Goal: Information Seeking & Learning: Learn about a topic

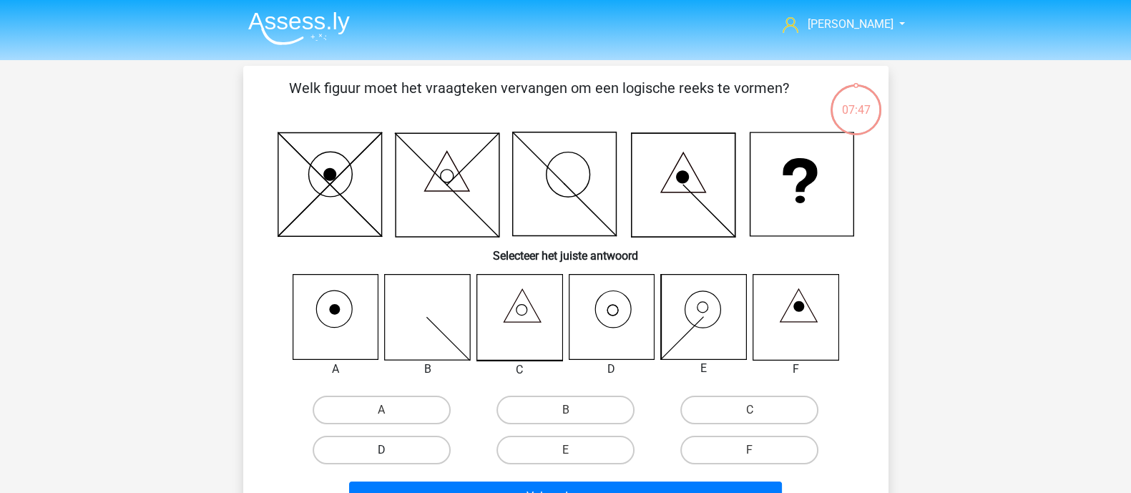
click at [419, 449] on label "D" at bounding box center [382, 450] width 138 height 29
click at [391, 450] on input "D" at bounding box center [385, 454] width 9 height 9
radio input "true"
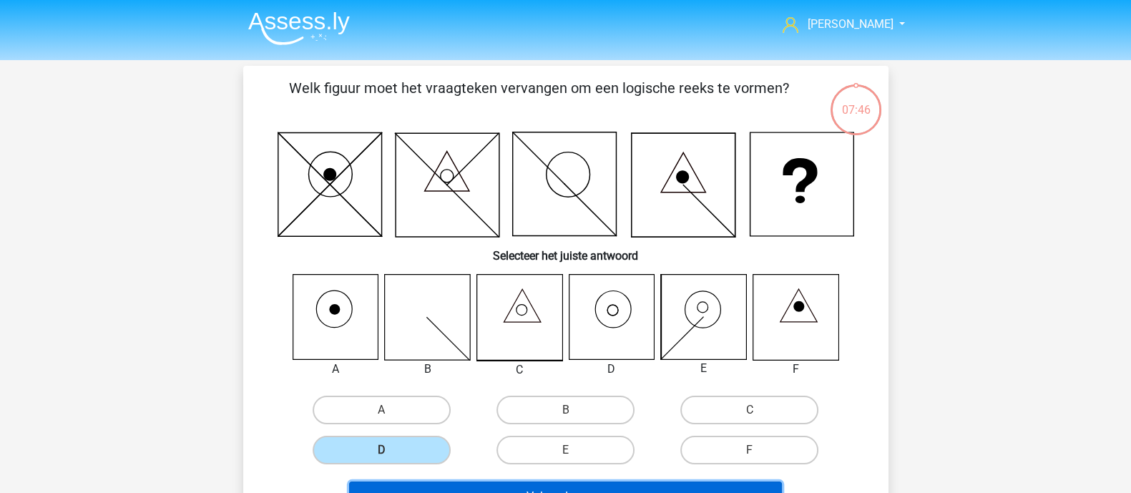
click at [516, 484] on button "Volgende vraag" at bounding box center [565, 496] width 433 height 30
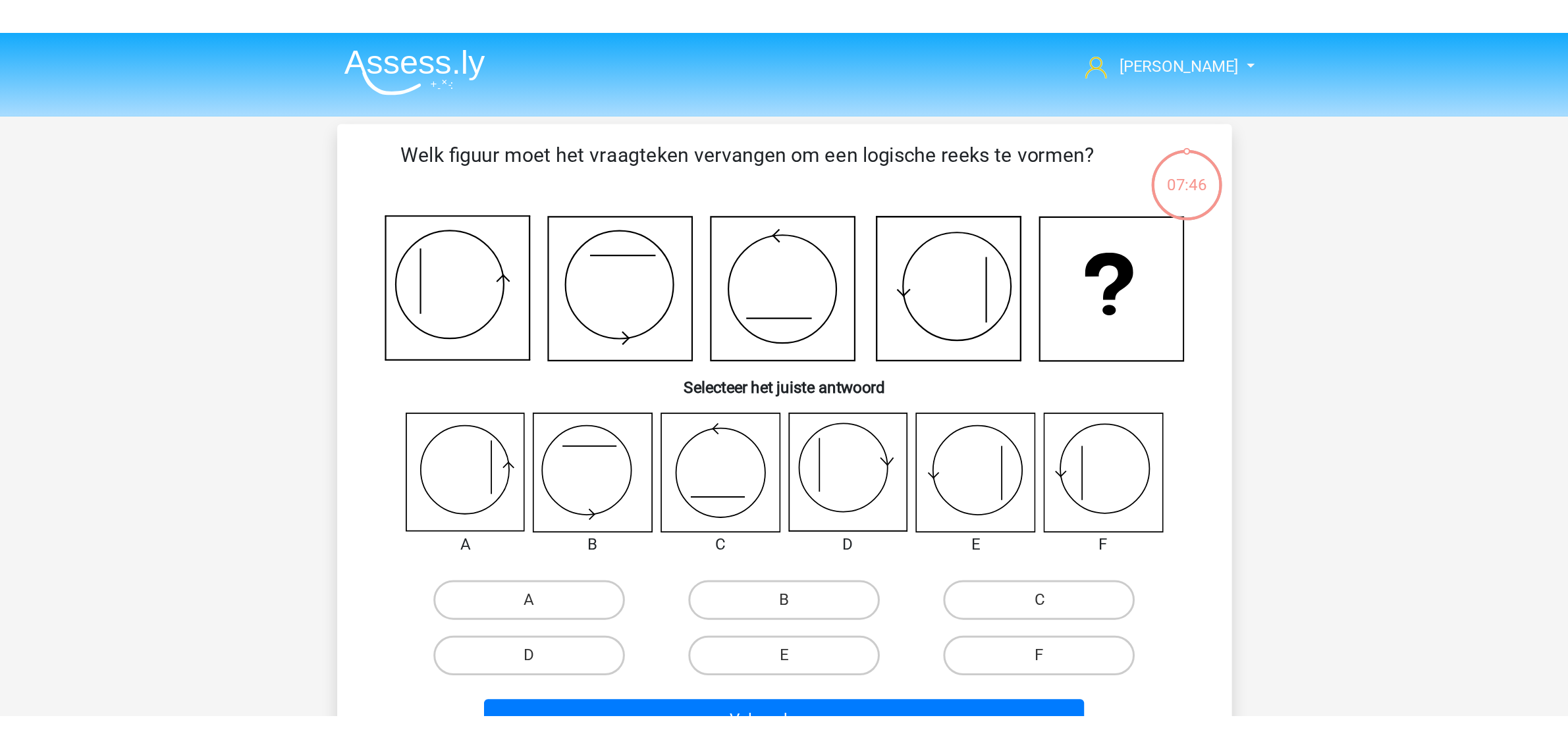
scroll to position [61, 0]
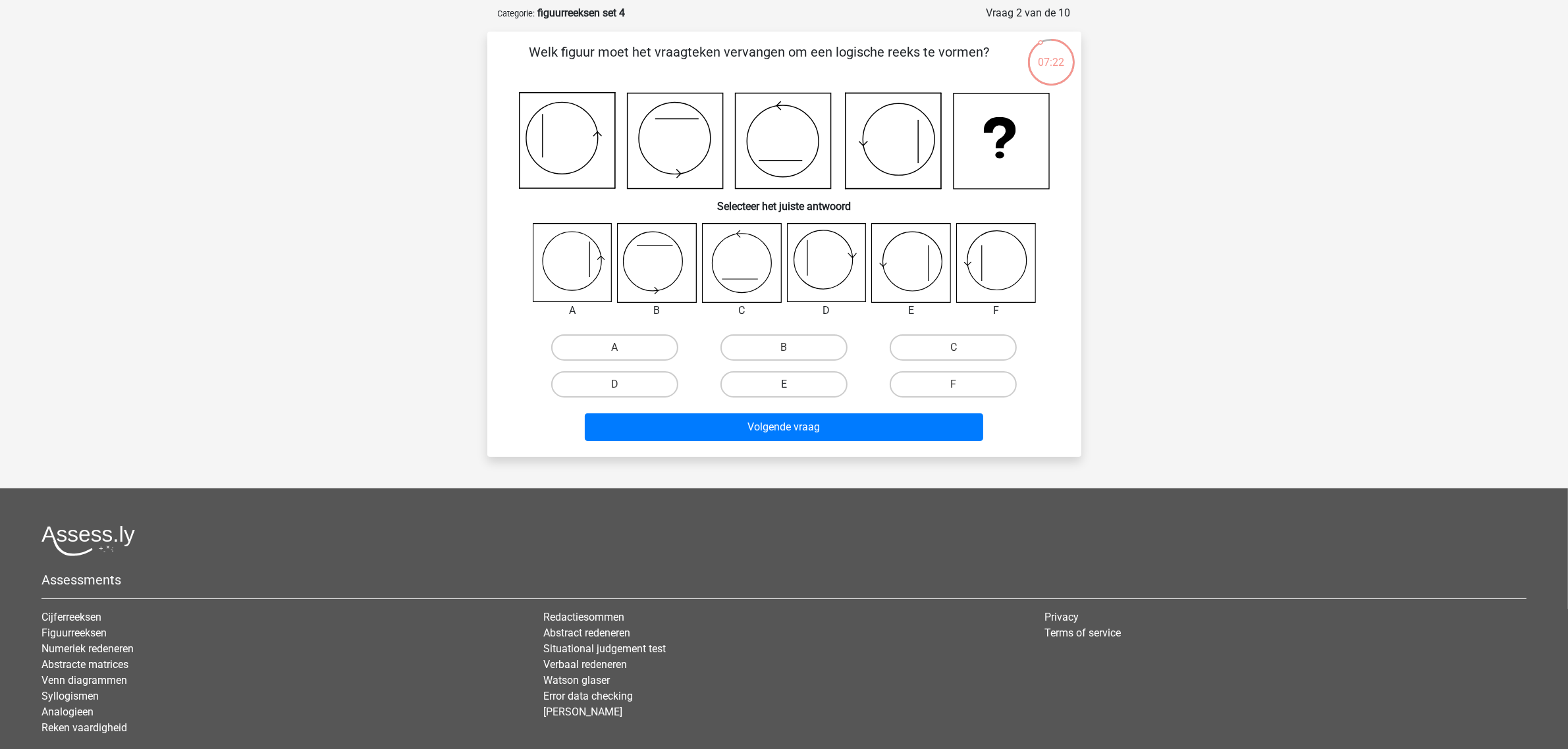
click at [801, 379] on label "E" at bounding box center [784, 384] width 127 height 27
click at [793, 385] on input "E" at bounding box center [787, 388] width 8 height 8
radio input "true"
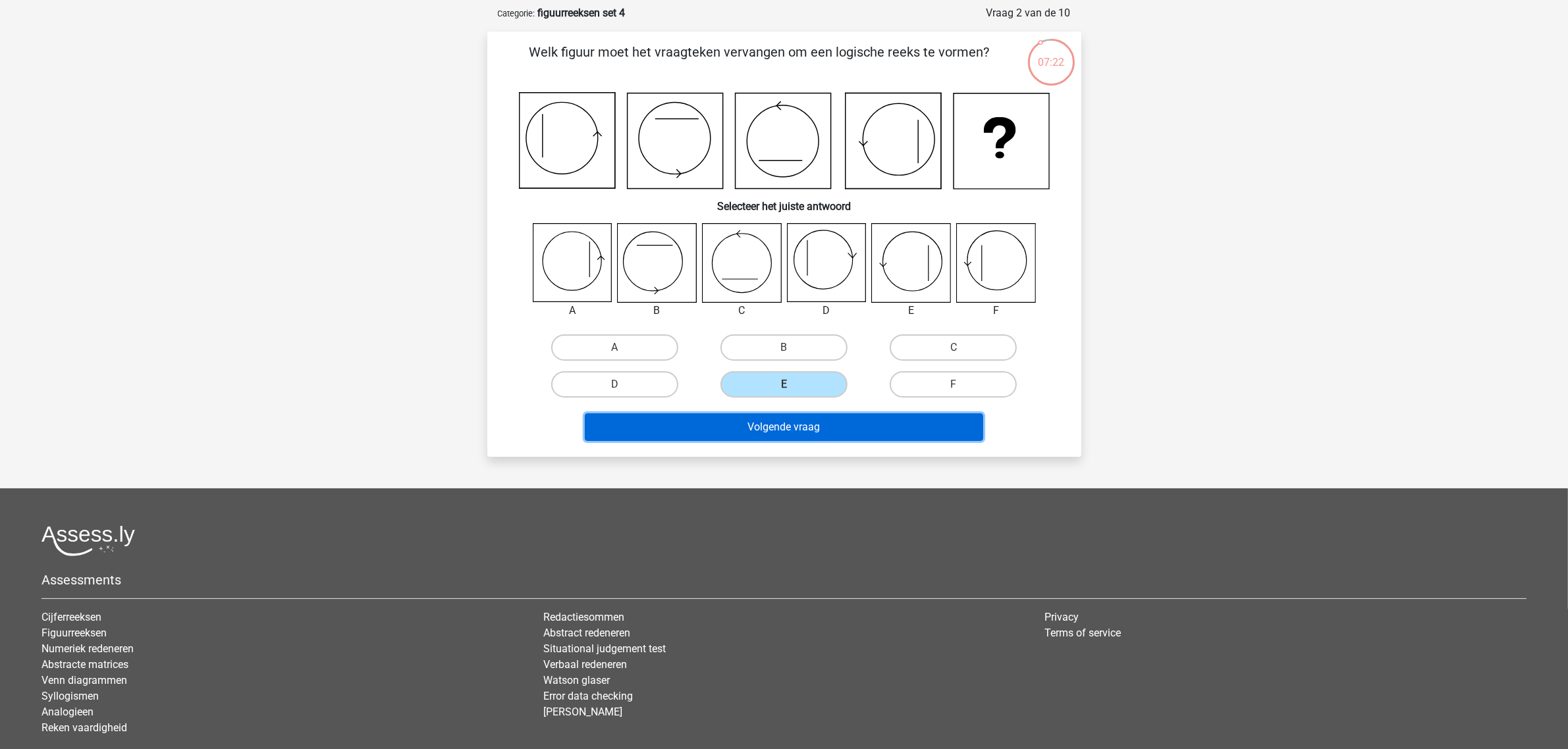
click at [804, 415] on button "Volgende vraag" at bounding box center [784, 427] width 399 height 28
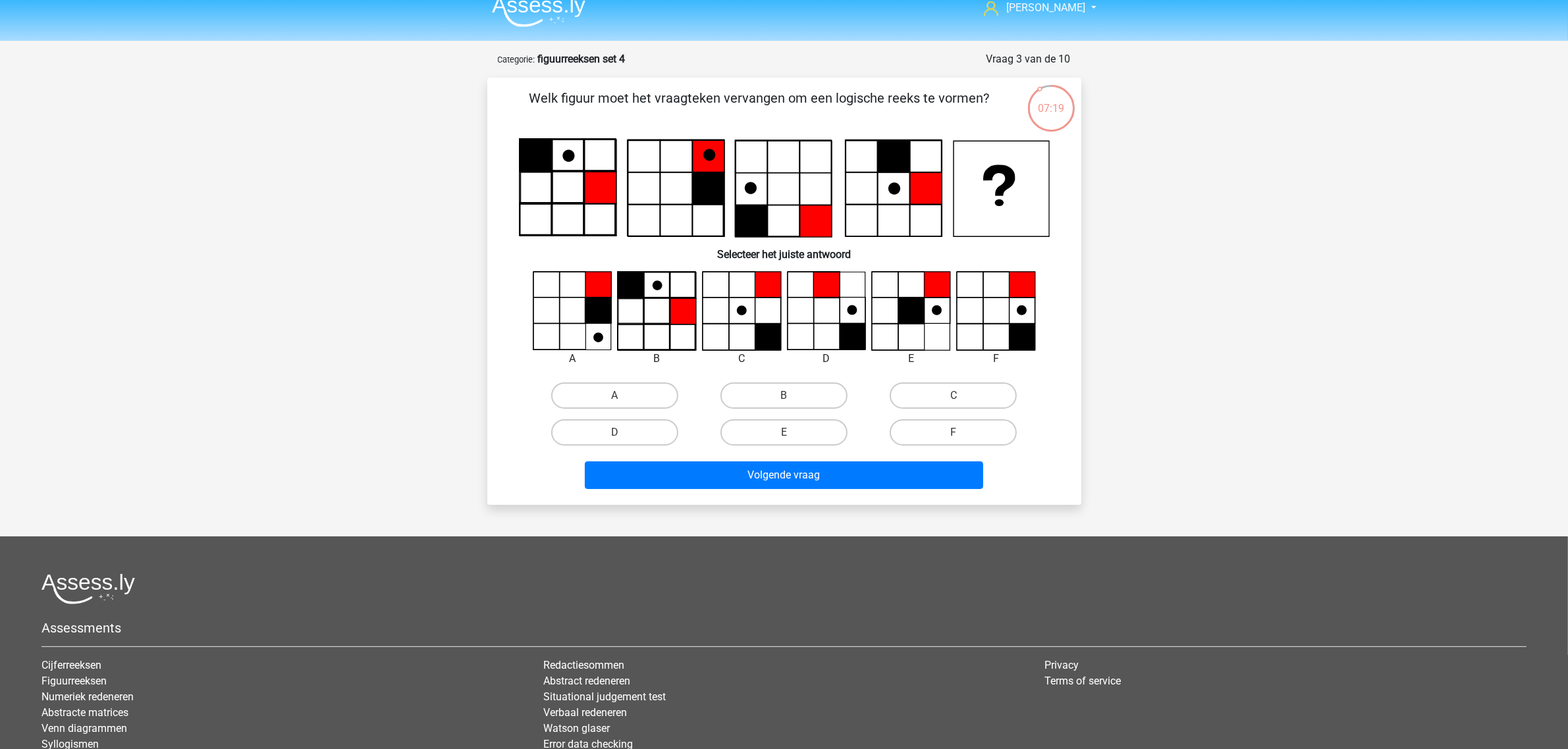
scroll to position [0, 0]
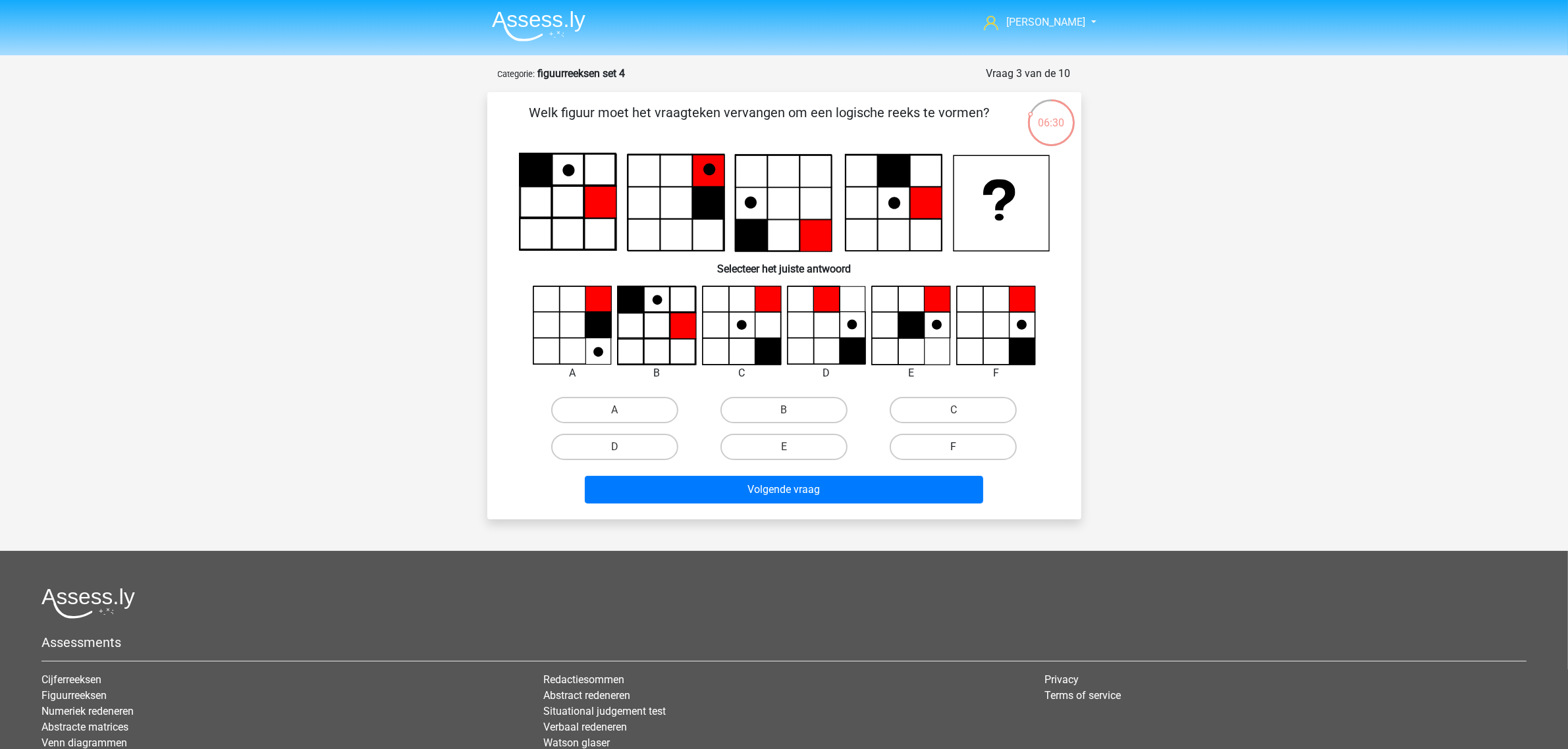
click at [934, 442] on label "F" at bounding box center [953, 446] width 127 height 27
click at [954, 447] on input "F" at bounding box center [958, 451] width 8 height 8
radio input "true"
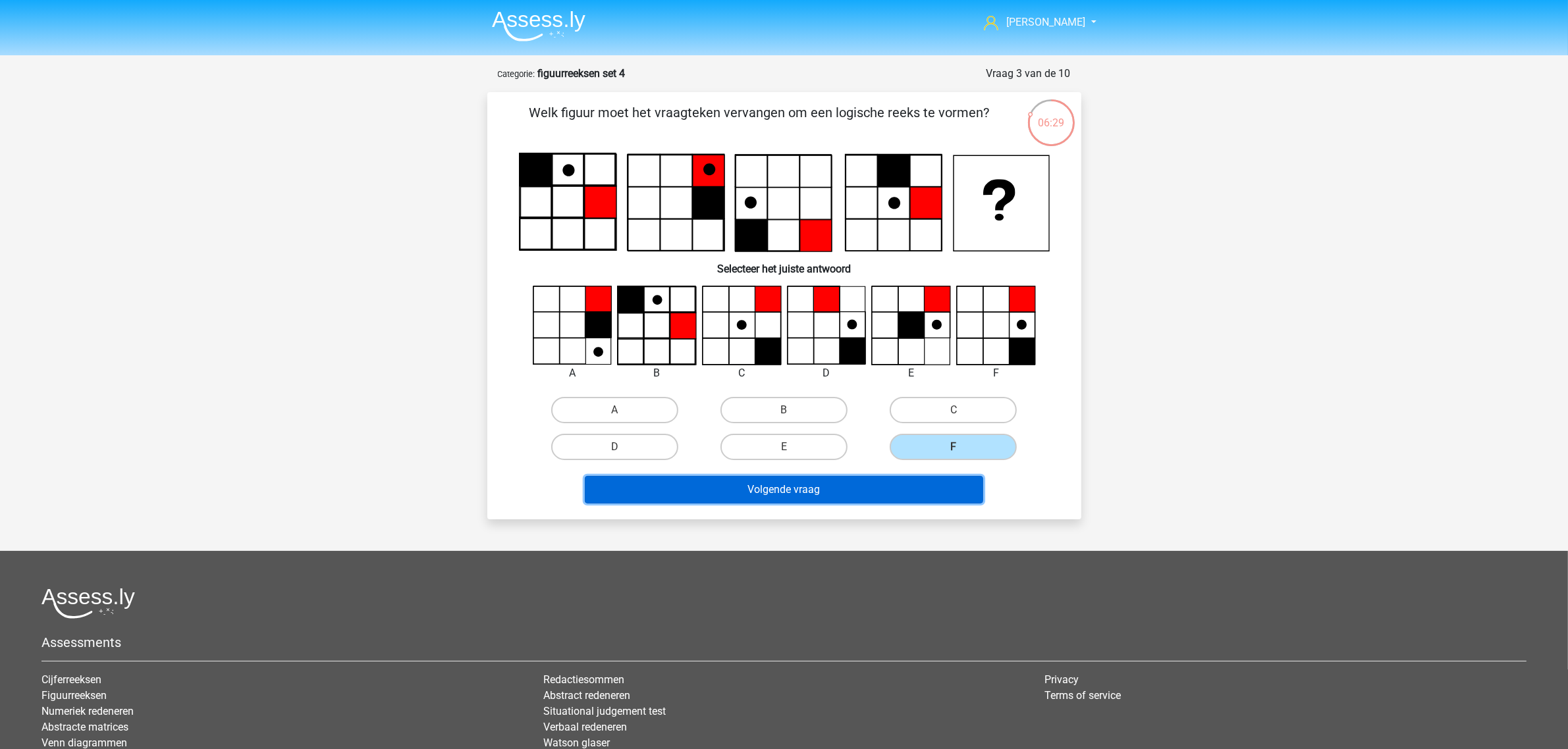
click at [869, 453] on button "Volgende vraag" at bounding box center [784, 490] width 399 height 28
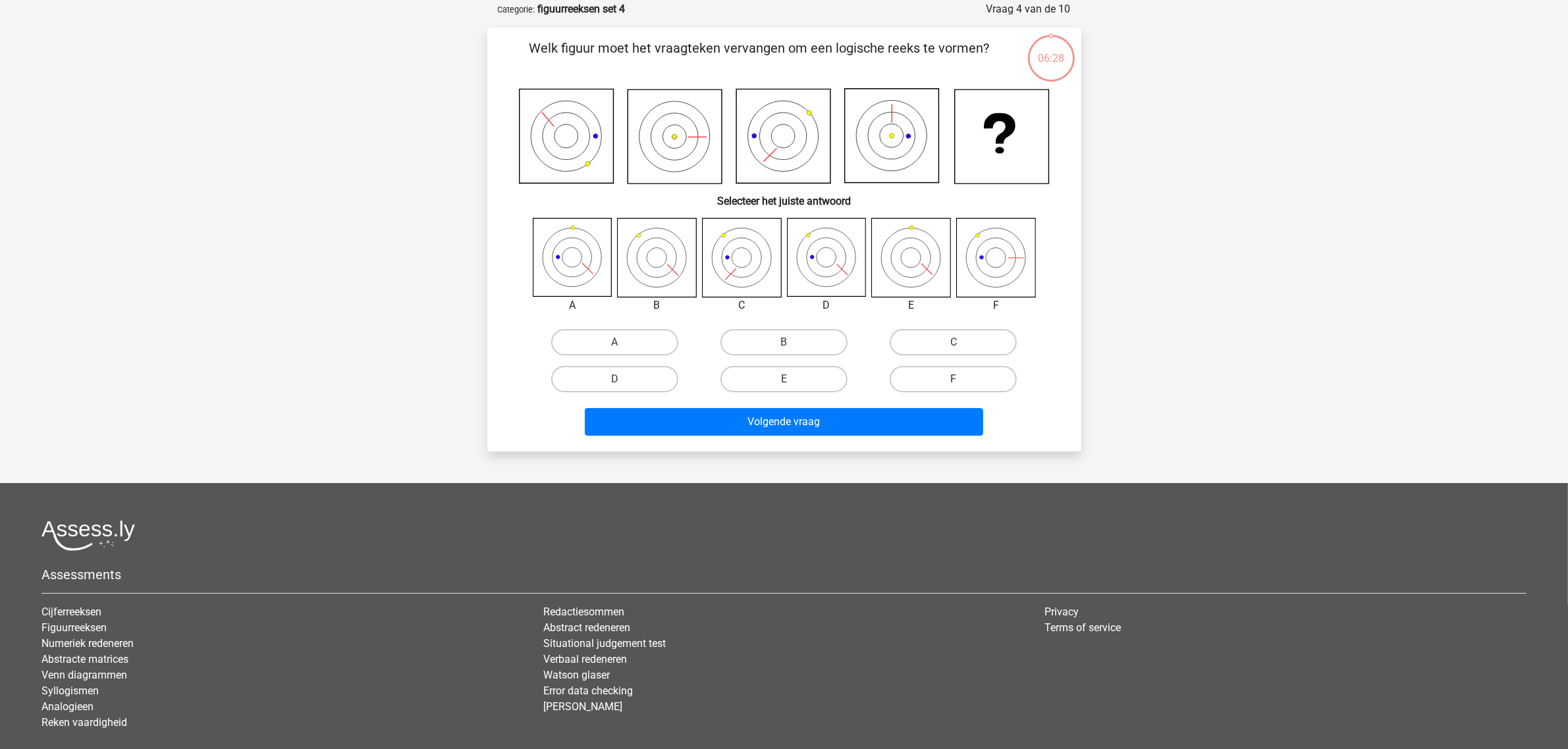
scroll to position [66, 0]
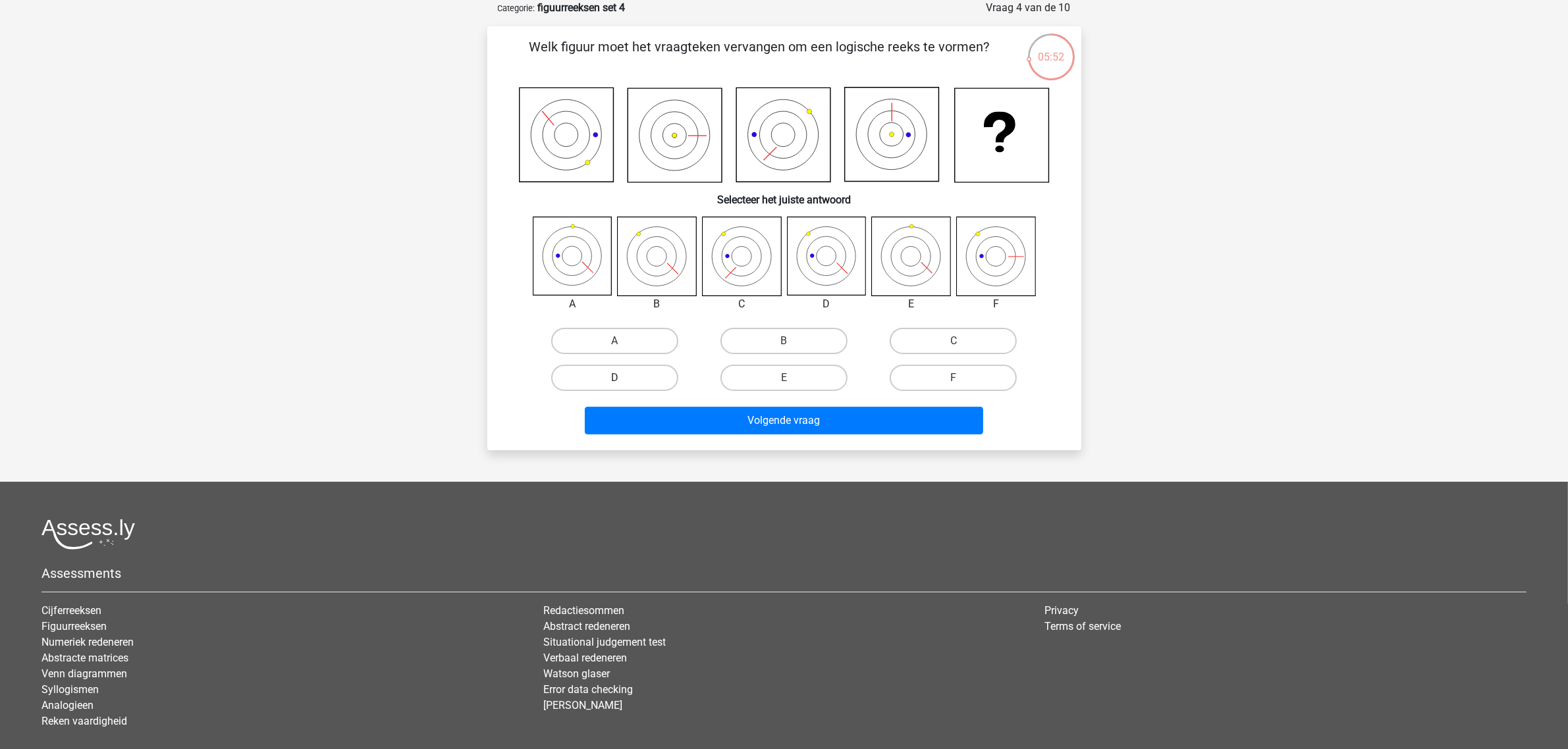
click at [662, 375] on label "D" at bounding box center [615, 377] width 127 height 27
click at [623, 378] on input "D" at bounding box center [618, 382] width 8 height 8
radio input "true"
click at [726, 401] on div "Volgende vraag" at bounding box center [784, 418] width 552 height 43
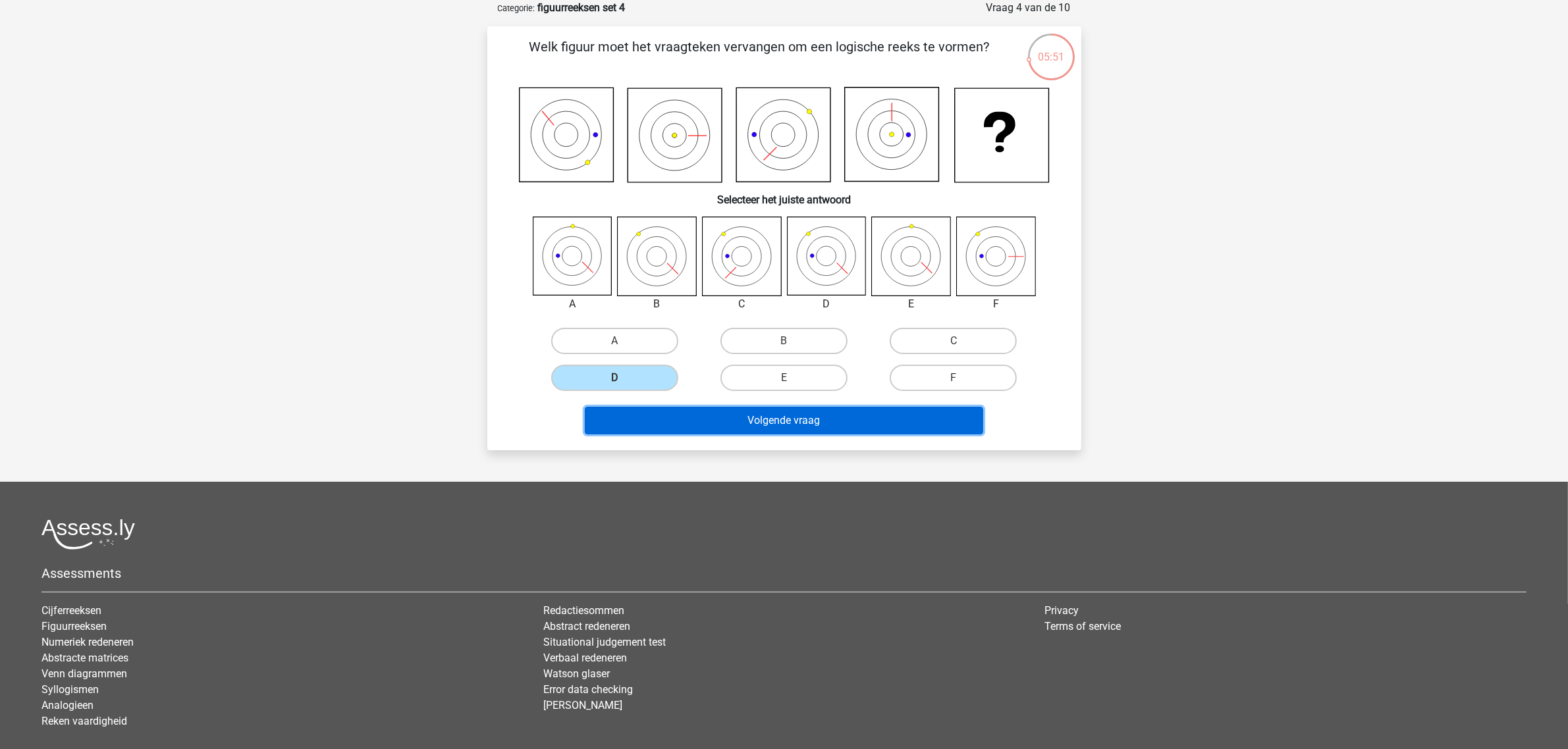
click at [751, 417] on button "Volgende vraag" at bounding box center [784, 421] width 399 height 28
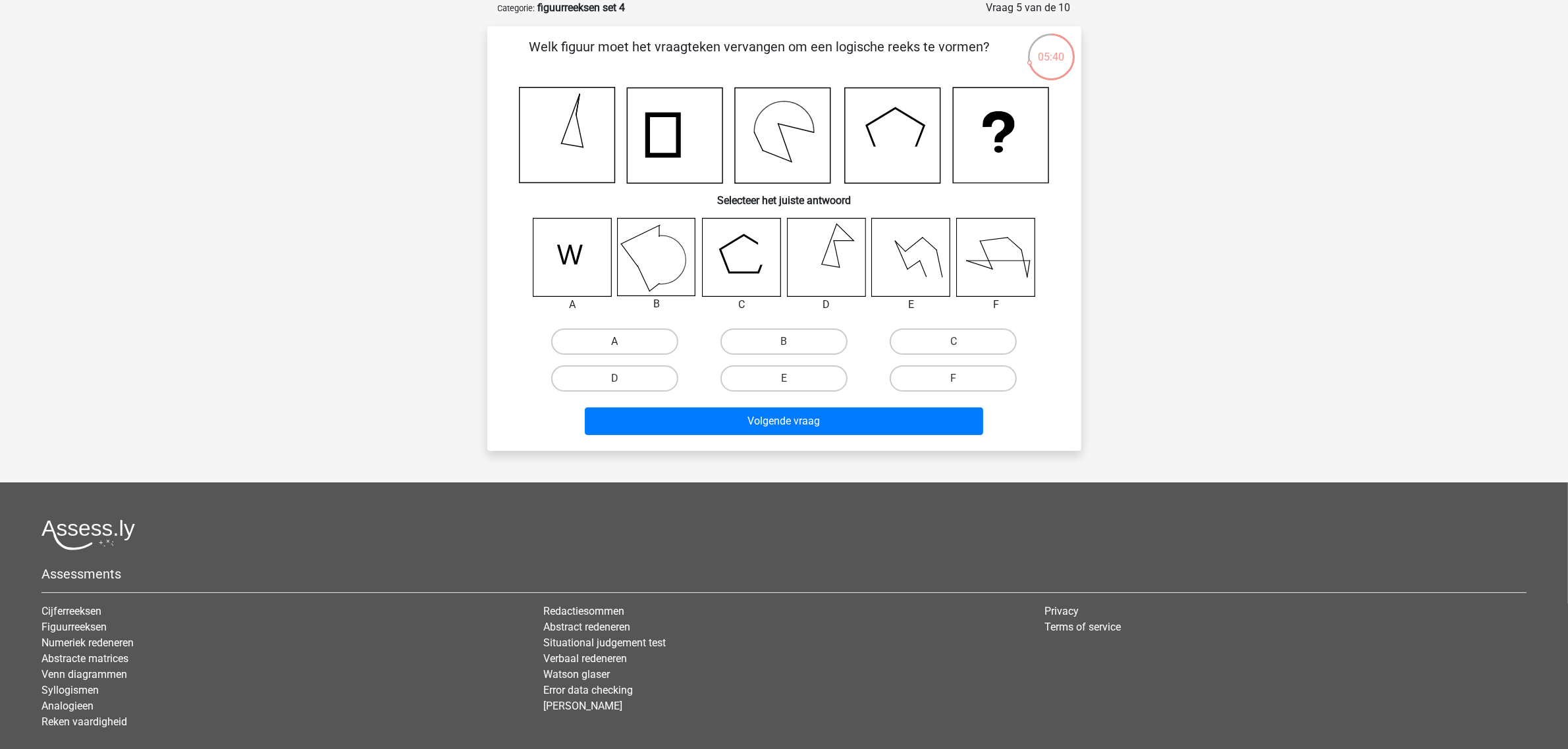
click at [644, 341] on label "A" at bounding box center [615, 341] width 127 height 27
click at [623, 341] on input "A" at bounding box center [618, 345] width 8 height 8
radio input "true"
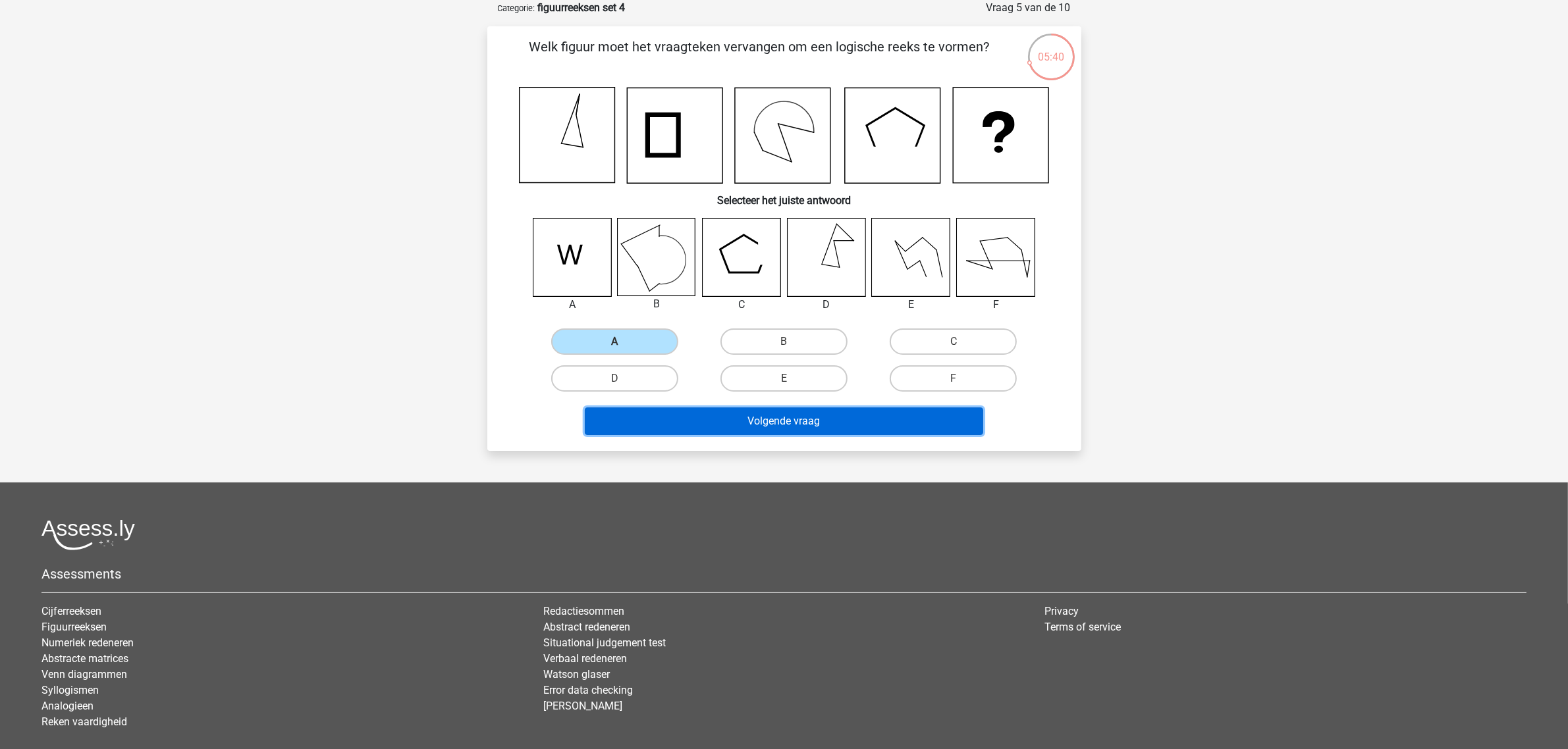
click at [751, 413] on button "Volgende vraag" at bounding box center [784, 421] width 399 height 28
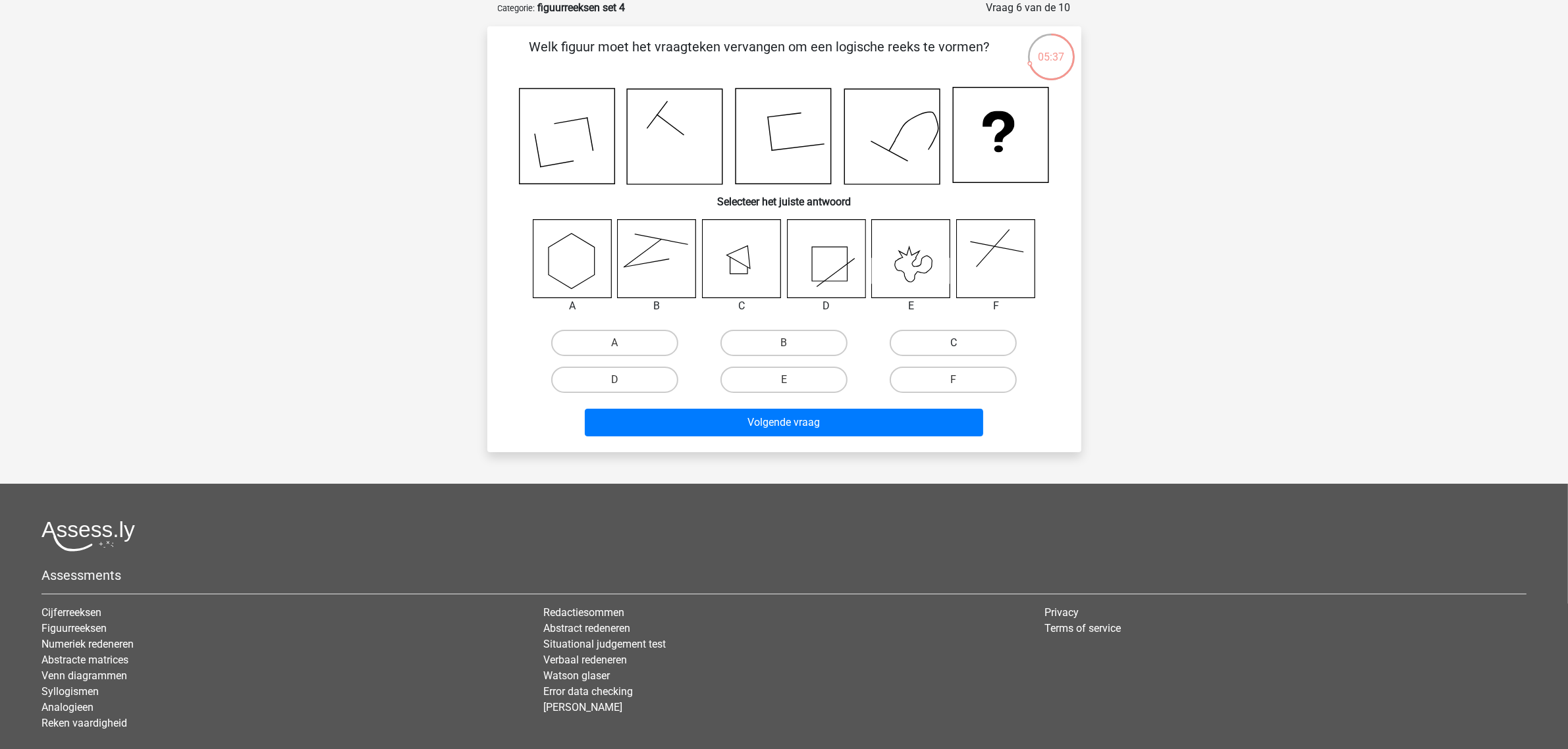
click at [923, 342] on label "C" at bounding box center [953, 342] width 127 height 27
click at [954, 343] on input "C" at bounding box center [958, 347] width 8 height 8
radio input "true"
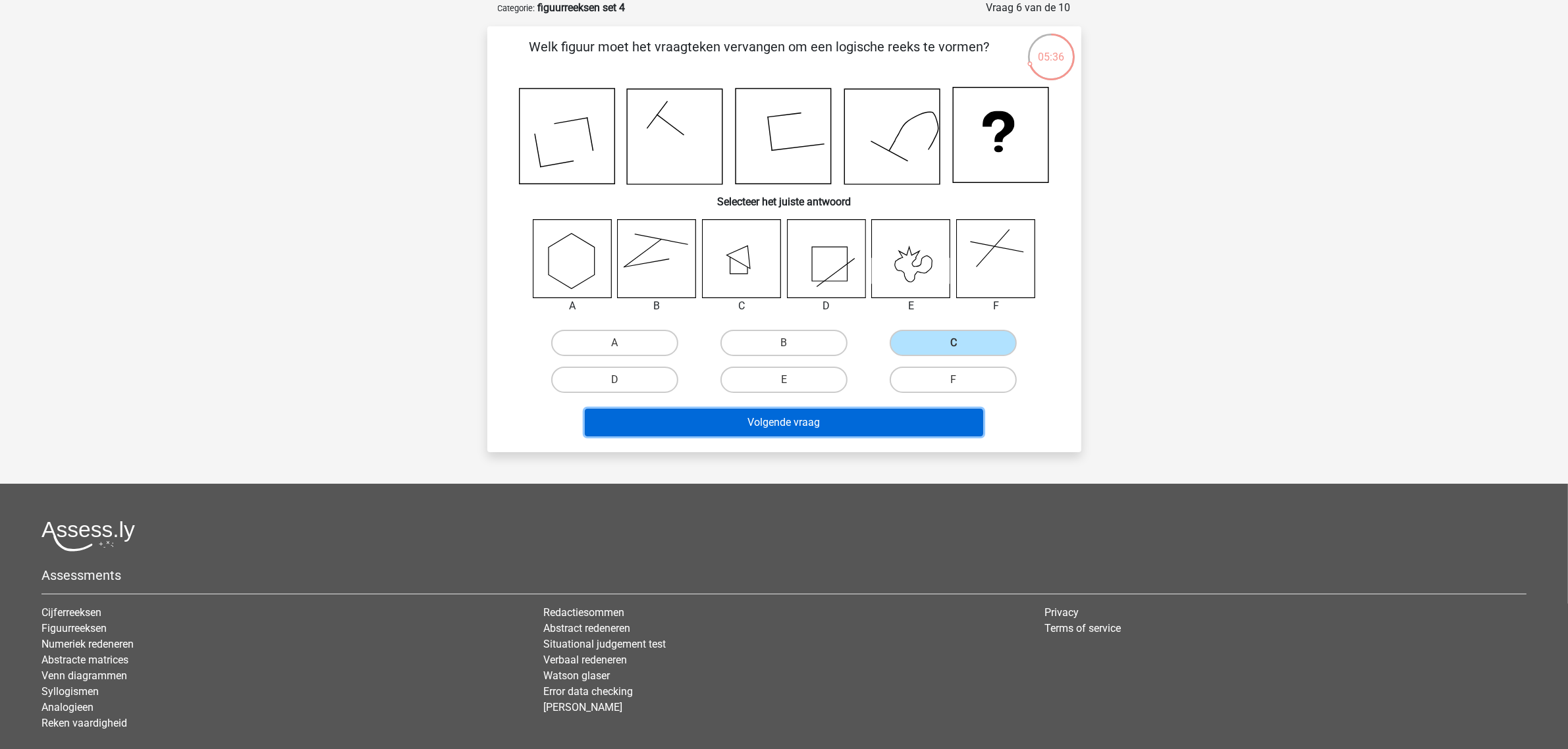
click at [812, 430] on button "Volgende vraag" at bounding box center [784, 422] width 399 height 28
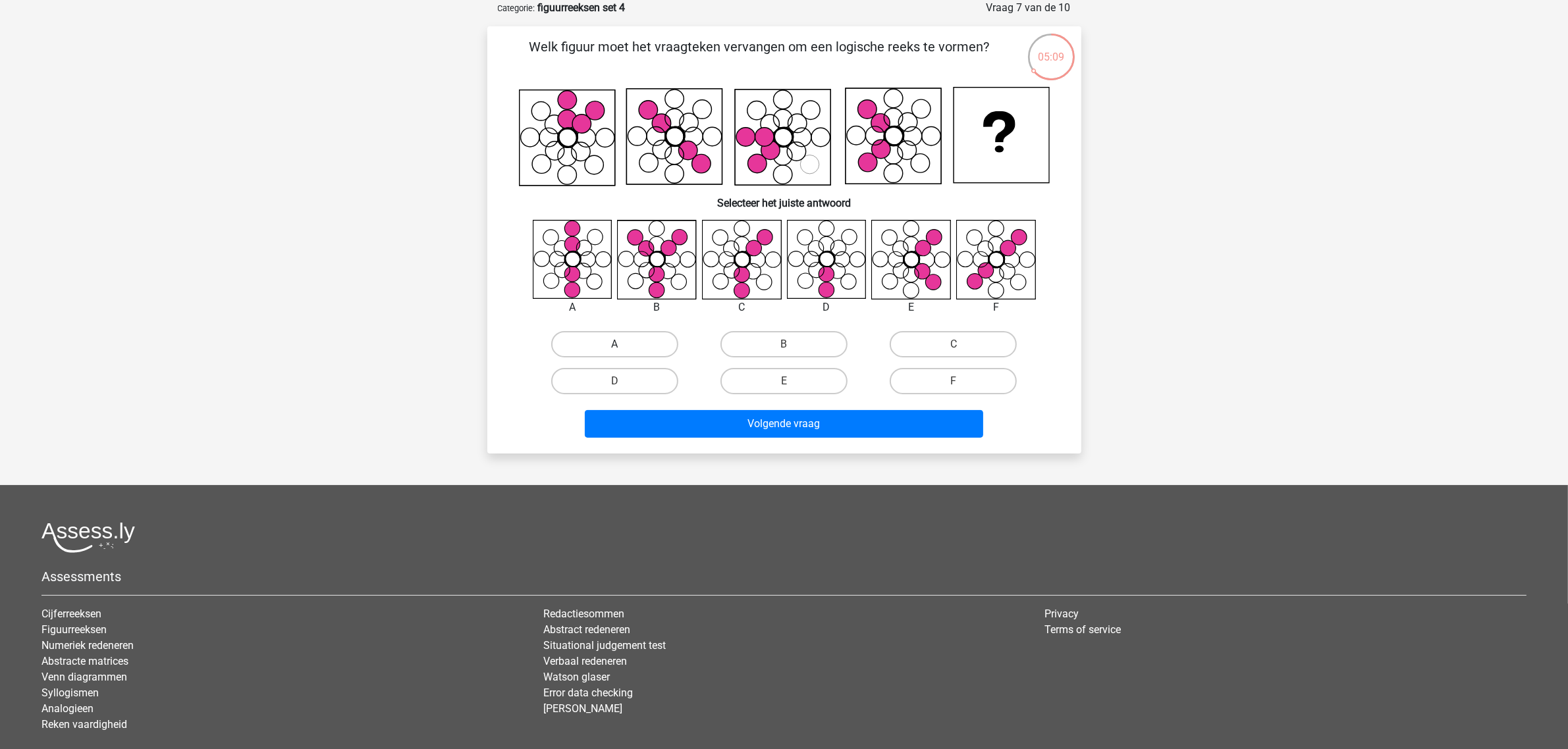
click at [622, 331] on label "A" at bounding box center [615, 344] width 127 height 27
click at [622, 344] on input "A" at bounding box center [618, 348] width 8 height 8
radio input "true"
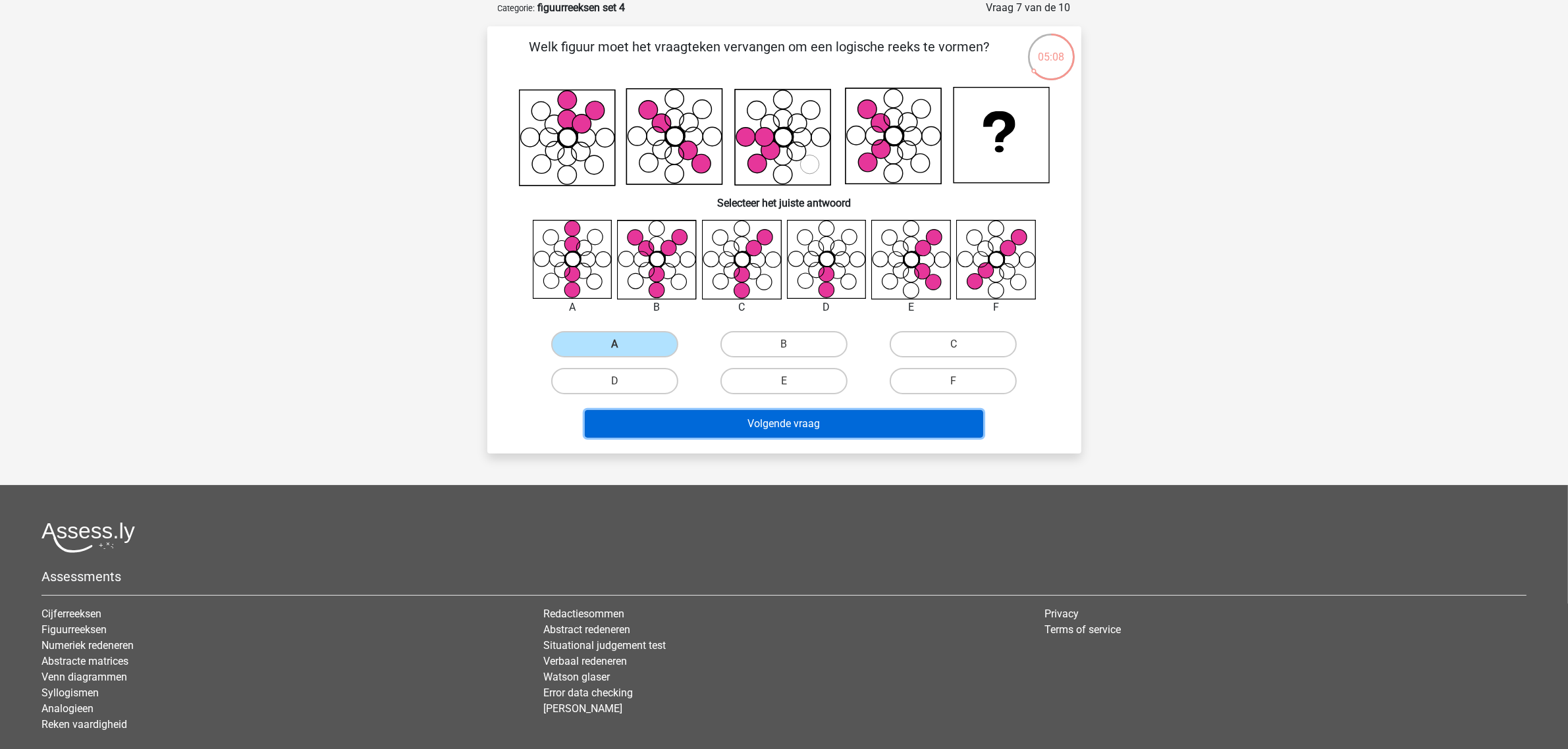
click at [776, 424] on button "Volgende vraag" at bounding box center [784, 424] width 399 height 28
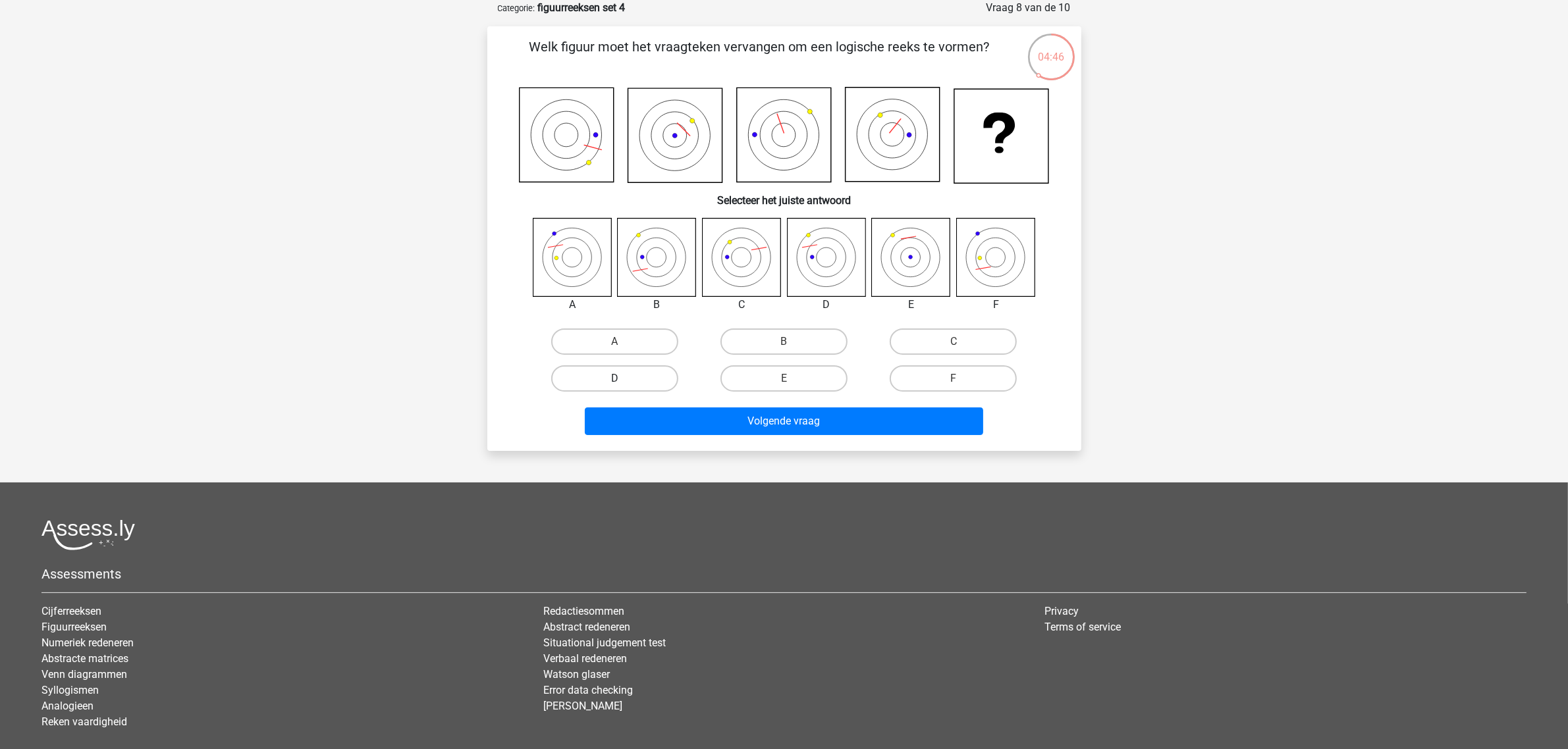
click at [635, 380] on label "D" at bounding box center [615, 378] width 127 height 27
click at [623, 380] on input "D" at bounding box center [618, 382] width 8 height 8
radio input "true"
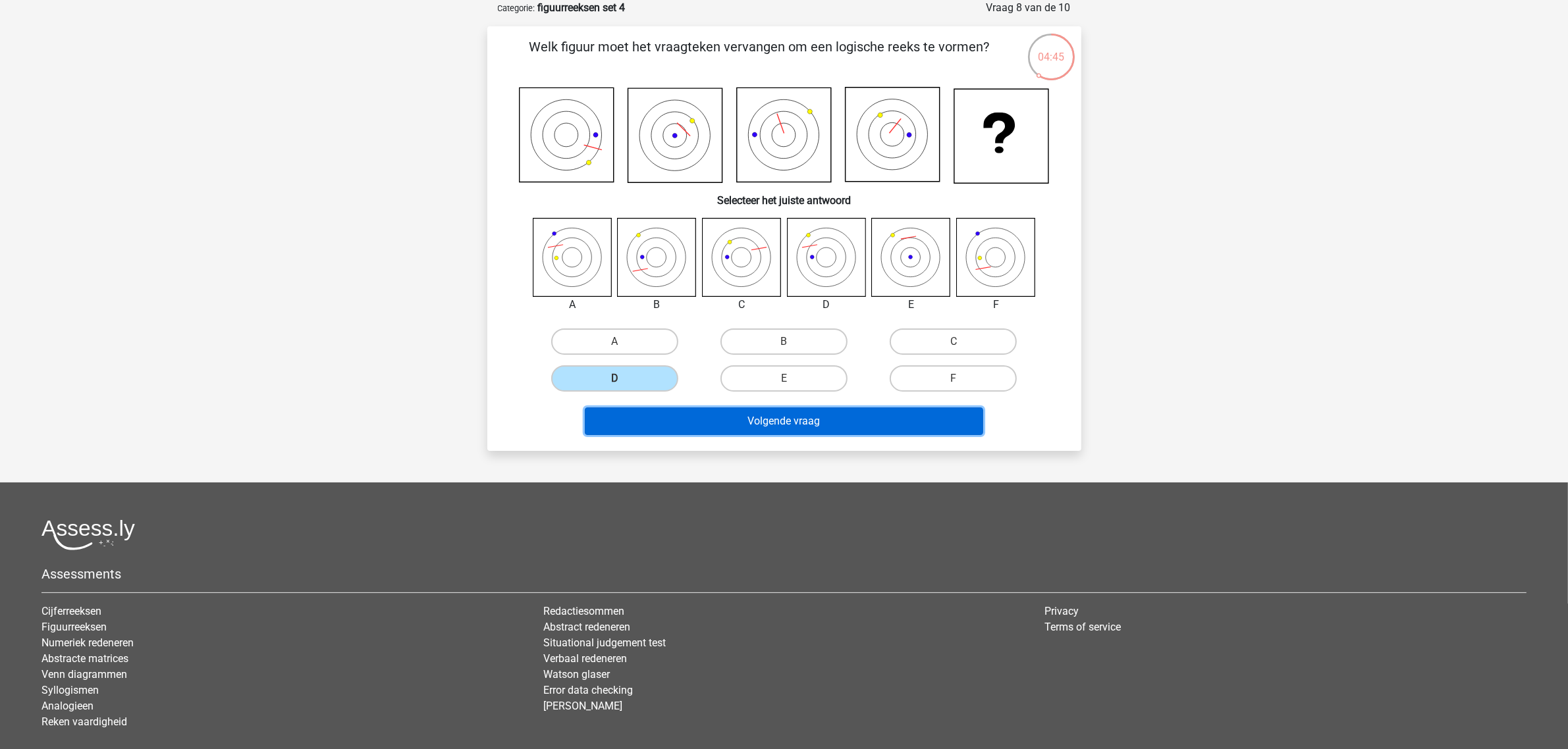
click at [735, 426] on button "Volgende vraag" at bounding box center [784, 421] width 399 height 28
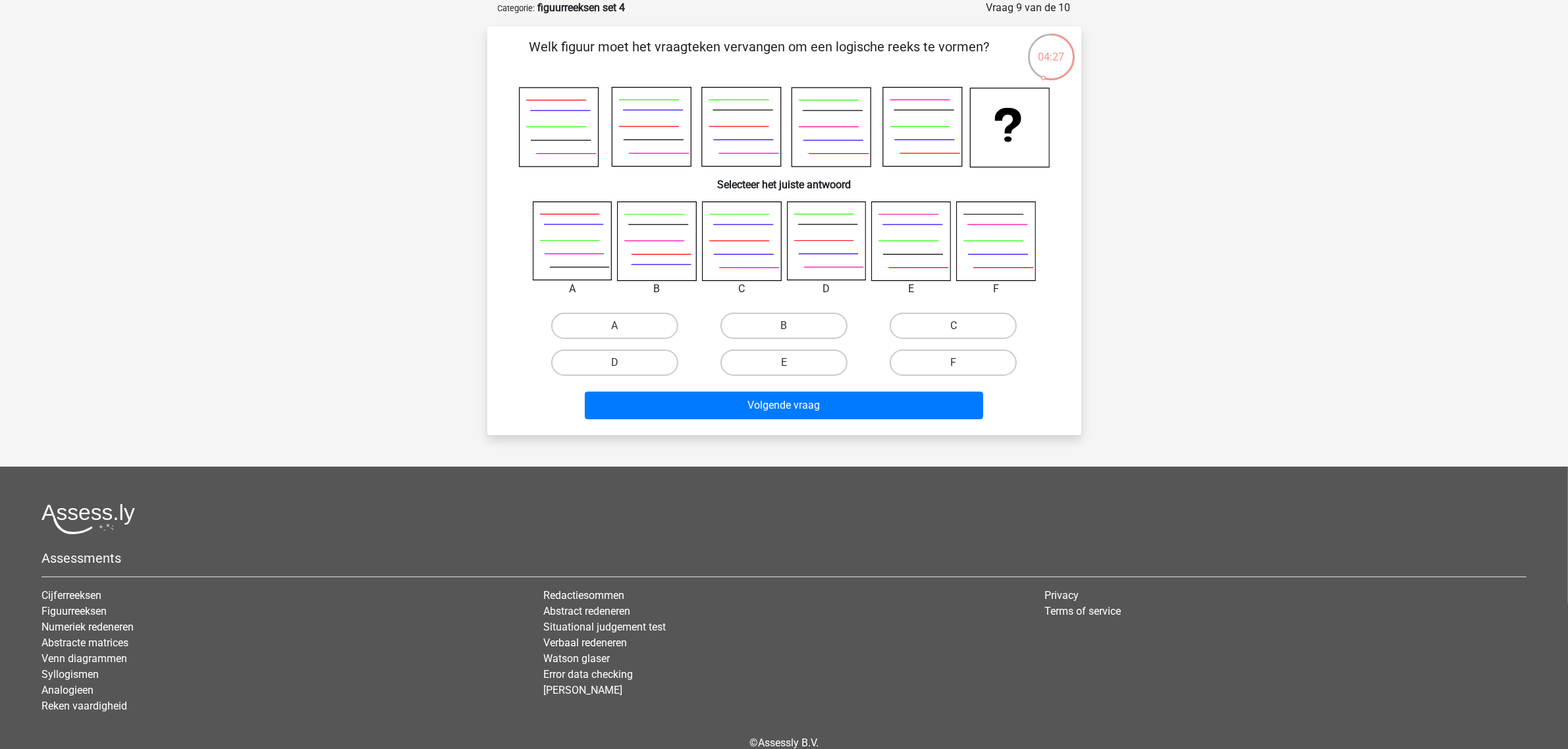
click at [617, 363] on input "D" at bounding box center [618, 366] width 8 height 8
radio input "true"
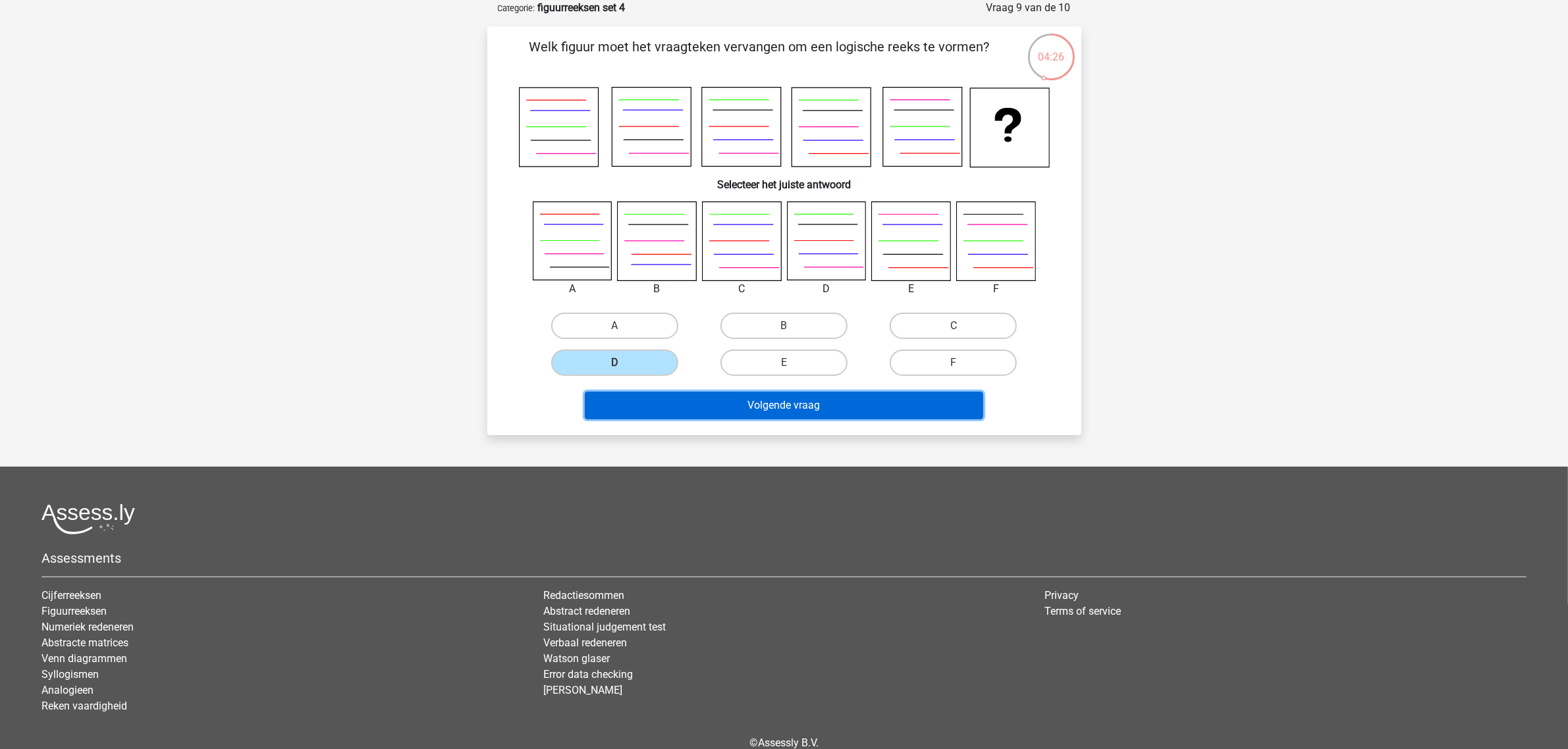
click at [748, 410] on button "Volgende vraag" at bounding box center [784, 406] width 399 height 28
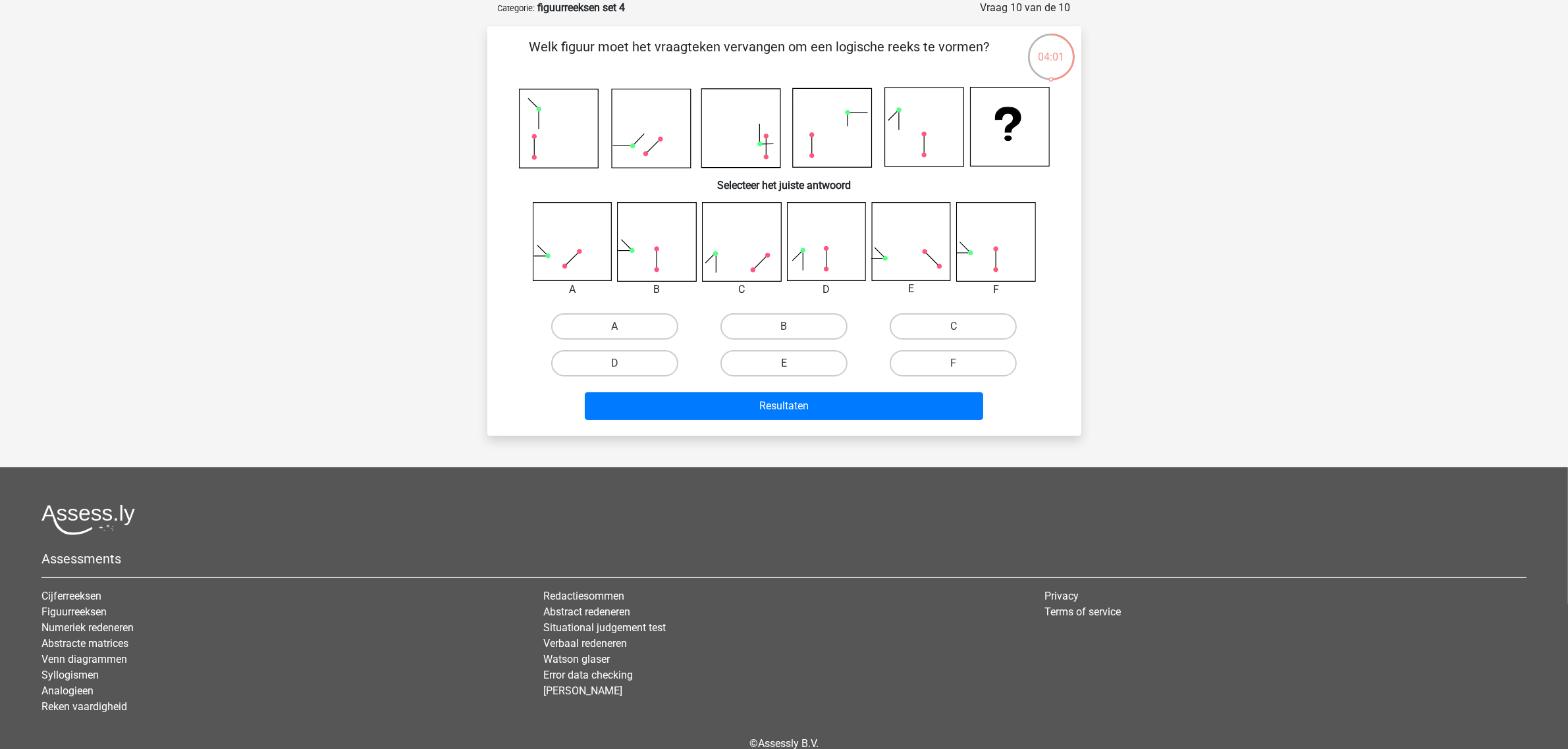
click at [793, 360] on label "E" at bounding box center [784, 363] width 127 height 27
click at [793, 363] on input "E" at bounding box center [787, 367] width 8 height 8
radio input "true"
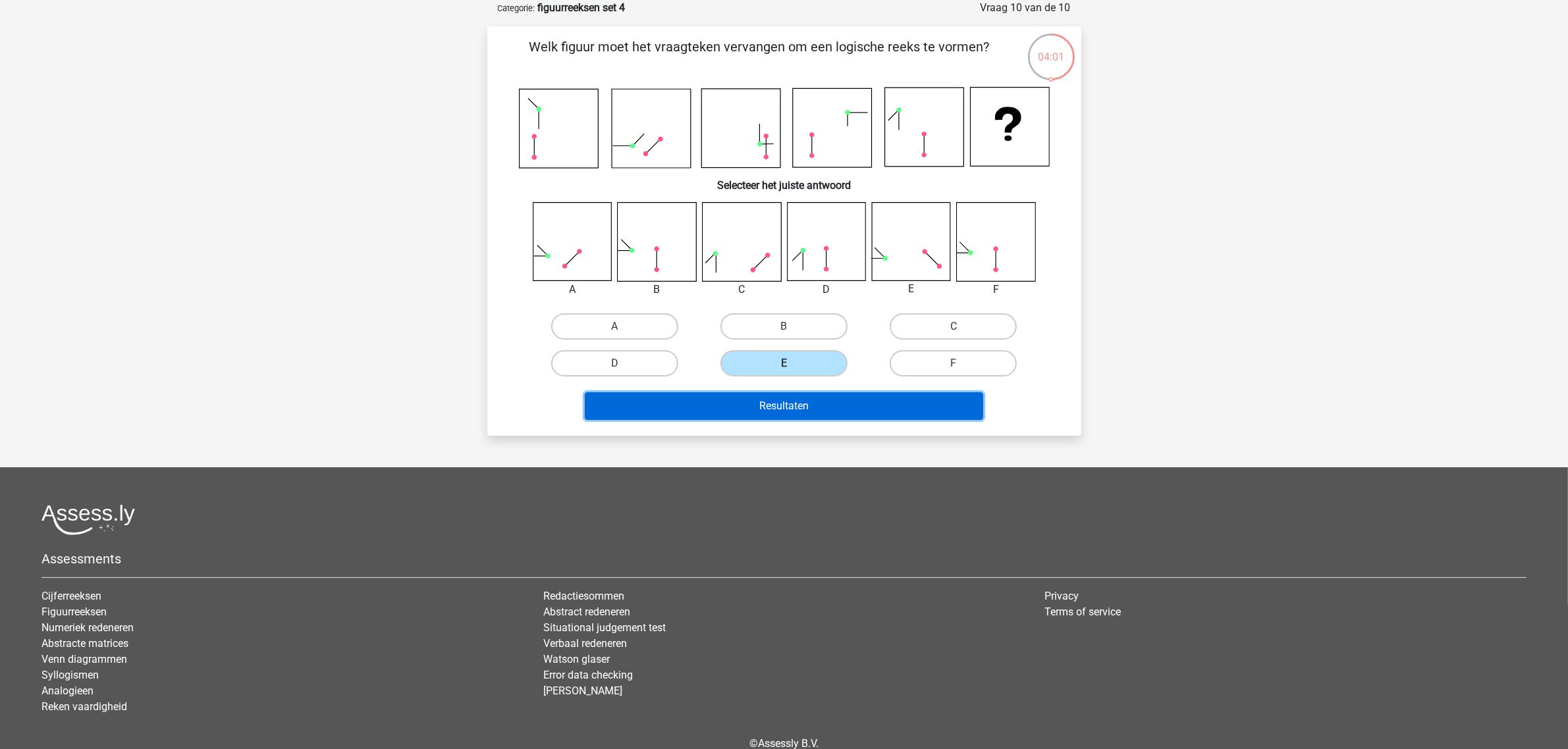
click at [819, 392] on button "Resultaten" at bounding box center [784, 406] width 399 height 28
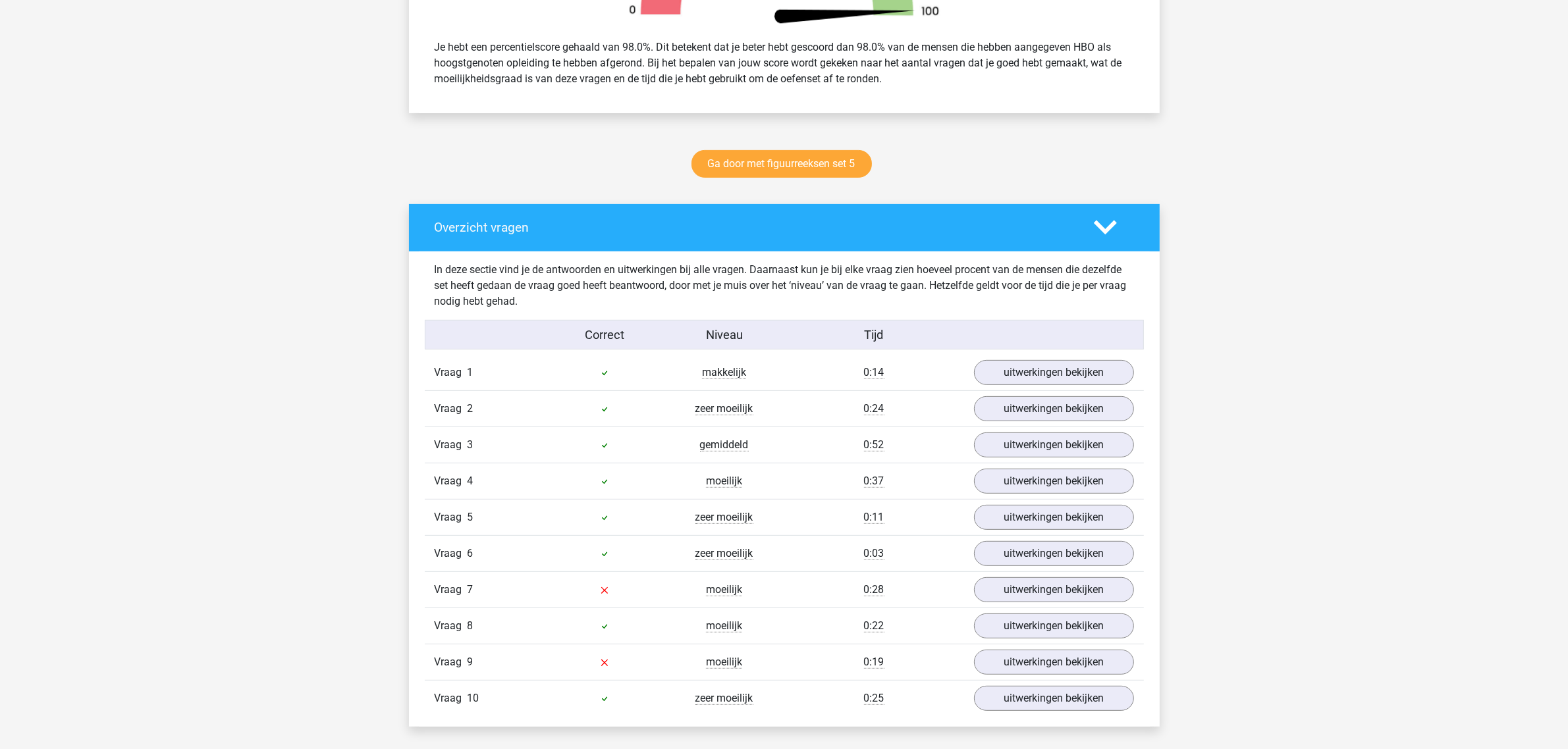
scroll to position [576, 0]
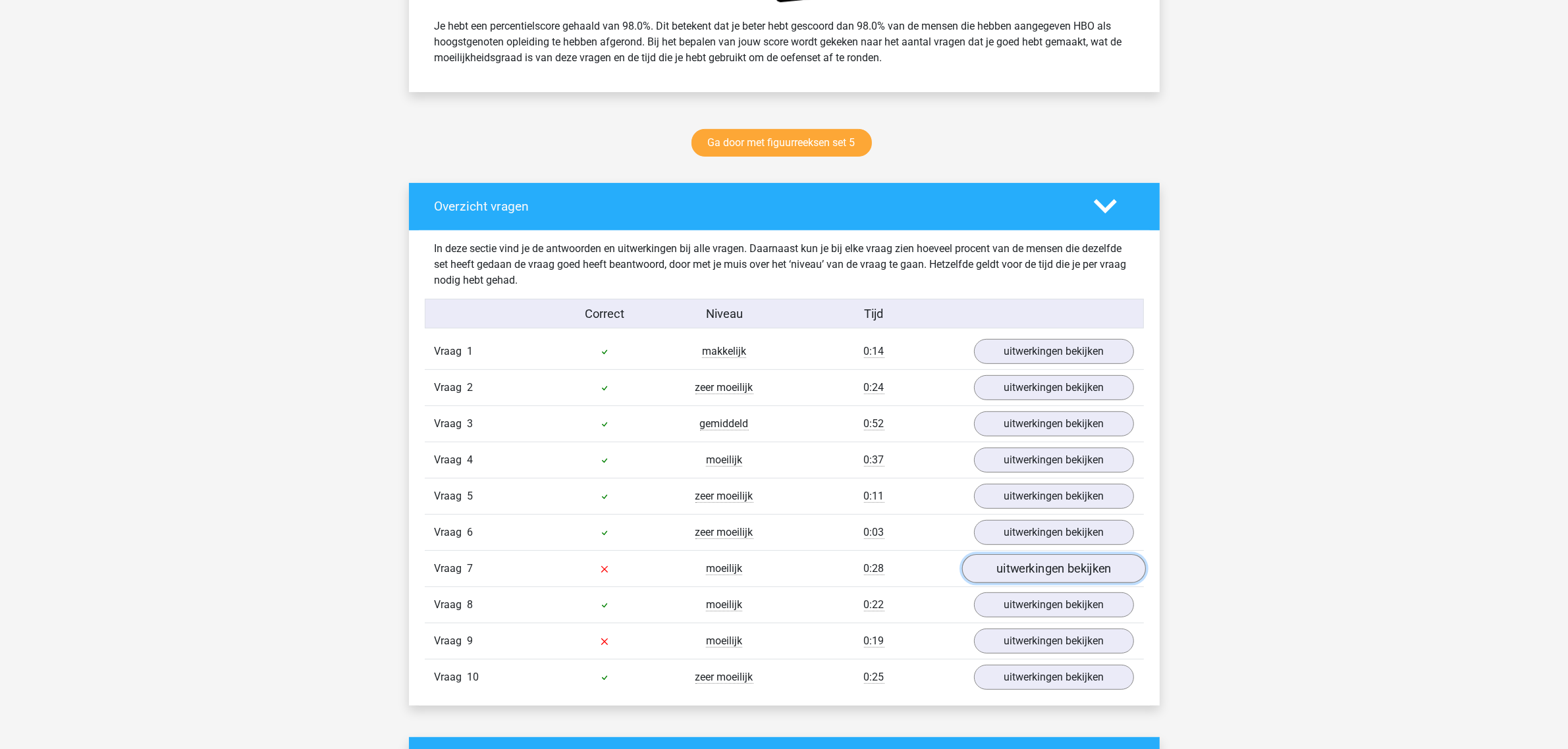
click at [1038, 568] on link "uitwerkingen bekijken" at bounding box center [1053, 568] width 184 height 29
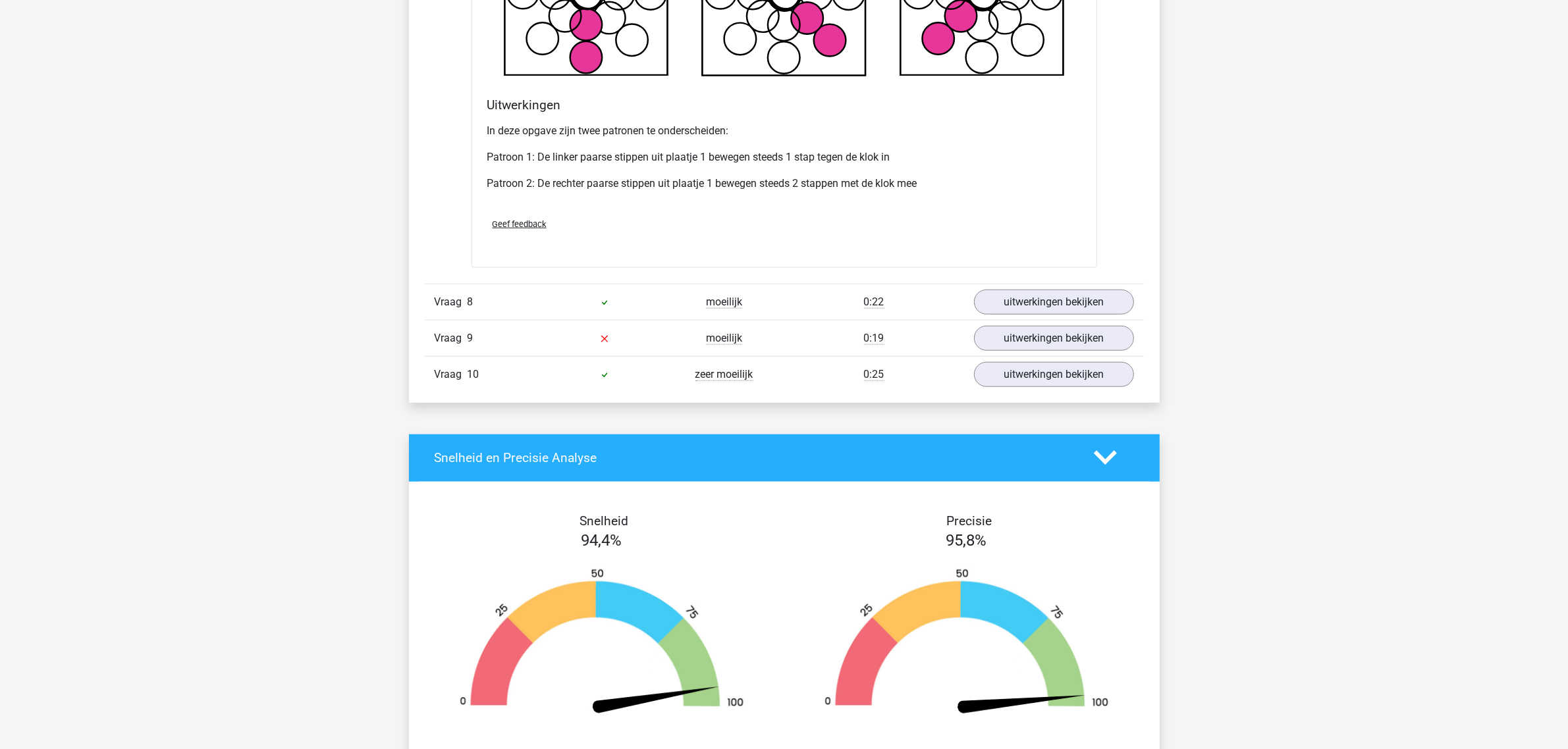
scroll to position [1645, 0]
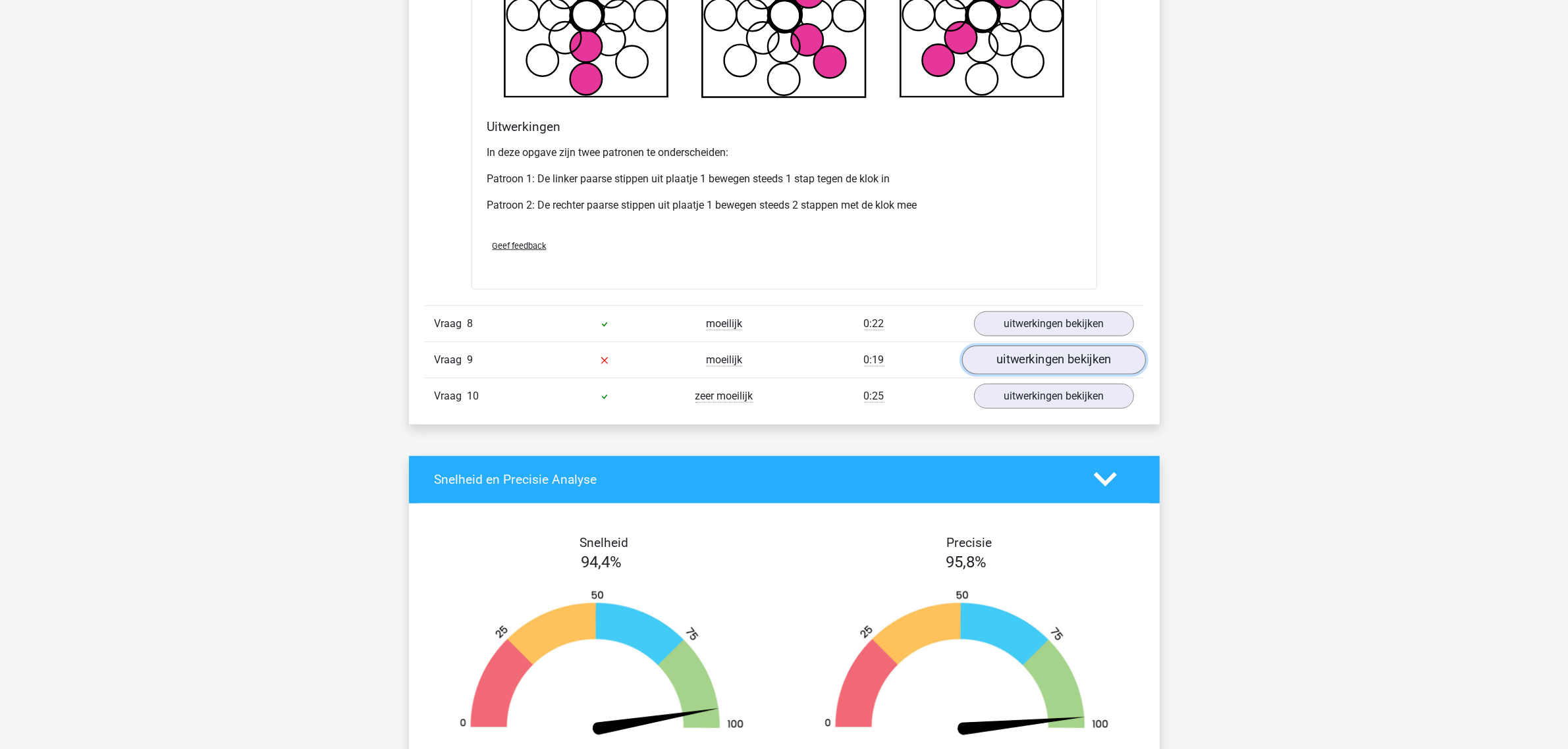
click at [1031, 363] on link "uitwerkingen bekijken" at bounding box center [1053, 360] width 184 height 29
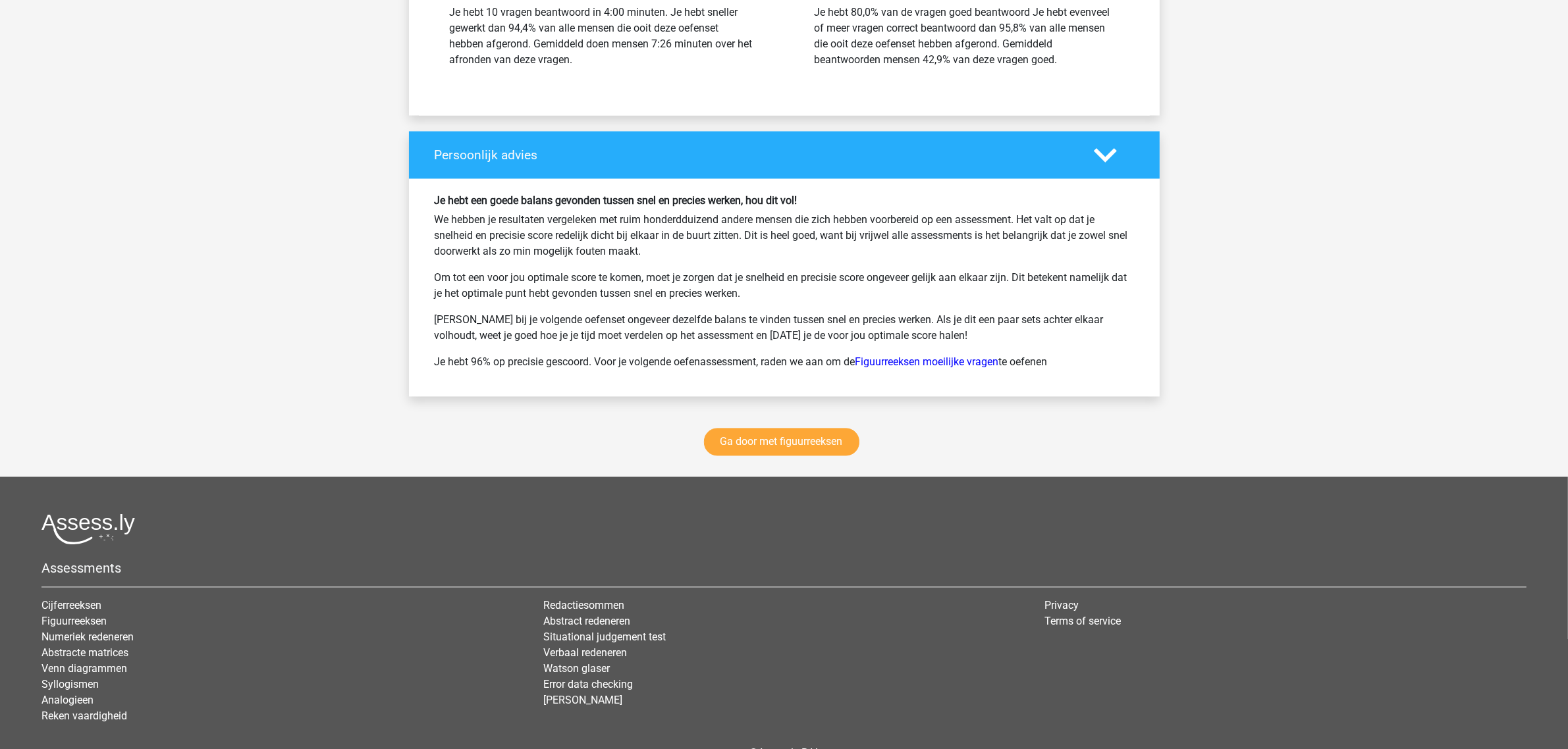
scroll to position [3287, 0]
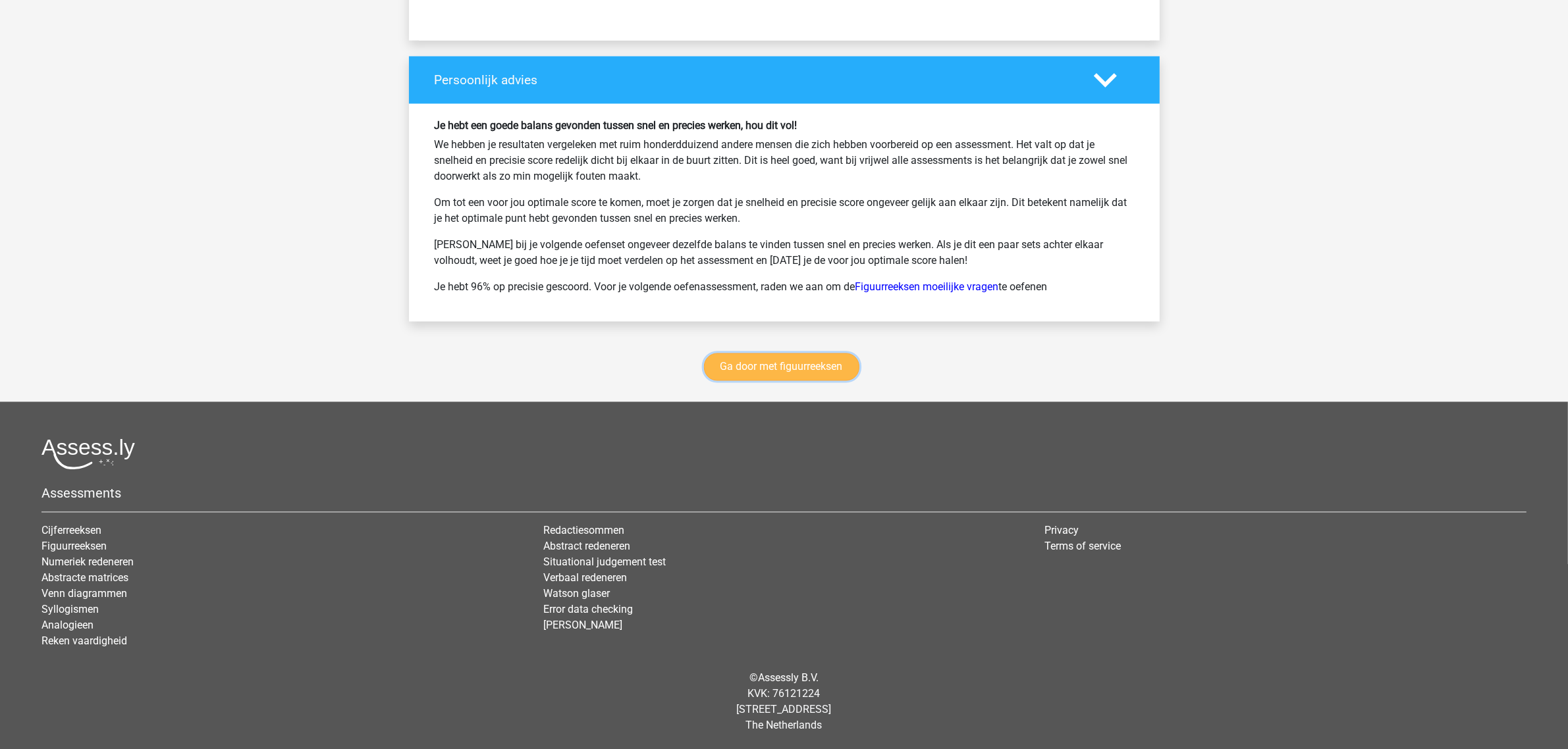
click at [785, 367] on link "Ga door met figuurreeksen" at bounding box center [782, 366] width 156 height 28
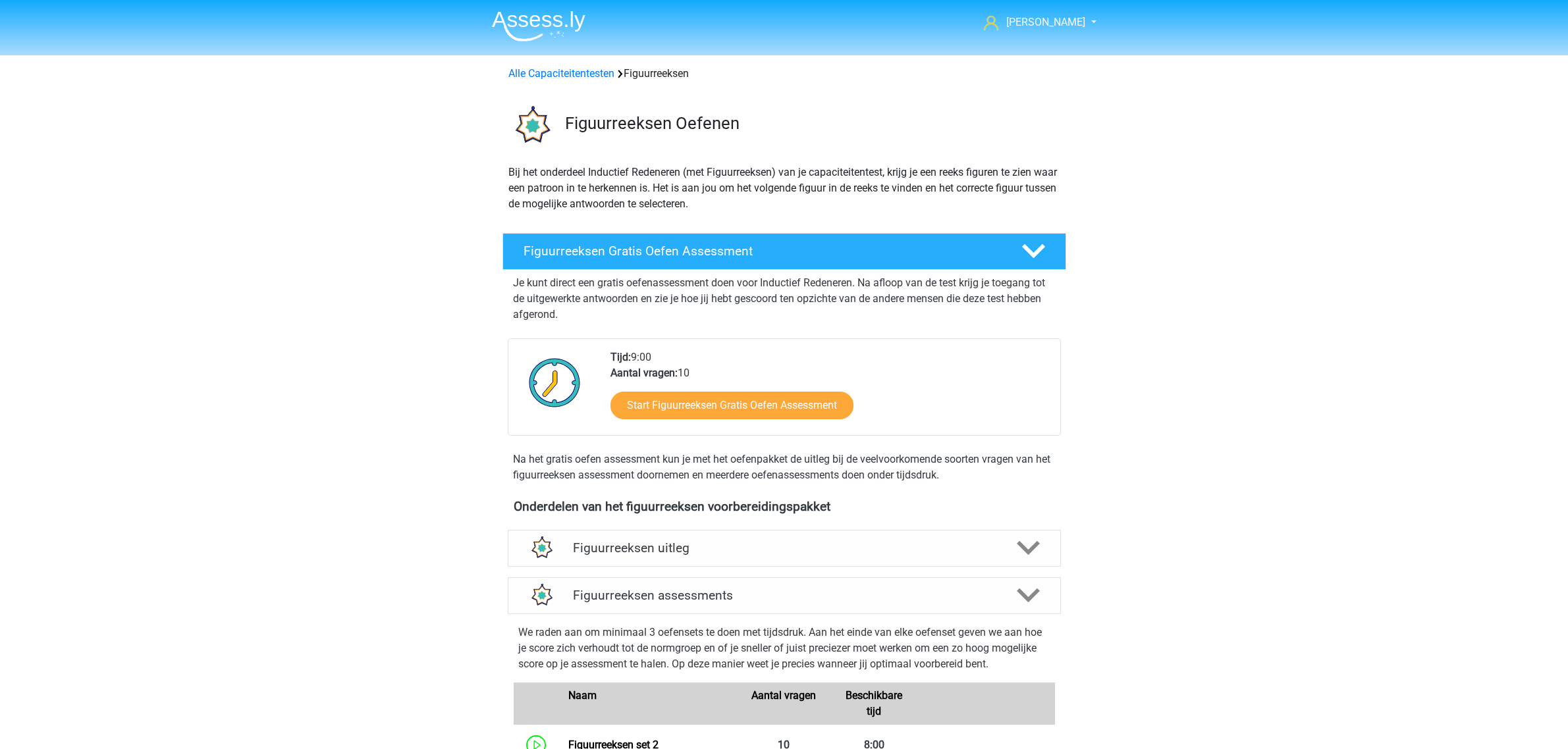
scroll to position [571, 0]
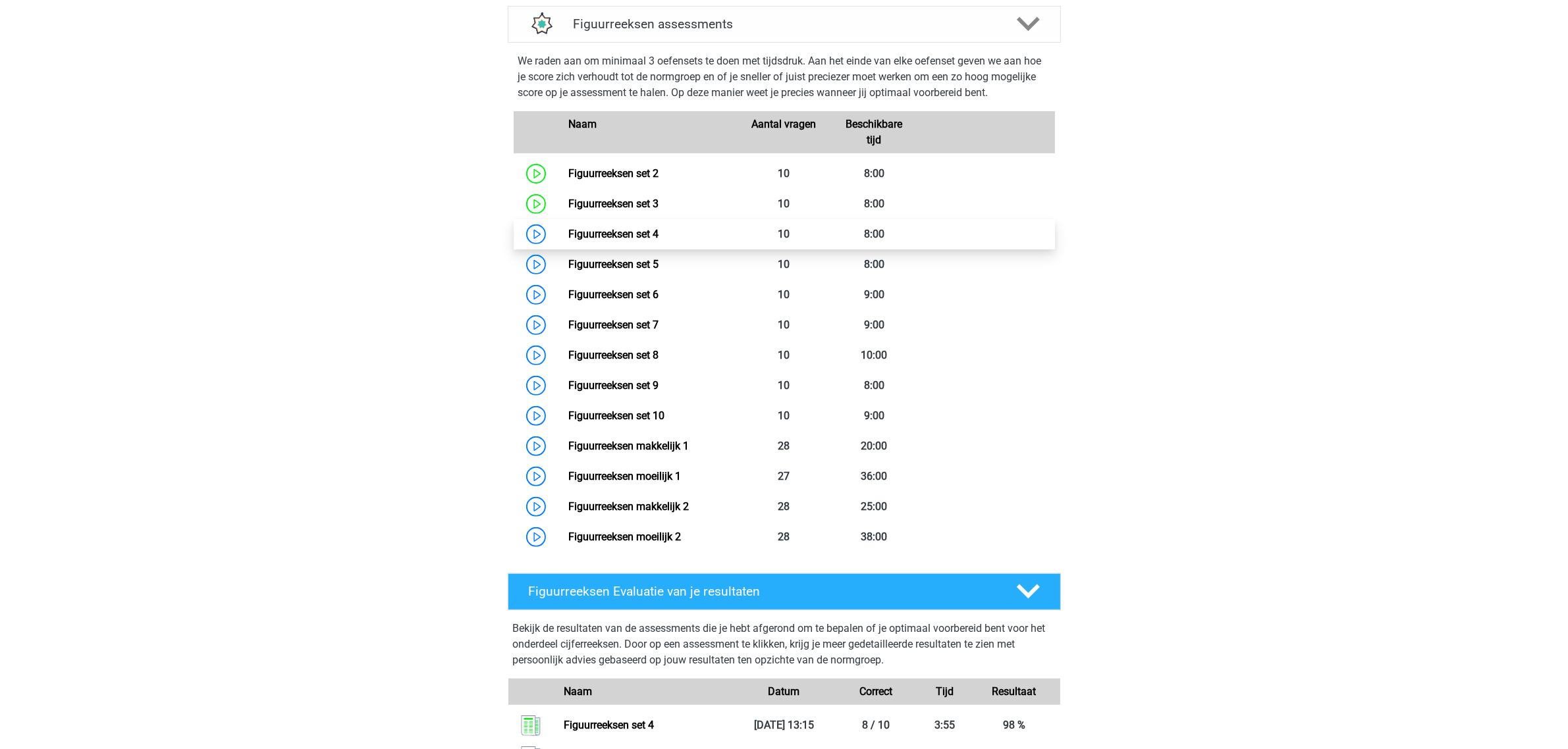
click at [636, 228] on link "Figuurreeksen set 4" at bounding box center [613, 235] width 90 height 13
click at [568, 258] on link "Figuurreeksen set 5" at bounding box center [613, 264] width 90 height 13
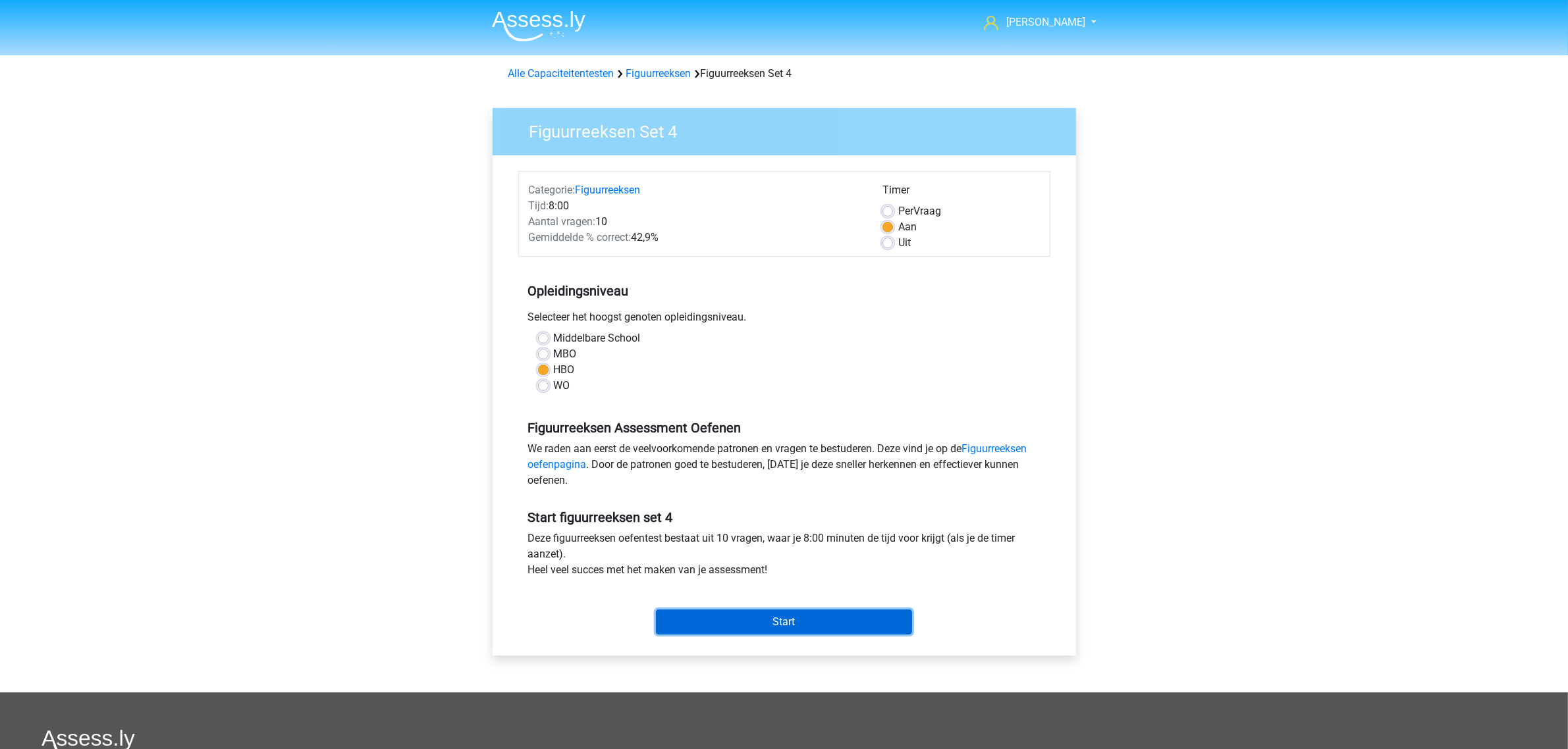
click at [785, 616] on input "Start" at bounding box center [784, 621] width 256 height 25
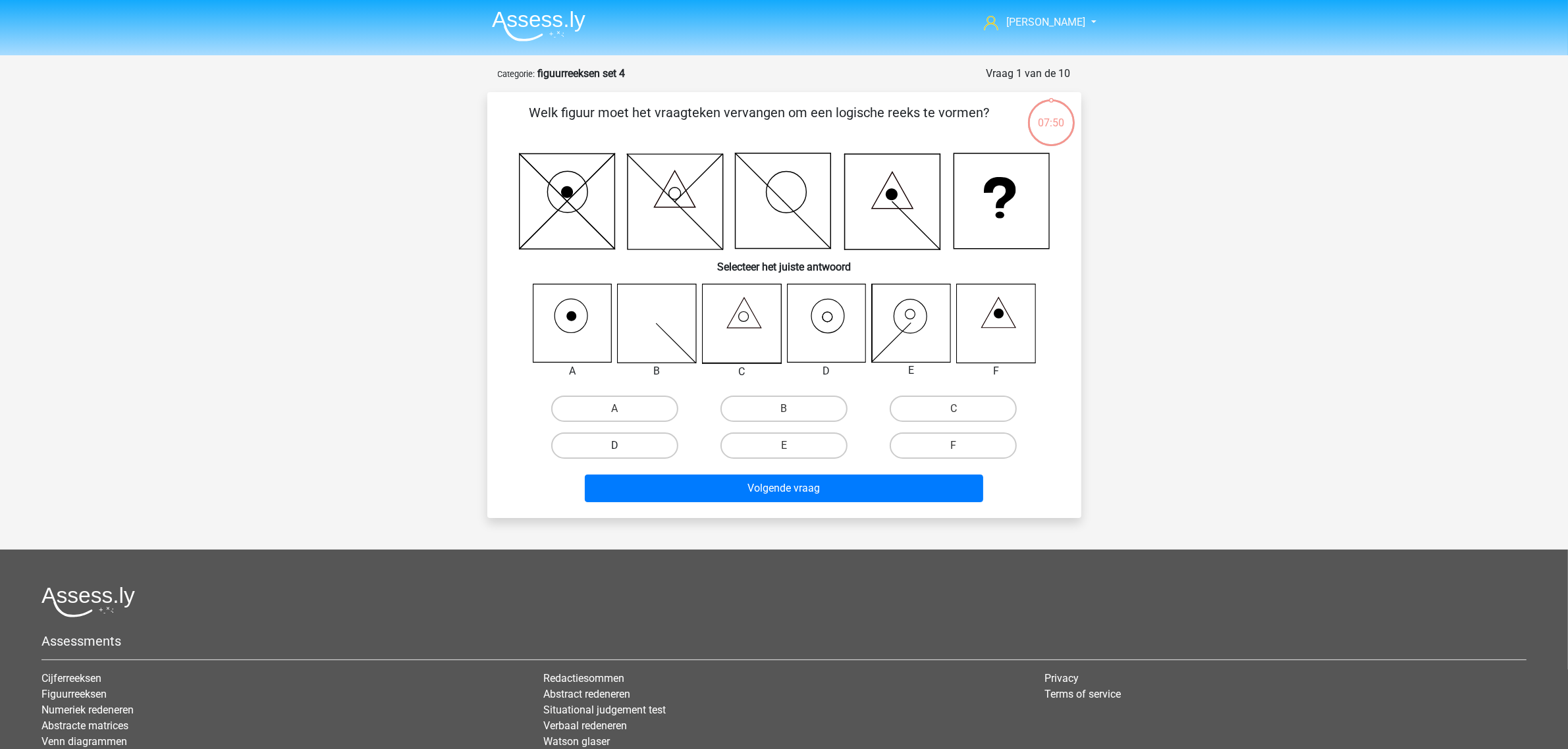
click at [599, 441] on label "D" at bounding box center [615, 445] width 127 height 27
click at [614, 445] on input "D" at bounding box center [618, 449] width 8 height 8
radio input "true"
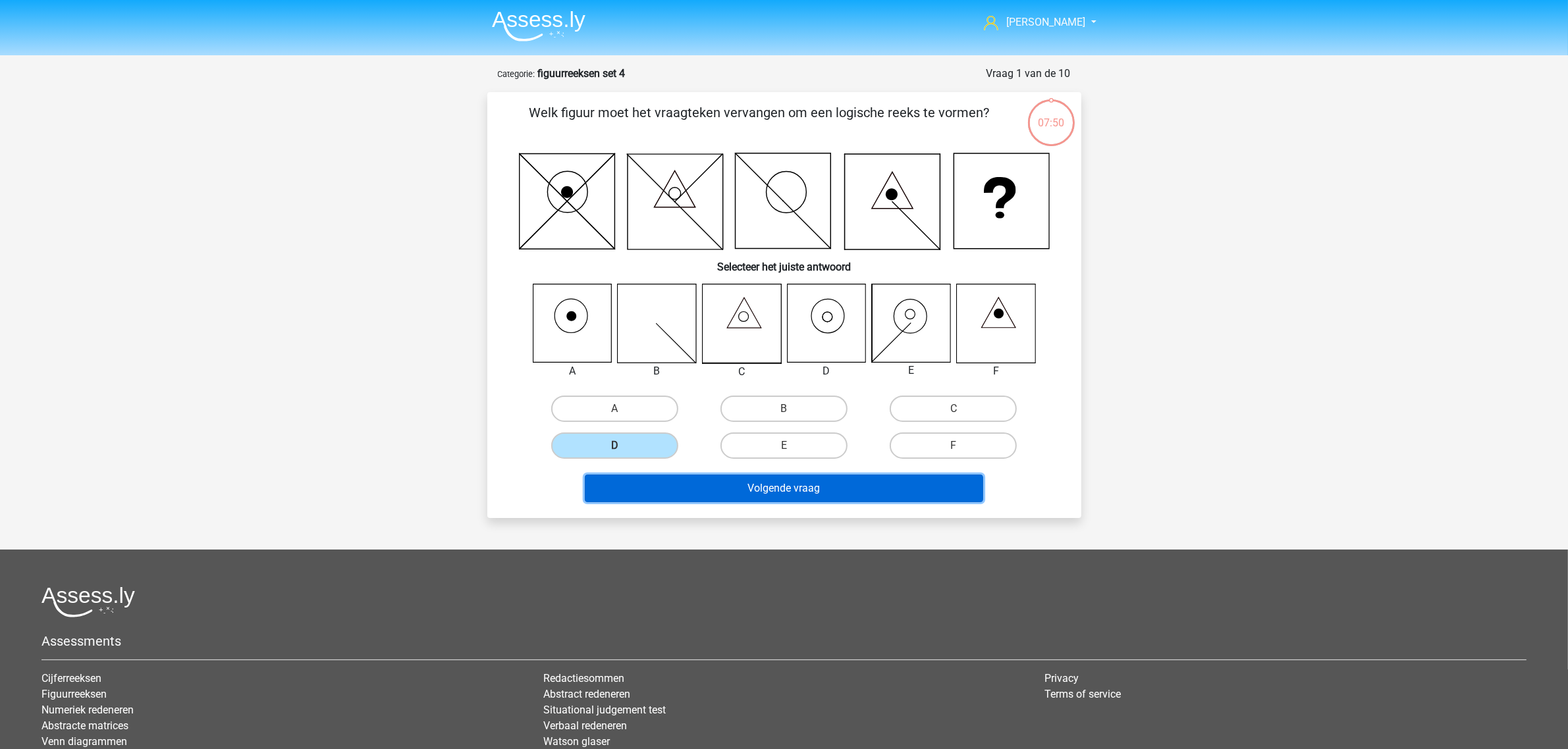
click at [758, 481] on button "Volgende vraag" at bounding box center [784, 489] width 399 height 28
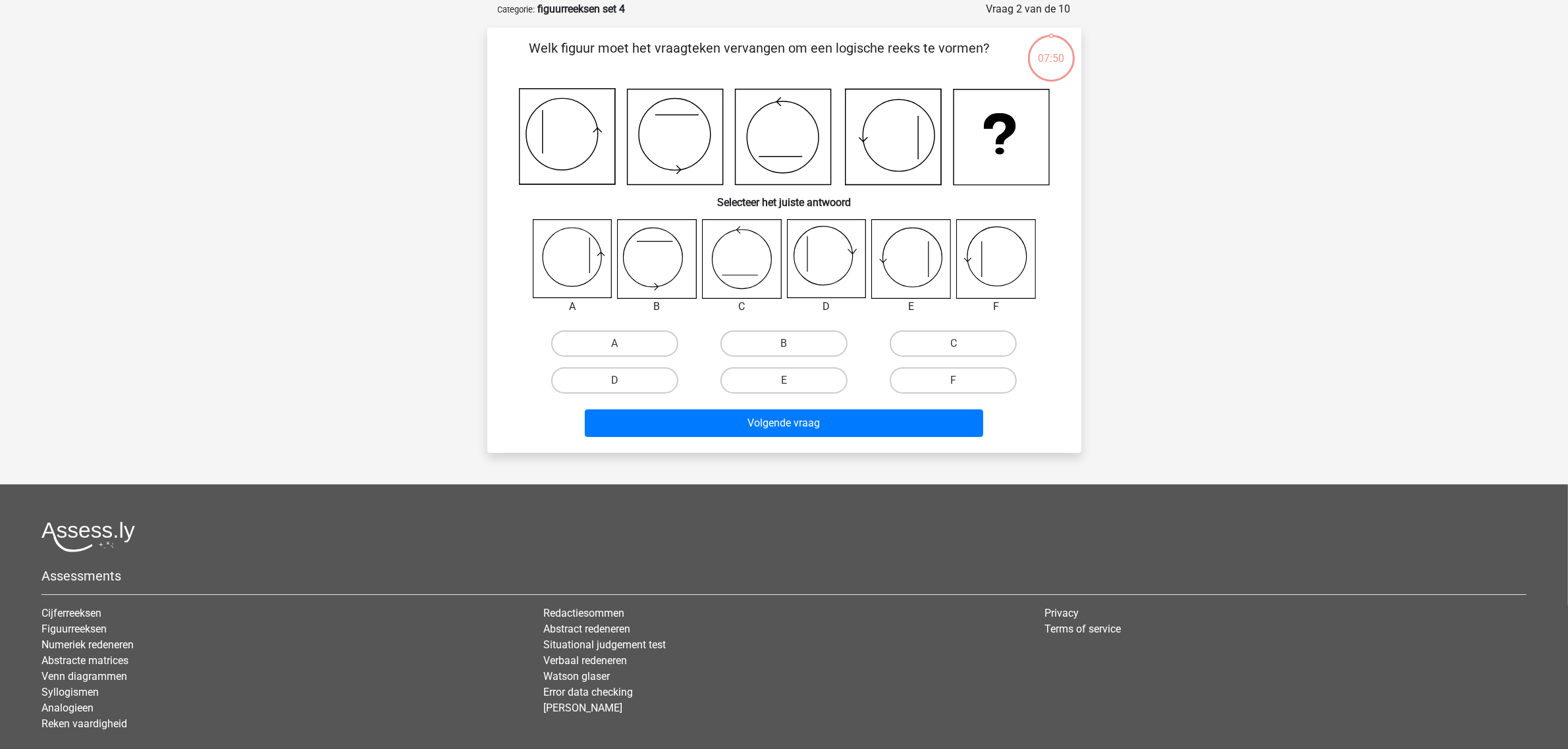
scroll to position [66, 0]
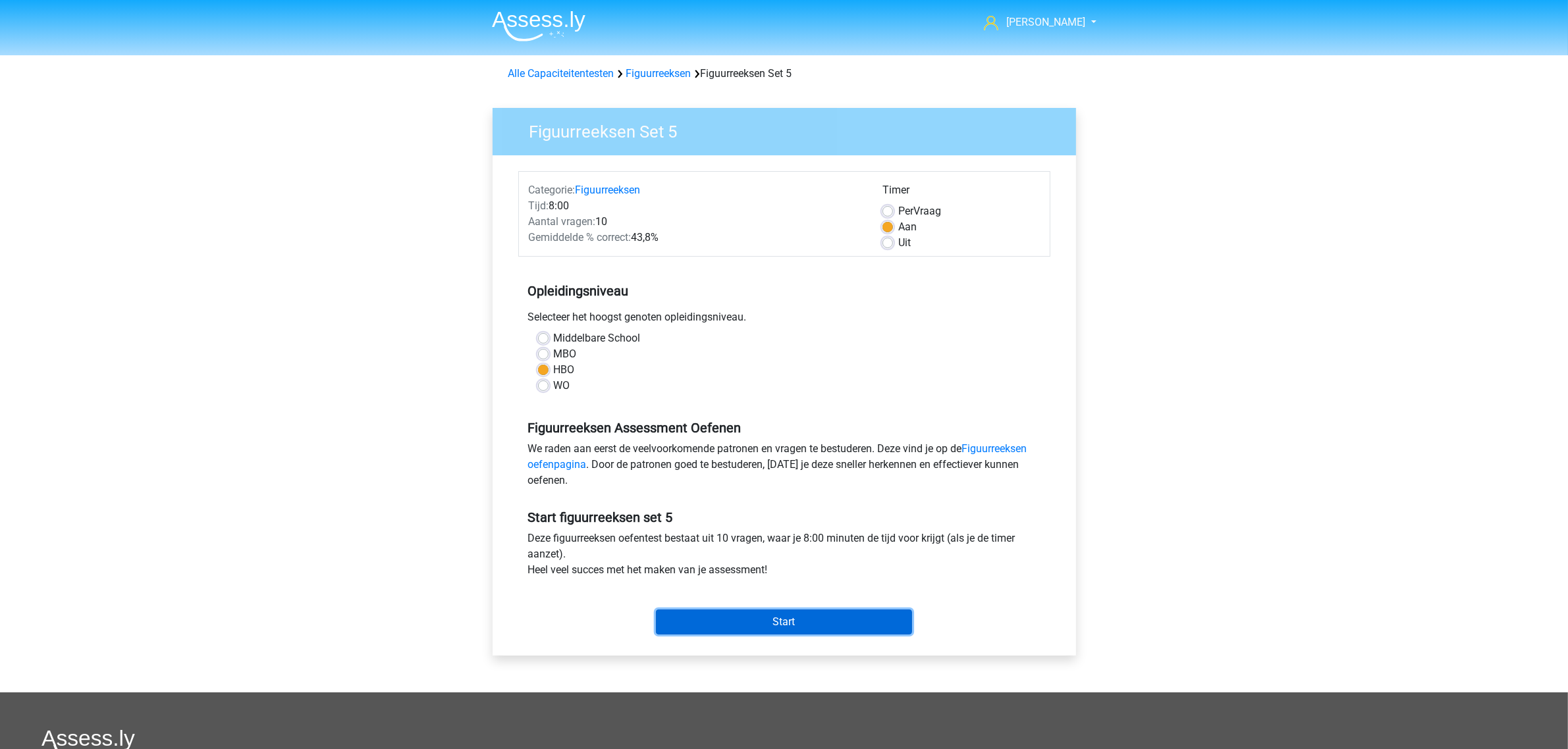
click at [797, 616] on input "Start" at bounding box center [784, 621] width 256 height 25
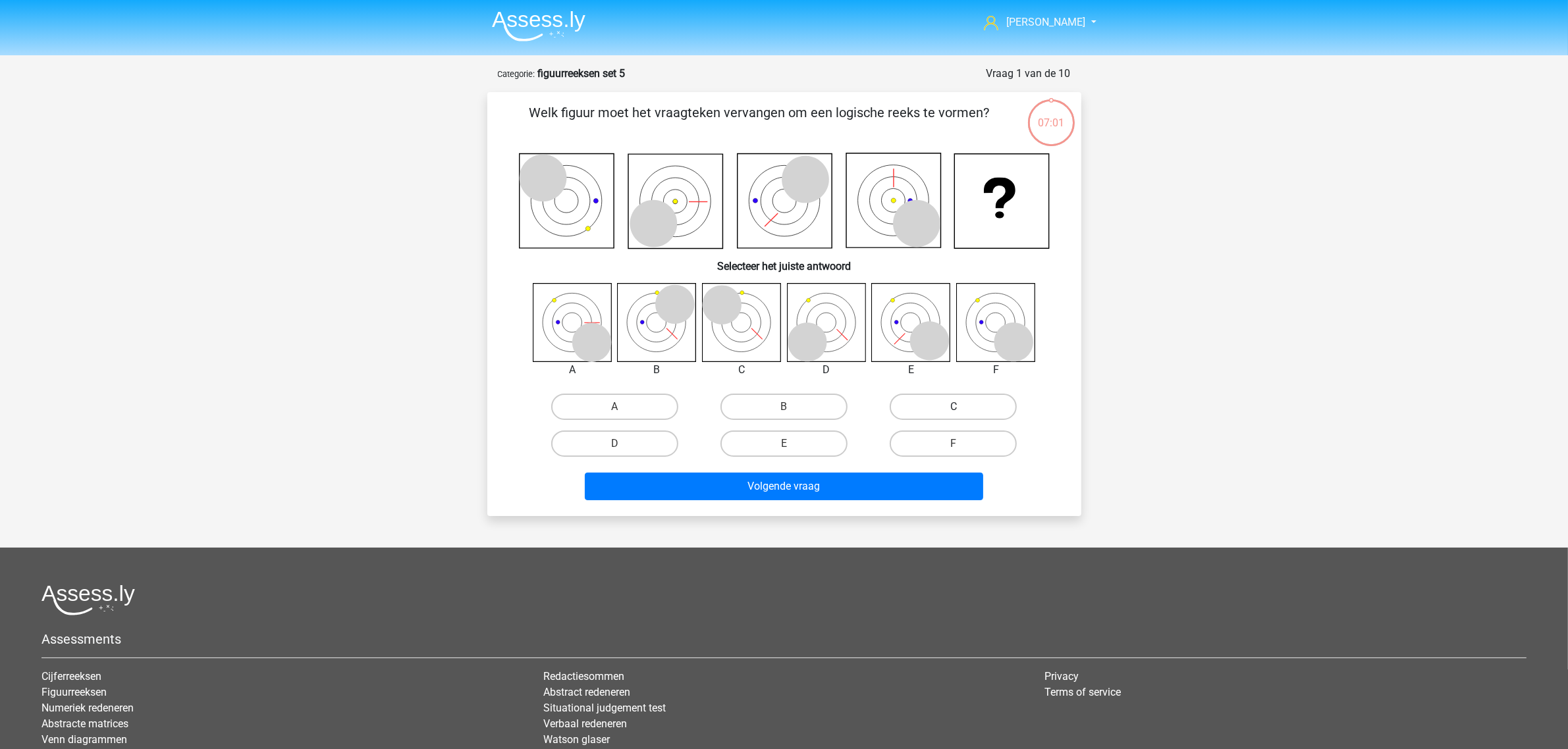
click at [949, 405] on label "C" at bounding box center [953, 407] width 127 height 27
click at [954, 407] on input "C" at bounding box center [958, 410] width 8 height 8
radio input "true"
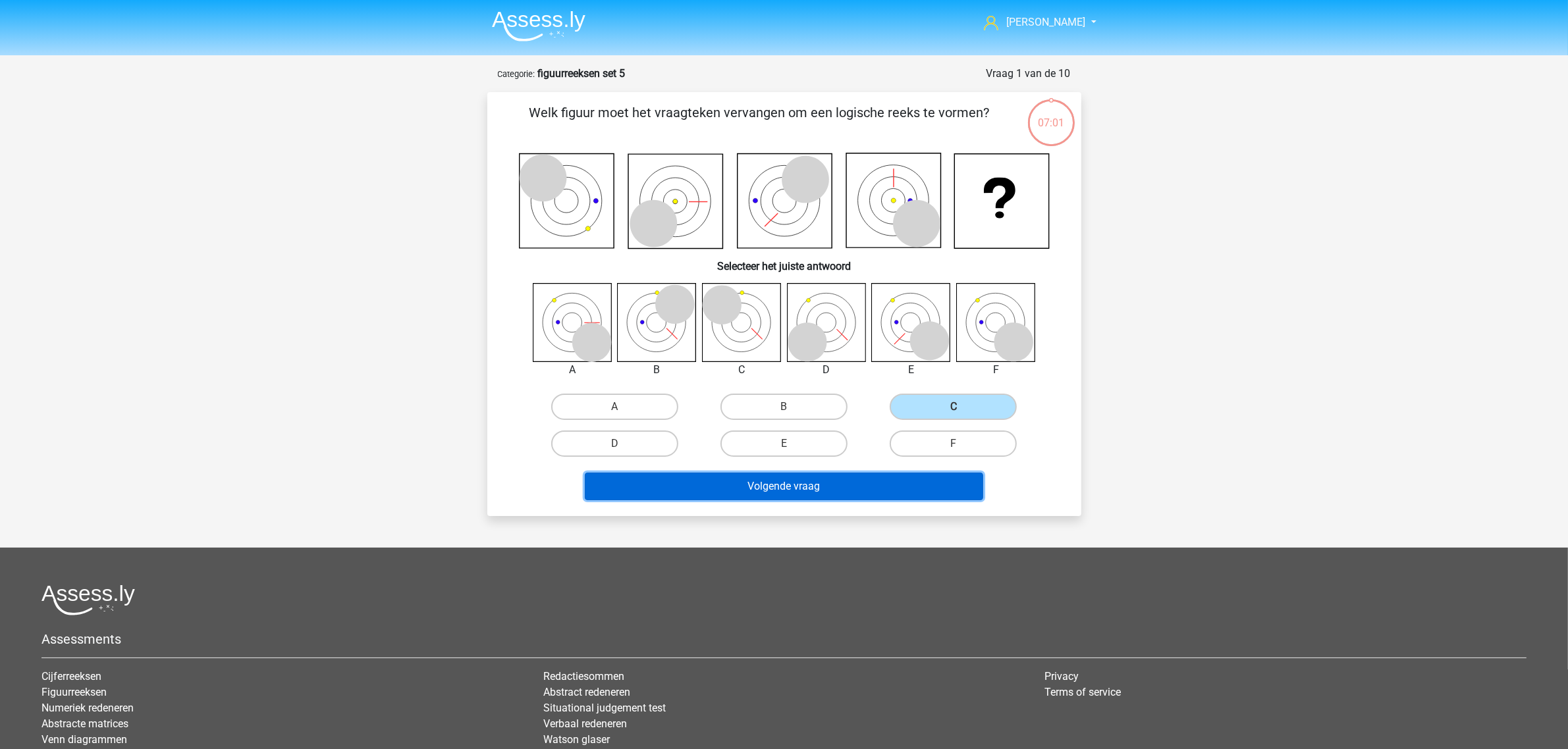
click at [804, 478] on button "Volgende vraag" at bounding box center [784, 487] width 399 height 28
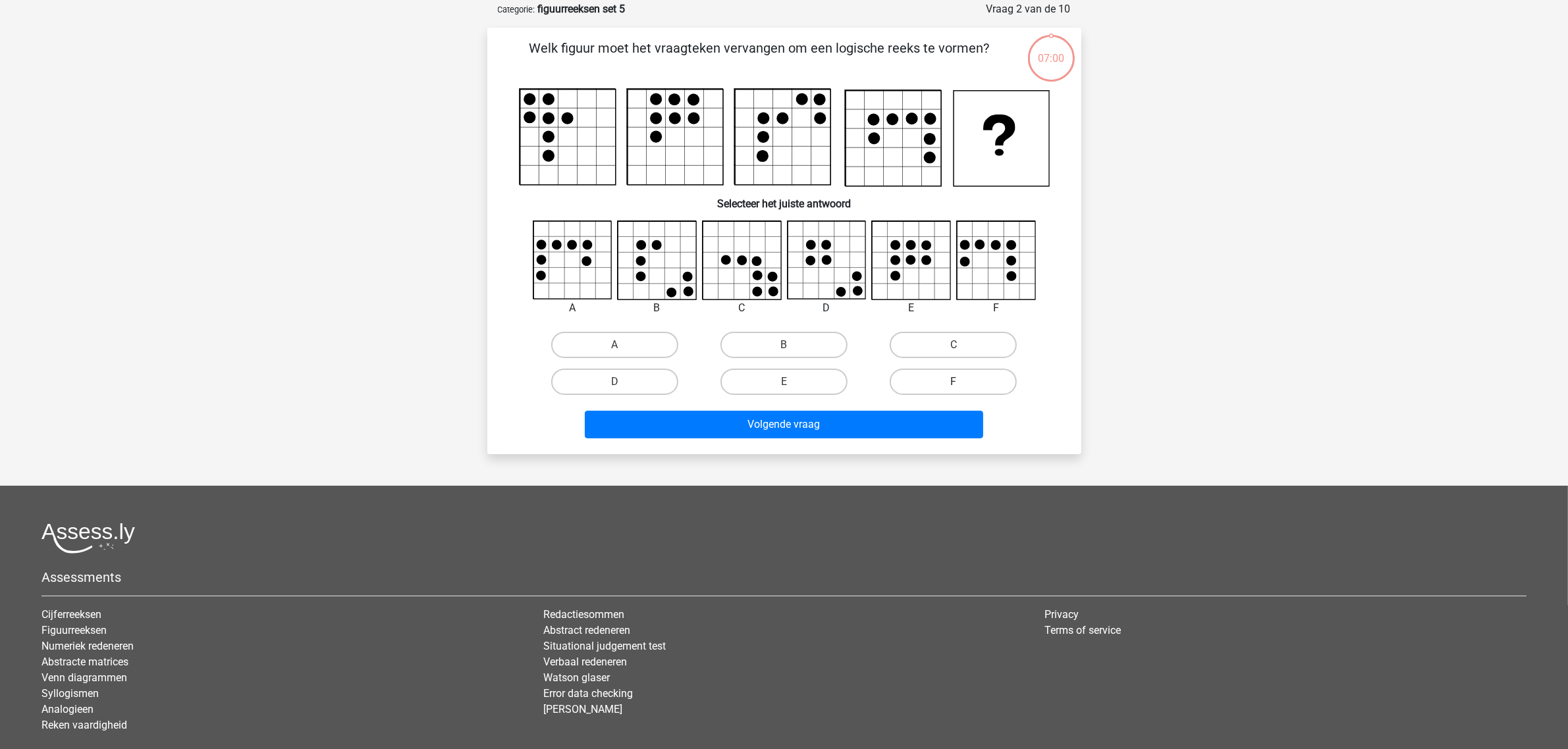
scroll to position [66, 0]
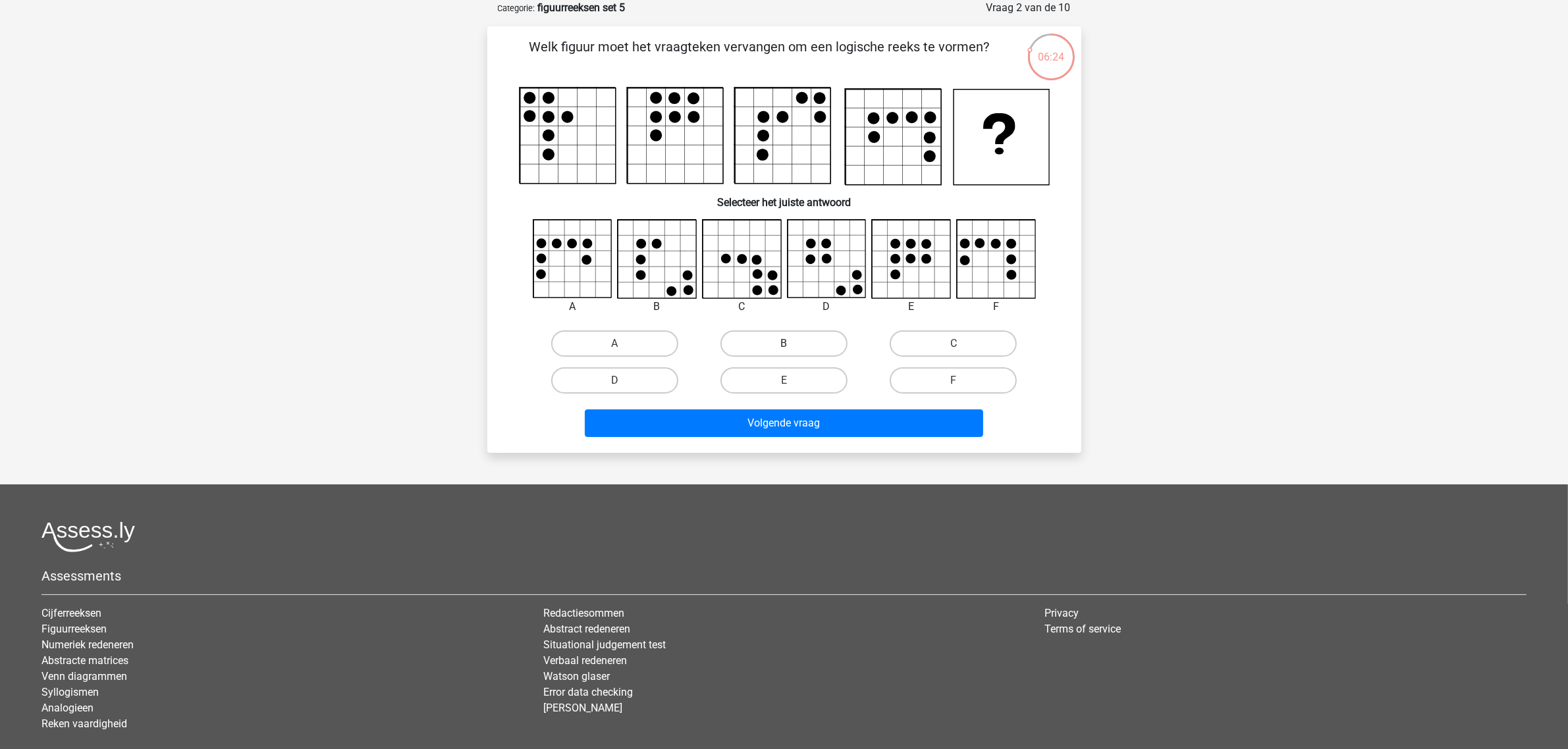
click at [785, 340] on label "B" at bounding box center [784, 343] width 127 height 27
click at [785, 343] on input "B" at bounding box center [787, 347] width 8 height 8
radio input "true"
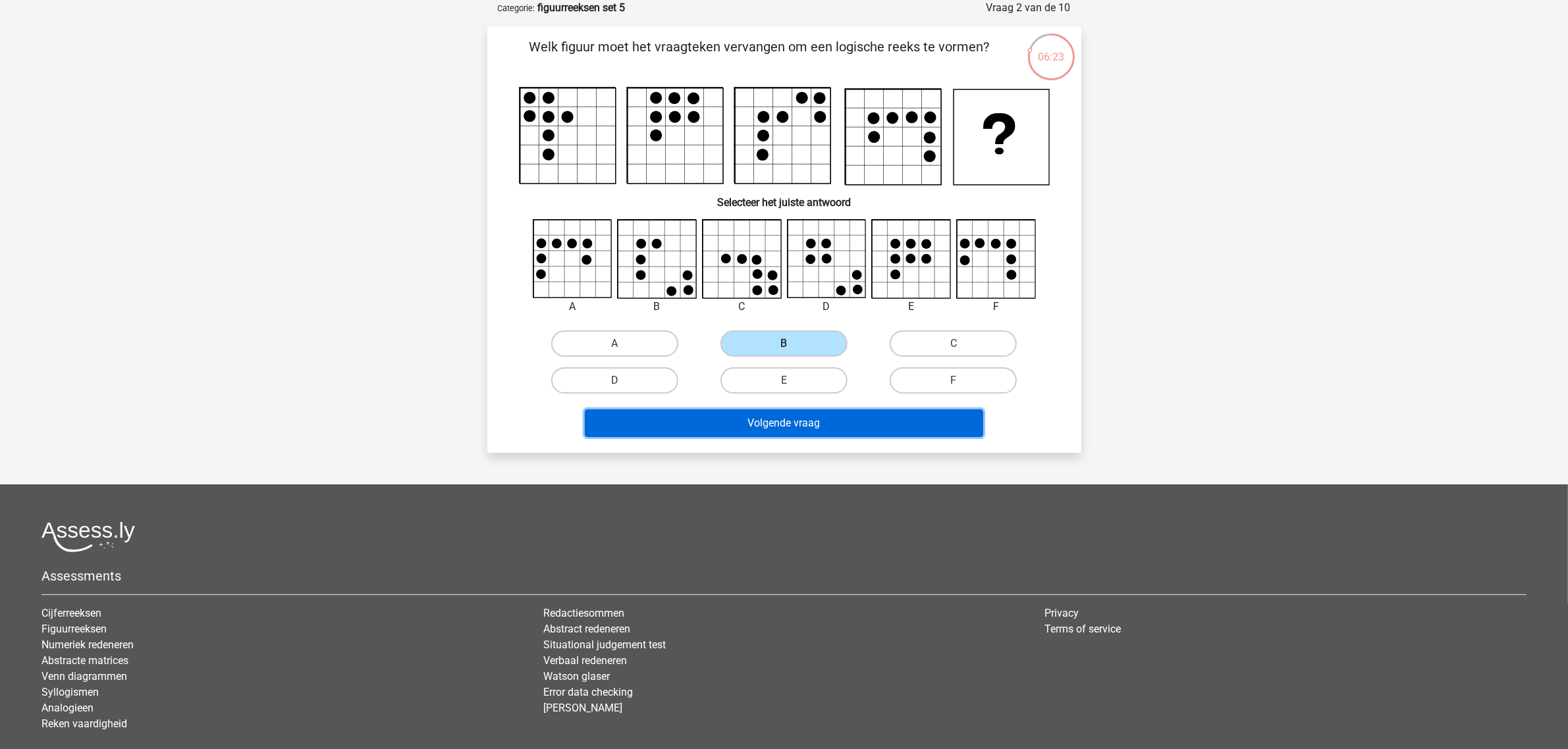
click at [791, 417] on button "Volgende vraag" at bounding box center [784, 423] width 399 height 28
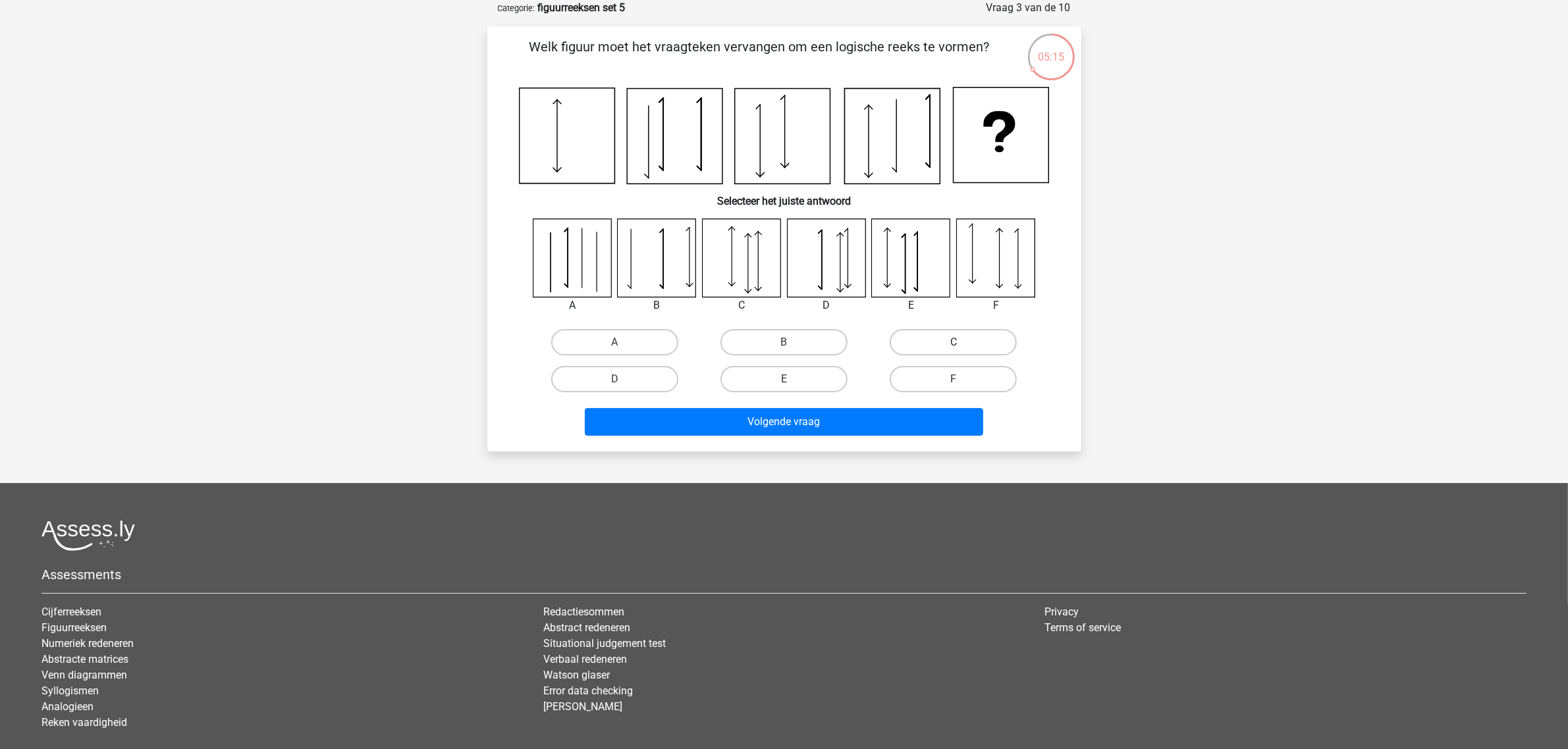
click at [981, 341] on label "C" at bounding box center [953, 342] width 127 height 27
click at [962, 342] on input "C" at bounding box center [958, 346] width 8 height 8
radio input "true"
click at [900, 395] on div "F" at bounding box center [954, 379] width 169 height 37
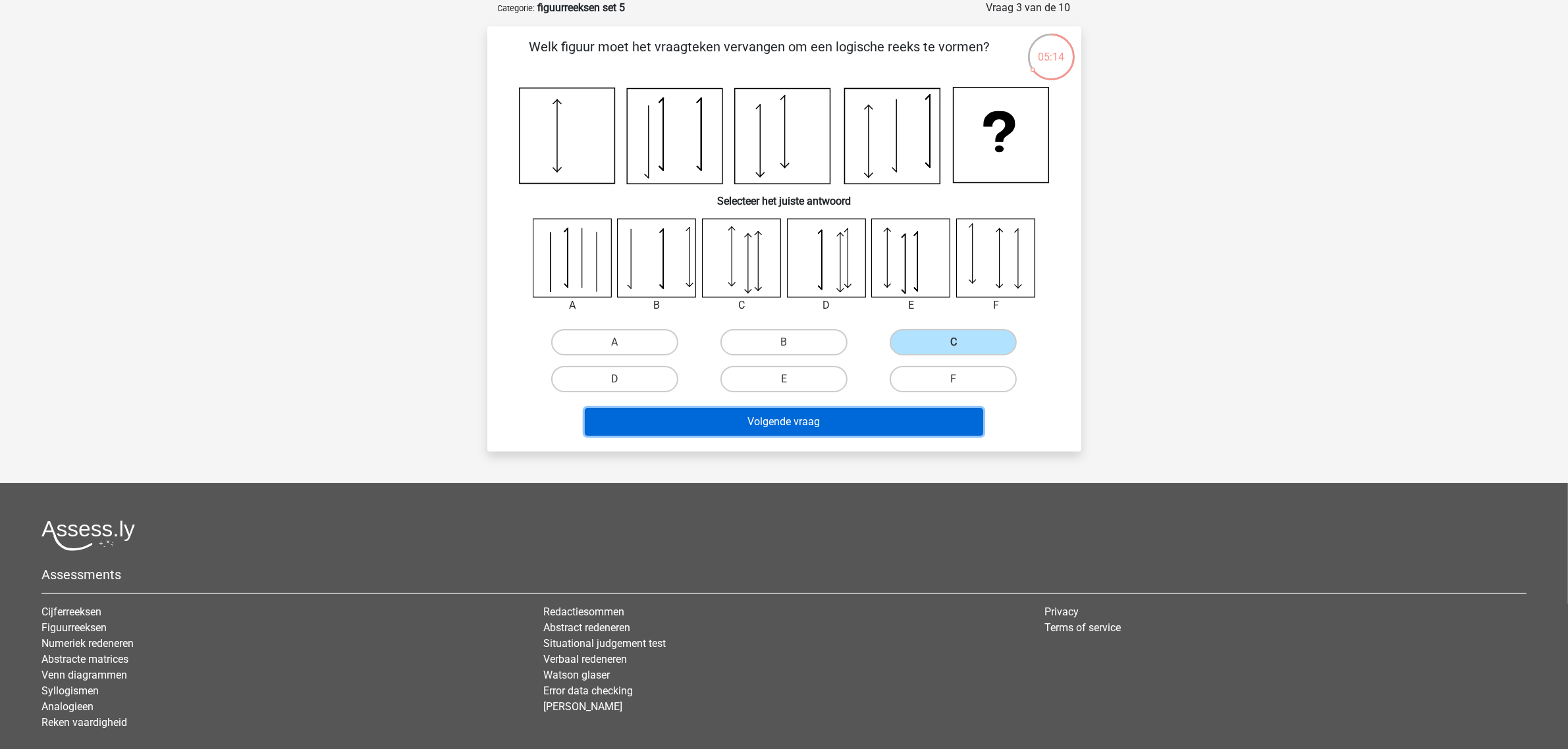
click at [880, 413] on button "Volgende vraag" at bounding box center [784, 422] width 399 height 28
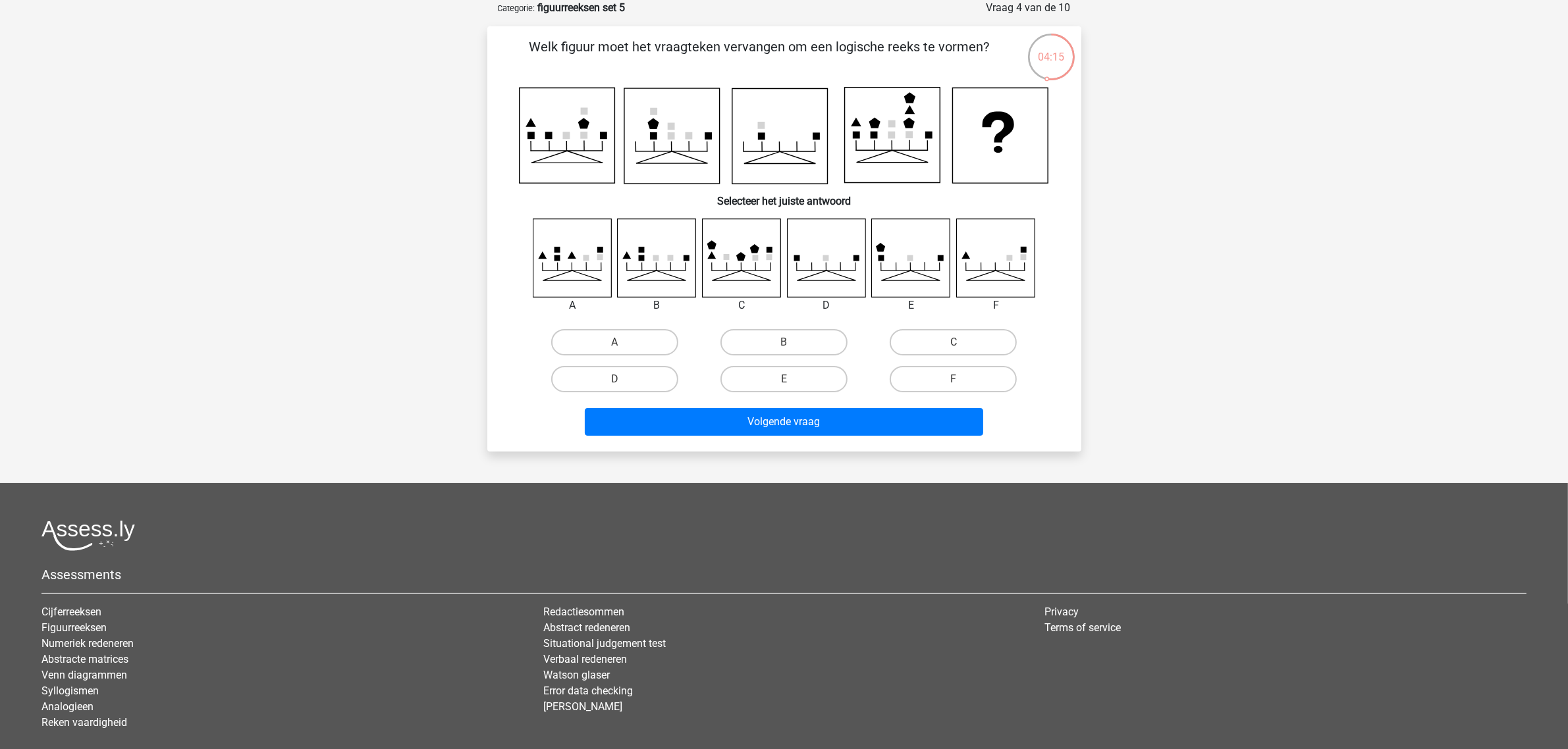
click at [650, 278] on icon at bounding box center [656, 258] width 78 height 78
click at [783, 328] on div "B" at bounding box center [784, 342] width 169 height 37
click at [794, 347] on label "B" at bounding box center [784, 342] width 127 height 27
click at [793, 347] on input "B" at bounding box center [787, 346] width 8 height 8
radio input "true"
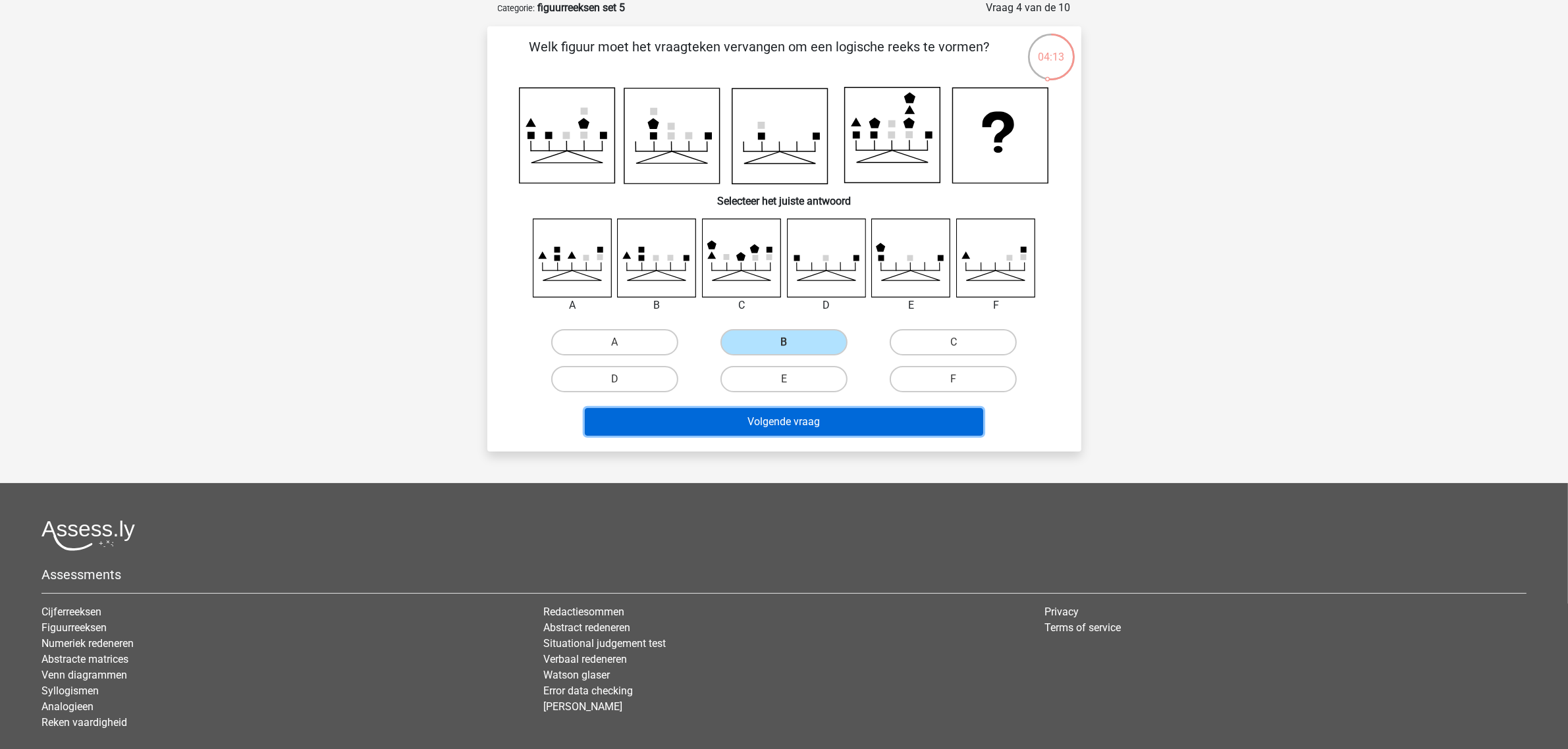
click at [806, 409] on button "Volgende vraag" at bounding box center [784, 422] width 399 height 28
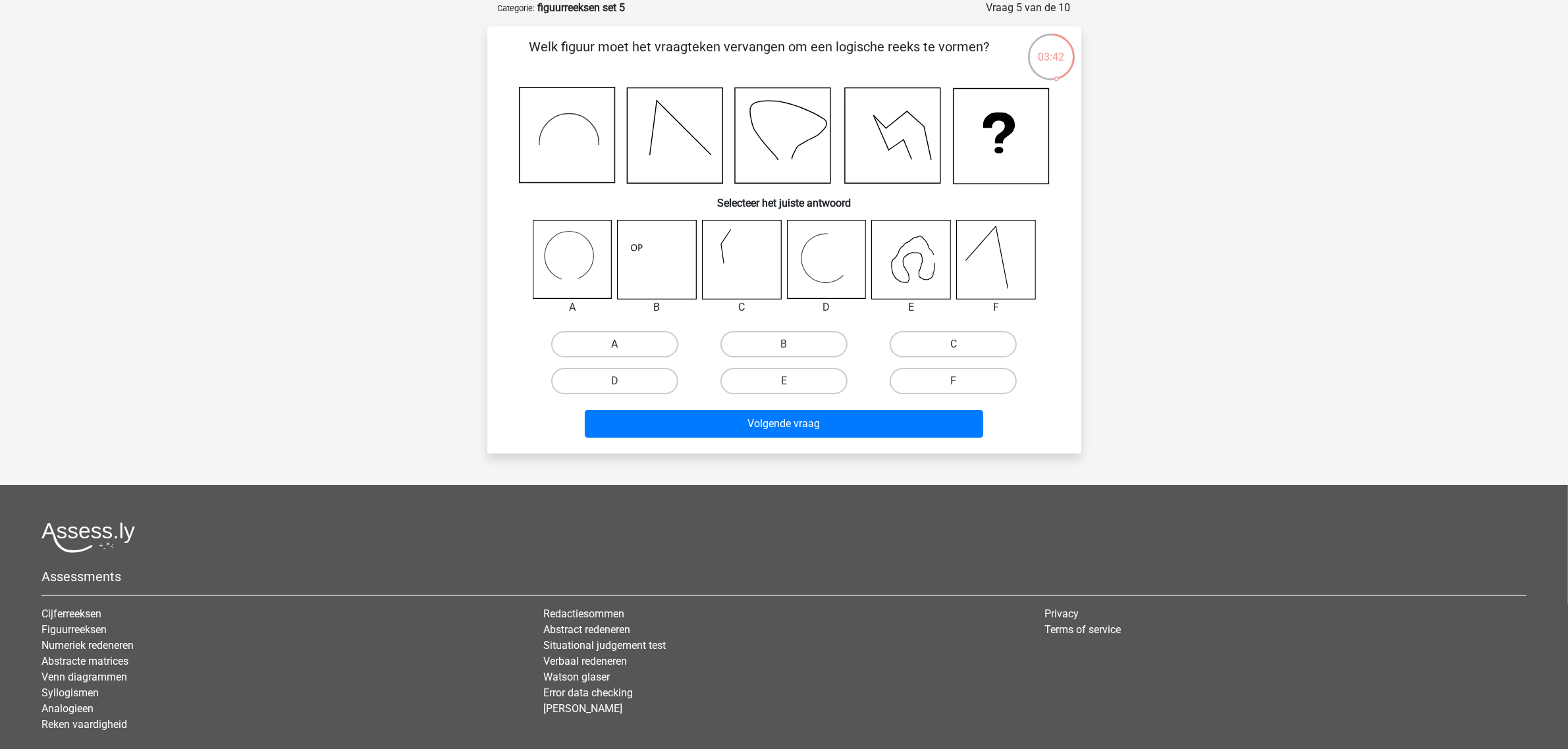
click at [614, 336] on label "A" at bounding box center [615, 344] width 127 height 27
click at [614, 344] on input "A" at bounding box center [618, 348] width 8 height 8
radio input "true"
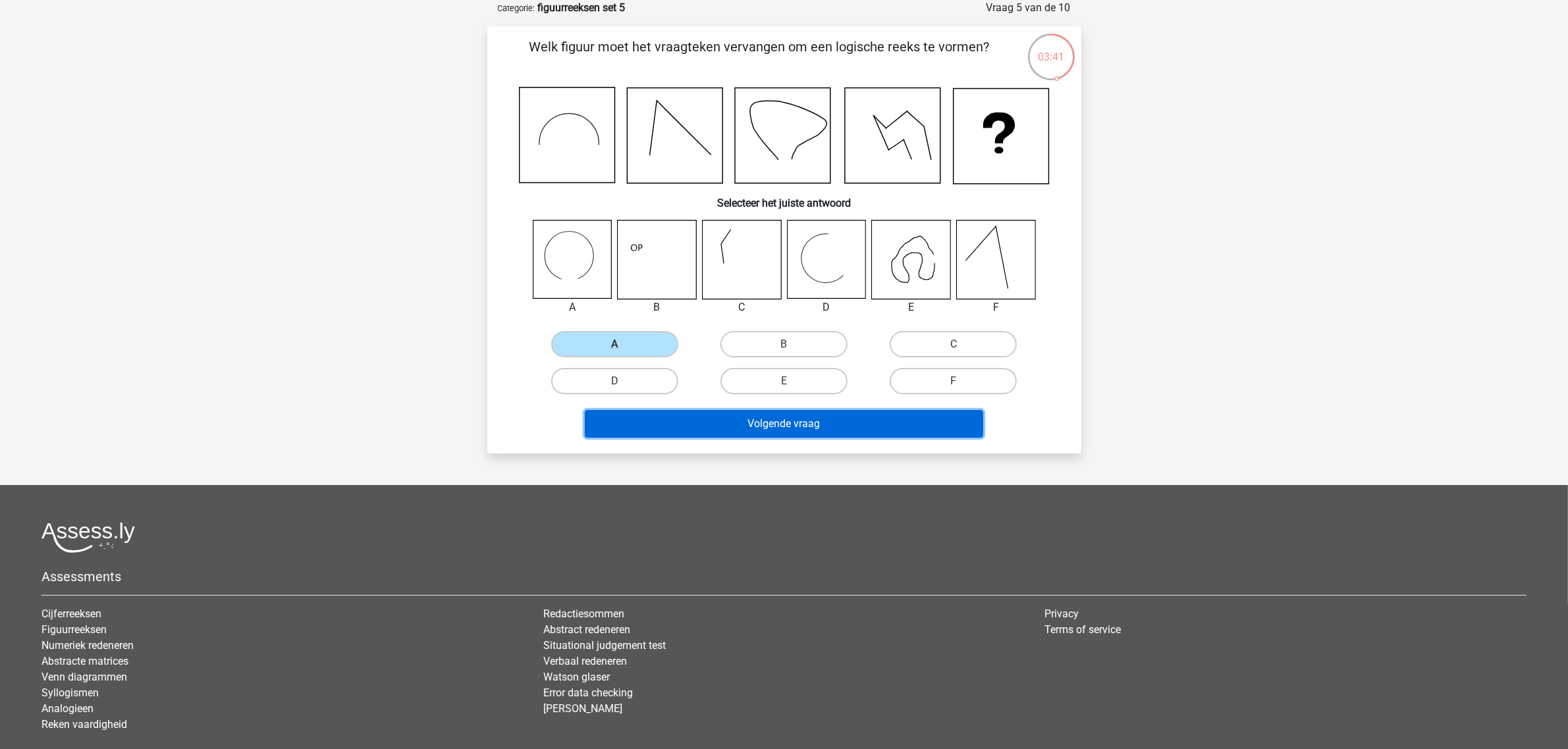
click at [761, 430] on button "Volgende vraag" at bounding box center [784, 424] width 399 height 28
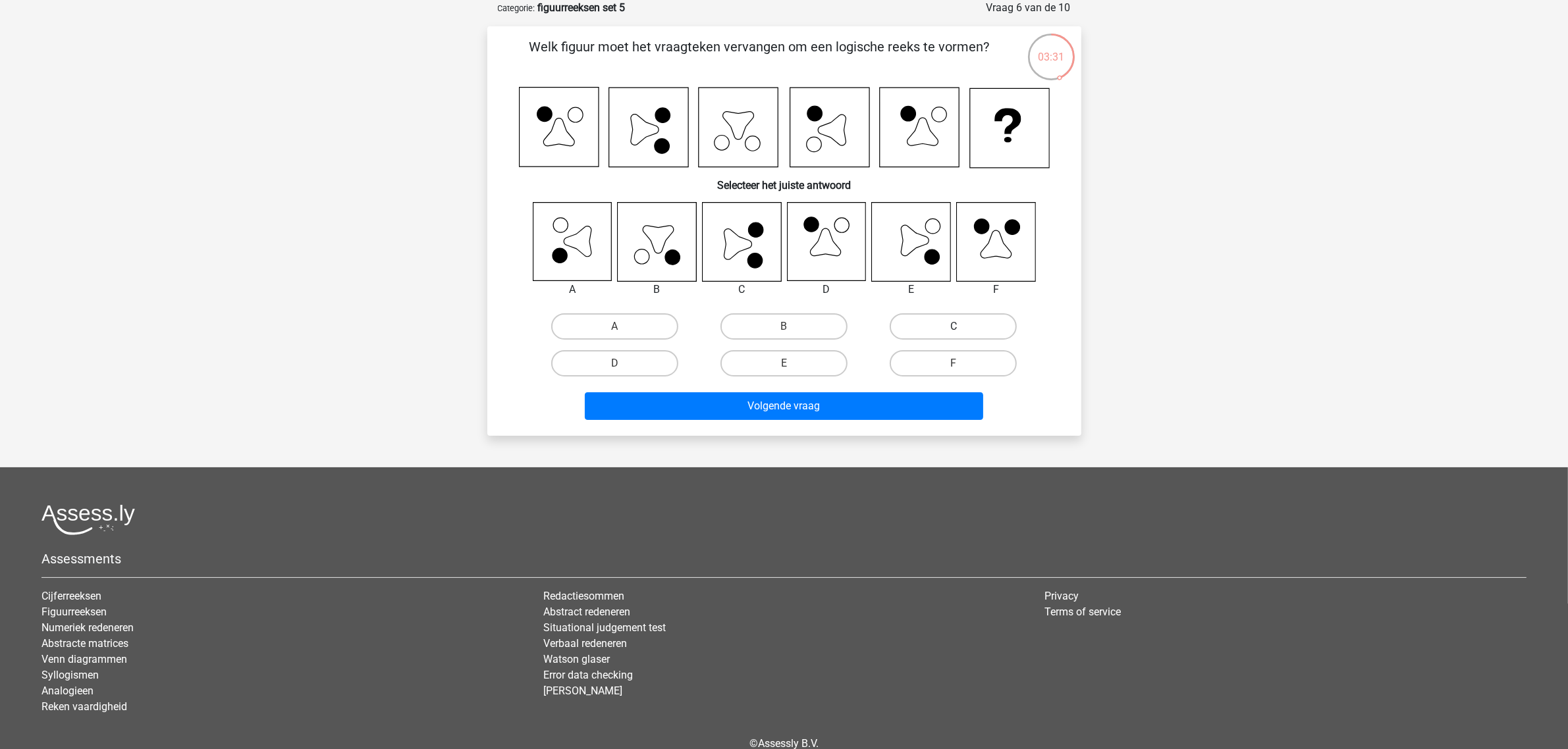
click at [930, 324] on label "C" at bounding box center [953, 327] width 127 height 27
click at [954, 327] on input "C" at bounding box center [958, 330] width 8 height 8
radio input "true"
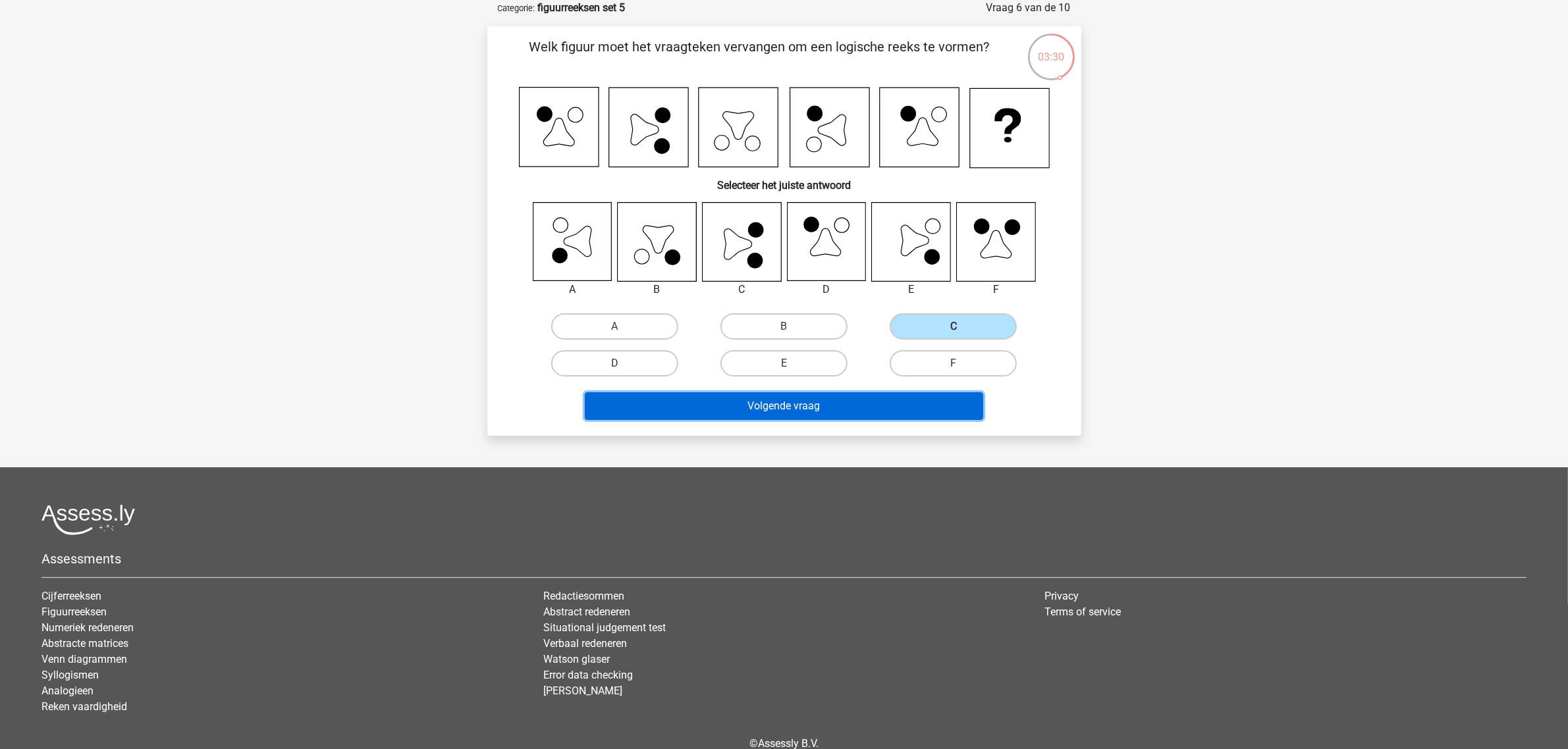
click at [861, 399] on button "Volgende vraag" at bounding box center [784, 406] width 399 height 28
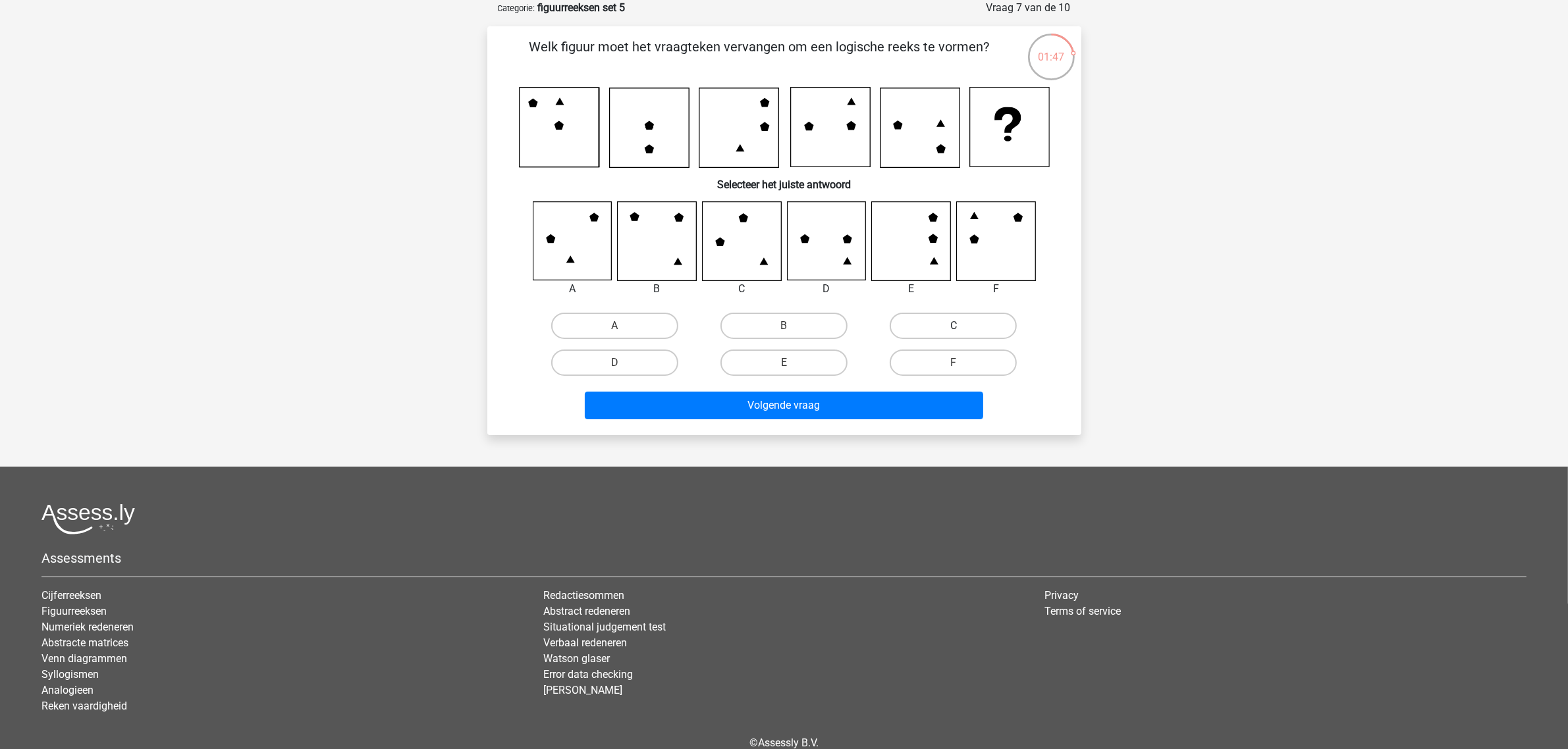
click at [918, 317] on label "C" at bounding box center [953, 326] width 127 height 27
click at [954, 326] on input "C" at bounding box center [958, 329] width 8 height 8
radio input "true"
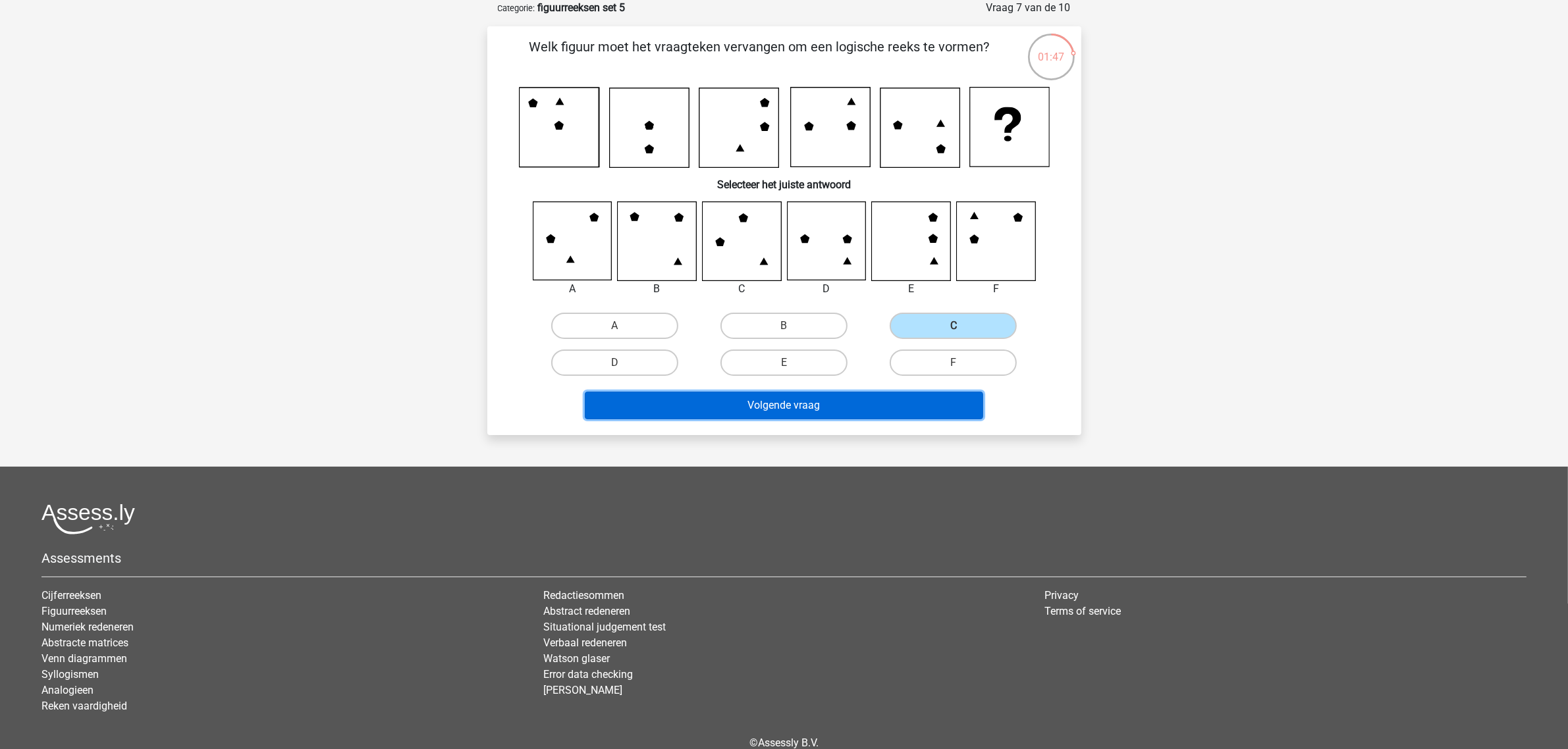
click at [848, 406] on button "Volgende vraag" at bounding box center [784, 406] width 399 height 28
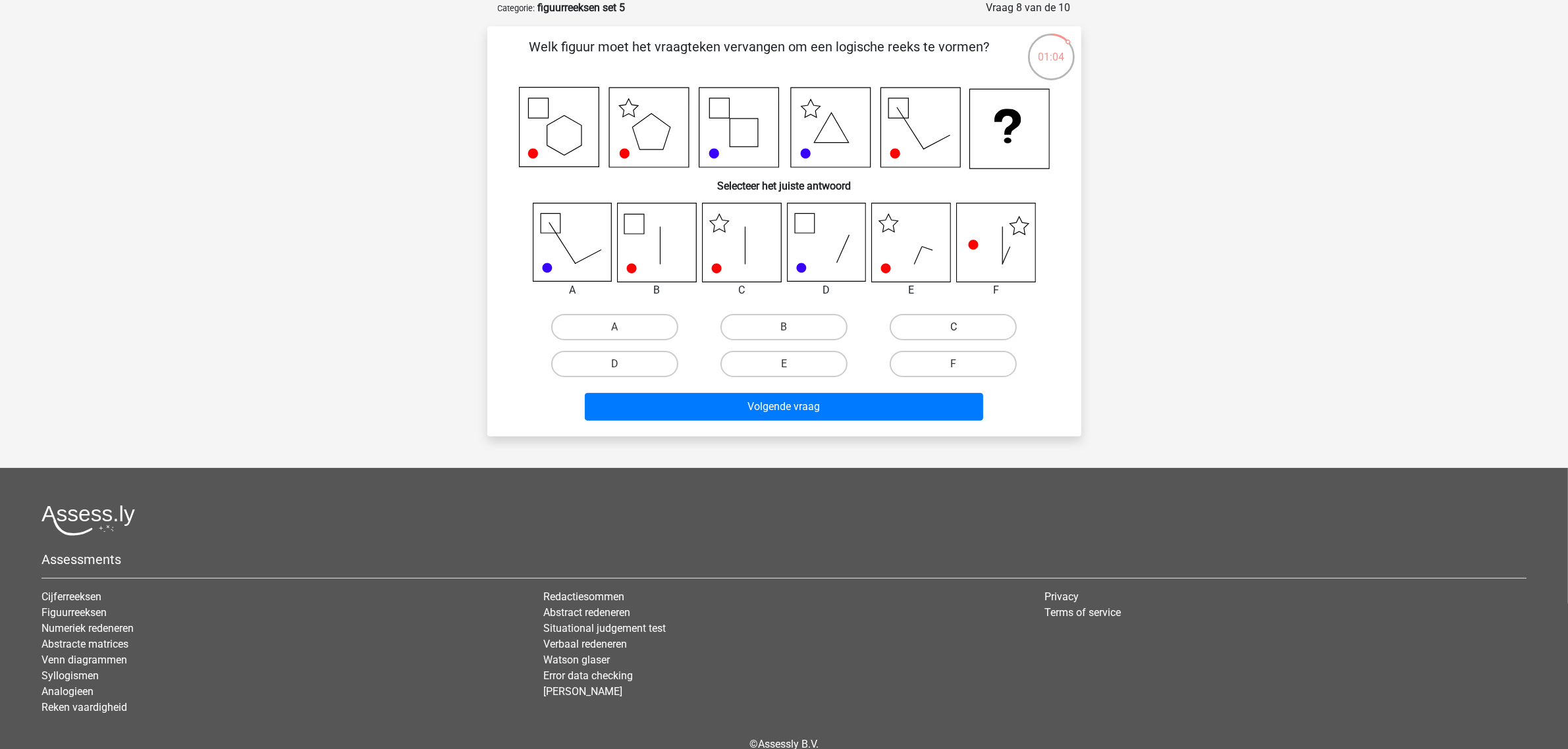
click at [925, 324] on label "C" at bounding box center [953, 327] width 127 height 27
click at [954, 328] on input "C" at bounding box center [958, 331] width 8 height 8
radio input "true"
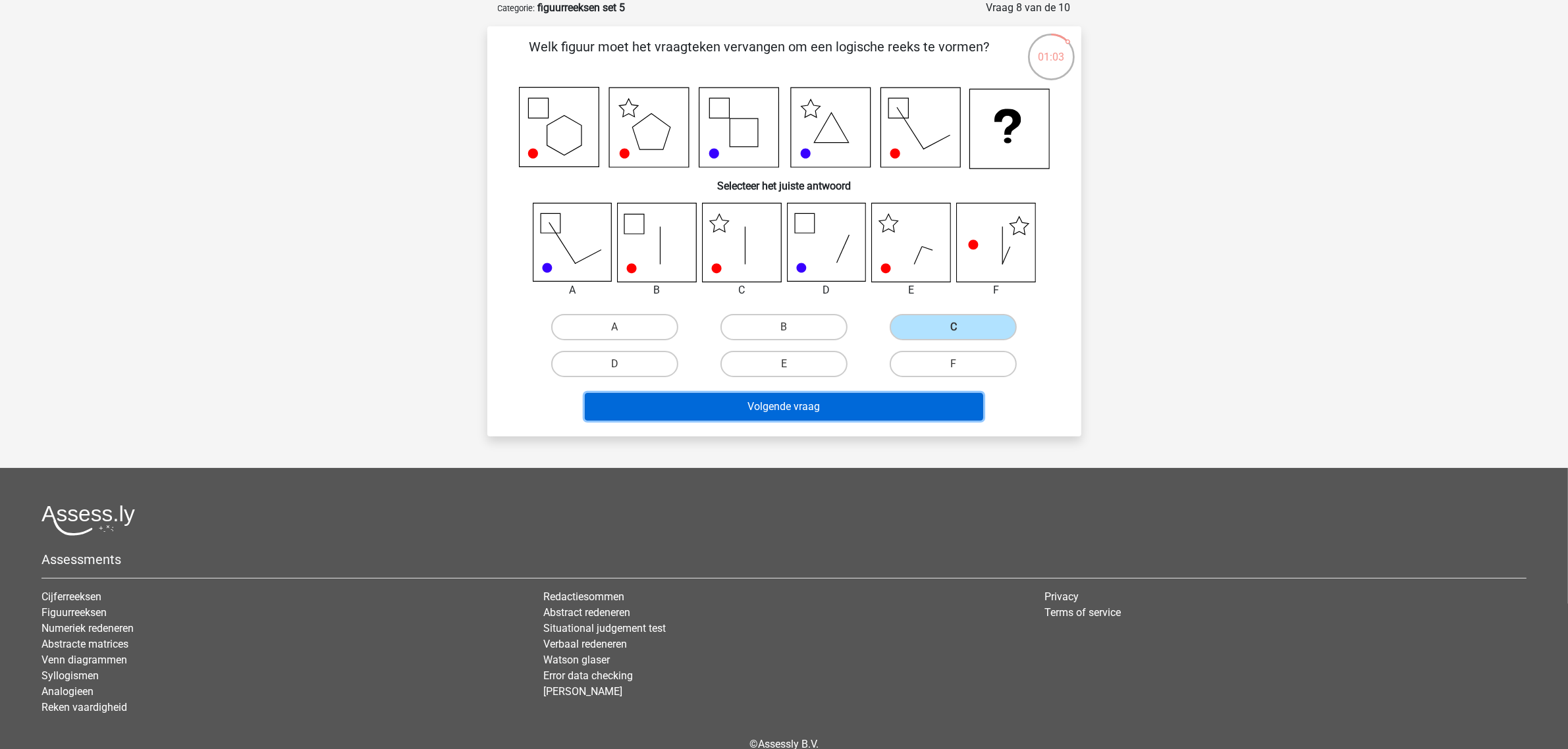
click at [903, 399] on button "Volgende vraag" at bounding box center [784, 407] width 399 height 28
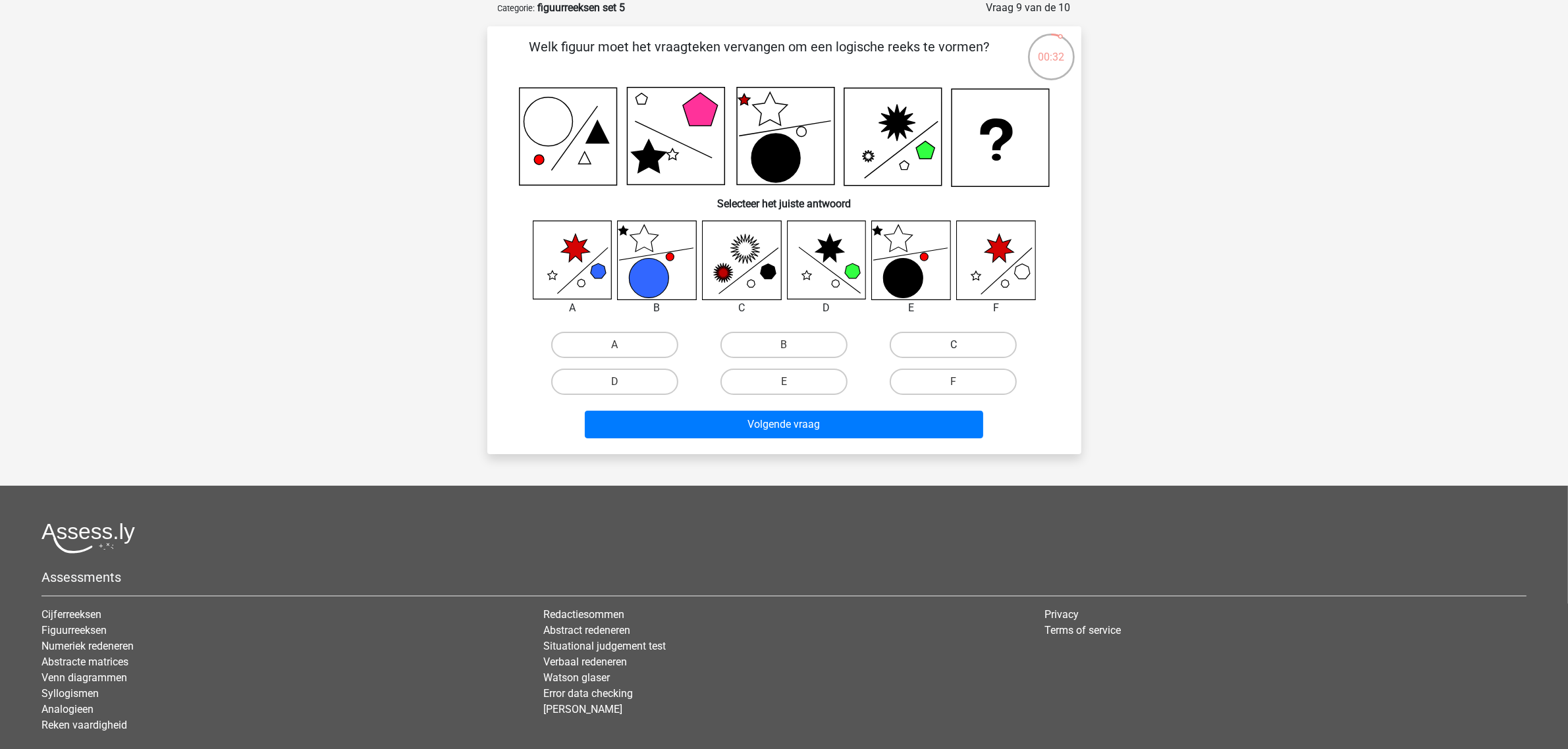
click at [1000, 348] on label "C" at bounding box center [953, 345] width 127 height 27
click at [962, 348] on input "C" at bounding box center [958, 349] width 8 height 8
radio input "true"
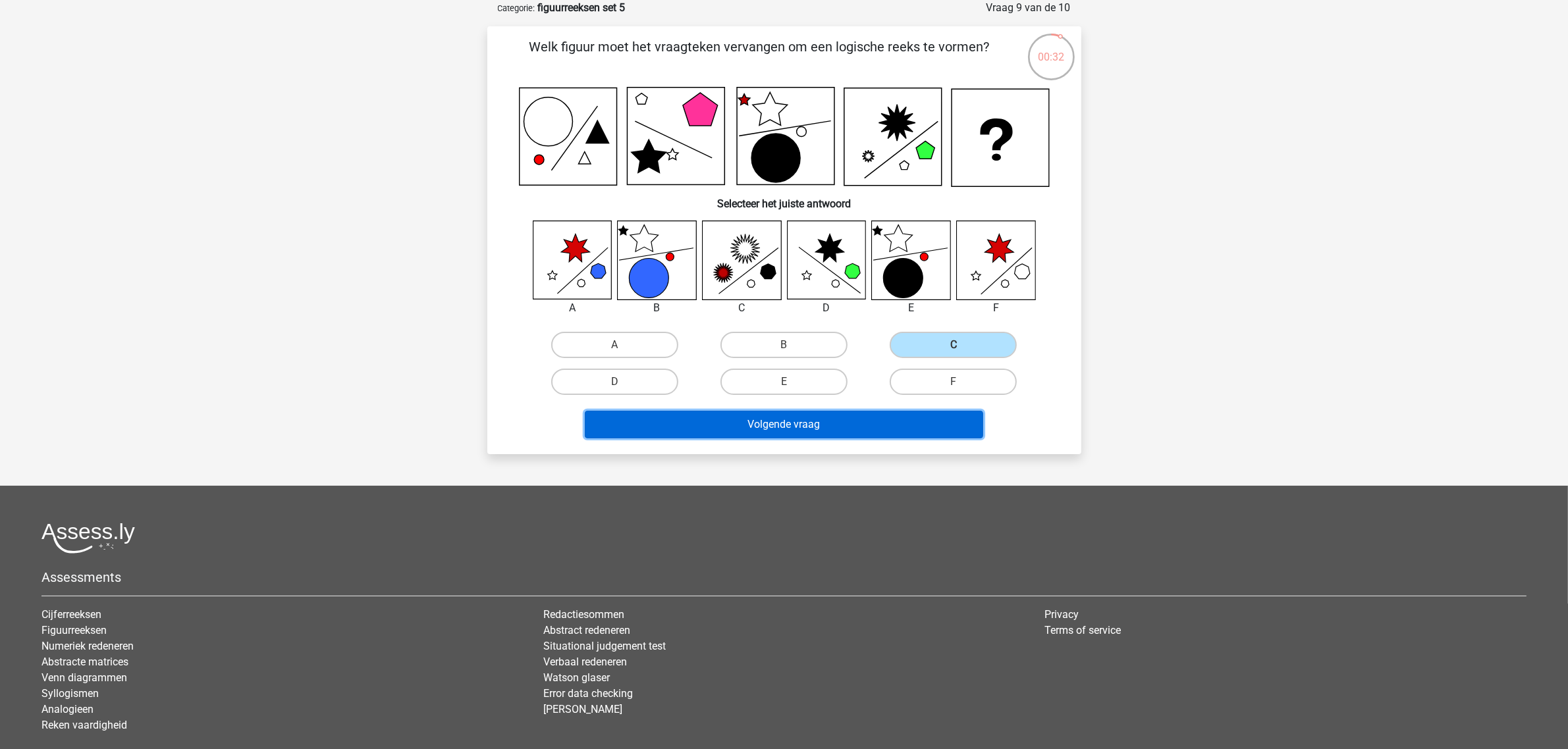
click at [911, 412] on button "Volgende vraag" at bounding box center [784, 424] width 399 height 28
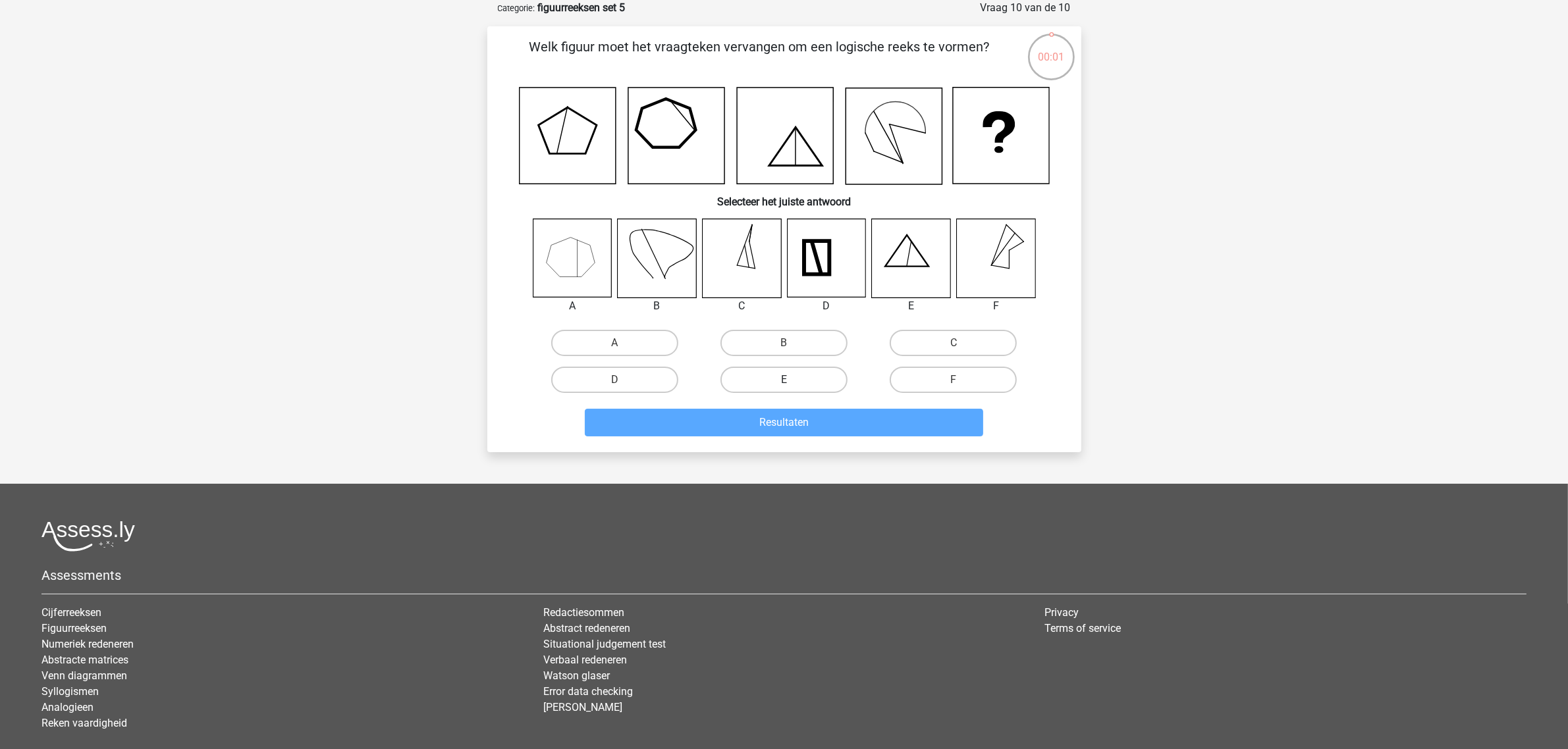
click at [789, 373] on label "E" at bounding box center [784, 379] width 127 height 27
click at [789, 380] on input "E" at bounding box center [787, 384] width 8 height 8
radio input "true"
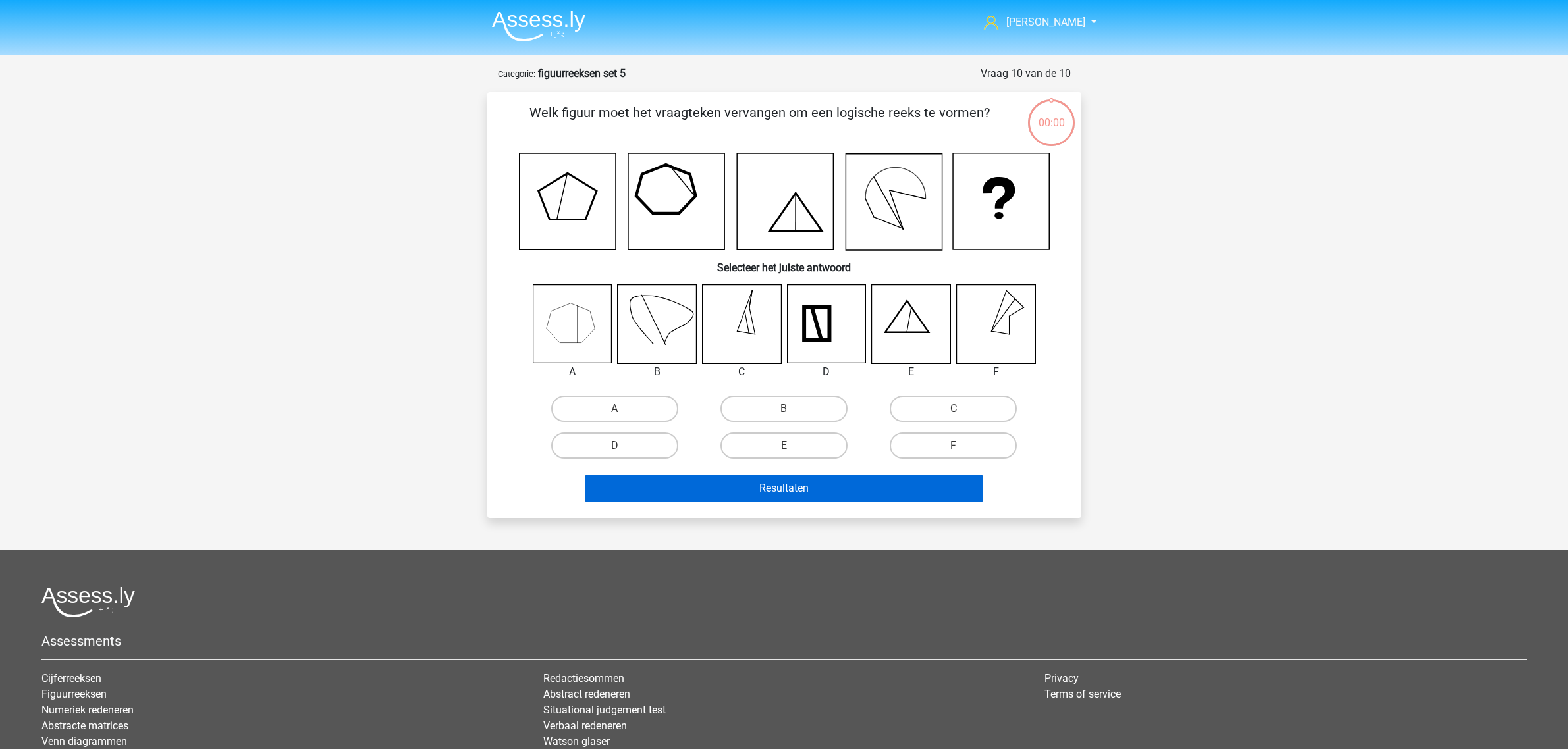
scroll to position [66, 0]
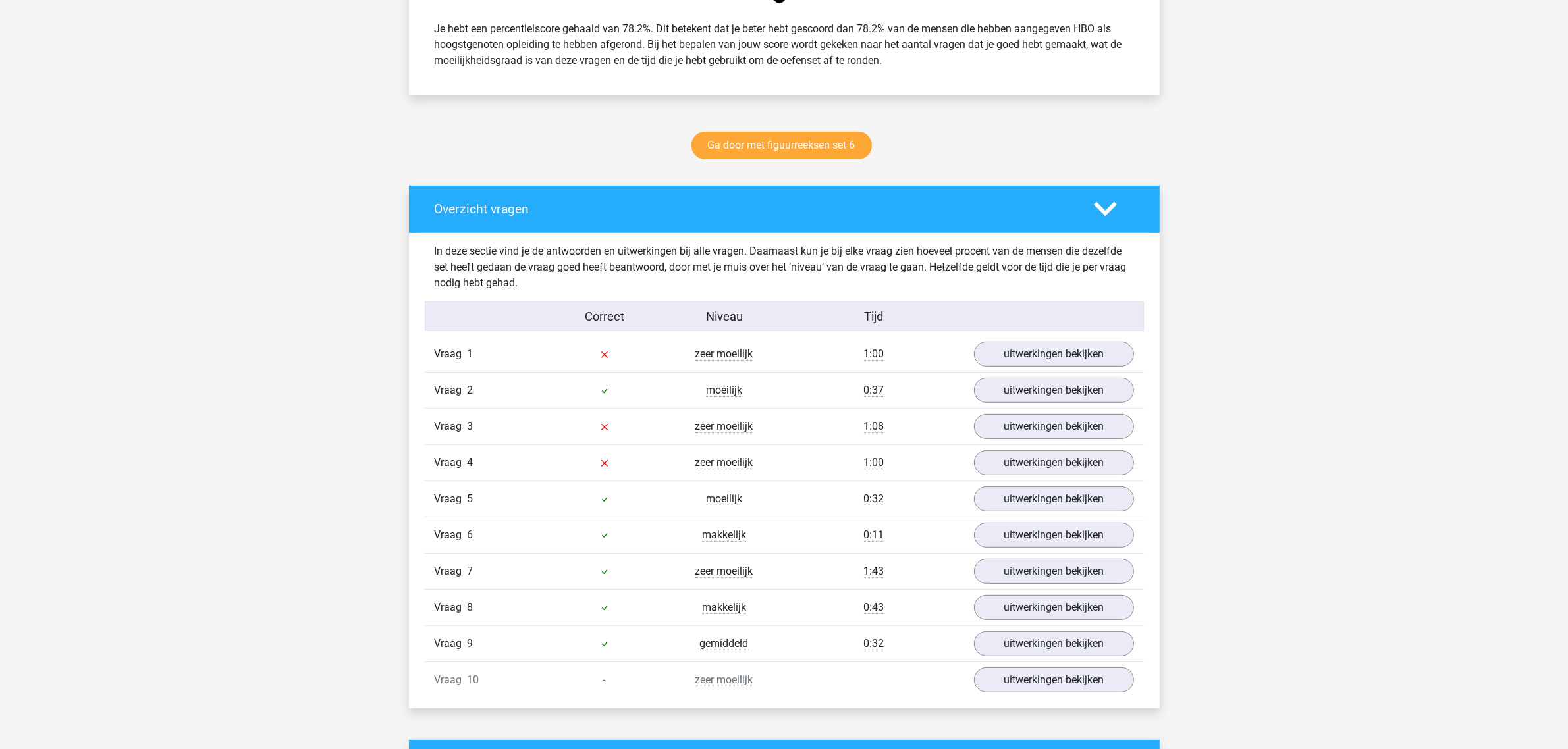
scroll to position [576, 0]
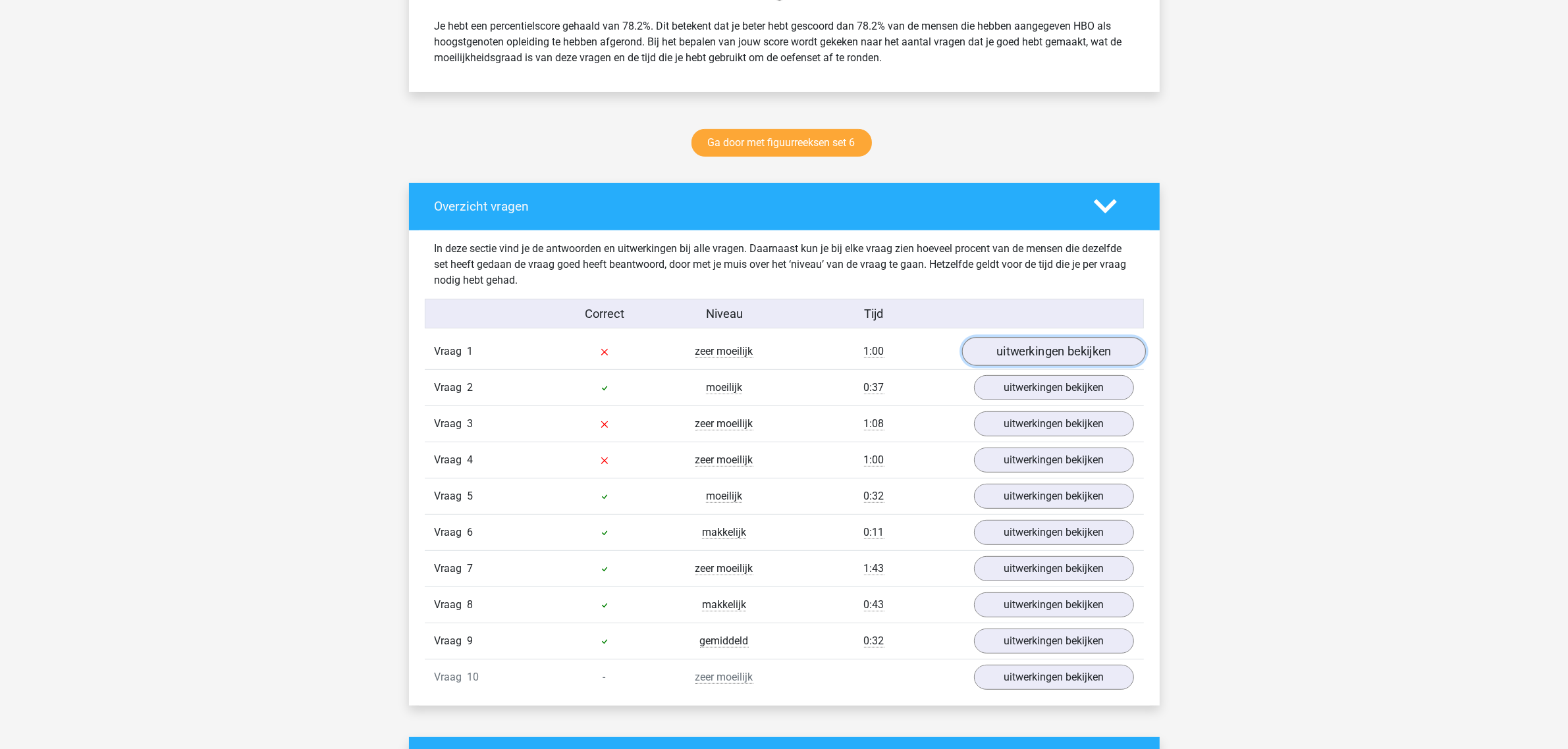
click at [1059, 353] on link "uitwerkingen bekijken" at bounding box center [1053, 351] width 184 height 29
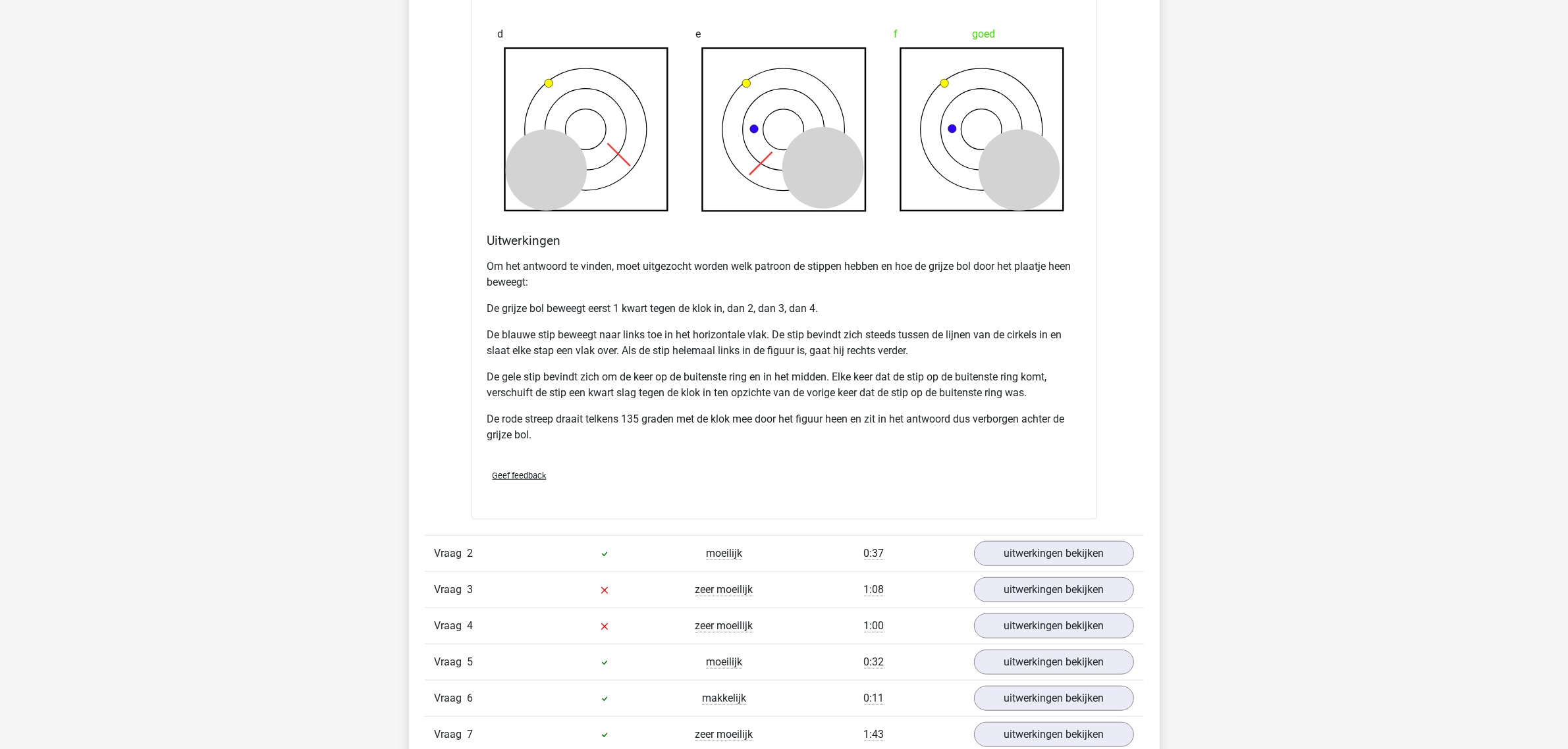
scroll to position [1317, 0]
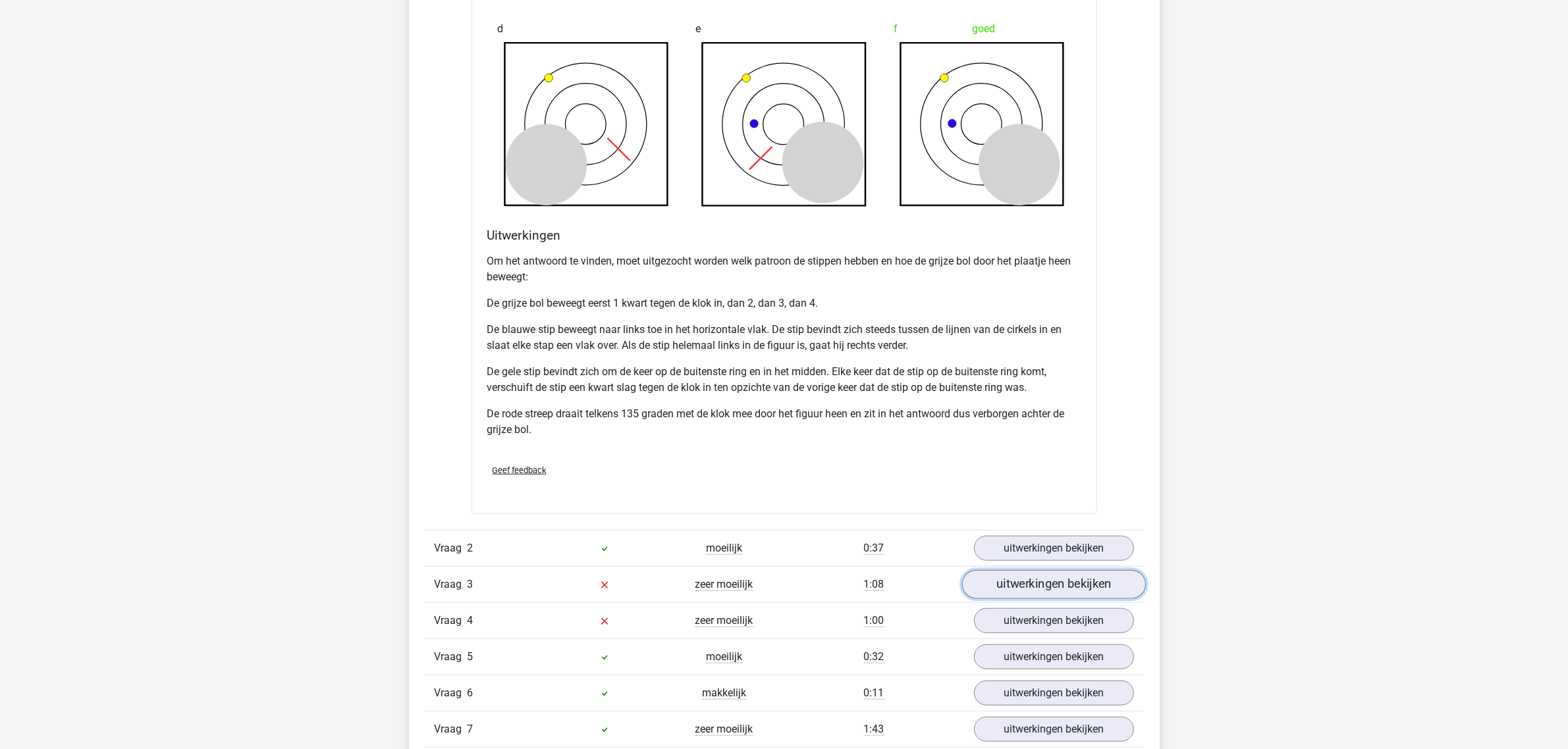
click at [1017, 591] on link "uitwerkingen bekijken" at bounding box center [1053, 584] width 184 height 29
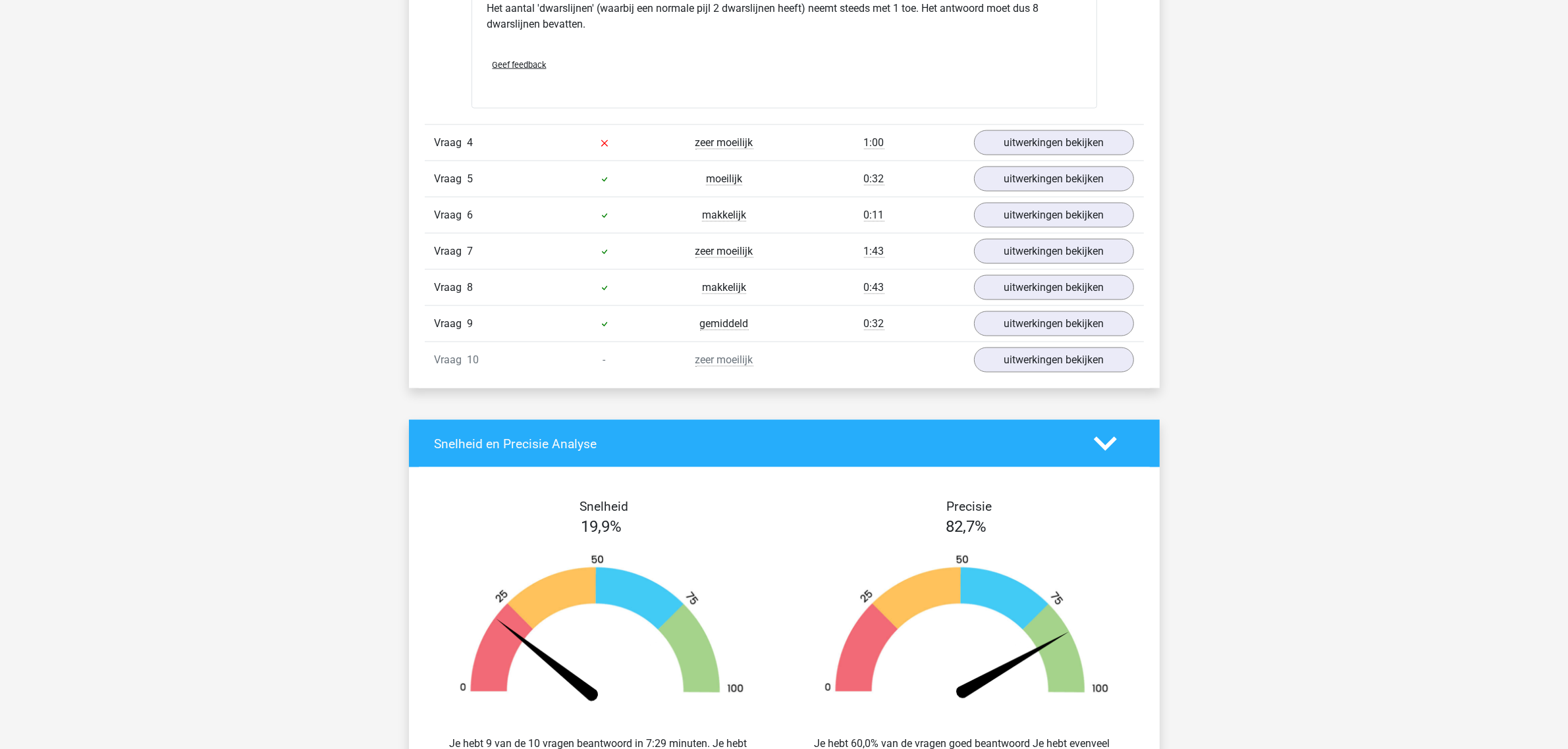
scroll to position [2551, 0]
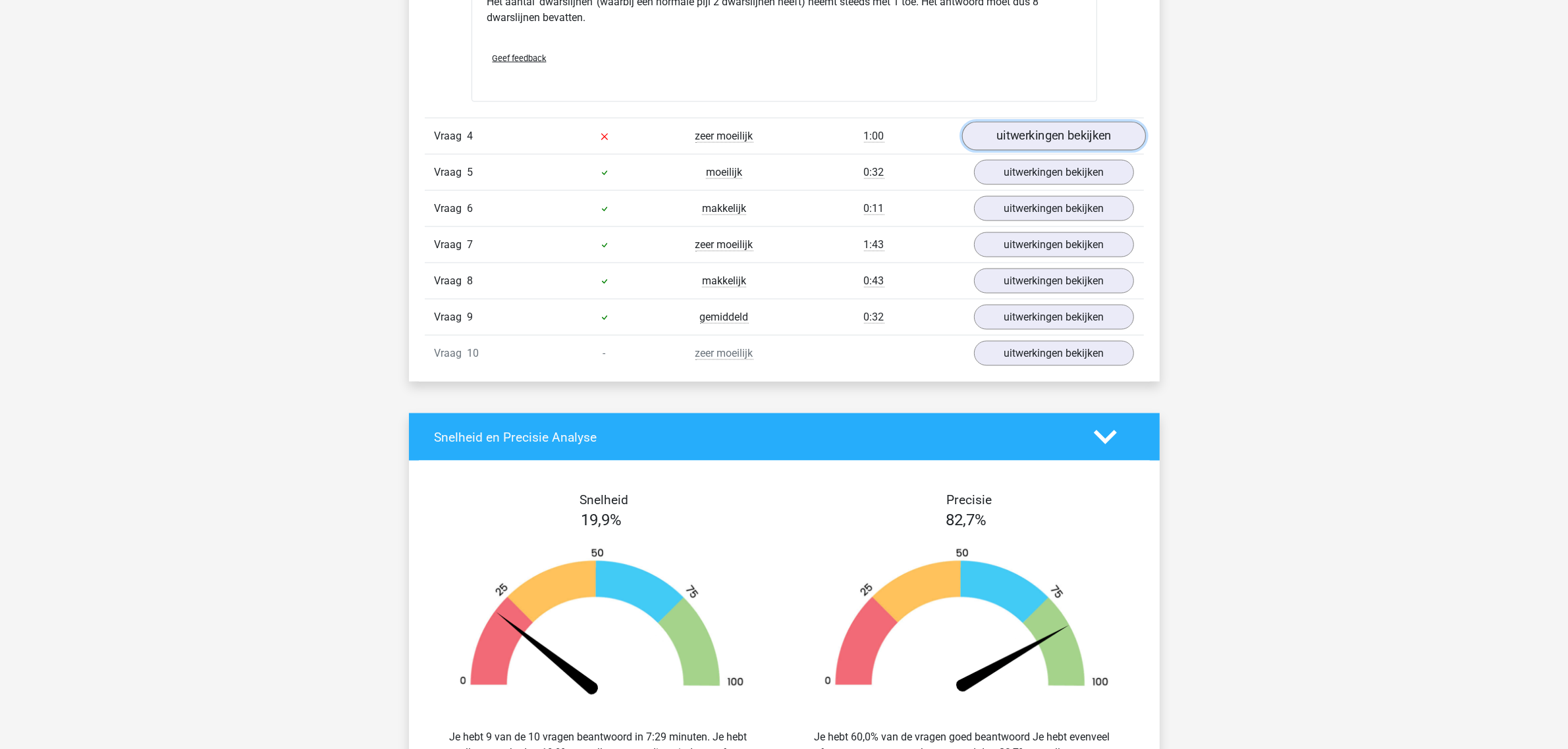
click at [1065, 144] on link "uitwerkingen bekijken" at bounding box center [1053, 136] width 184 height 29
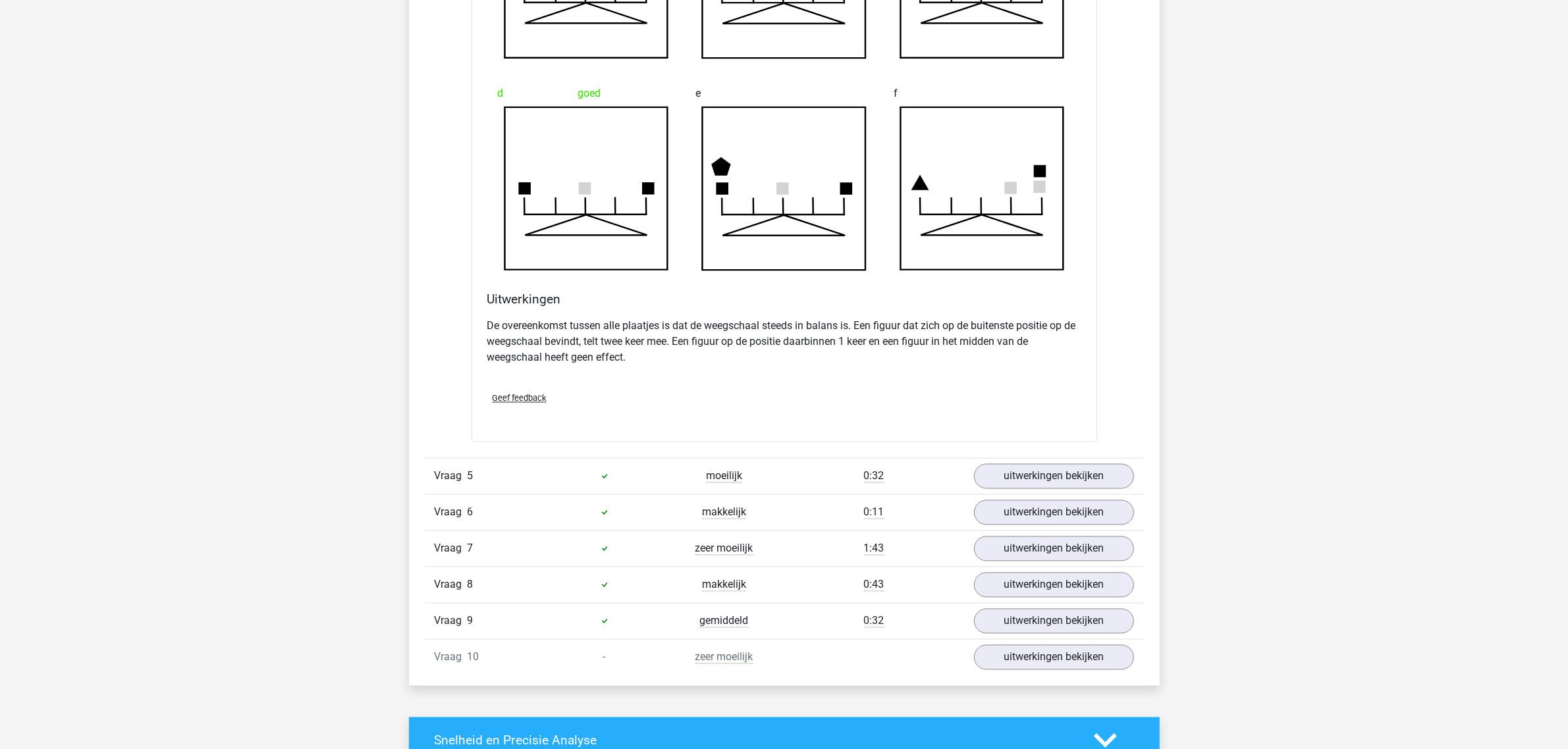
scroll to position [3045, 0]
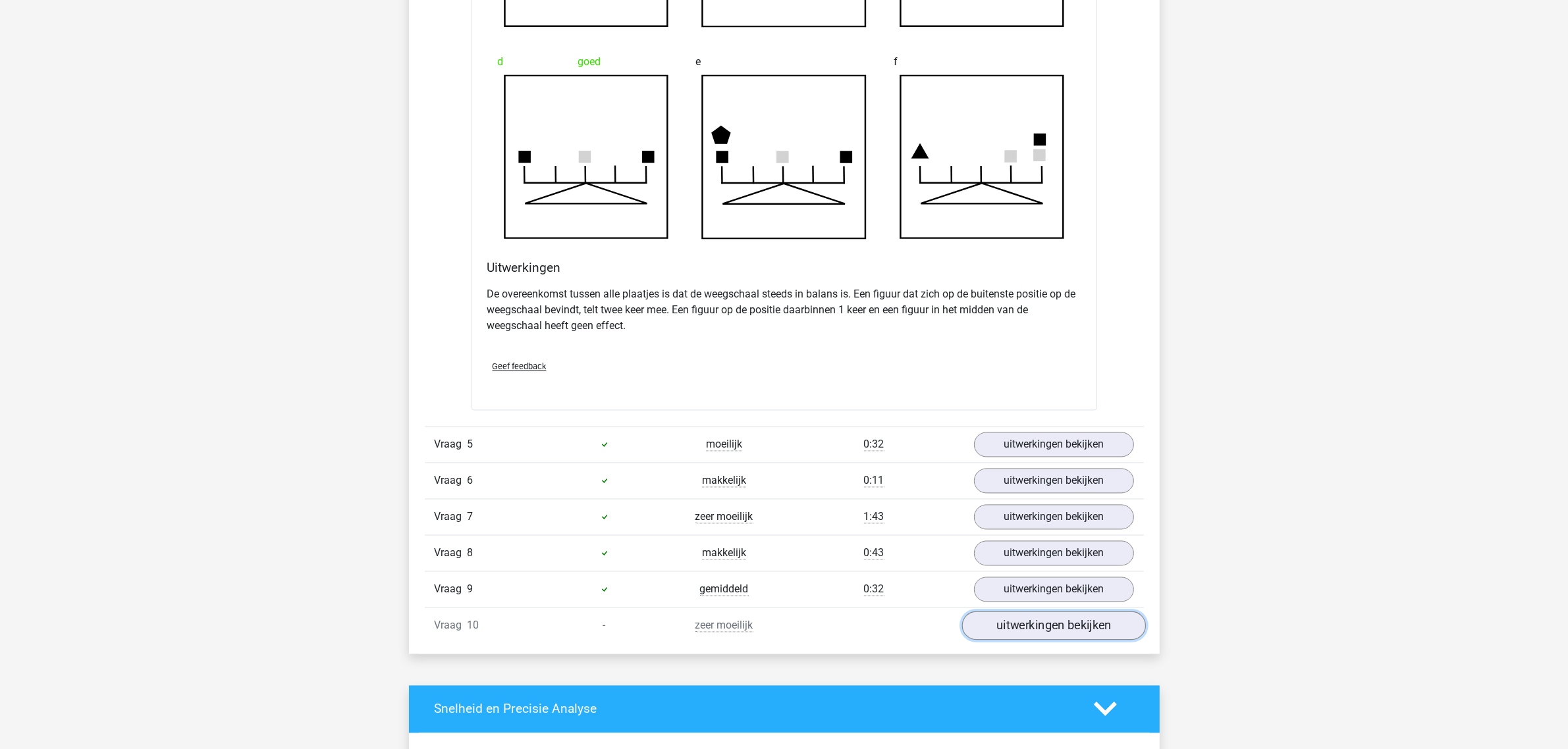
click at [1051, 634] on link "uitwerkingen bekijken" at bounding box center [1053, 626] width 184 height 29
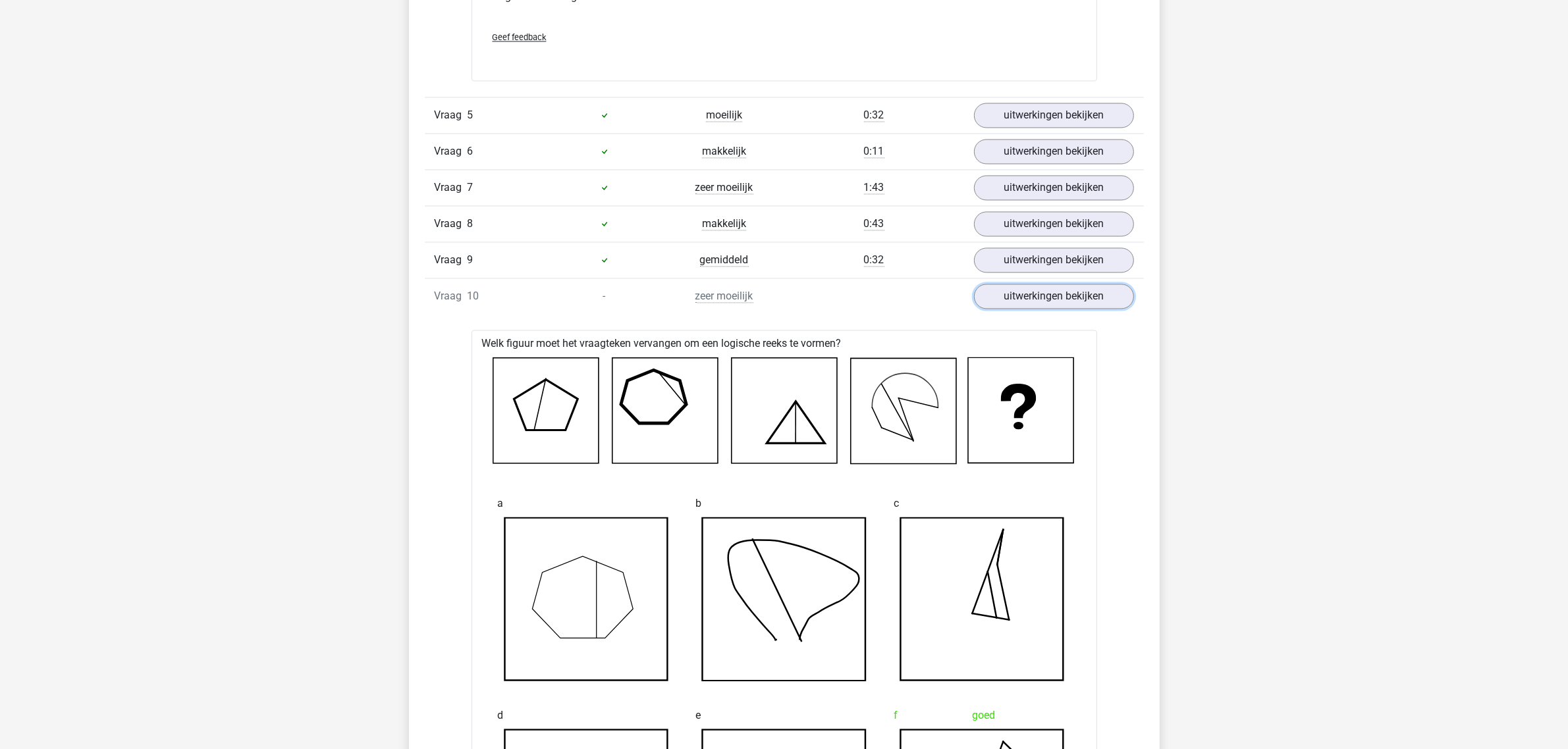
scroll to position [3373, 0]
click at [1052, 270] on link "uitwerkingen bekijken" at bounding box center [1053, 260] width 184 height 29
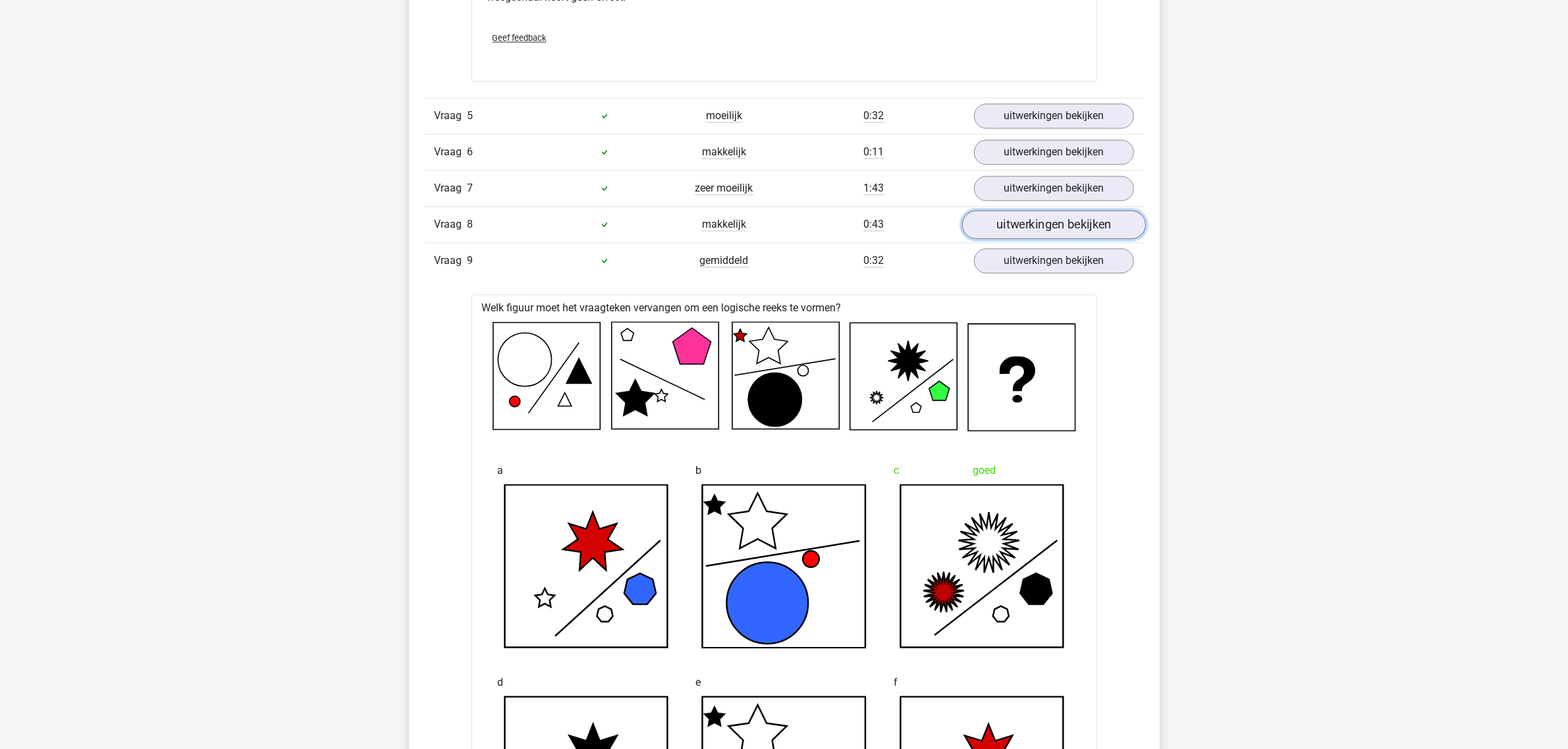
click at [1052, 229] on link "uitwerkingen bekijken" at bounding box center [1053, 224] width 184 height 29
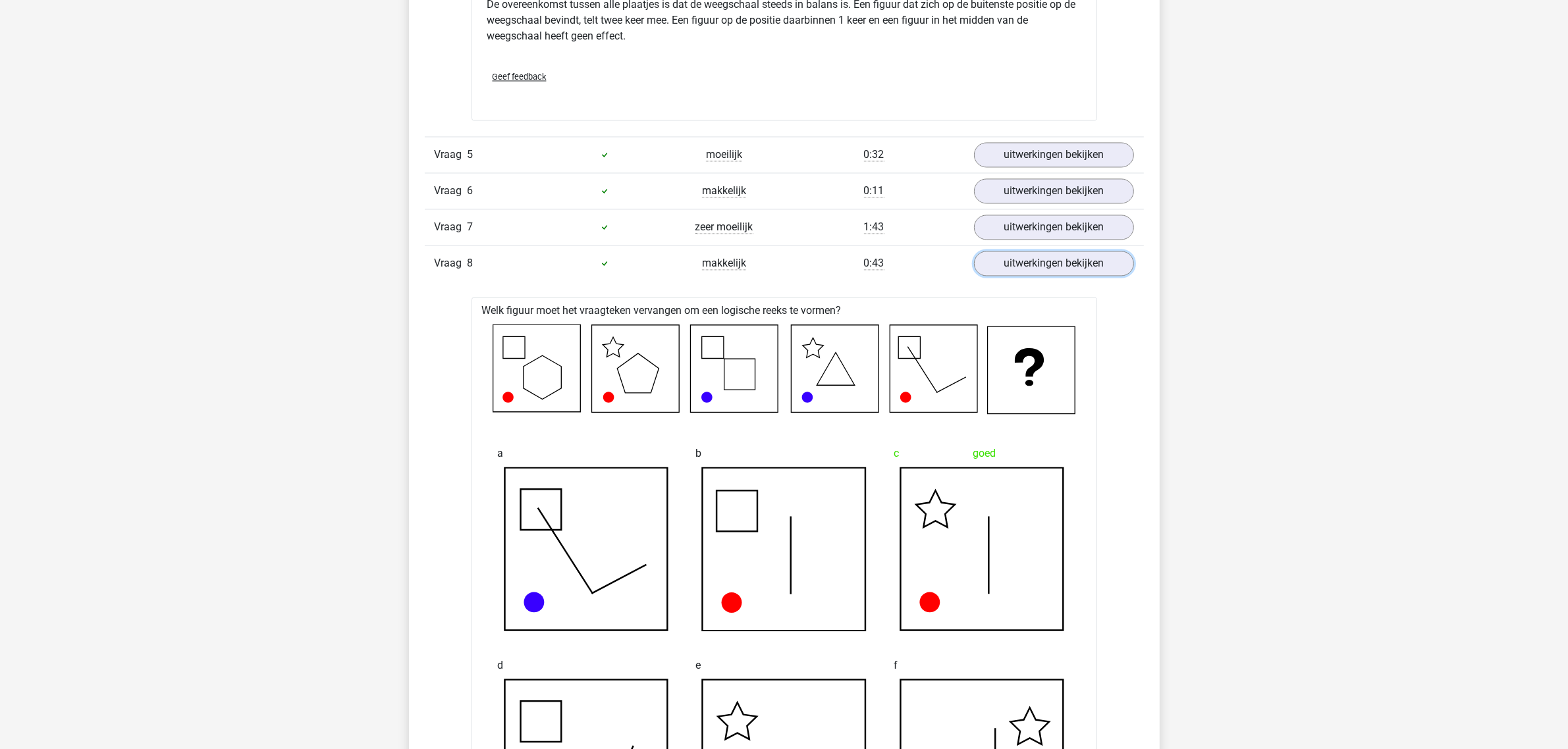
scroll to position [3127, 0]
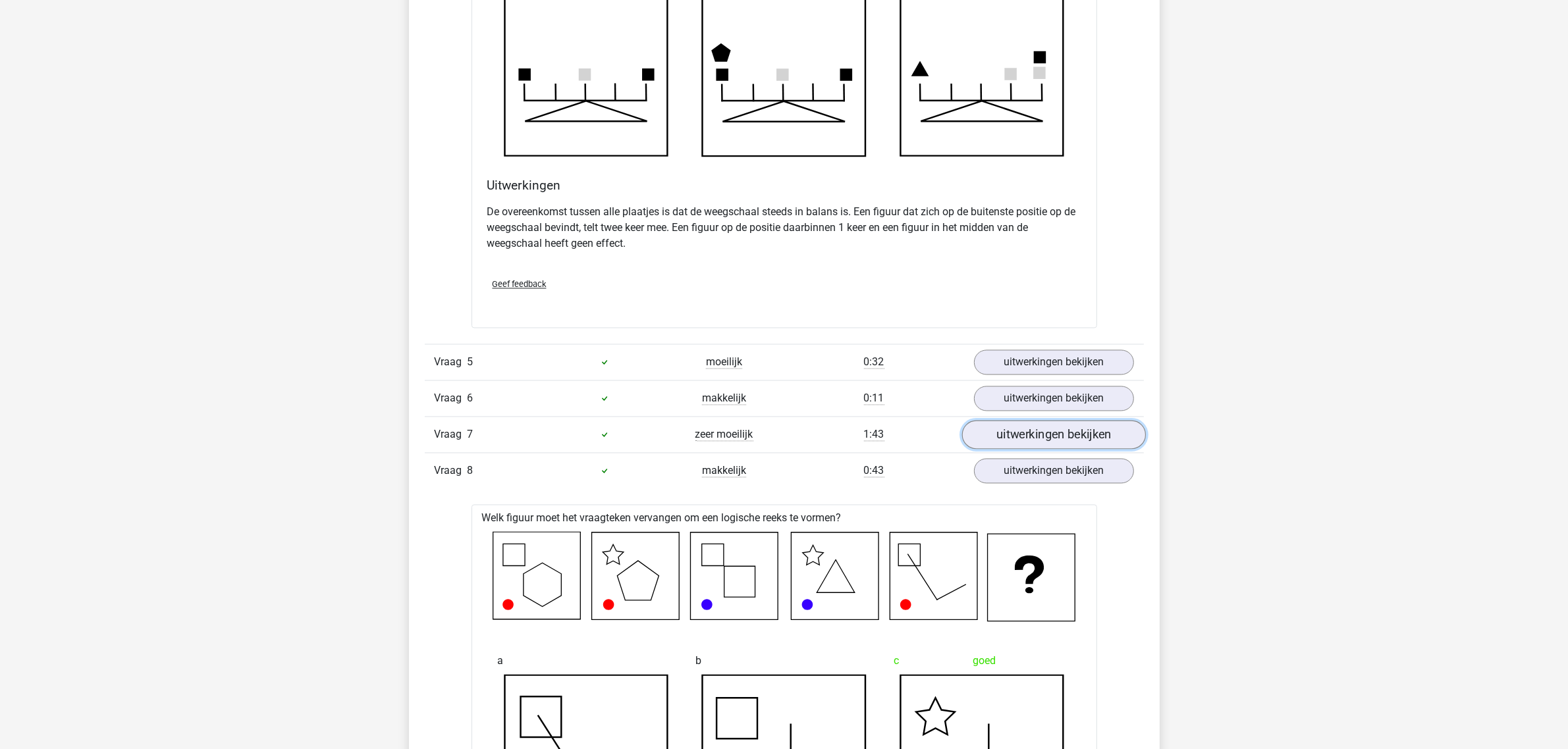
click at [1048, 441] on link "uitwerkingen bekijken" at bounding box center [1053, 434] width 184 height 29
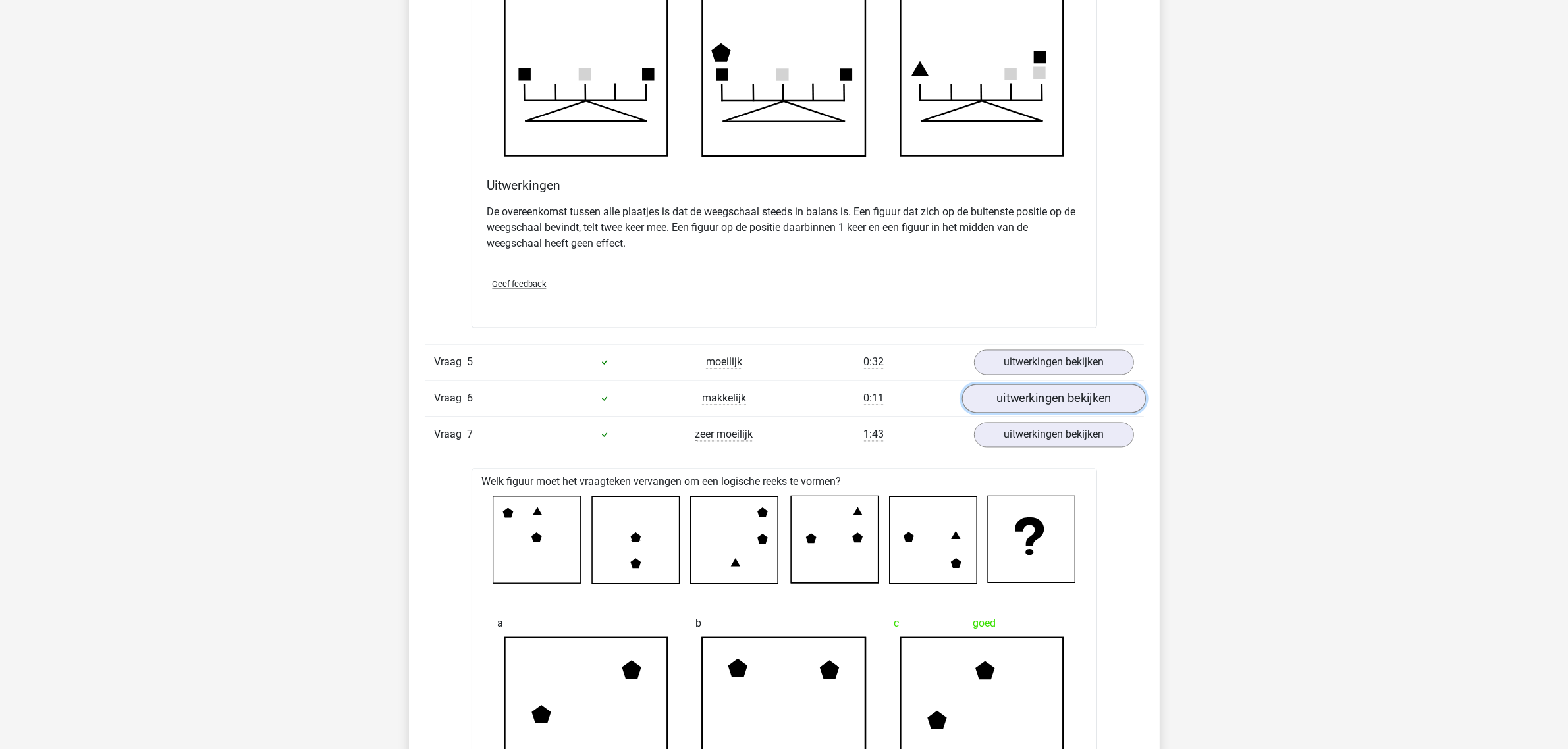
click at [1054, 409] on link "uitwerkingen bekijken" at bounding box center [1053, 398] width 184 height 29
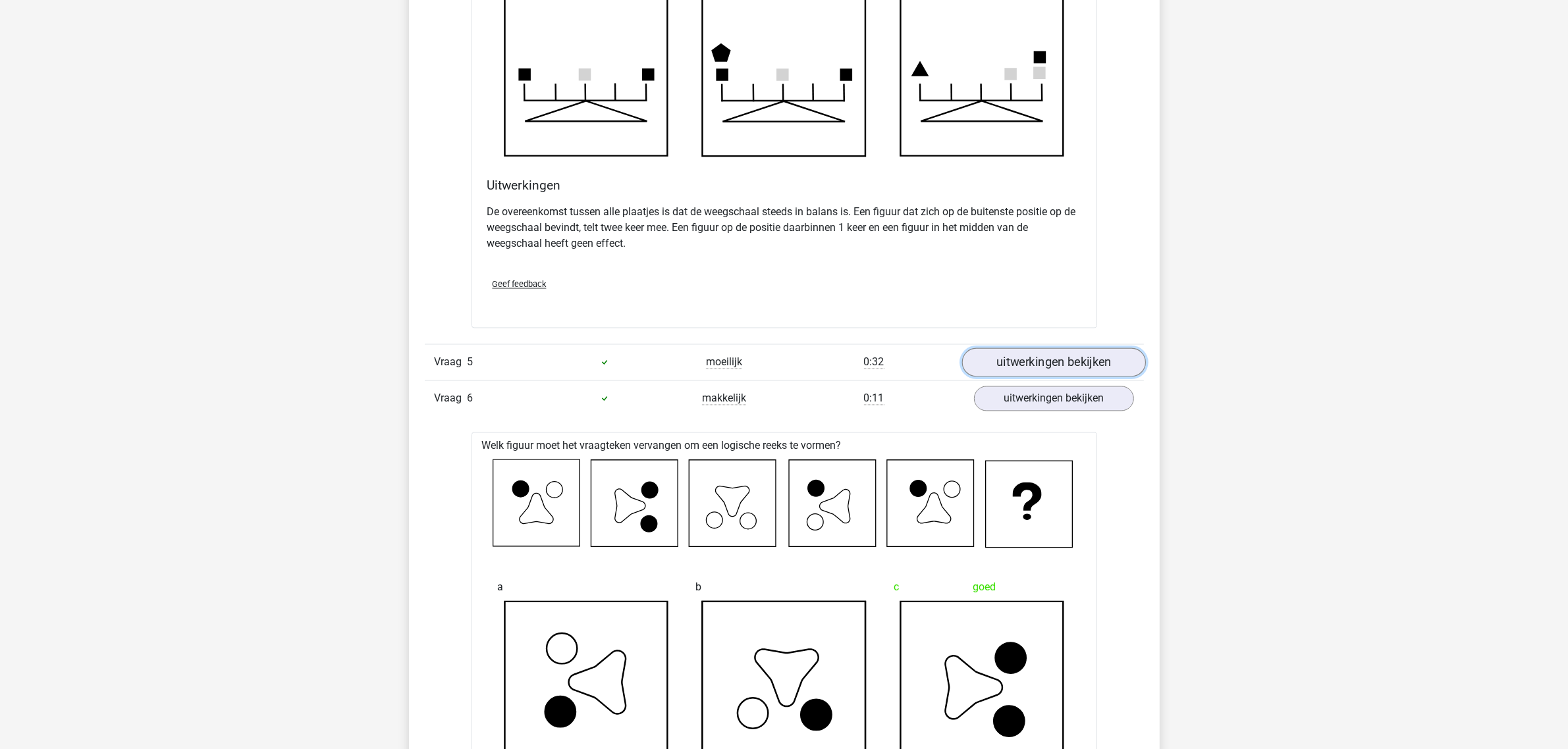
click at [1051, 366] on link "uitwerkingen bekijken" at bounding box center [1053, 362] width 184 height 29
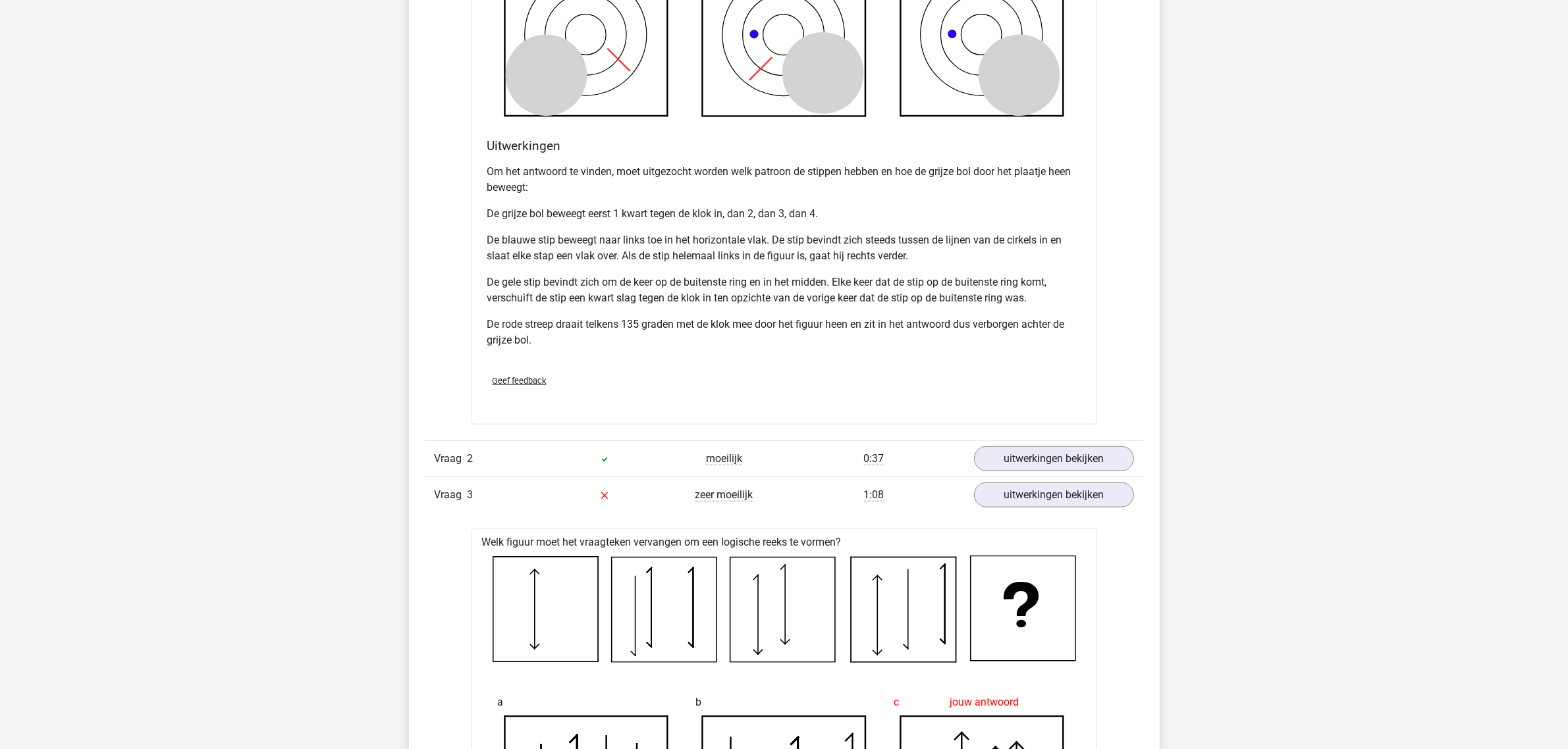
scroll to position [1399, 0]
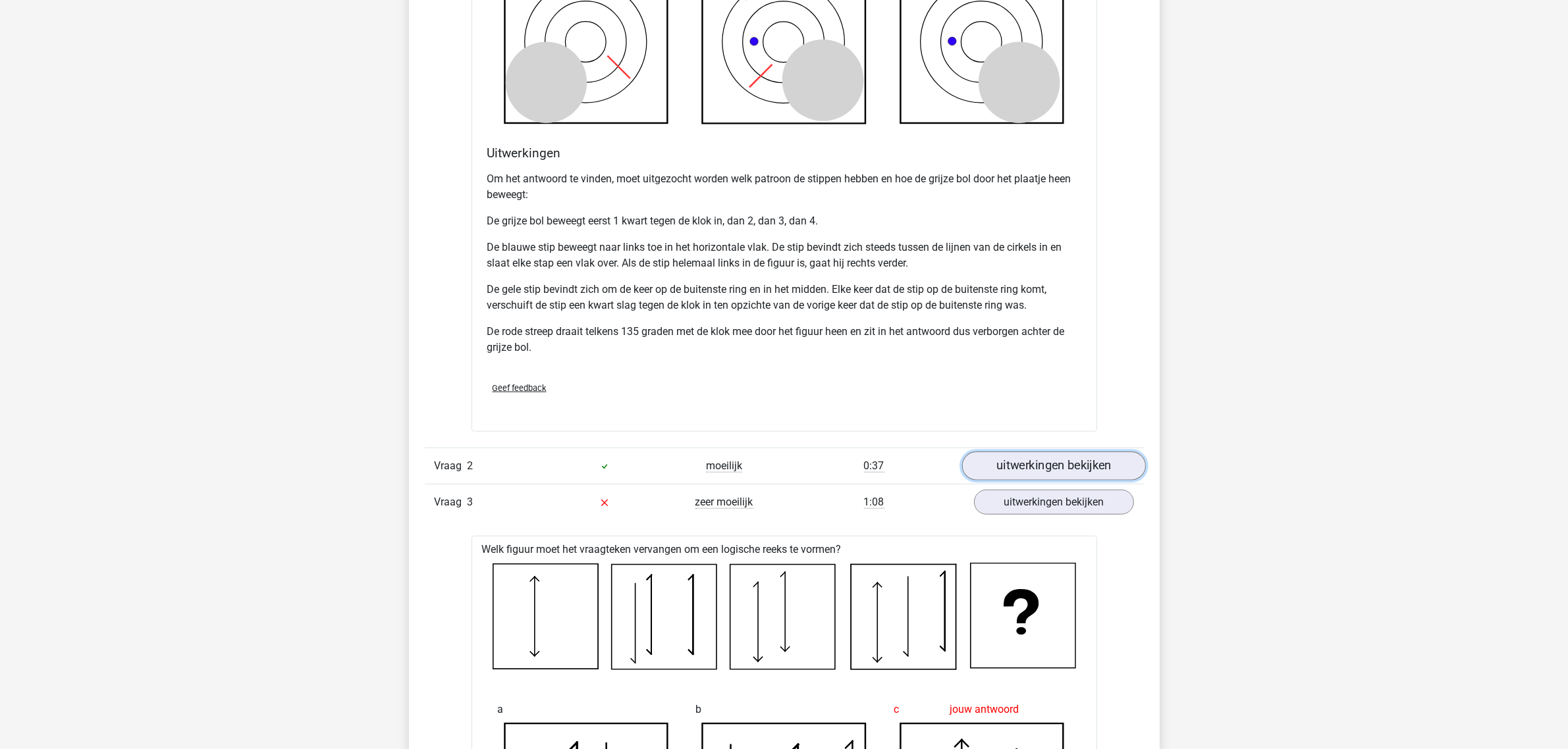
click at [1042, 463] on link "uitwerkingen bekijken" at bounding box center [1053, 466] width 184 height 29
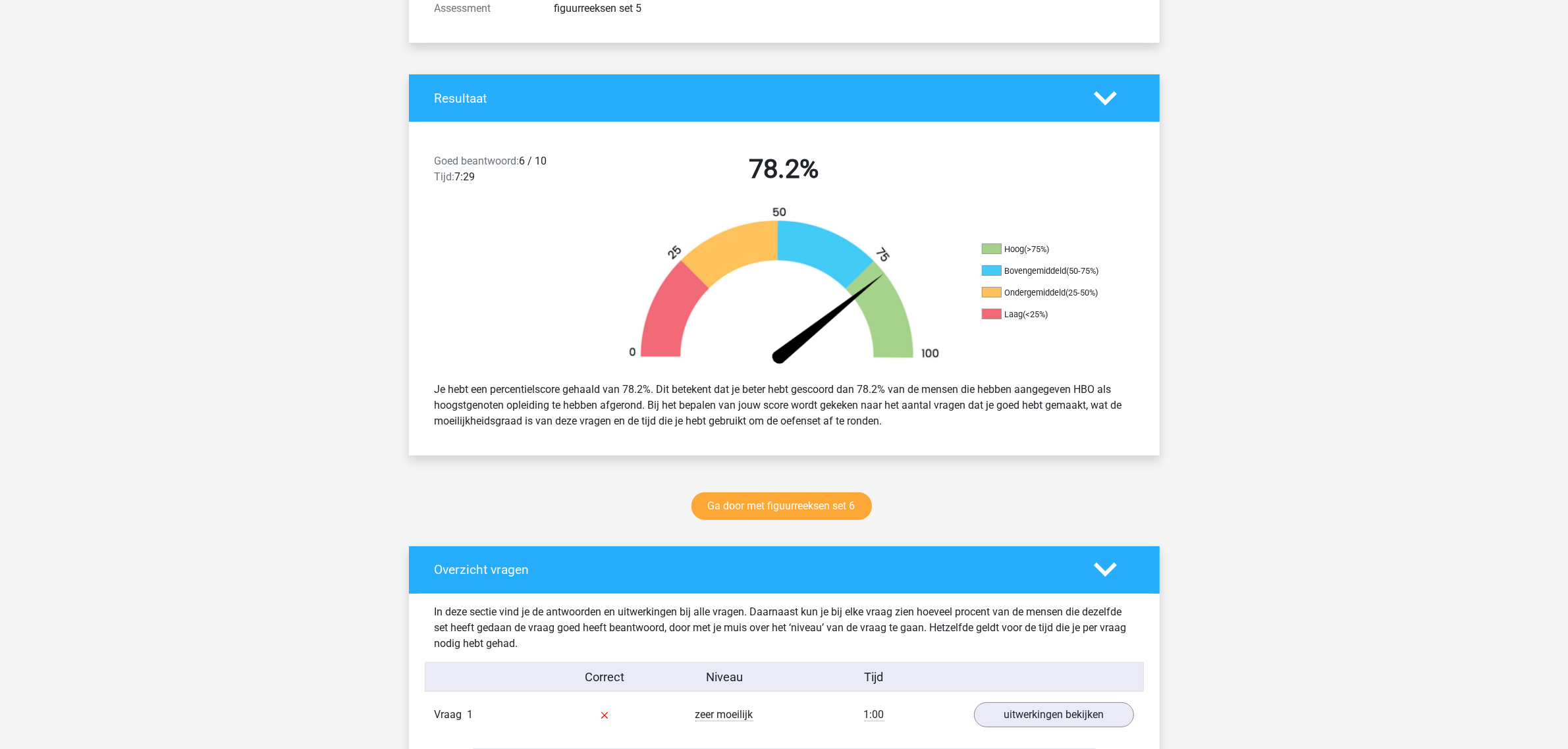
scroll to position [165, 0]
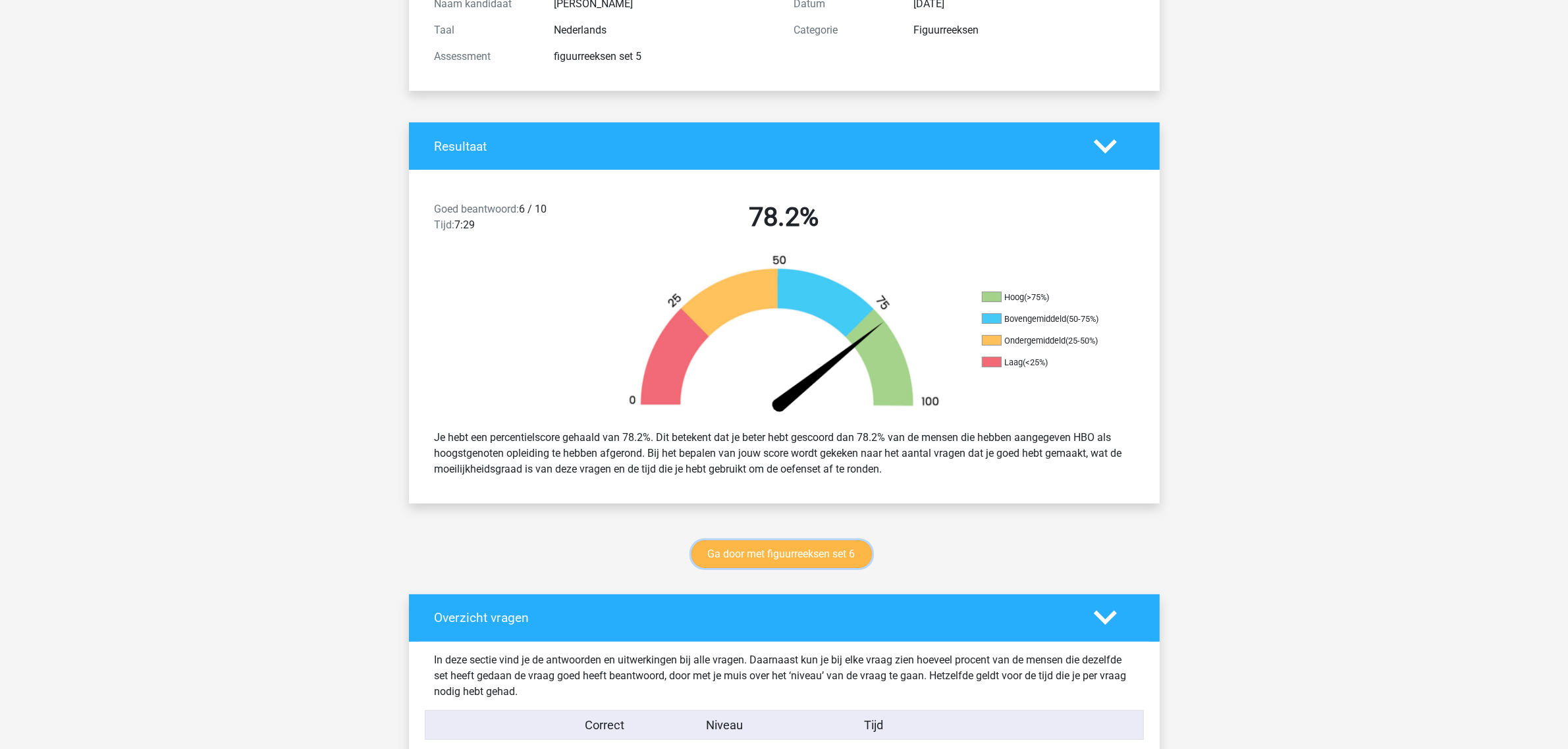
click at [825, 548] on link "Ga door met figuurreeksen set 6" at bounding box center [782, 554] width 180 height 28
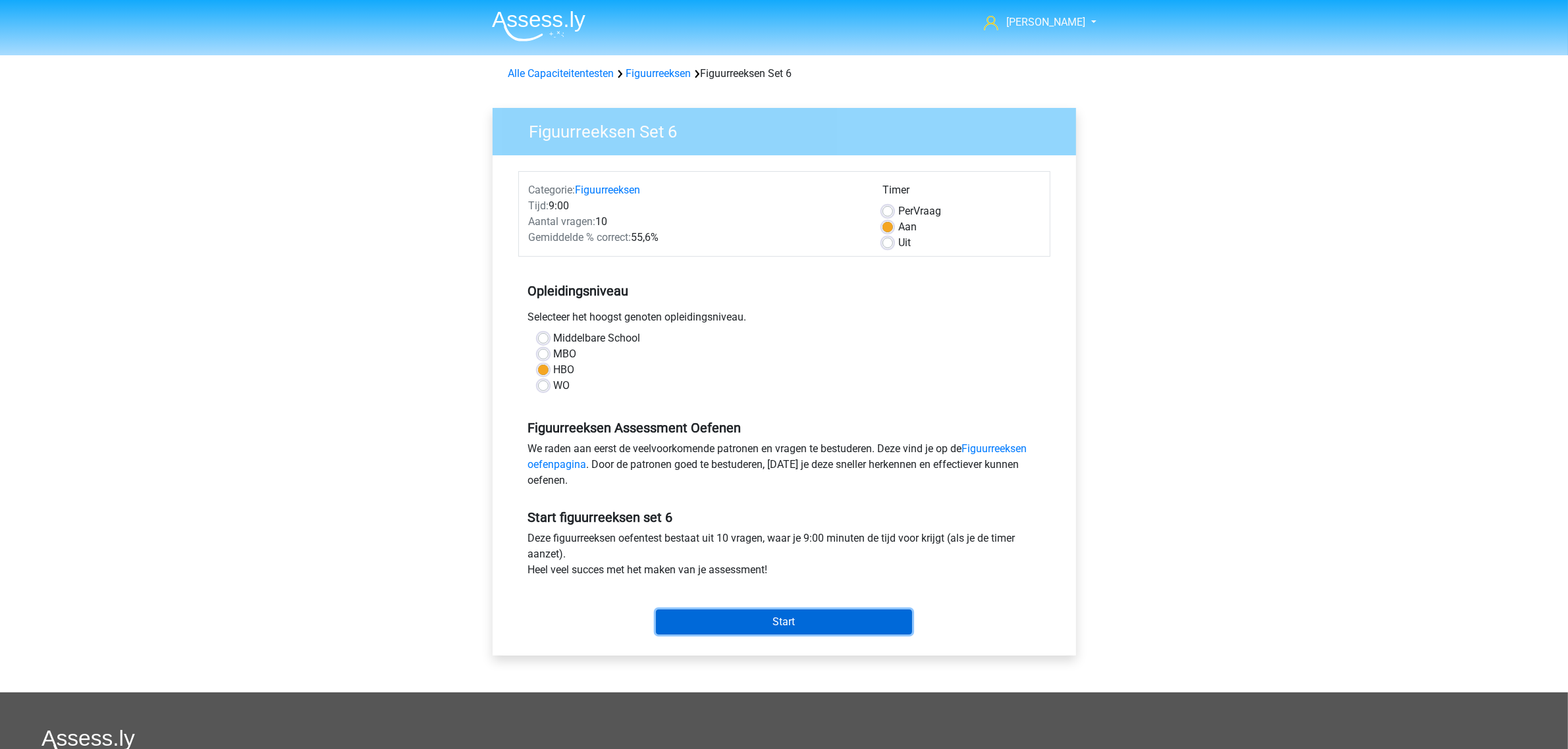
click at [817, 610] on input "Start" at bounding box center [784, 621] width 256 height 25
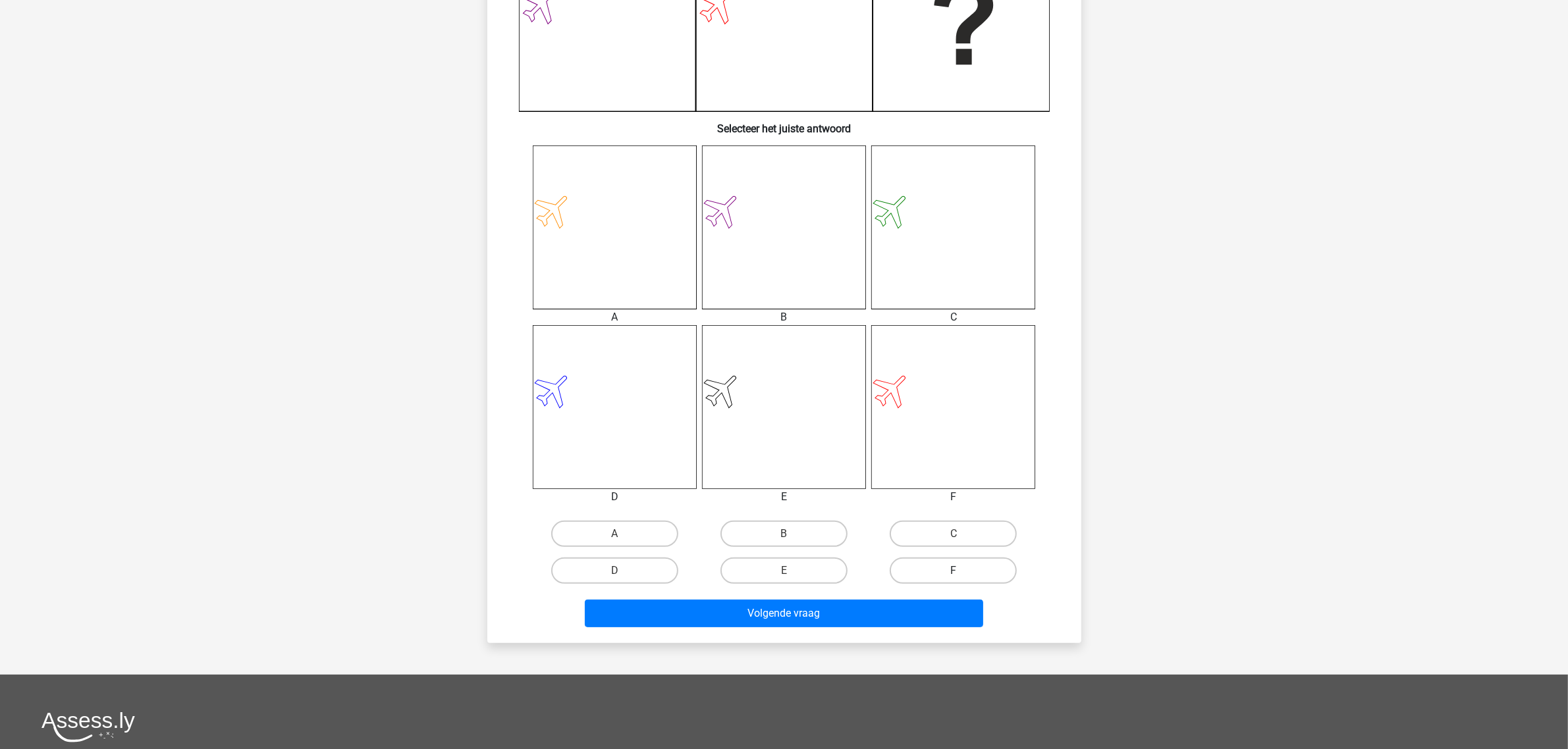
scroll to position [411, 0]
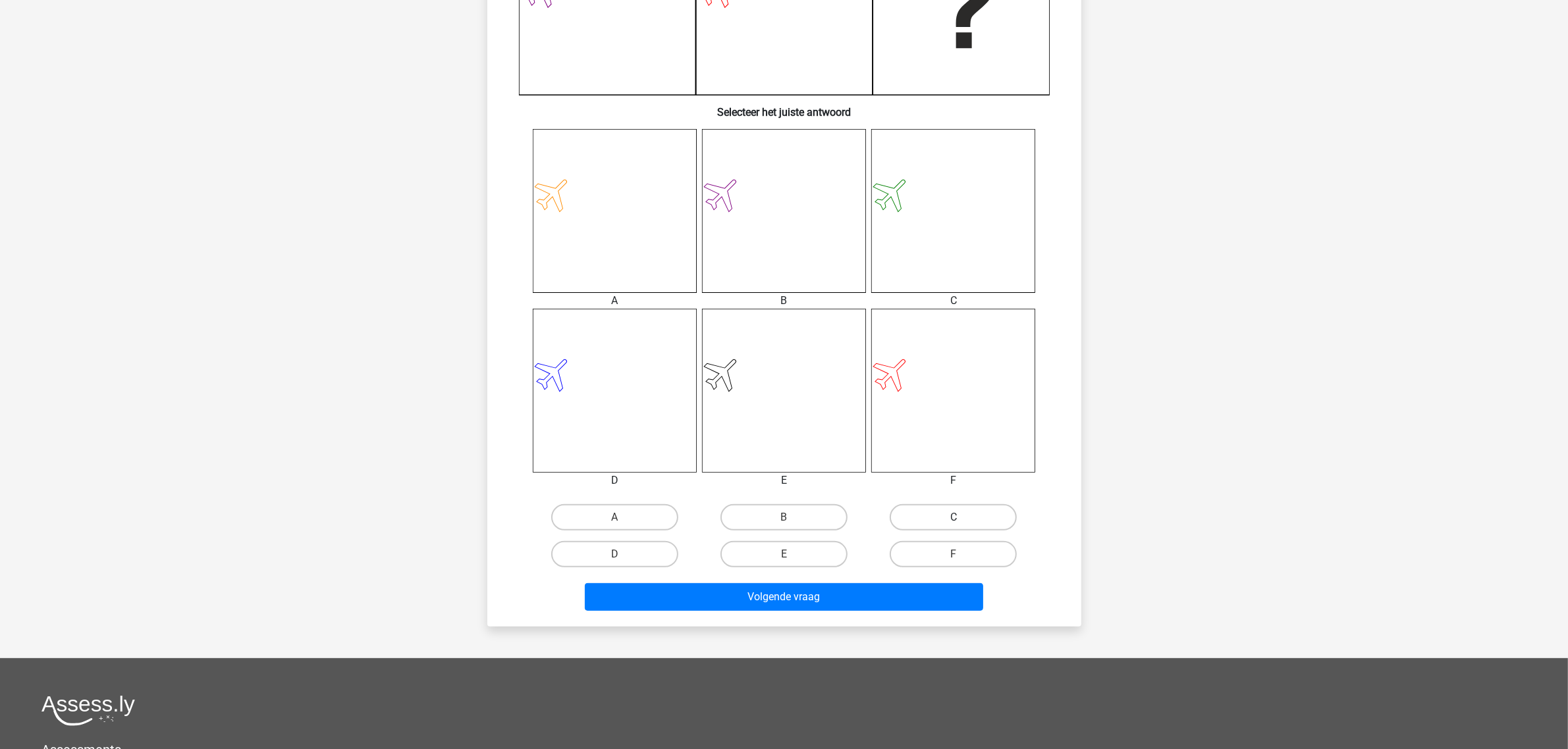
click at [952, 517] on label "C" at bounding box center [953, 517] width 127 height 27
click at [954, 517] on input "C" at bounding box center [958, 521] width 8 height 8
radio input "true"
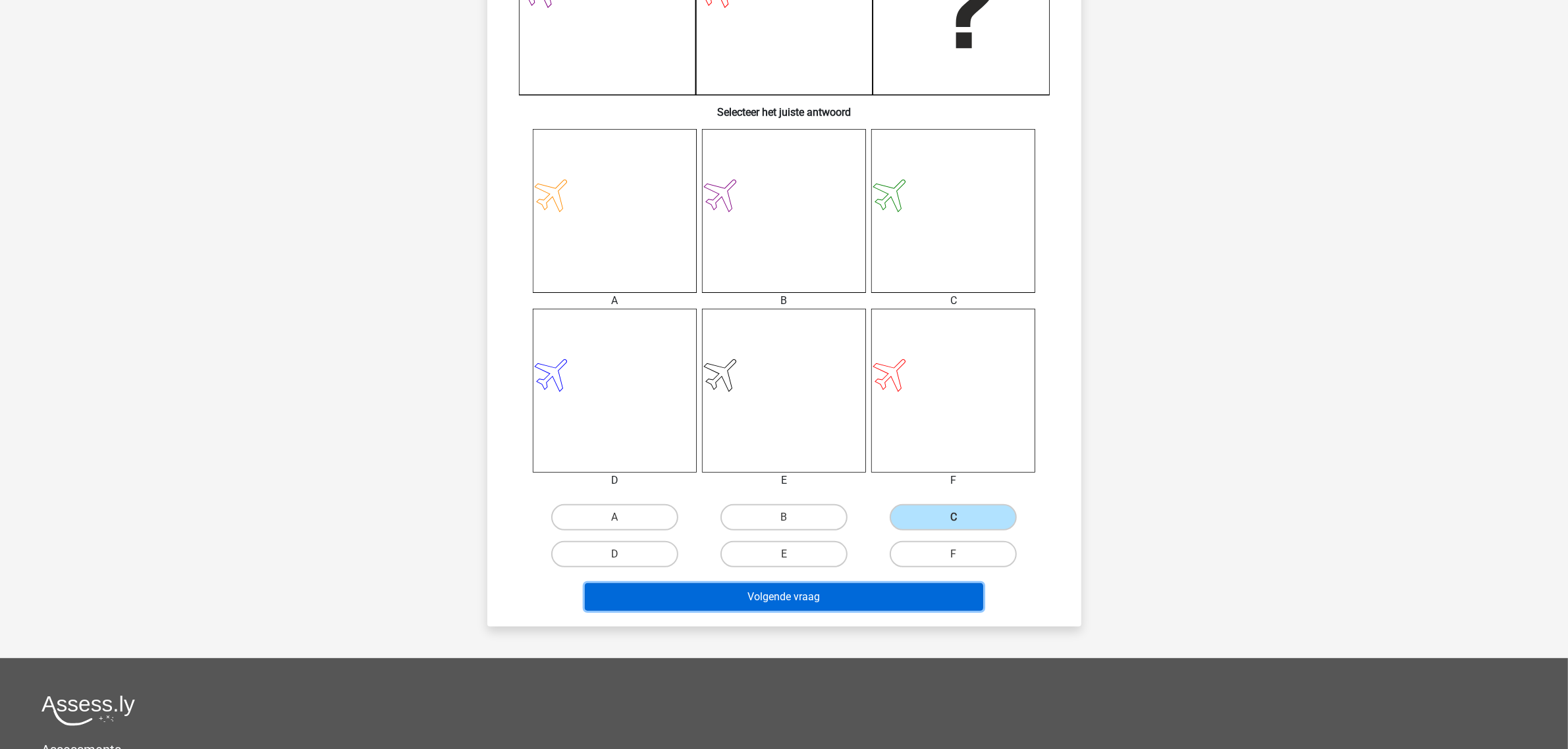
click at [858, 594] on button "Volgende vraag" at bounding box center [784, 597] width 399 height 28
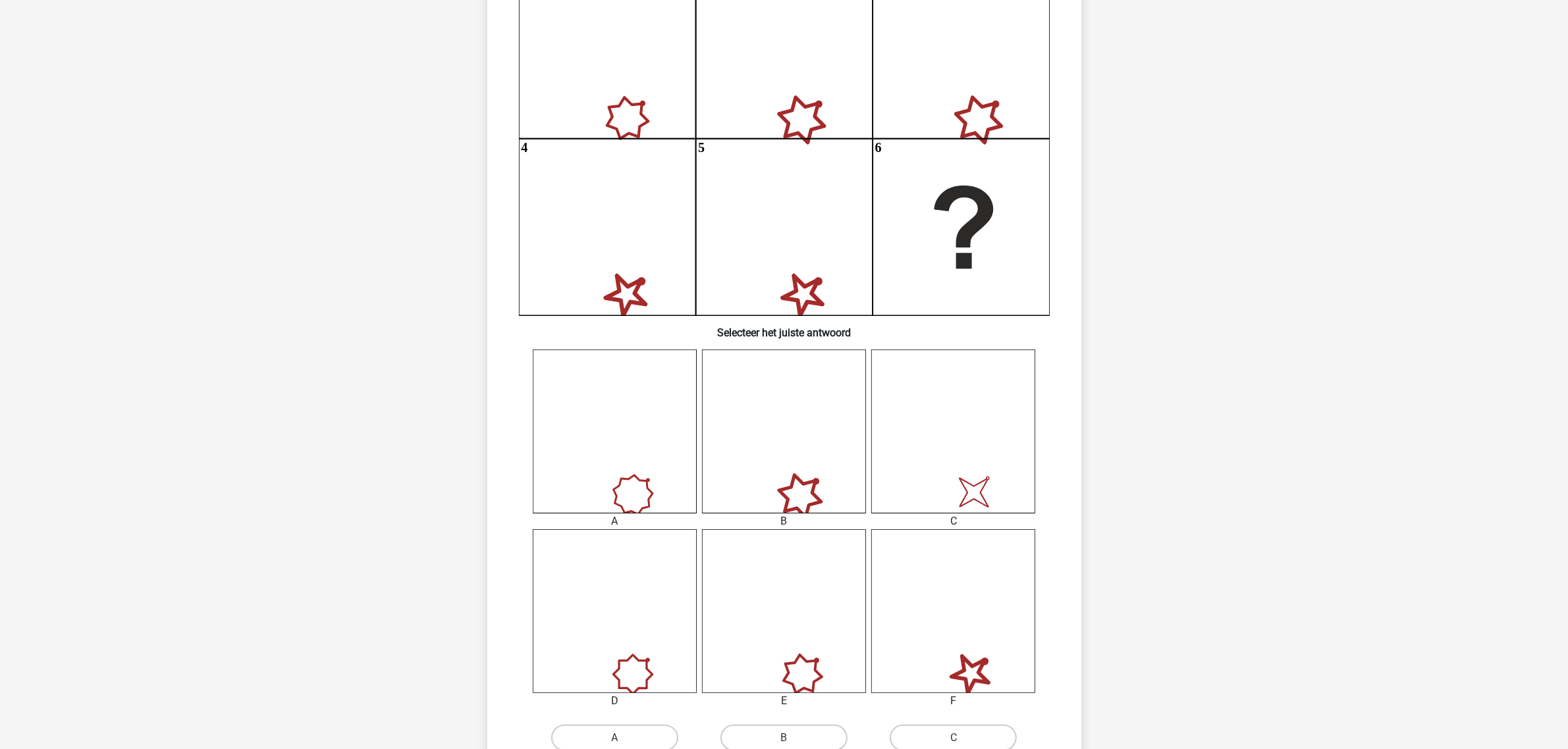
scroll to position [230, 0]
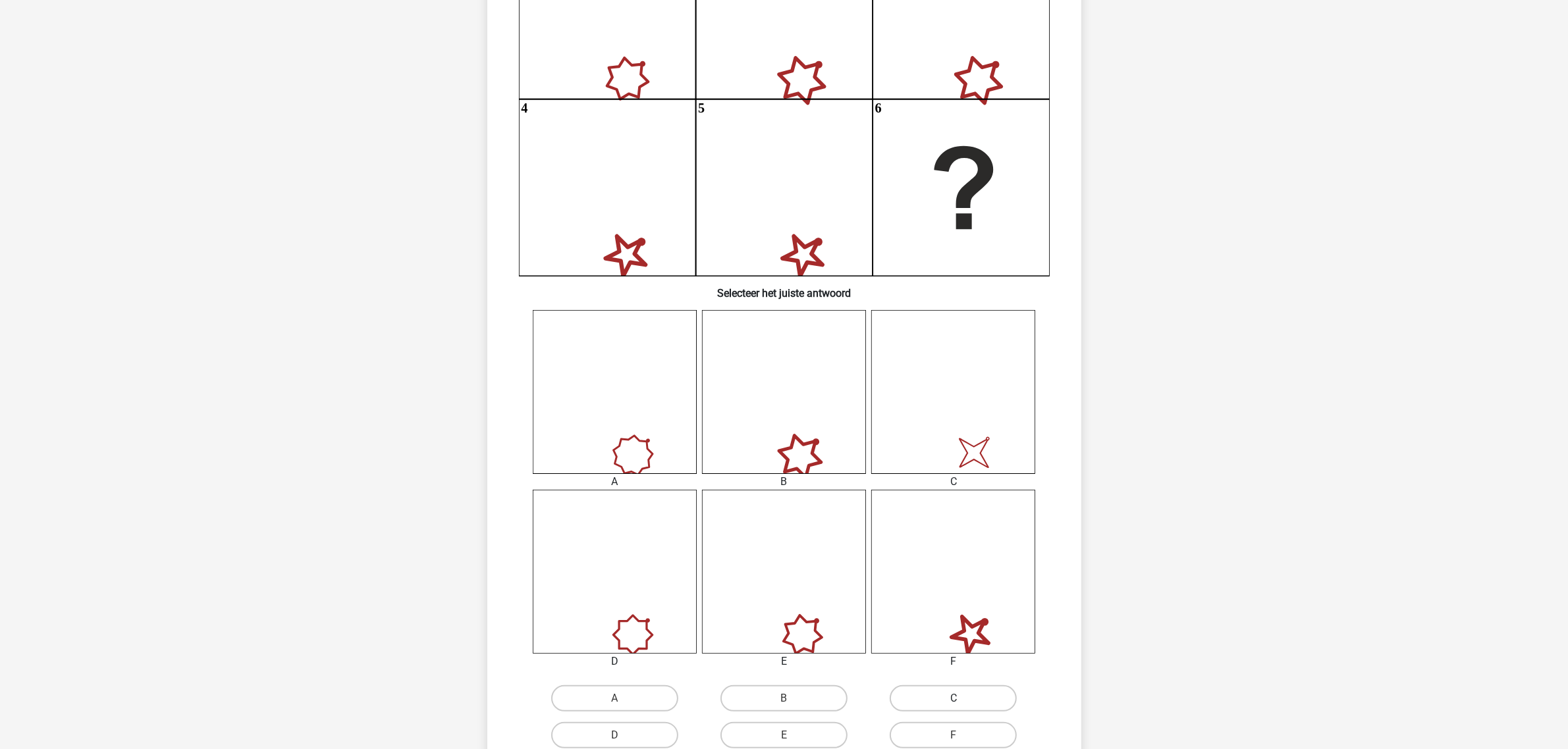
click at [946, 686] on label "C" at bounding box center [953, 698] width 127 height 27
click at [954, 698] on input "C" at bounding box center [958, 702] width 8 height 8
radio input "true"
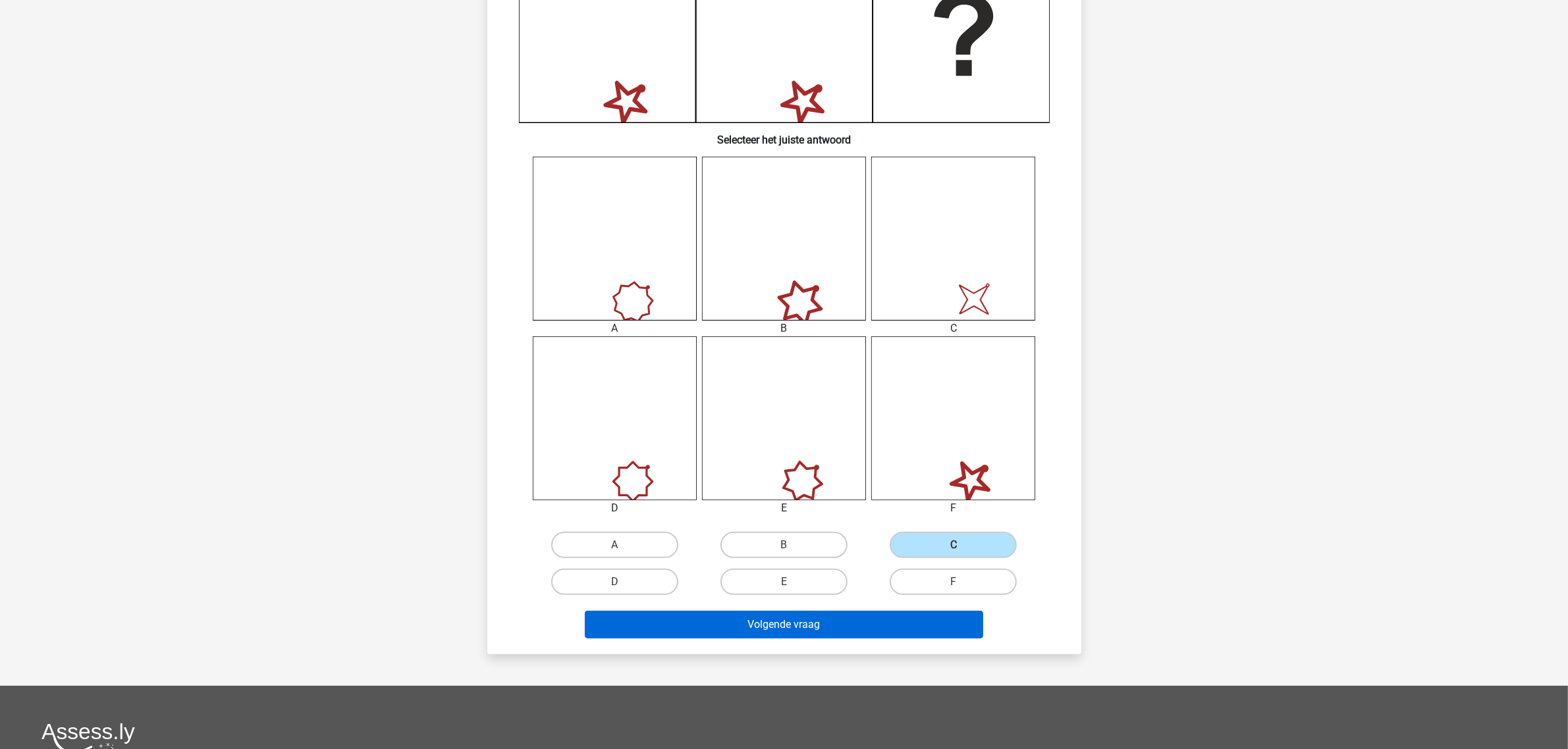
scroll to position [395, 0]
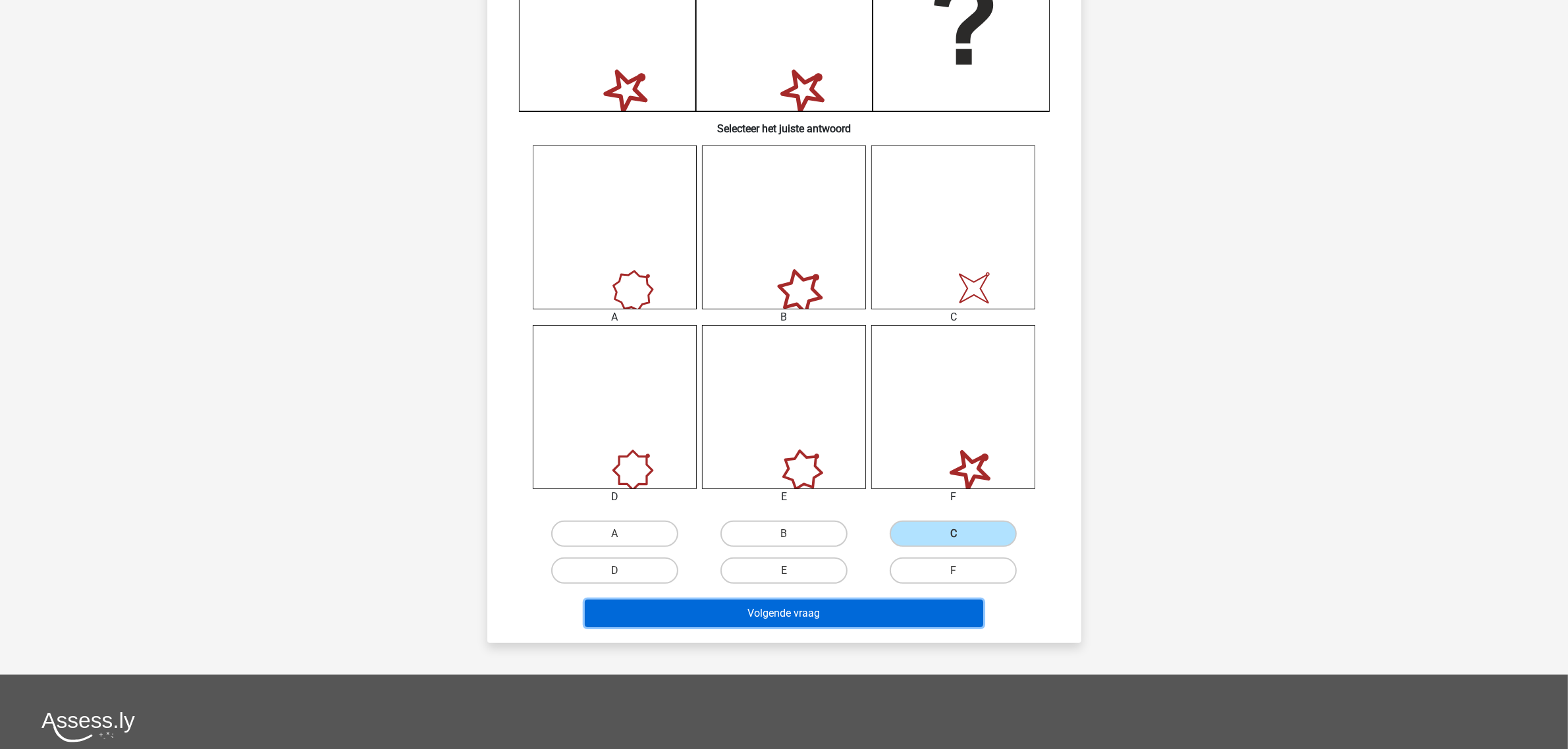
click at [852, 612] on button "Volgende vraag" at bounding box center [784, 614] width 399 height 28
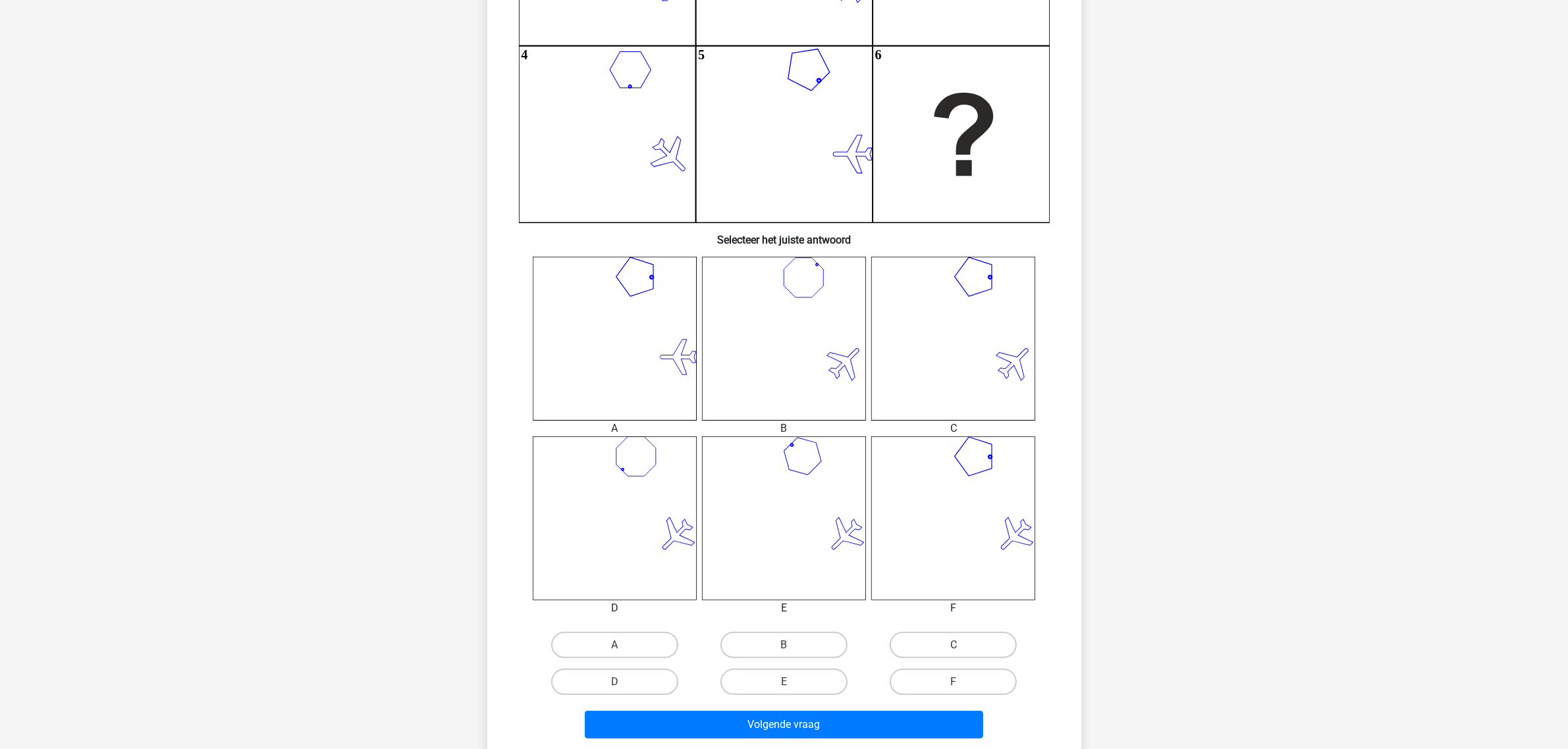
scroll to position [313, 0]
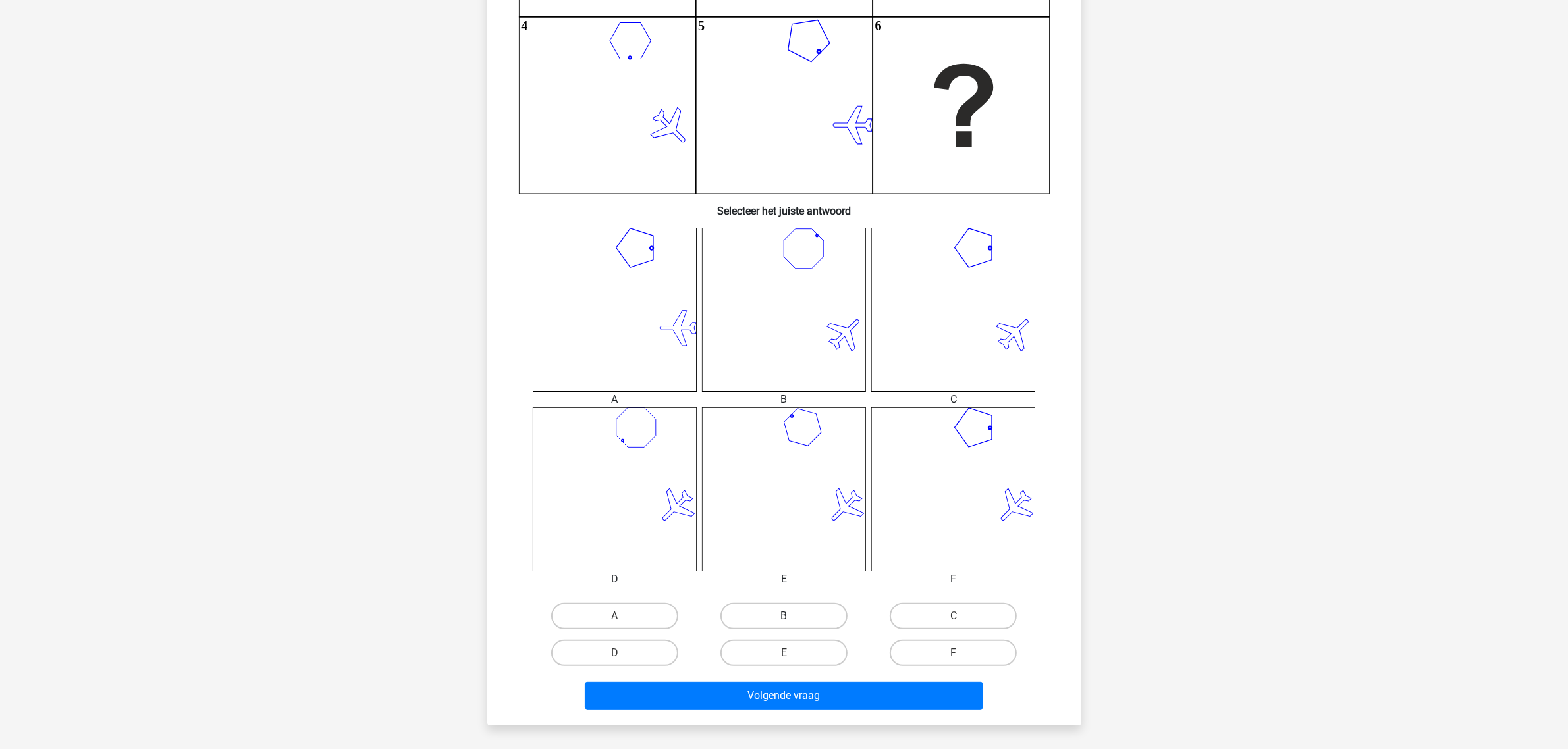
click at [805, 621] on label "B" at bounding box center [784, 616] width 127 height 27
click at [793, 621] on input "B" at bounding box center [787, 620] width 8 height 8
radio input "true"
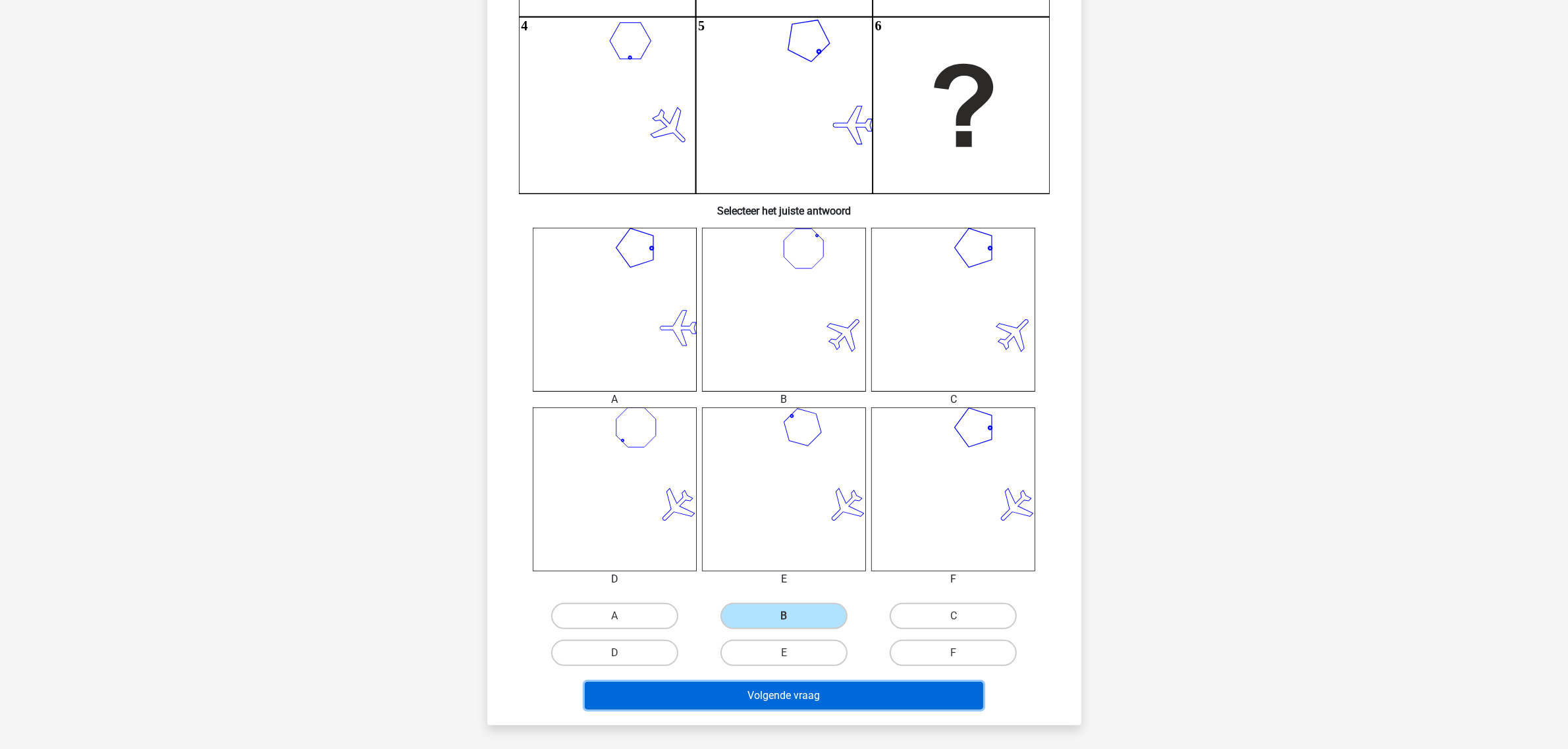
click at [842, 699] on button "Volgende vraag" at bounding box center [784, 696] width 399 height 28
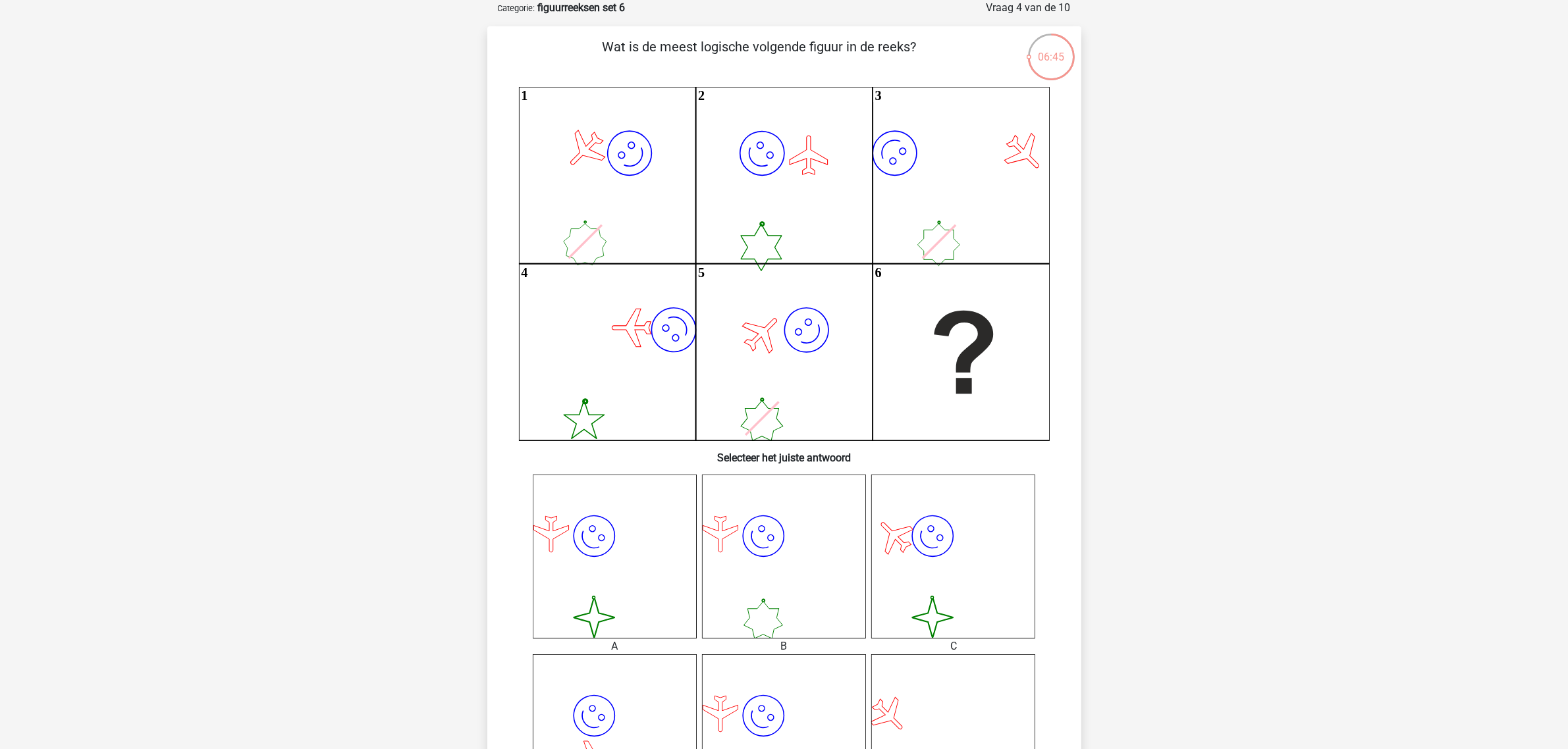
scroll to position [230, 0]
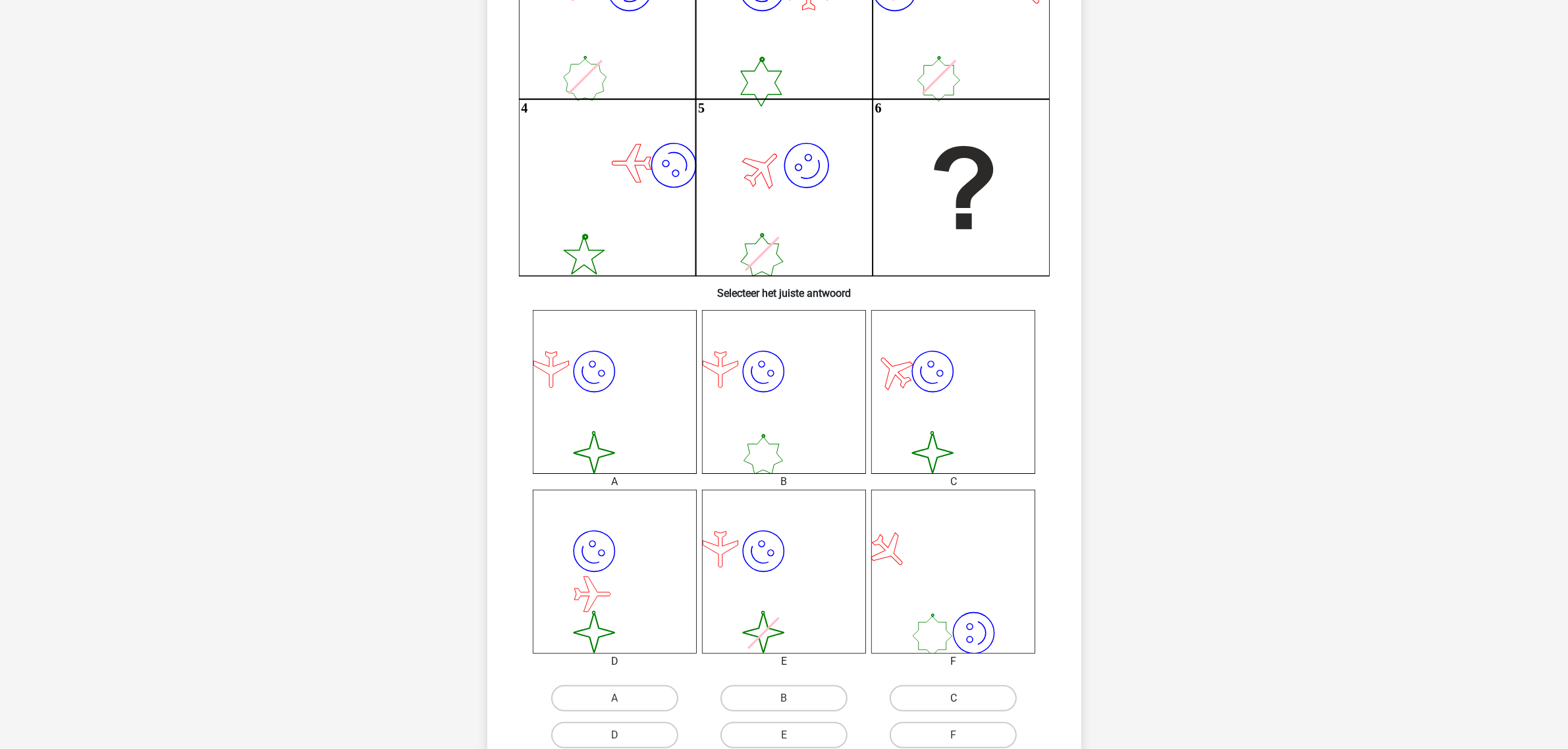
click at [942, 693] on label "C" at bounding box center [953, 698] width 127 height 27
click at [954, 698] on input "C" at bounding box center [958, 702] width 8 height 8
radio input "true"
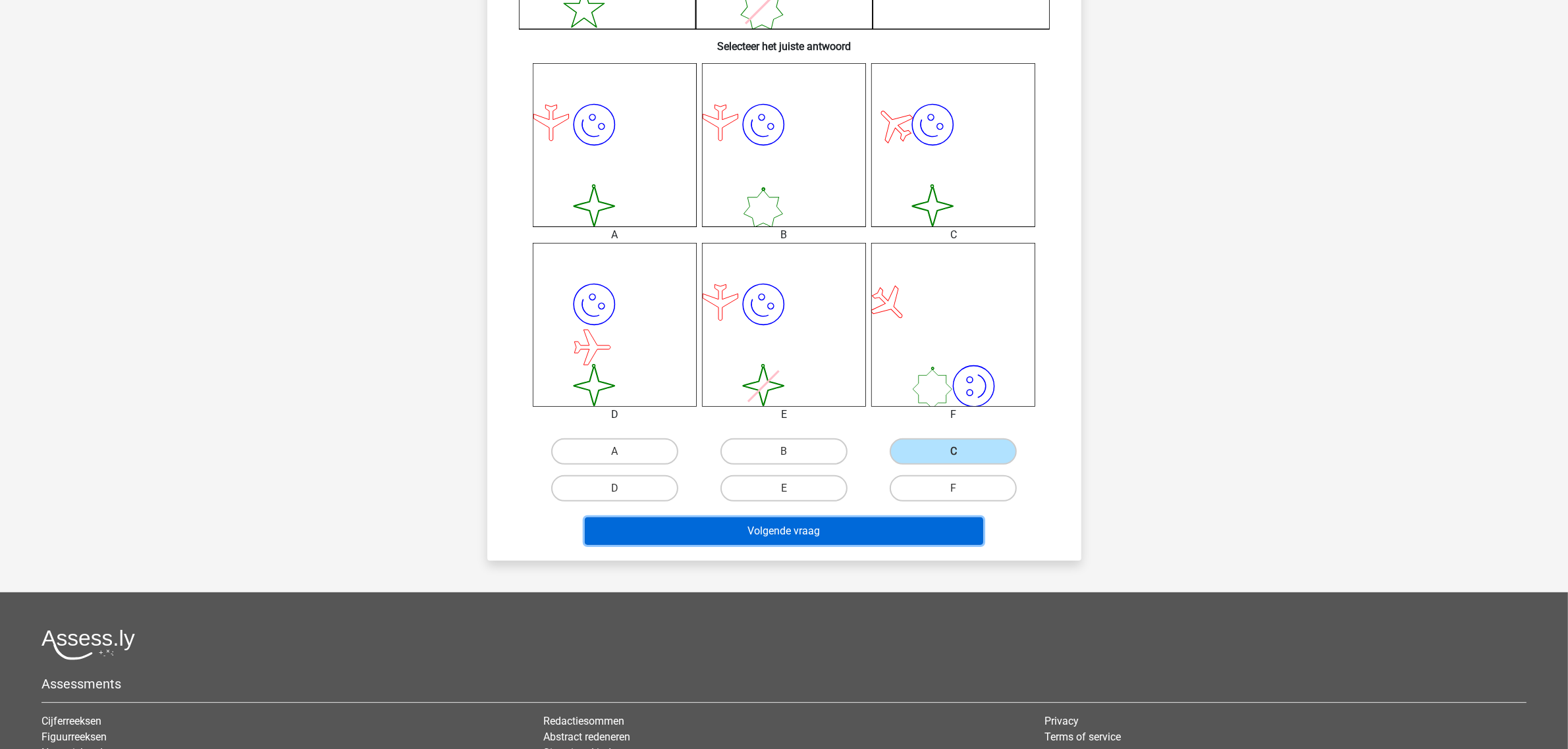
click at [830, 538] on button "Volgende vraag" at bounding box center [784, 531] width 399 height 28
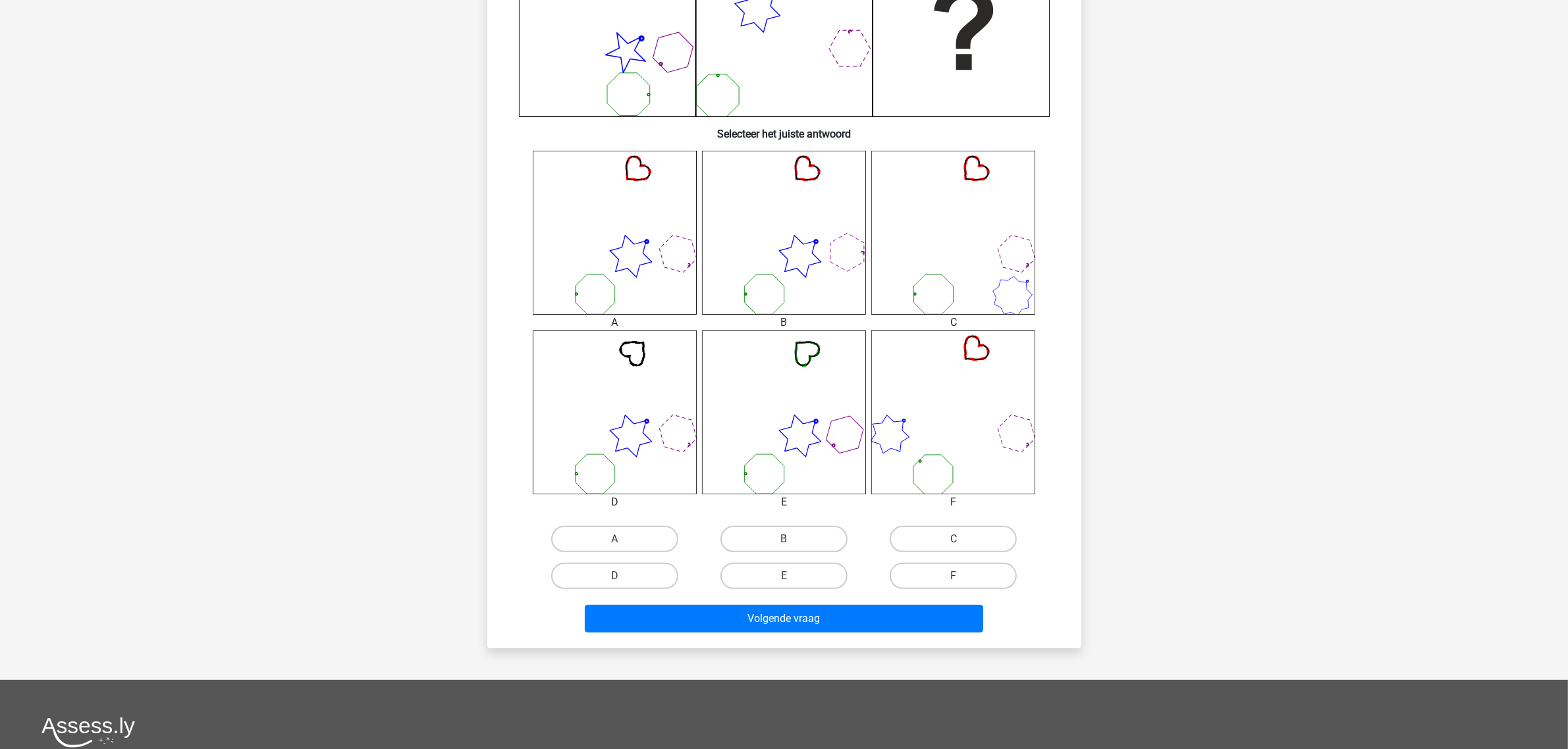
scroll to position [395, 0]
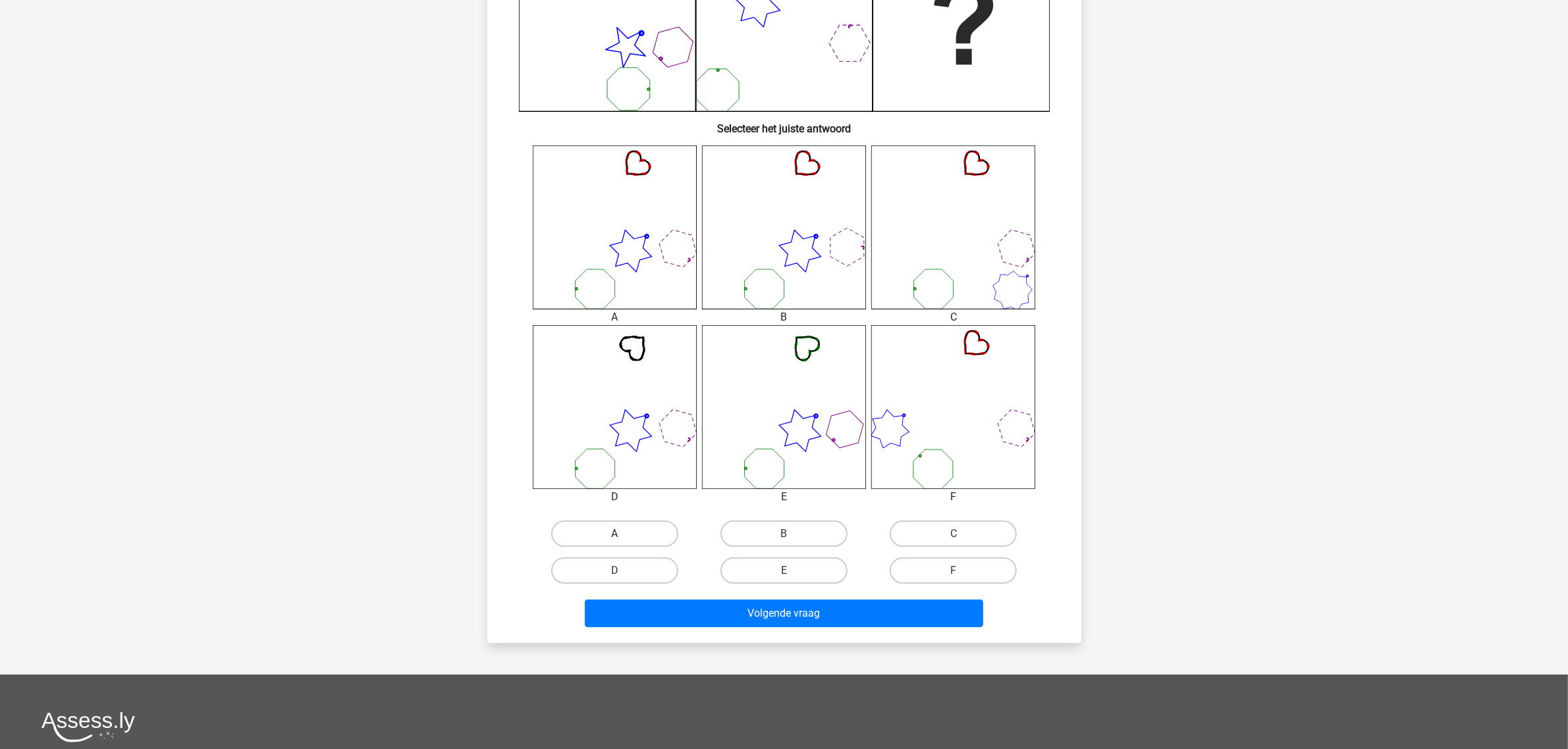
click at [636, 531] on label "A" at bounding box center [615, 534] width 127 height 27
click at [623, 534] on input "A" at bounding box center [618, 537] width 8 height 8
radio input "true"
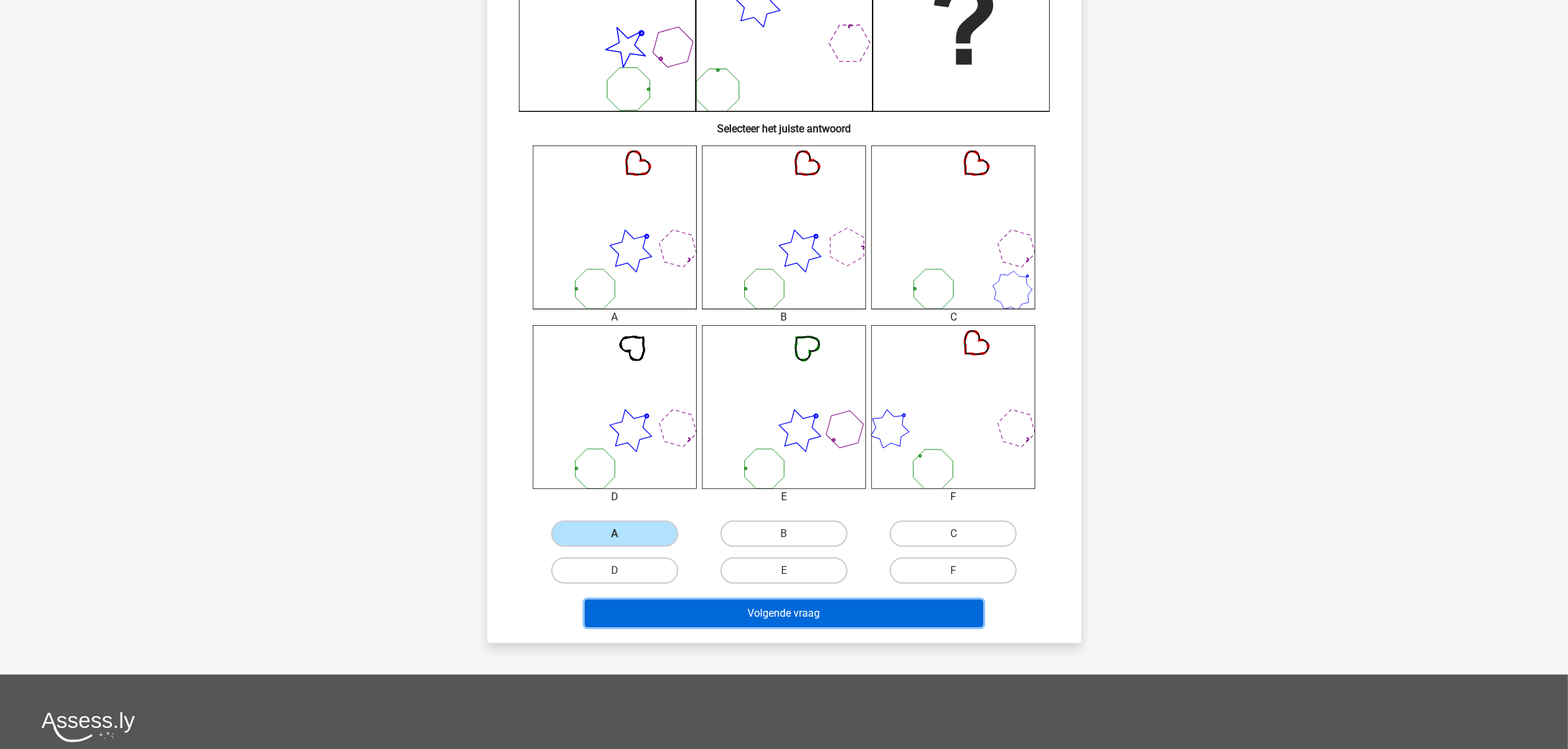
click at [774, 614] on button "Volgende vraag" at bounding box center [784, 614] width 399 height 28
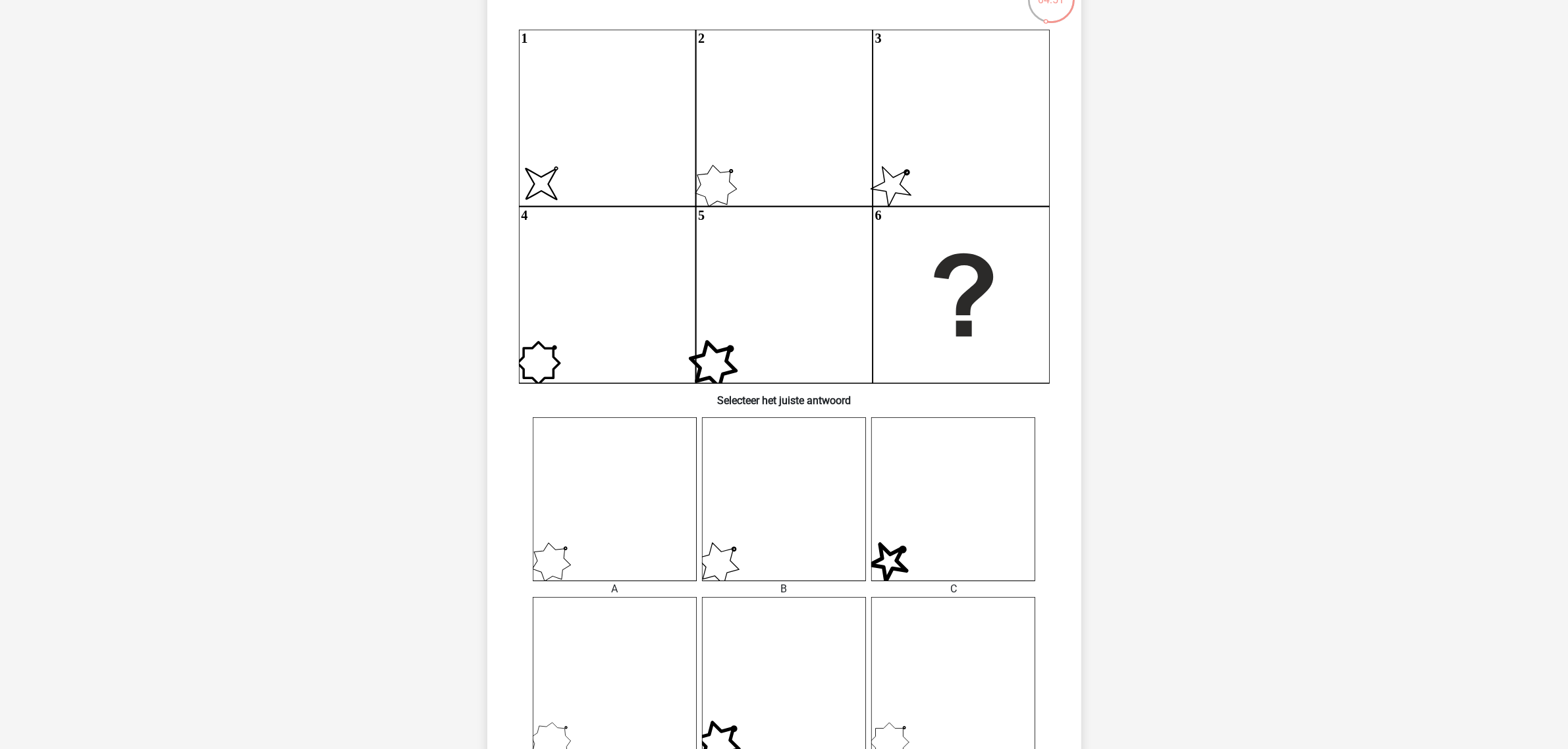
scroll to position [230, 0]
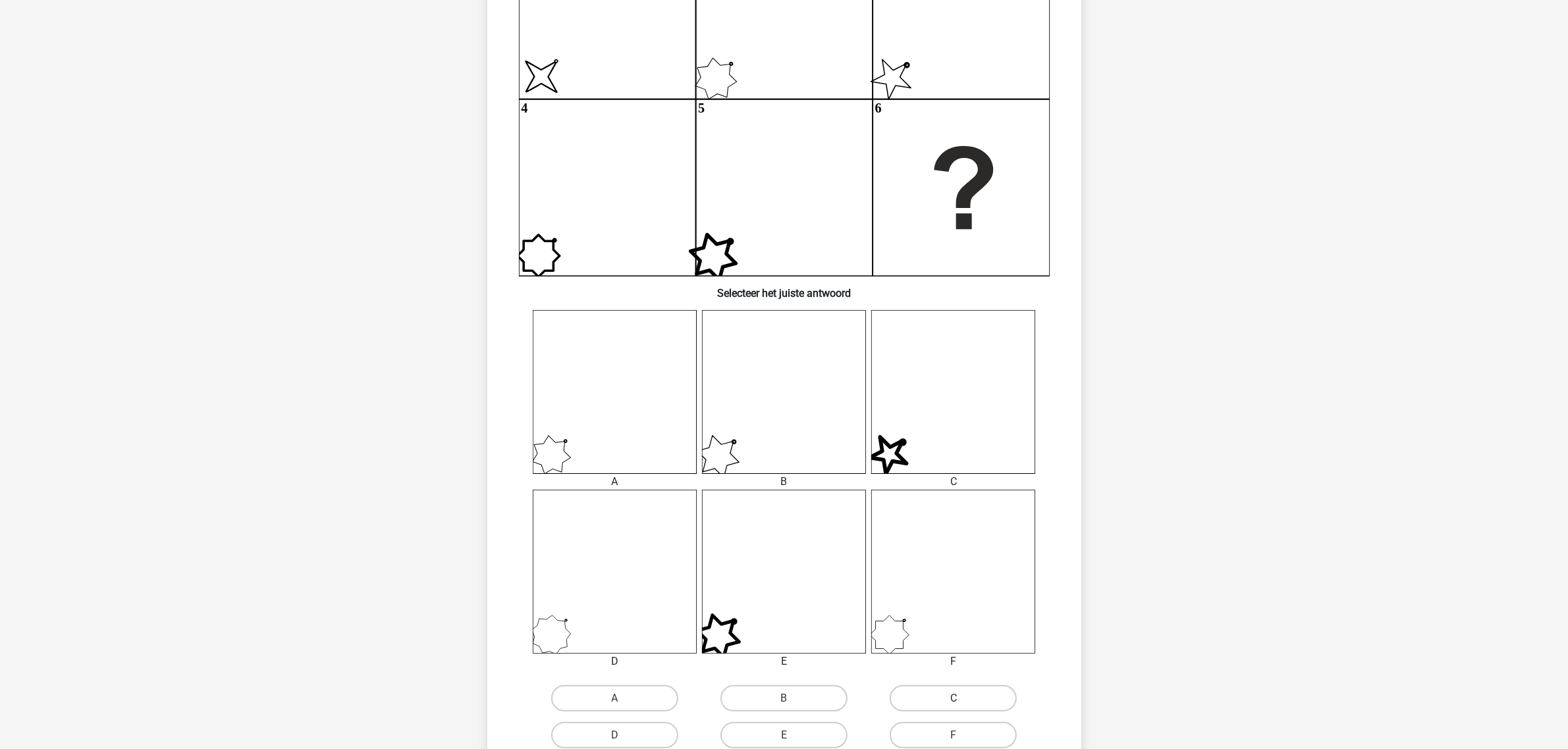
click at [947, 695] on label "C" at bounding box center [953, 698] width 127 height 27
click at [954, 698] on input "C" at bounding box center [958, 702] width 8 height 8
radio input "true"
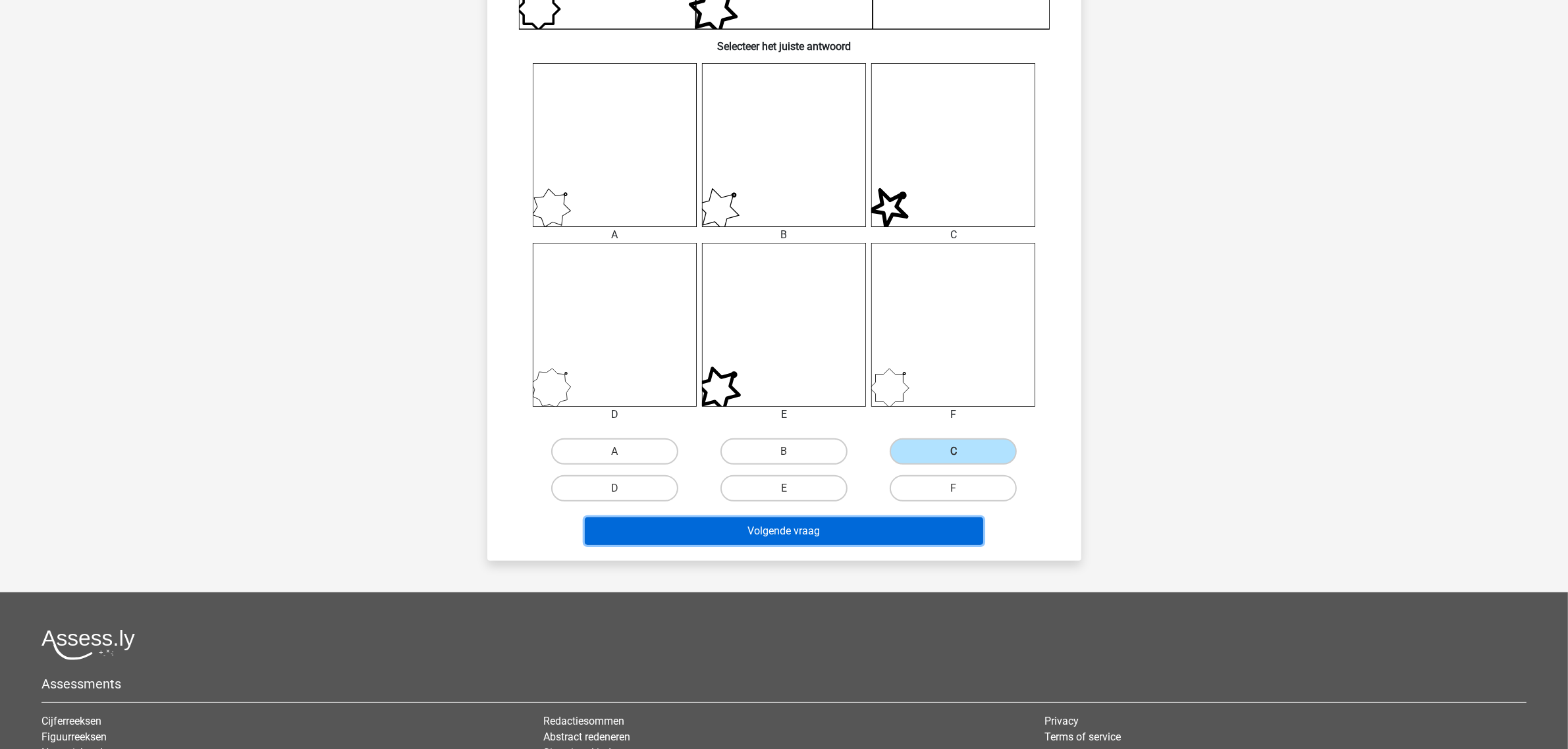
click at [854, 534] on button "Volgende vraag" at bounding box center [784, 531] width 399 height 28
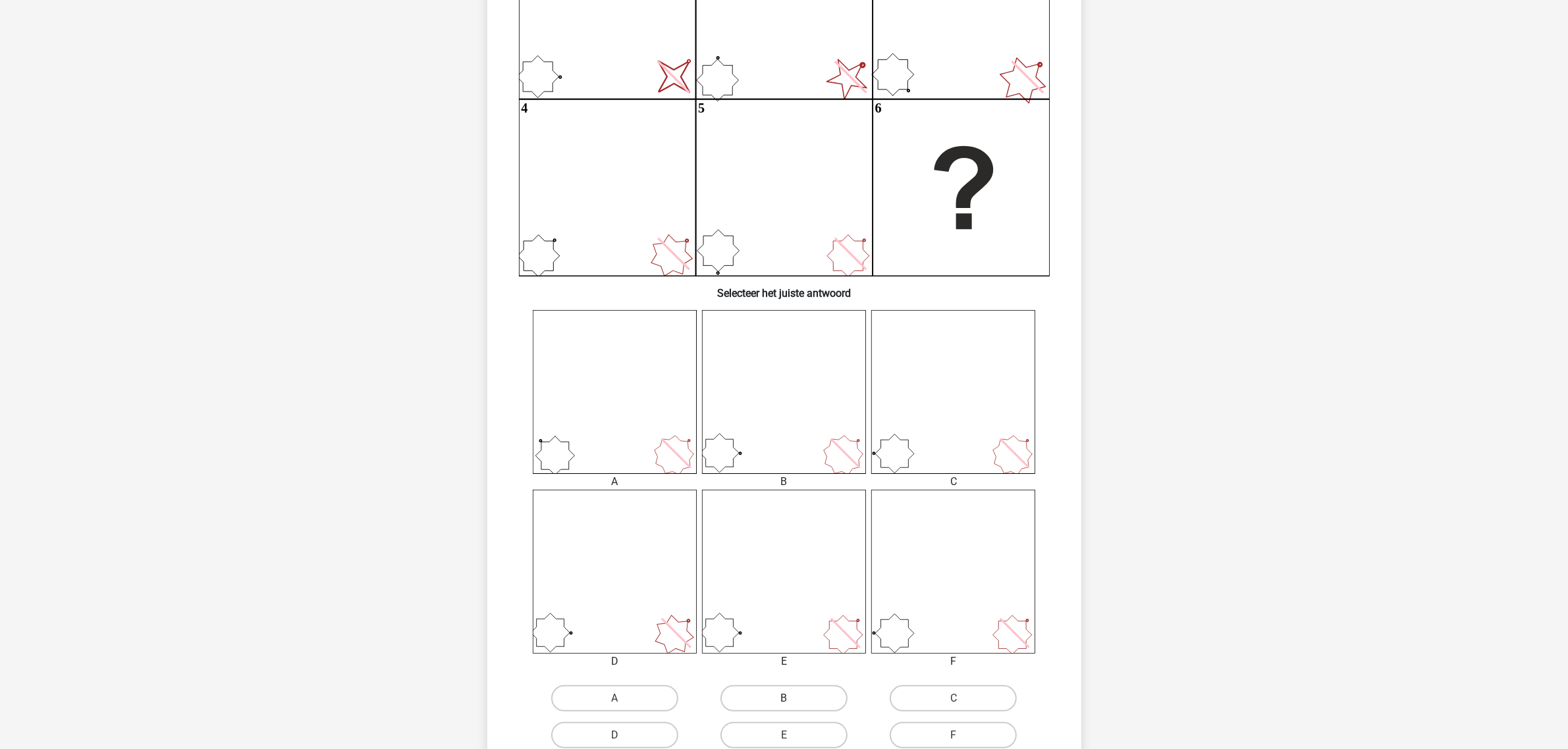
click at [768, 691] on label "B" at bounding box center [784, 698] width 127 height 27
click at [784, 698] on input "B" at bounding box center [787, 702] width 8 height 8
radio input "true"
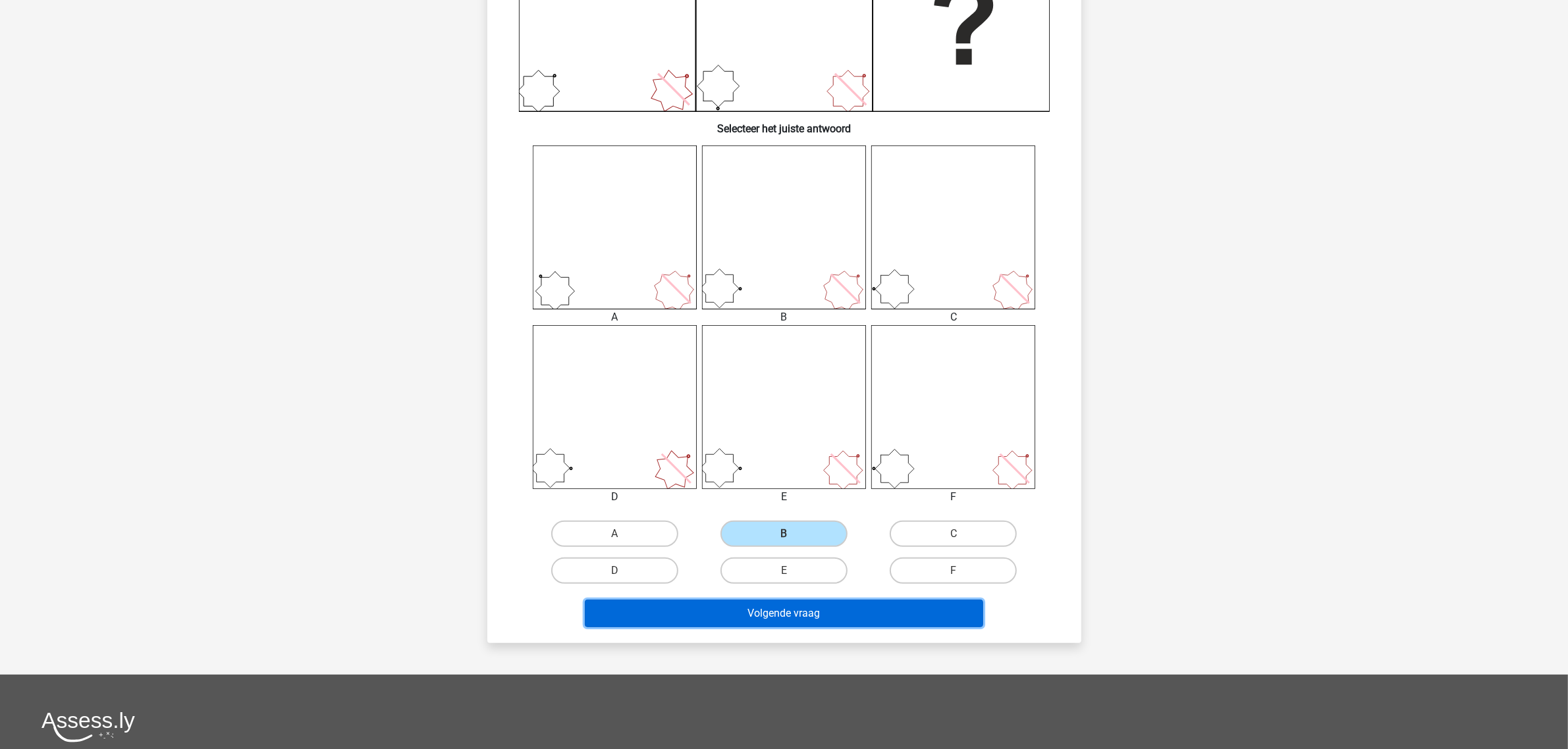
click at [827, 611] on button "Volgende vraag" at bounding box center [784, 614] width 399 height 28
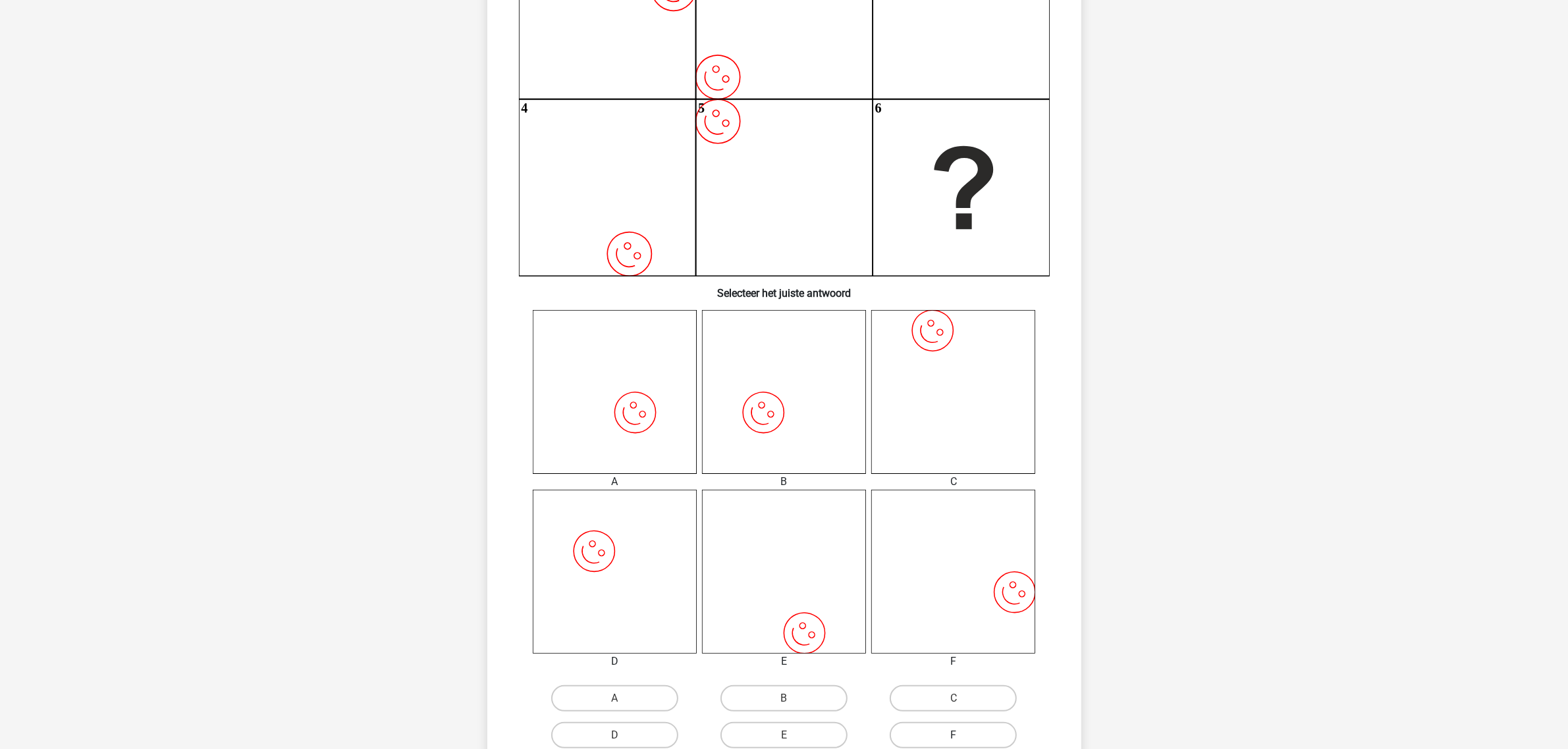
click at [959, 730] on label "F" at bounding box center [953, 735] width 127 height 27
click at [959, 735] on input "F" at bounding box center [958, 739] width 8 height 8
radio input "true"
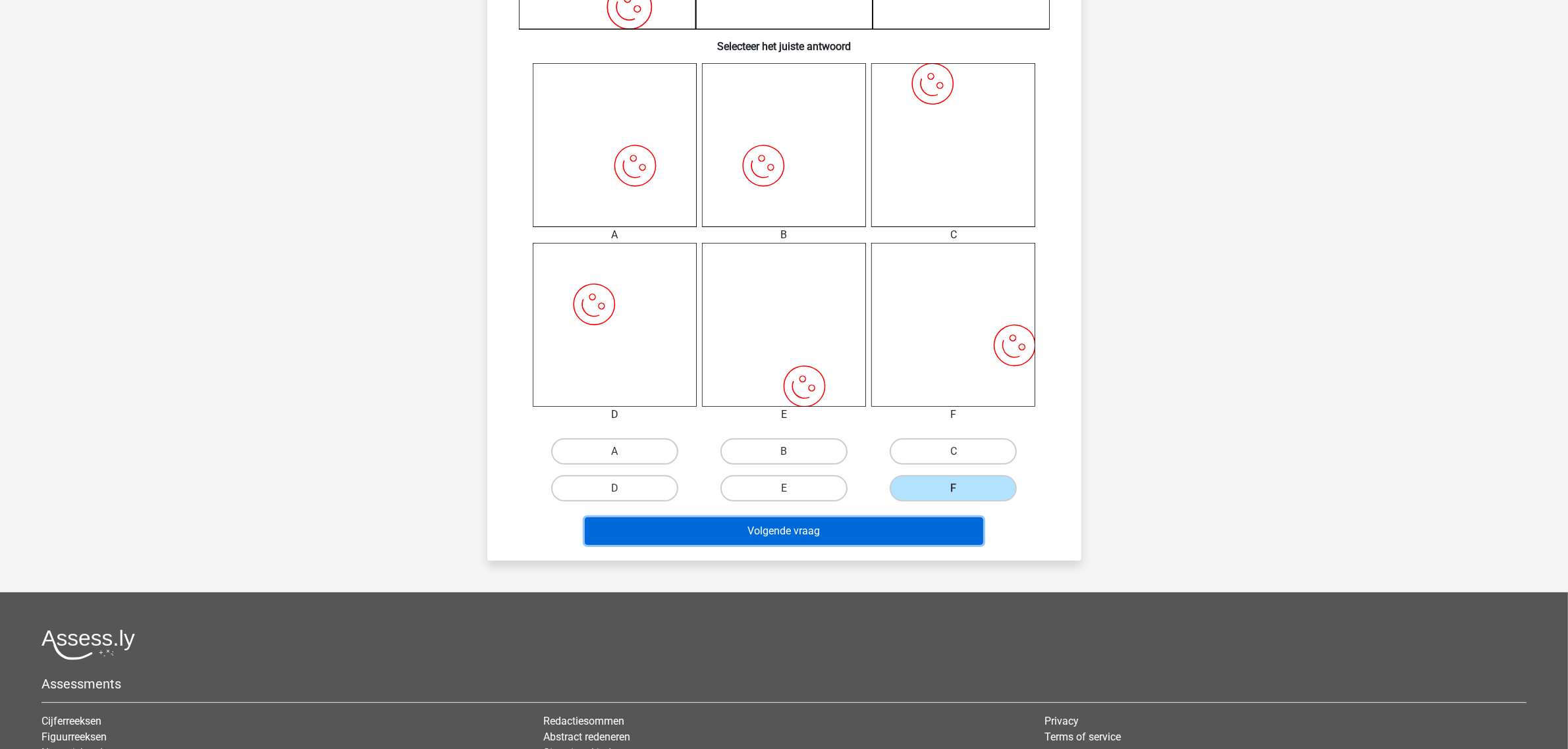
click at [873, 525] on button "Volgende vraag" at bounding box center [784, 531] width 399 height 28
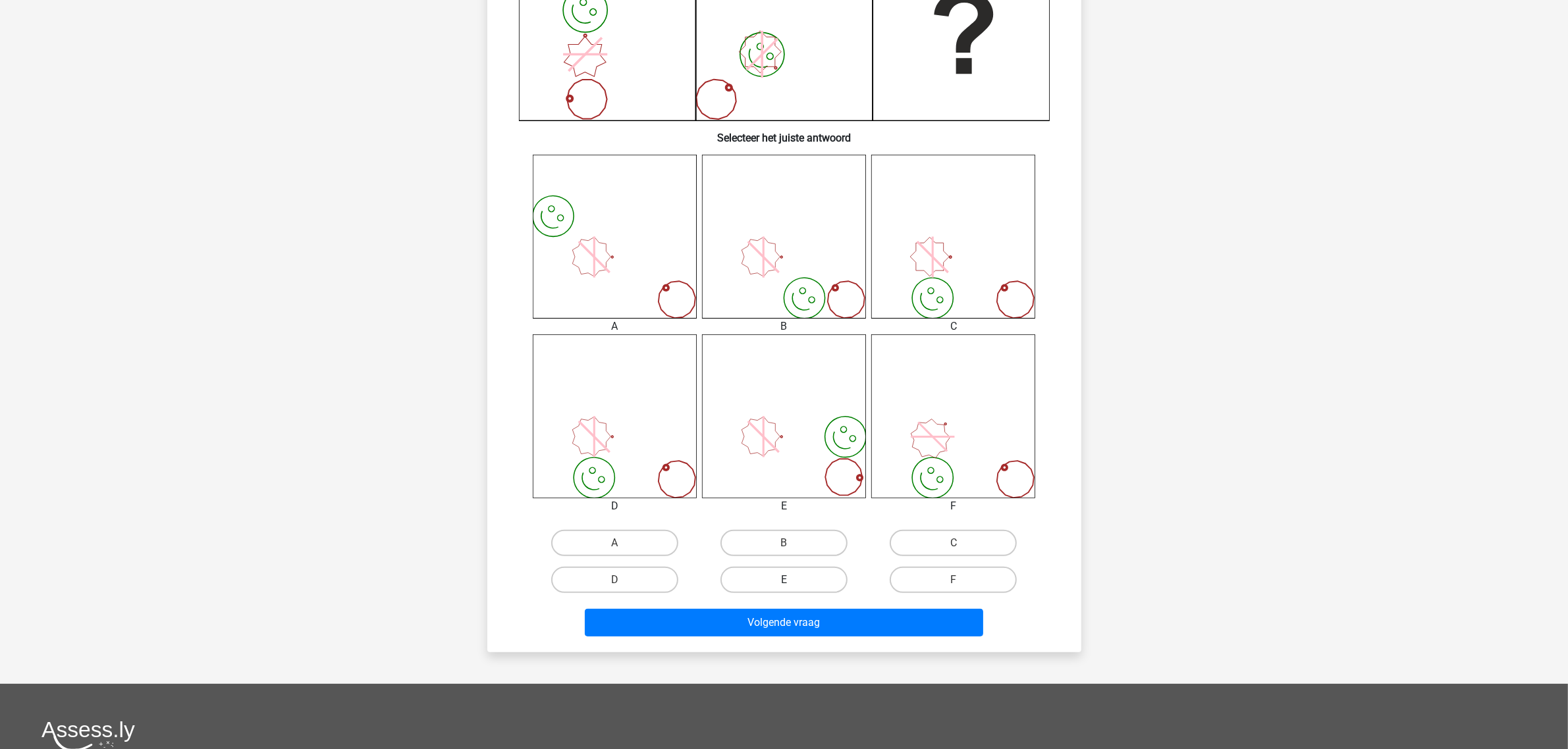
scroll to position [395, 0]
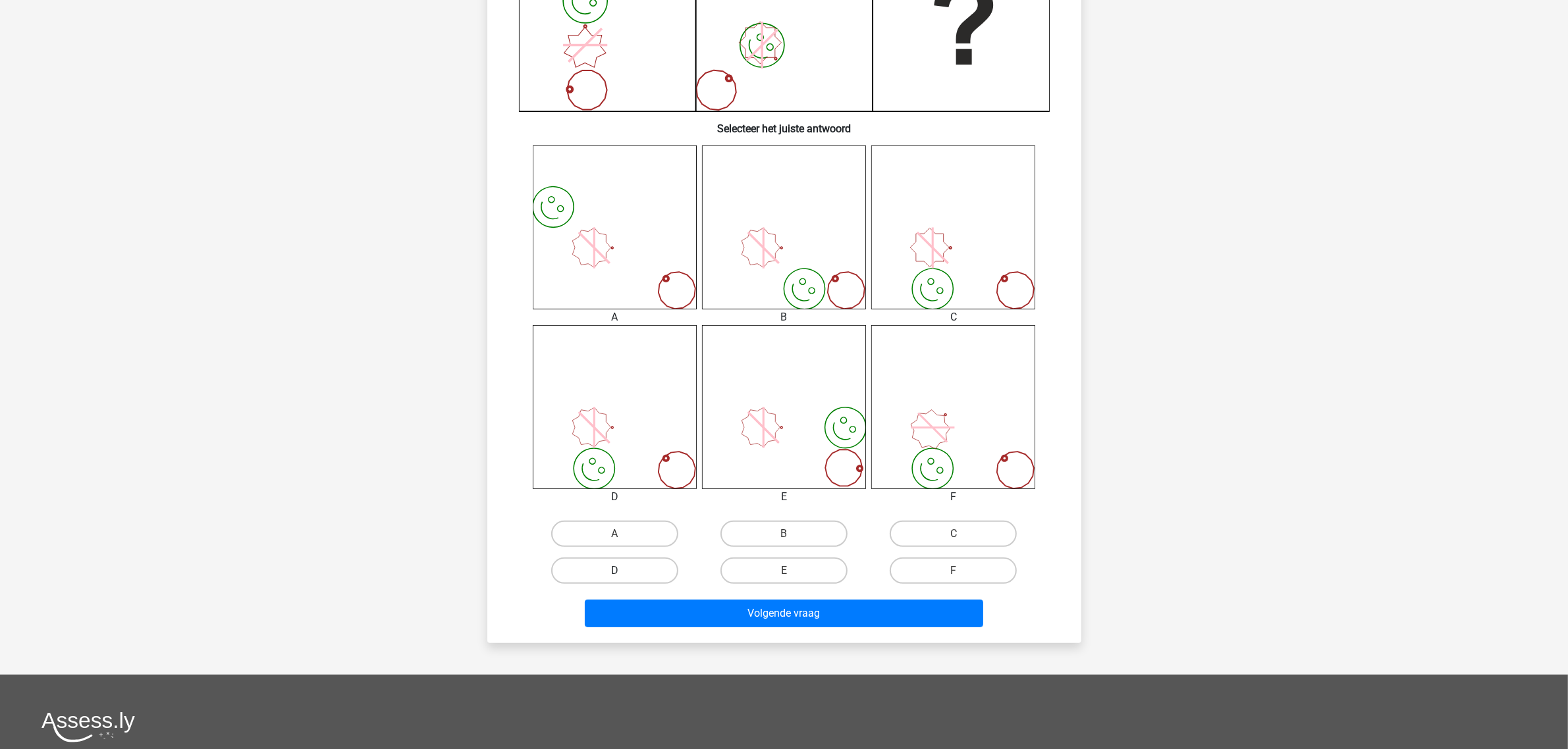
drag, startPoint x: 596, startPoint y: 563, endPoint x: 604, endPoint y: 566, distance: 8.5
click at [597, 563] on label "D" at bounding box center [615, 570] width 127 height 27
click at [614, 570] on input "D" at bounding box center [618, 574] width 8 height 8
radio input "true"
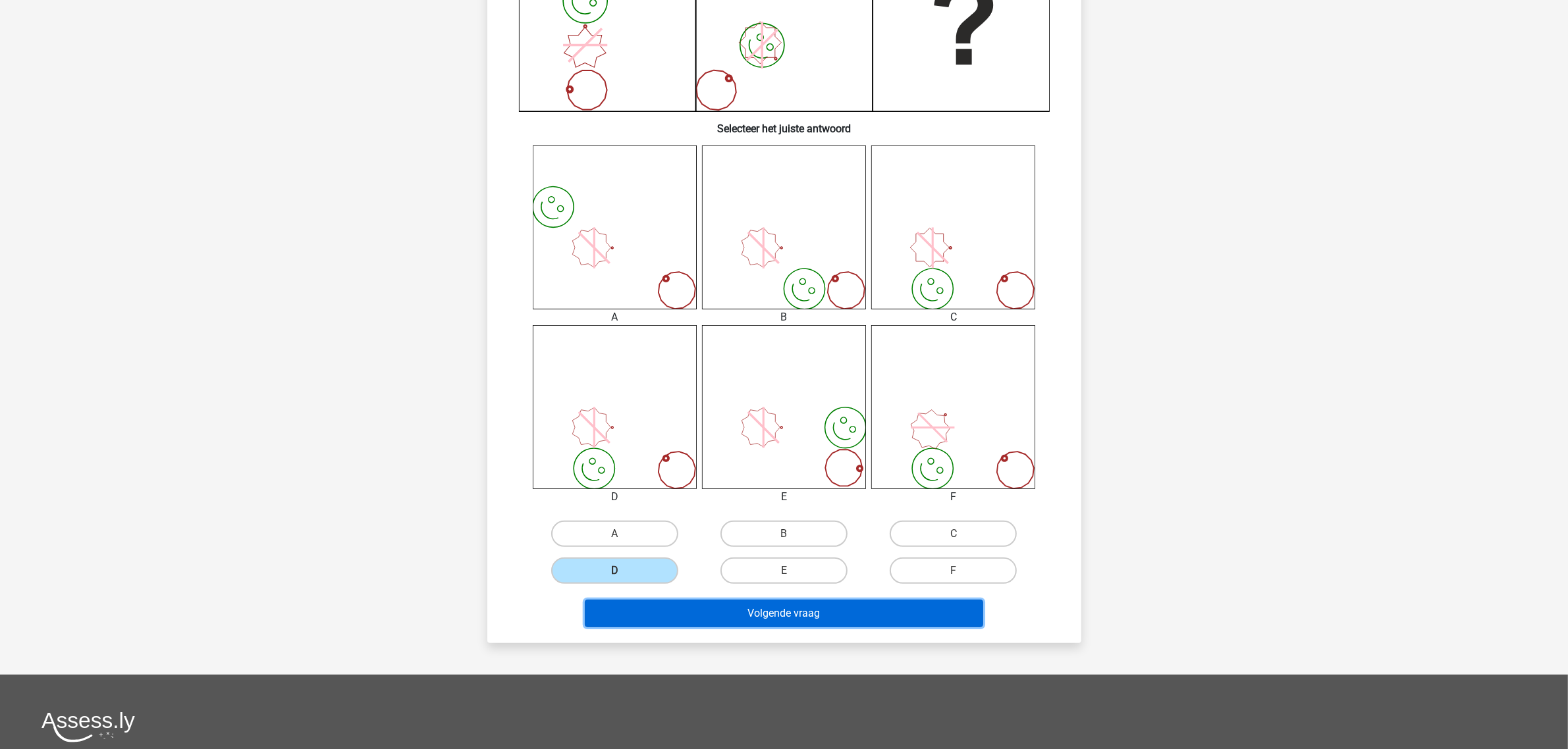
click at [739, 616] on button "Volgende vraag" at bounding box center [784, 614] width 399 height 28
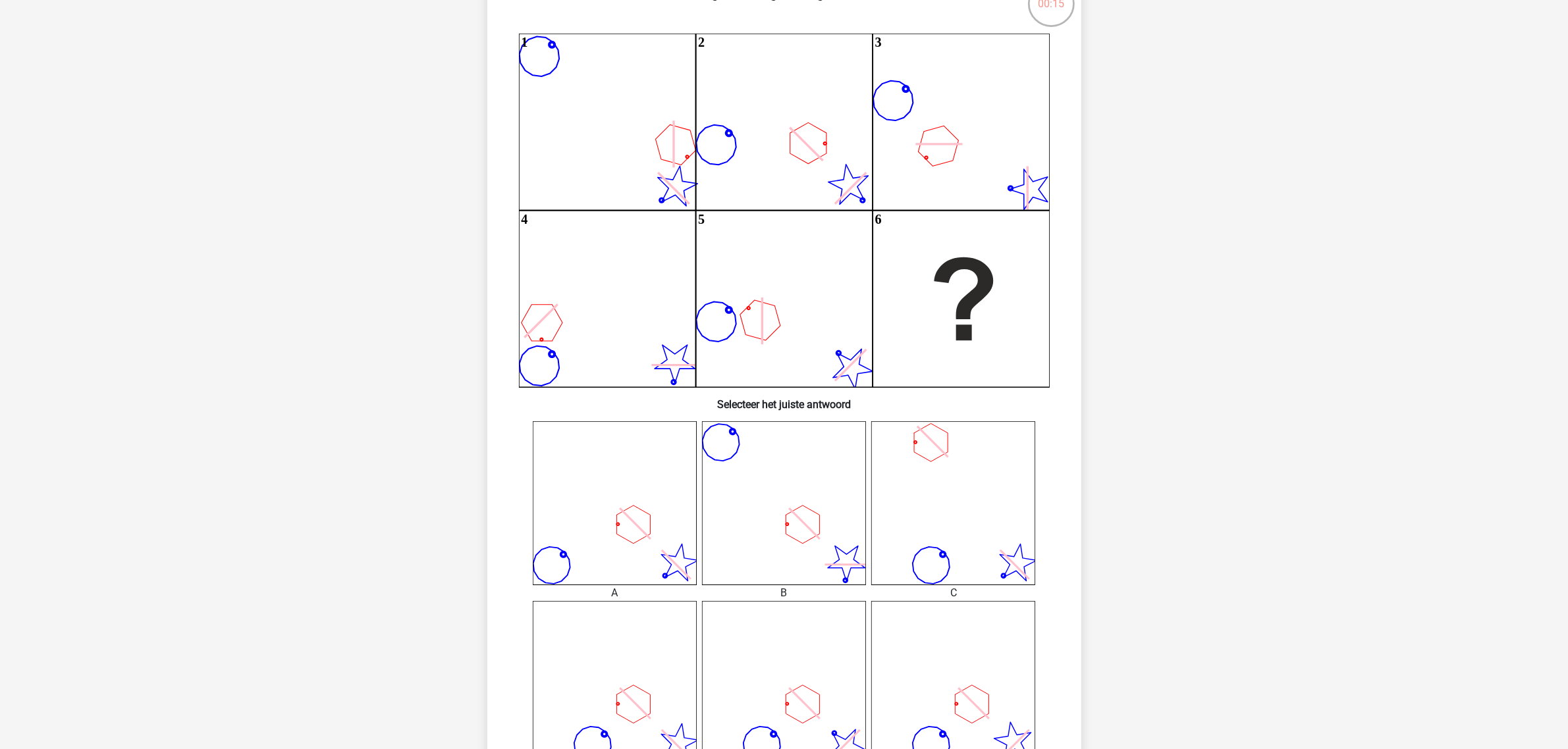
scroll to position [148, 0]
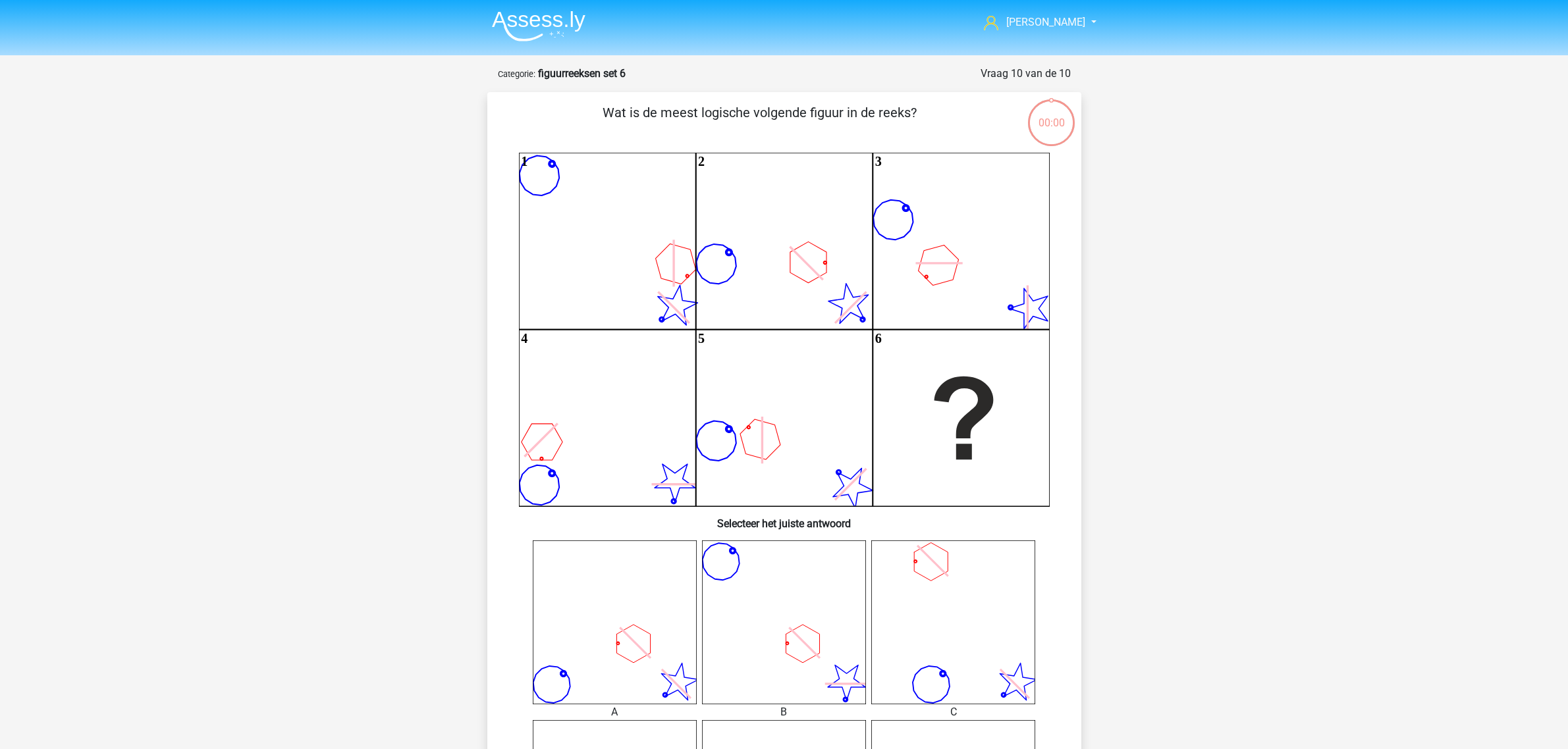
scroll to position [148, 0]
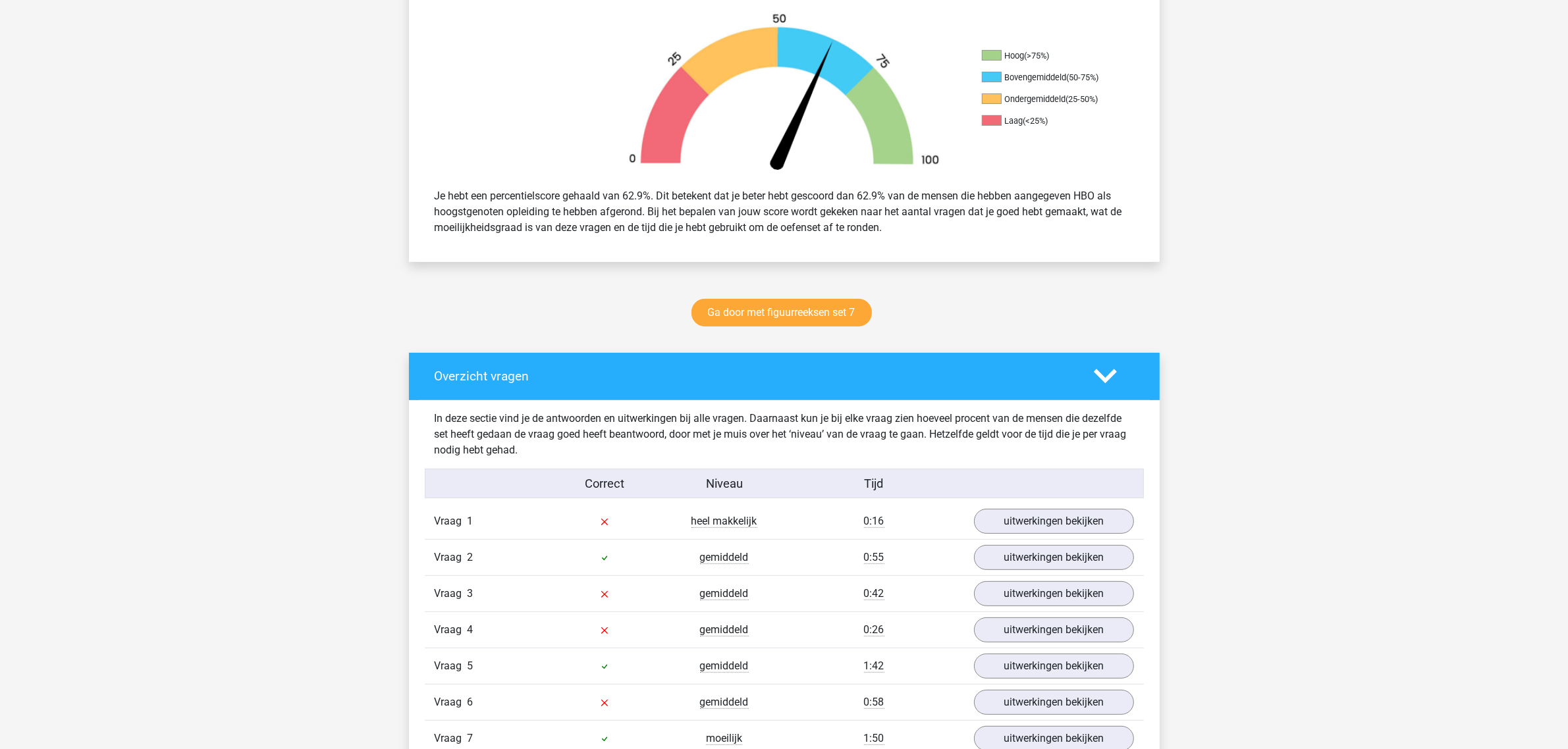
scroll to position [576, 0]
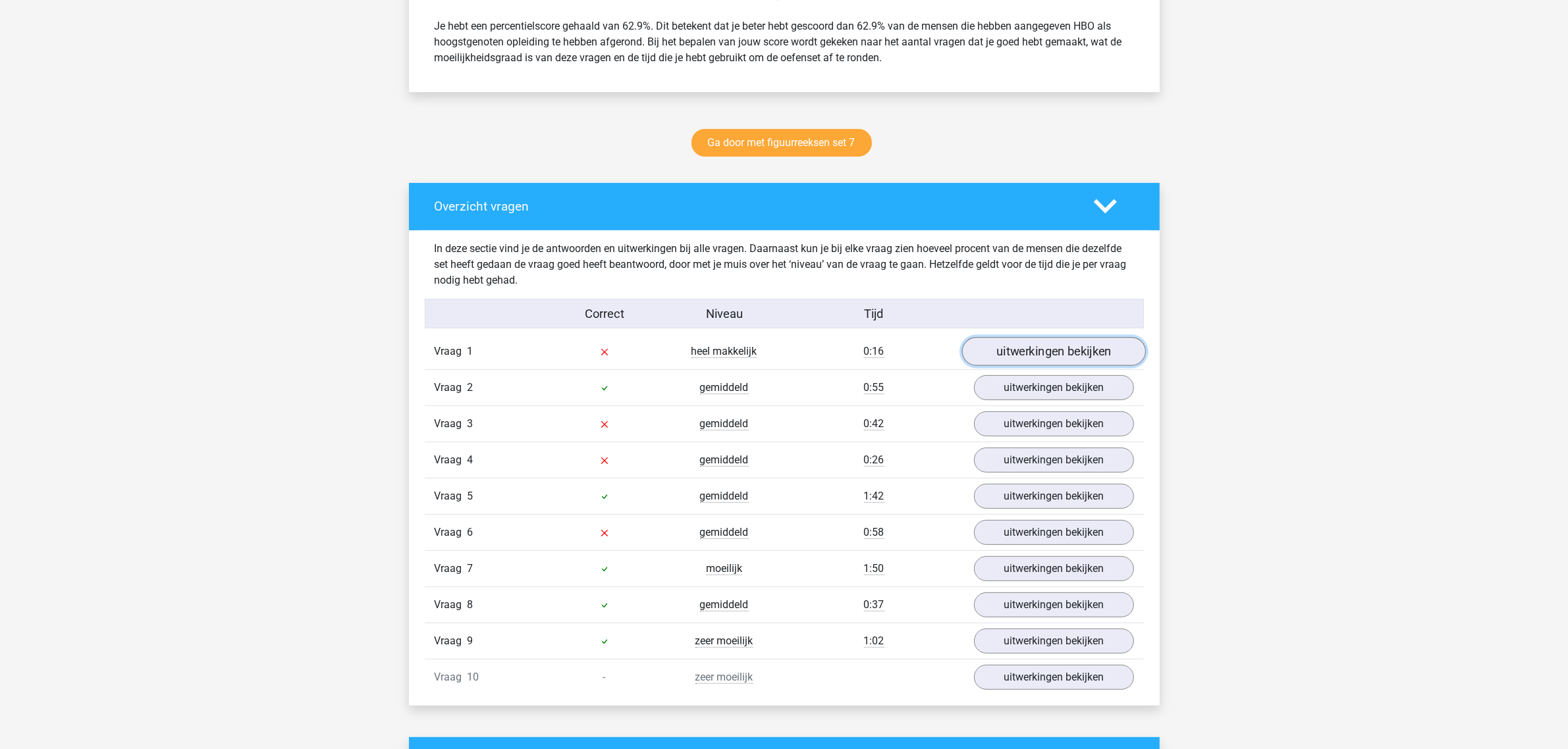
click at [1052, 350] on link "uitwerkingen bekijken" at bounding box center [1053, 351] width 184 height 29
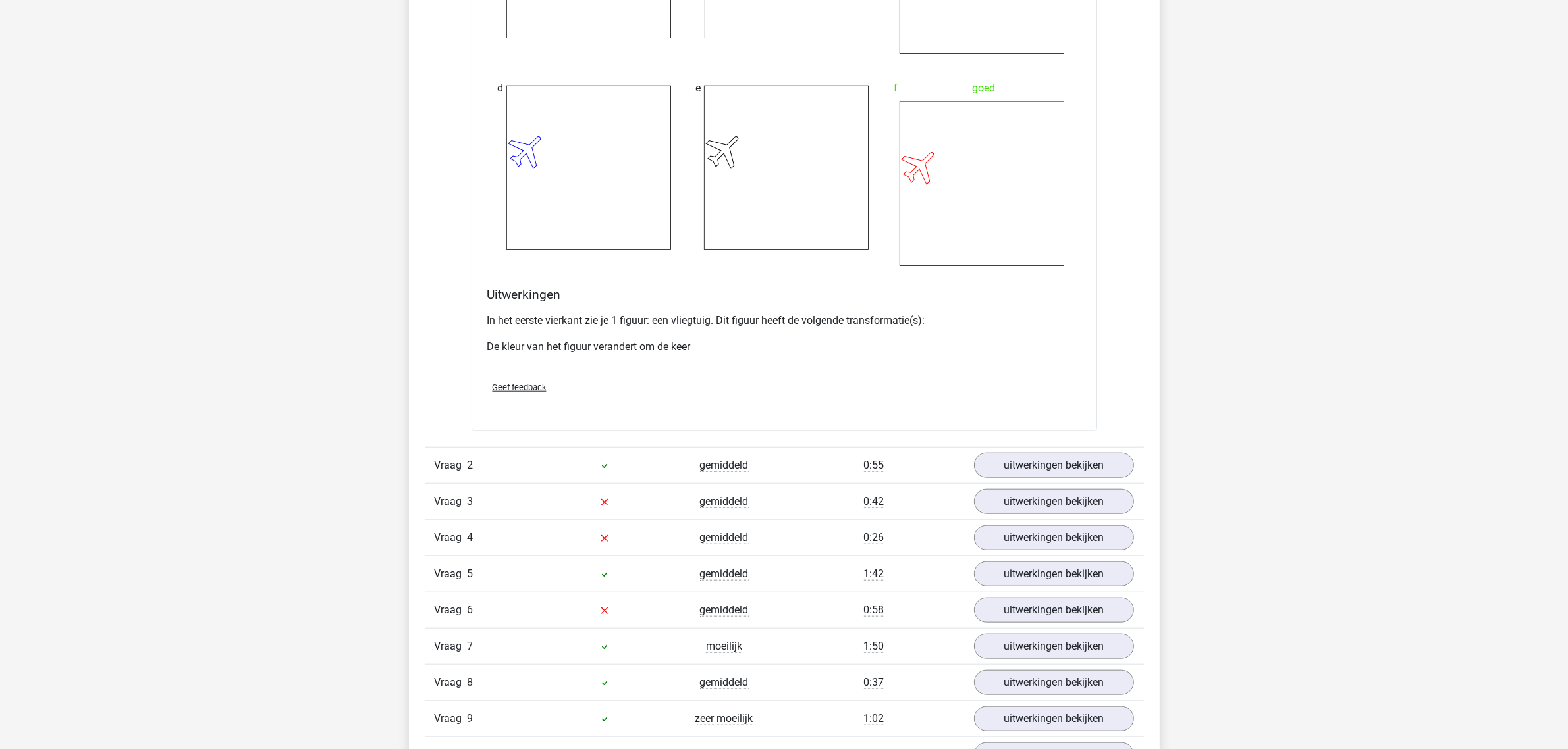
scroll to position [1563, 0]
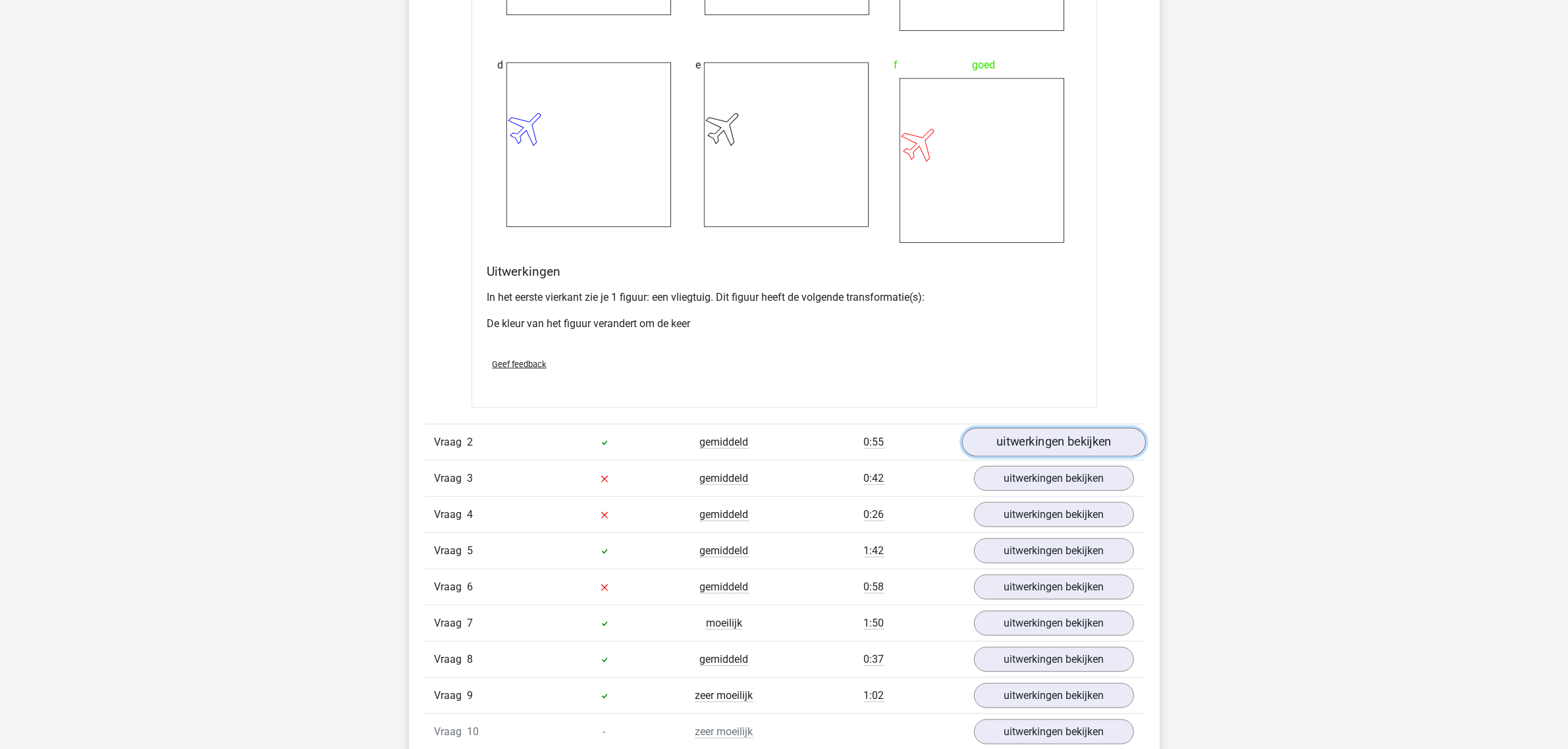
click at [1052, 440] on link "uitwerkingen bekijken" at bounding box center [1053, 442] width 184 height 29
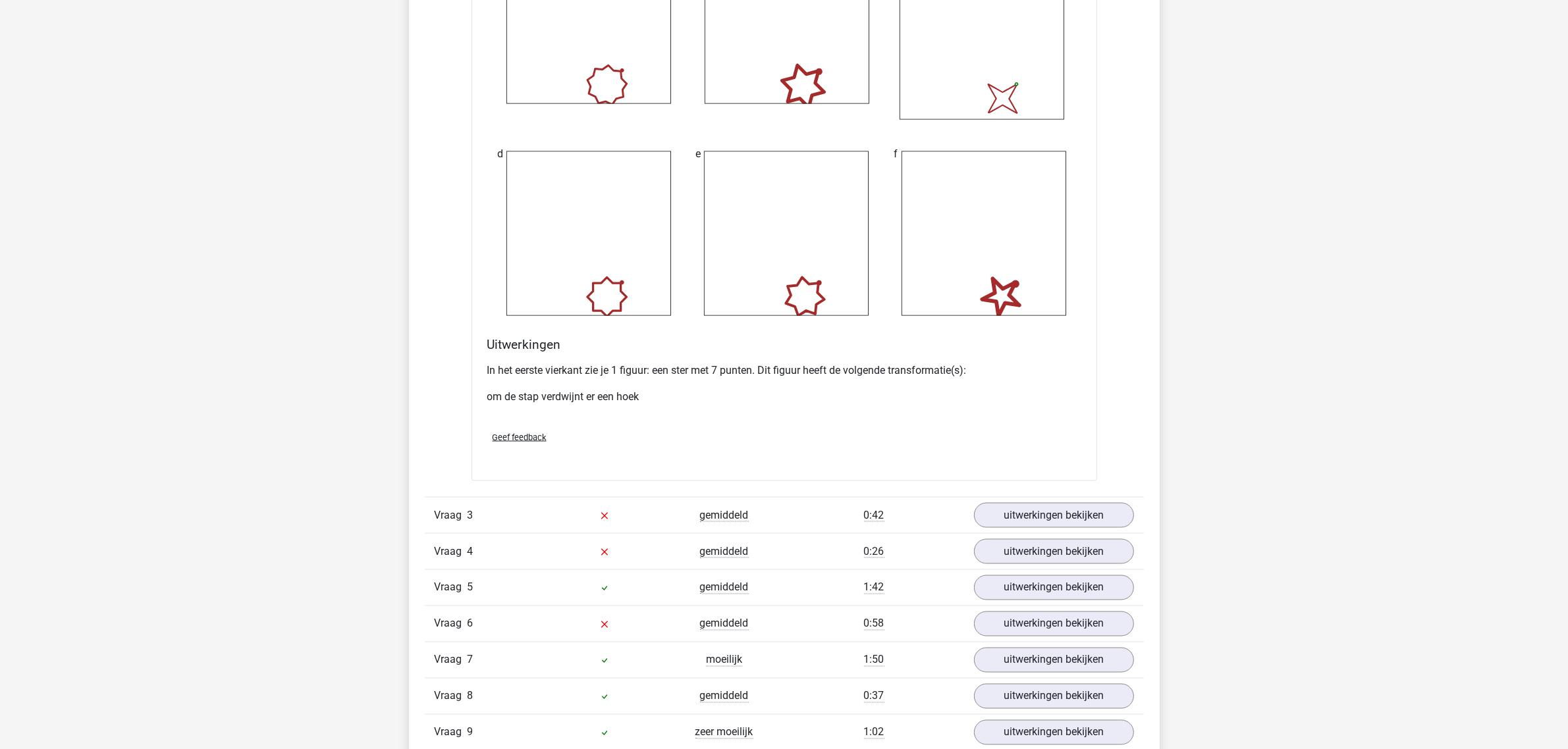
scroll to position [2633, 0]
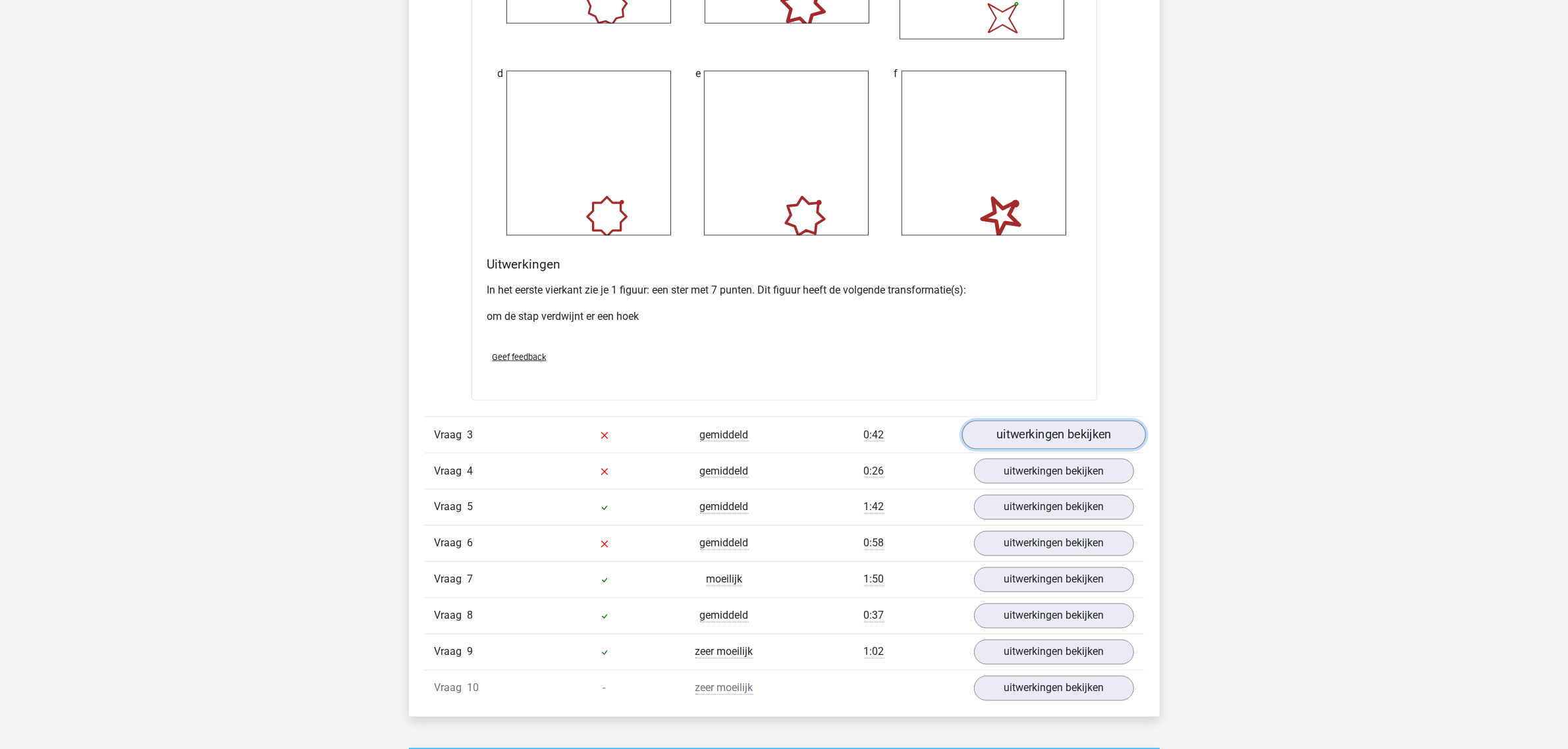
click at [1082, 432] on link "uitwerkingen bekijken" at bounding box center [1053, 434] width 184 height 29
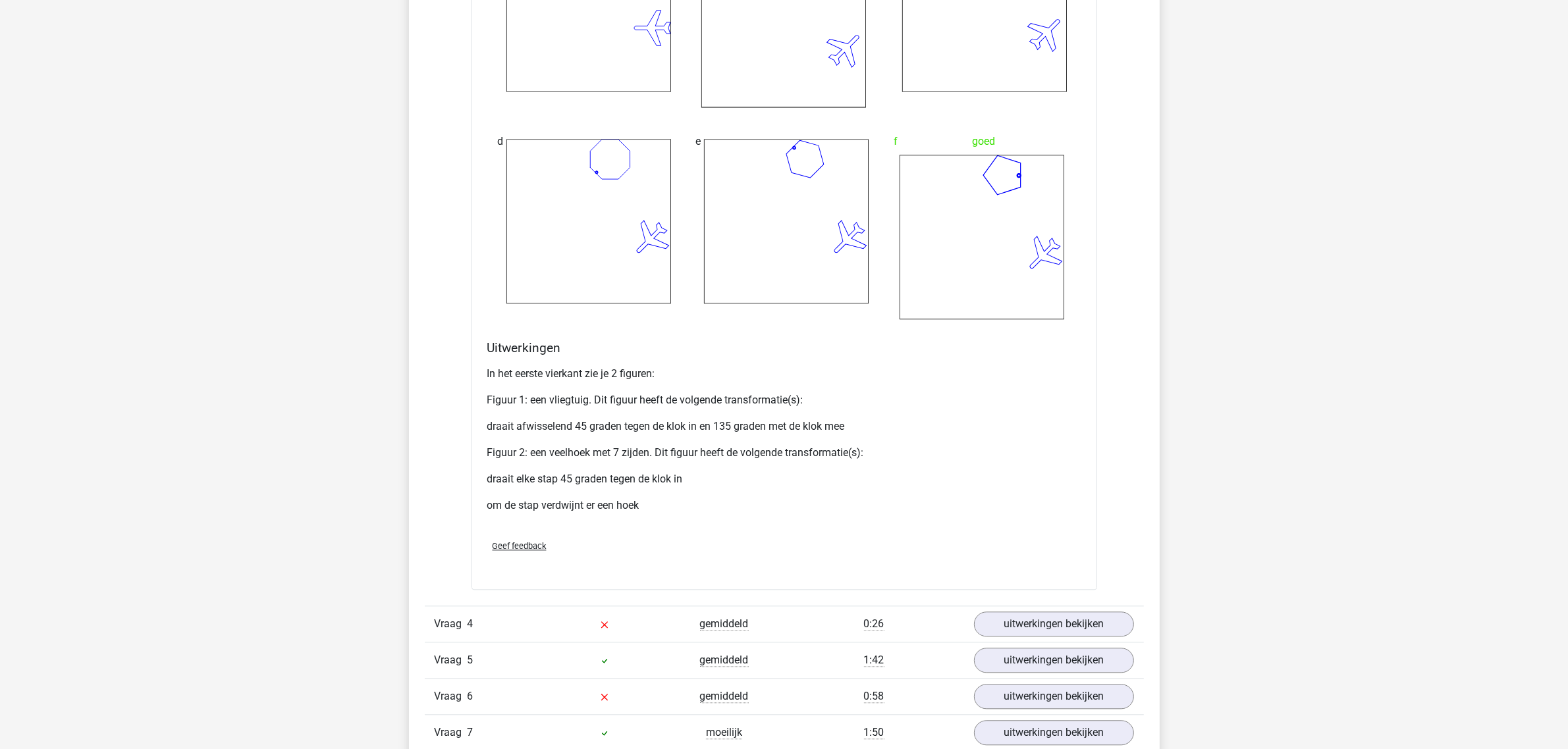
scroll to position [3785, 0]
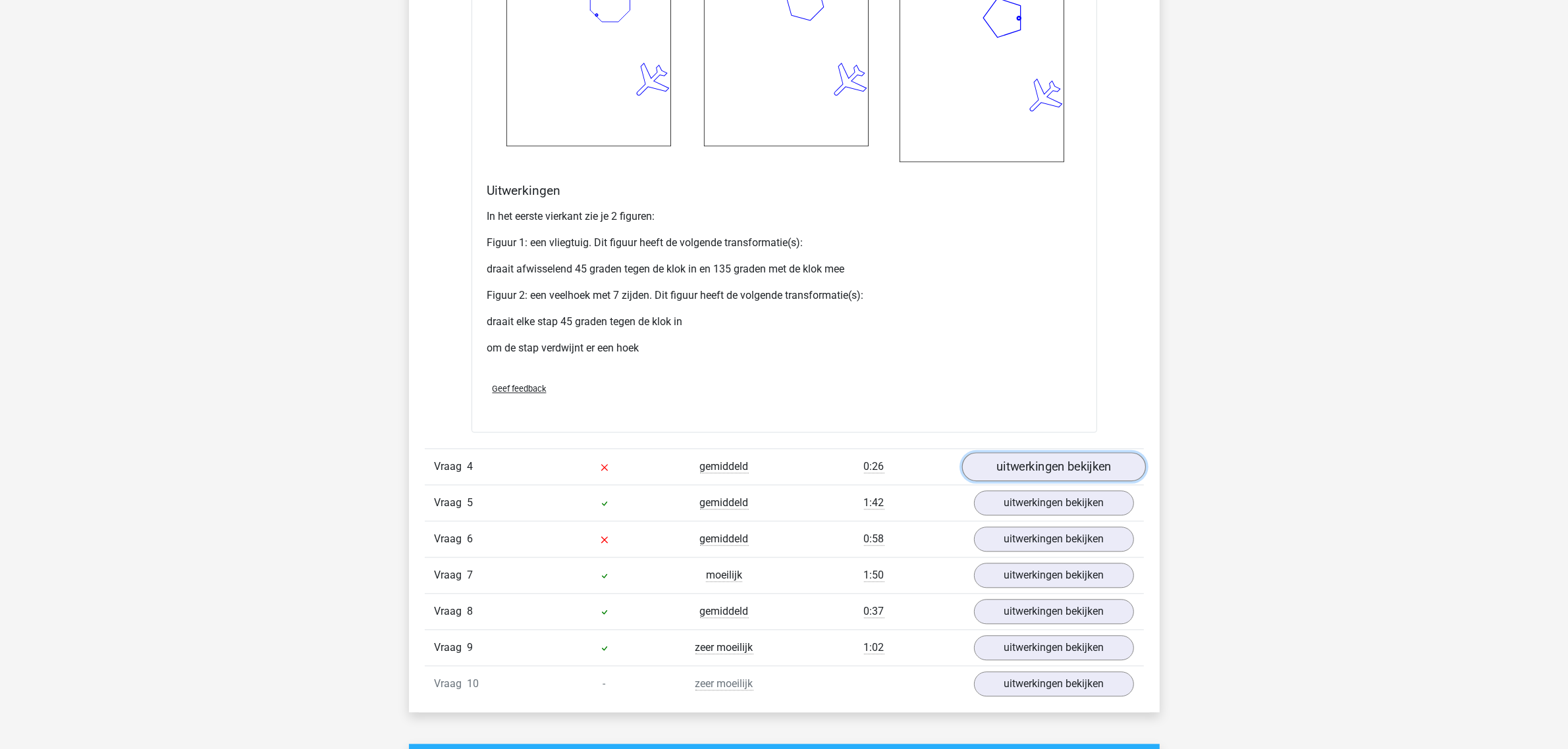
click at [1027, 476] on link "uitwerkingen bekijken" at bounding box center [1053, 466] width 184 height 29
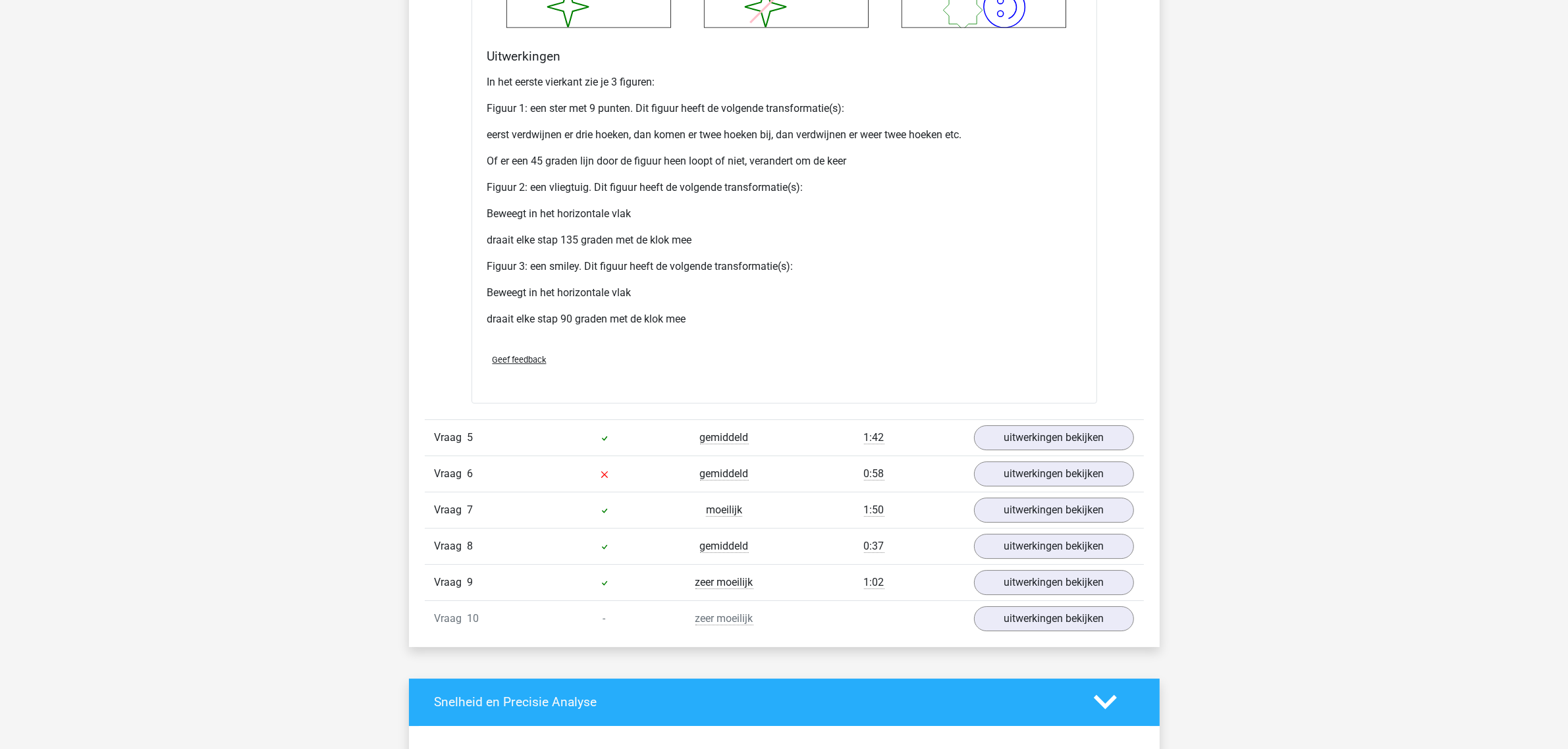
scroll to position [5101, 0]
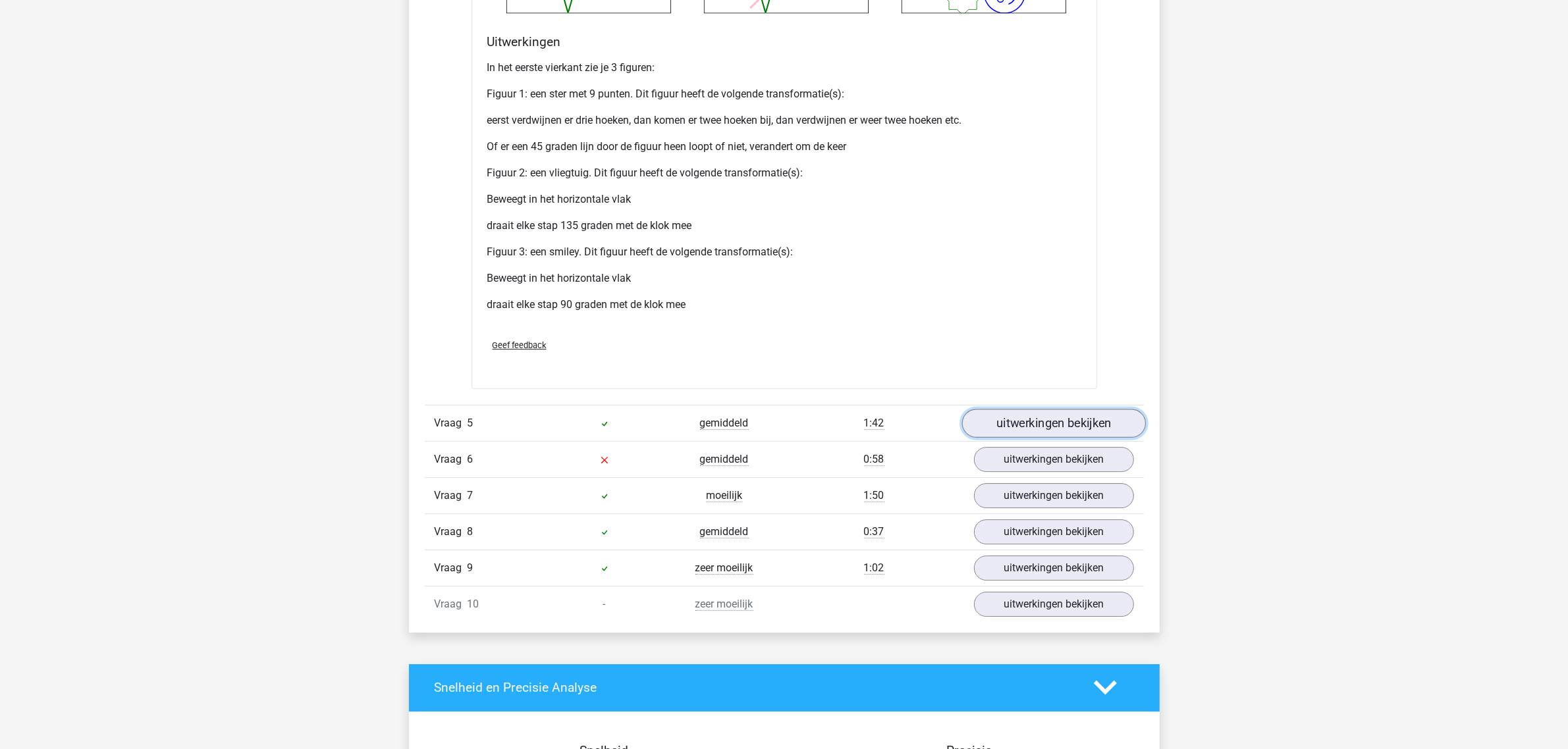
click at [1066, 424] on link "uitwerkingen bekijken" at bounding box center [1053, 422] width 184 height 29
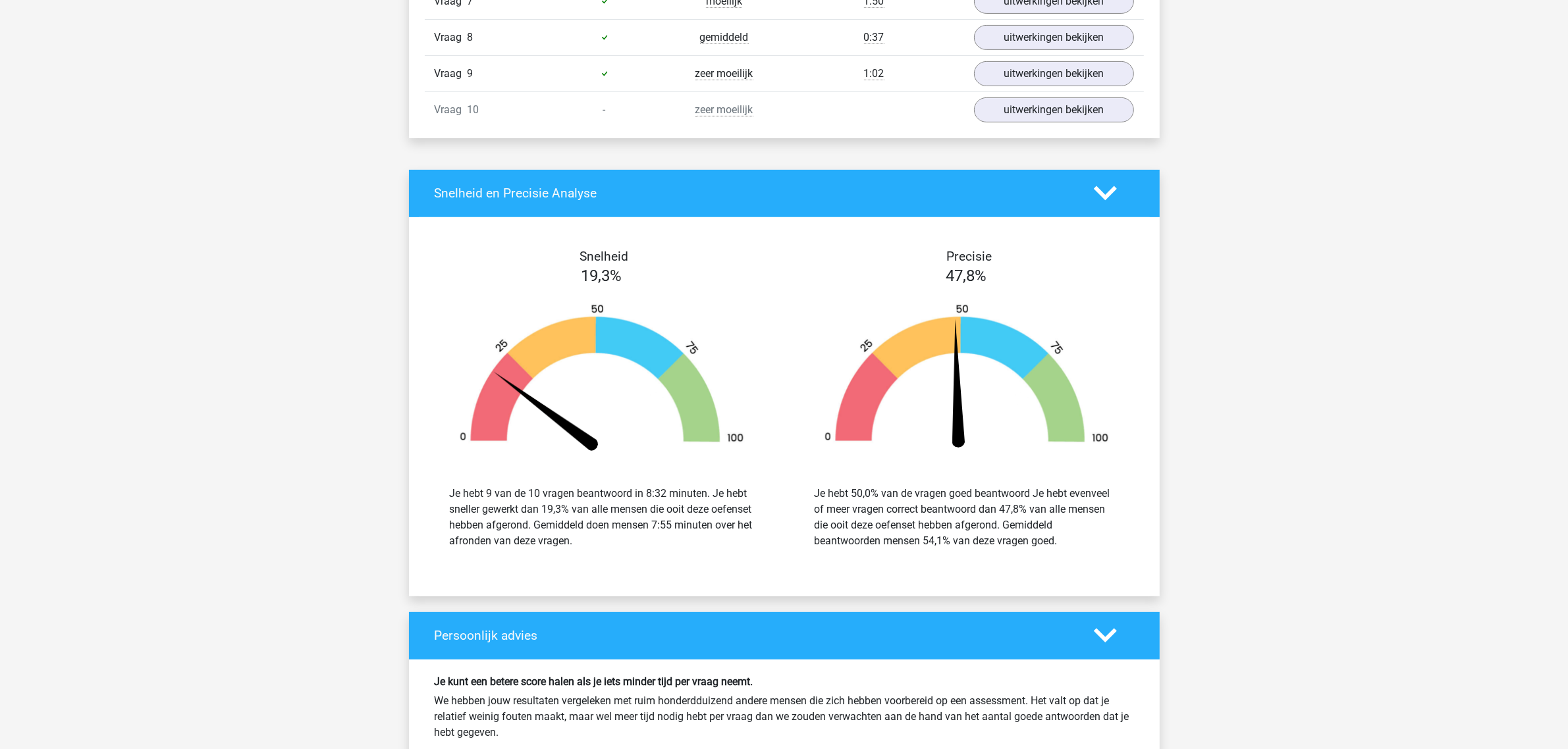
scroll to position [6665, 0]
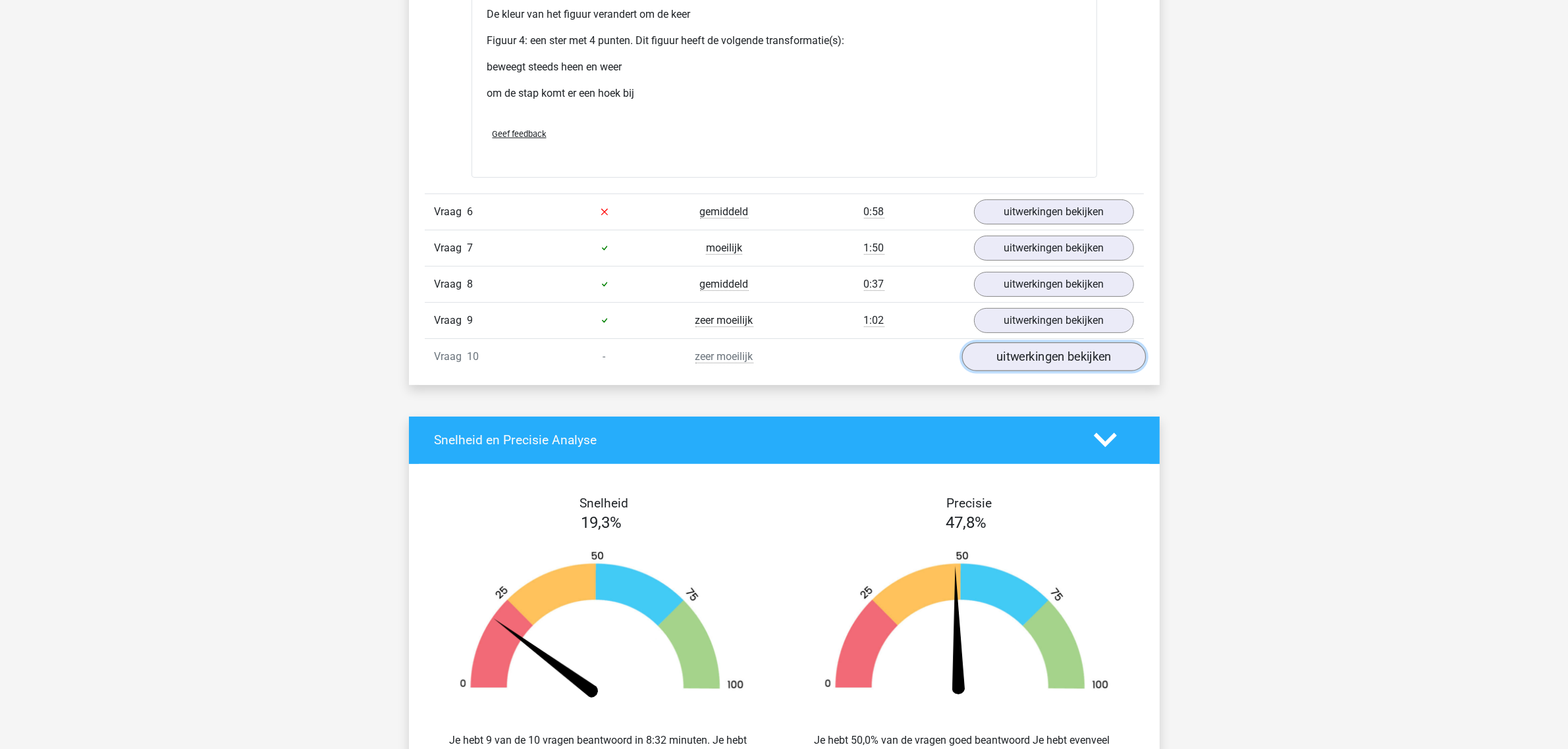
click at [1040, 353] on link "uitwerkingen bekijken" at bounding box center [1053, 356] width 184 height 29
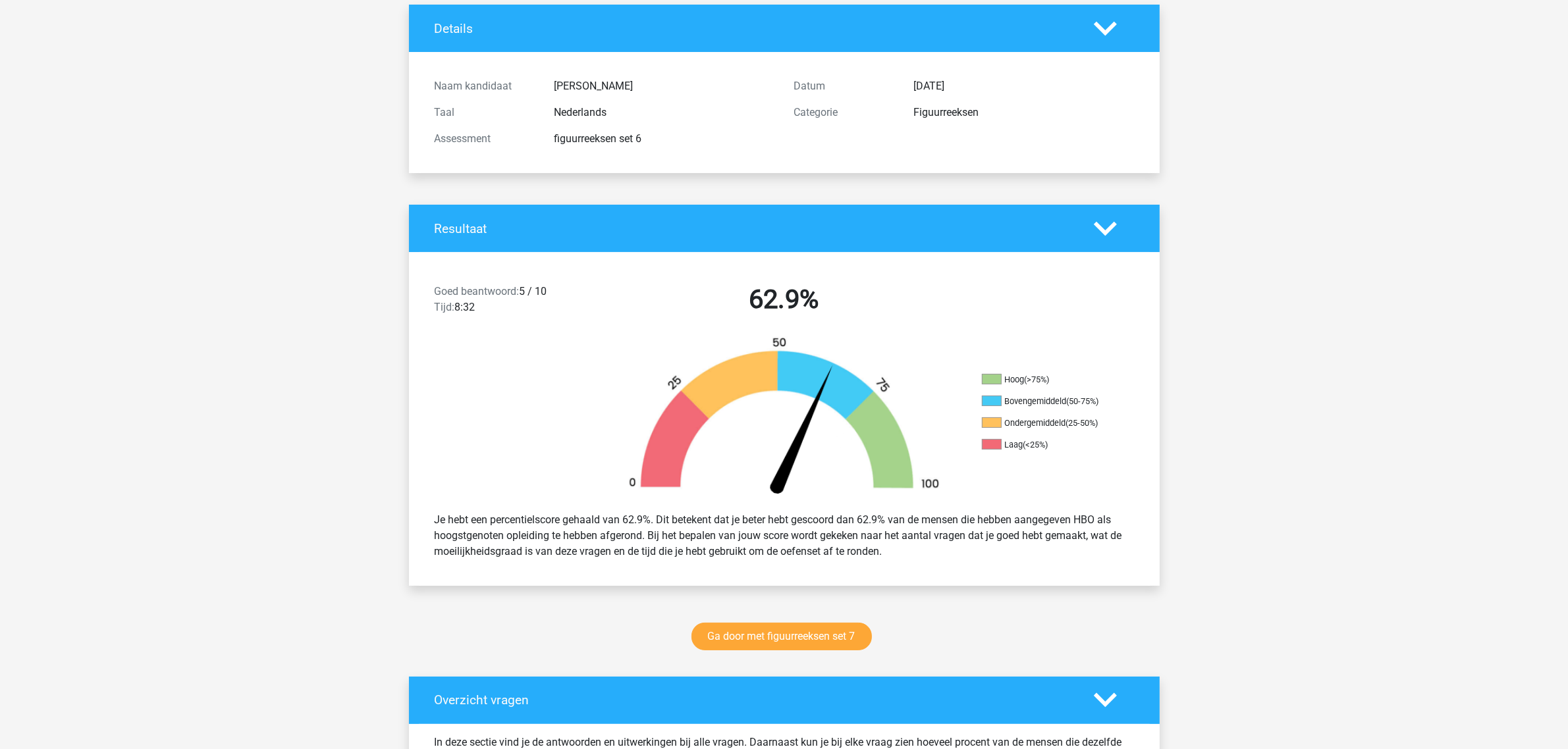
scroll to position [0, 0]
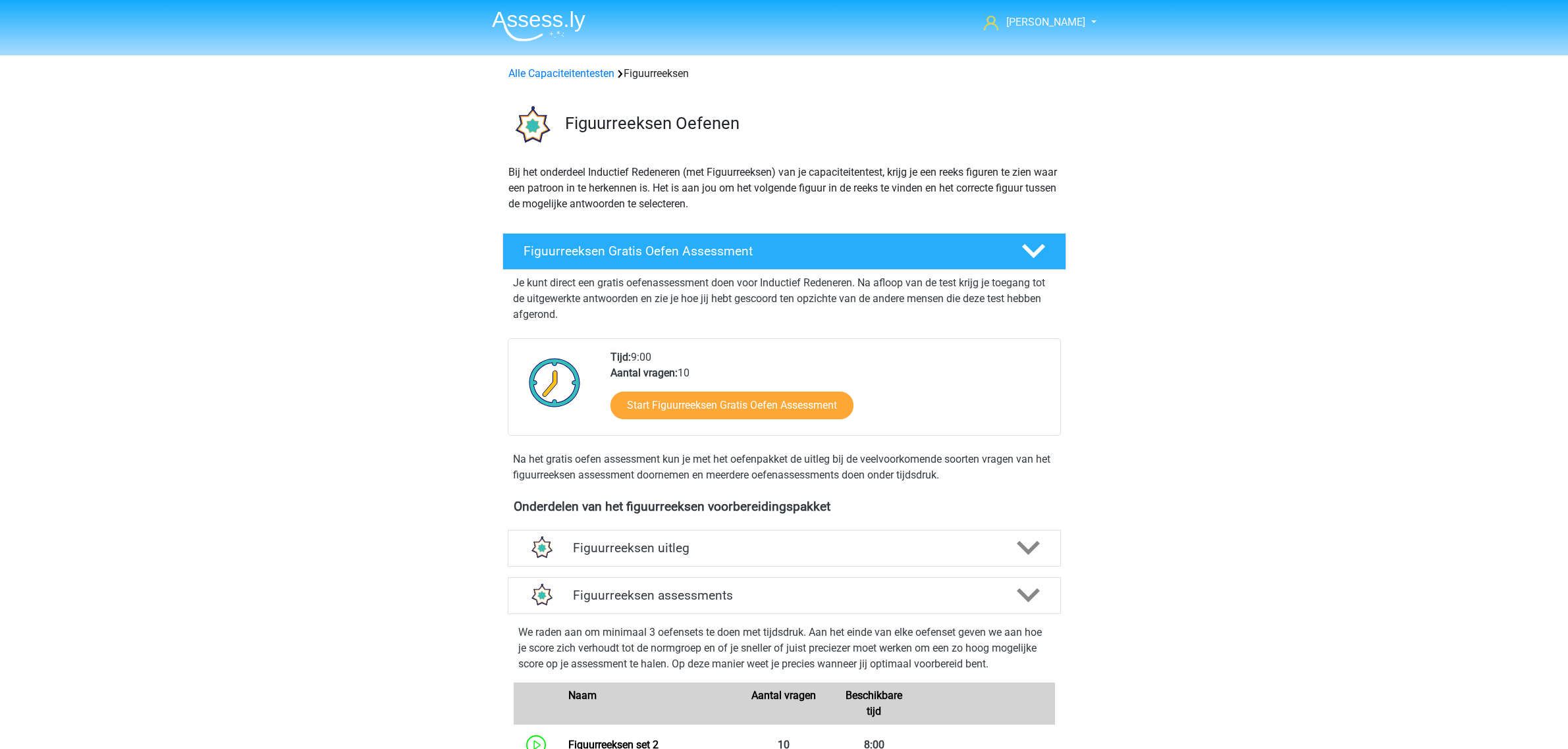
scroll to position [571, 0]
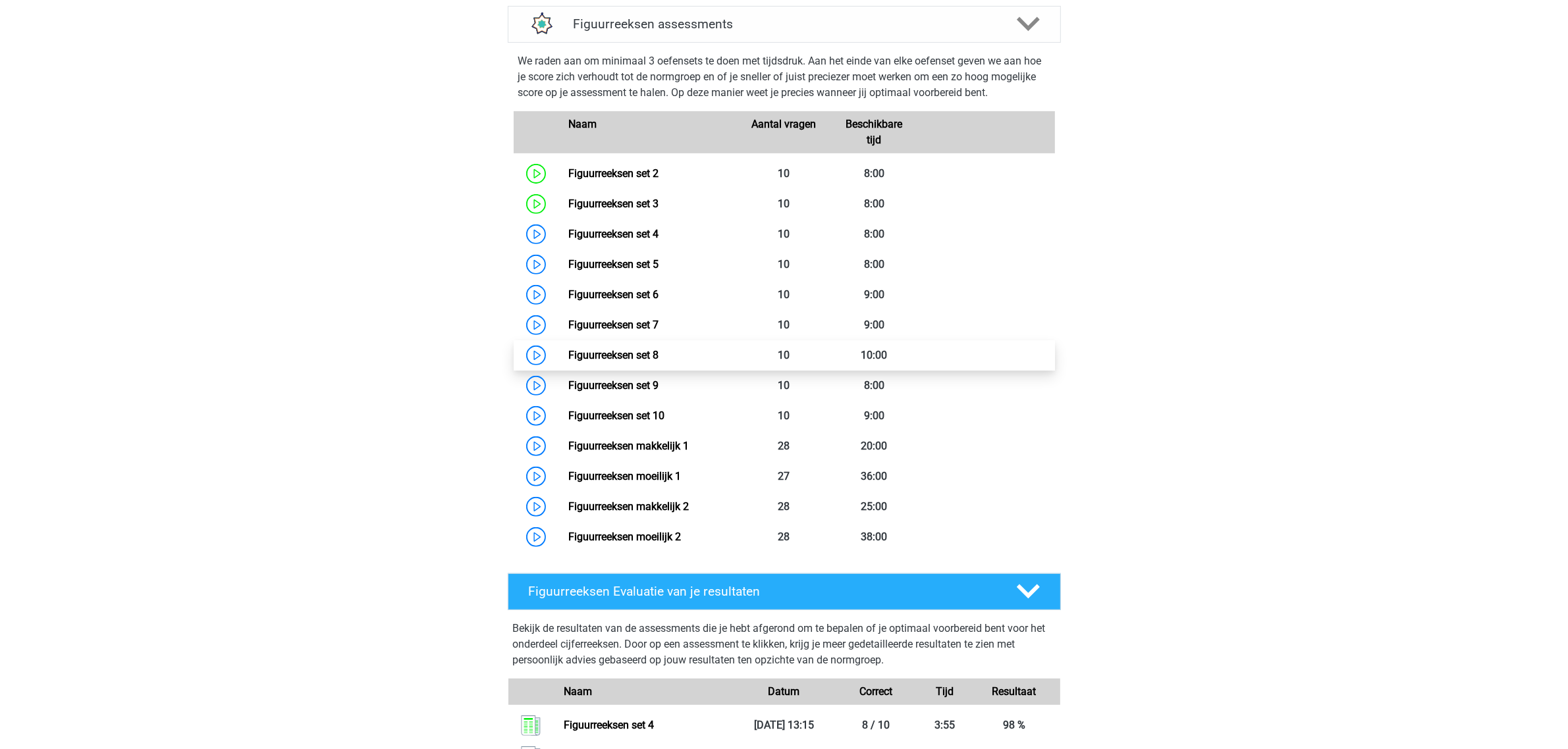
click at [640, 357] on link "Figuurreeksen set 8" at bounding box center [613, 355] width 90 height 13
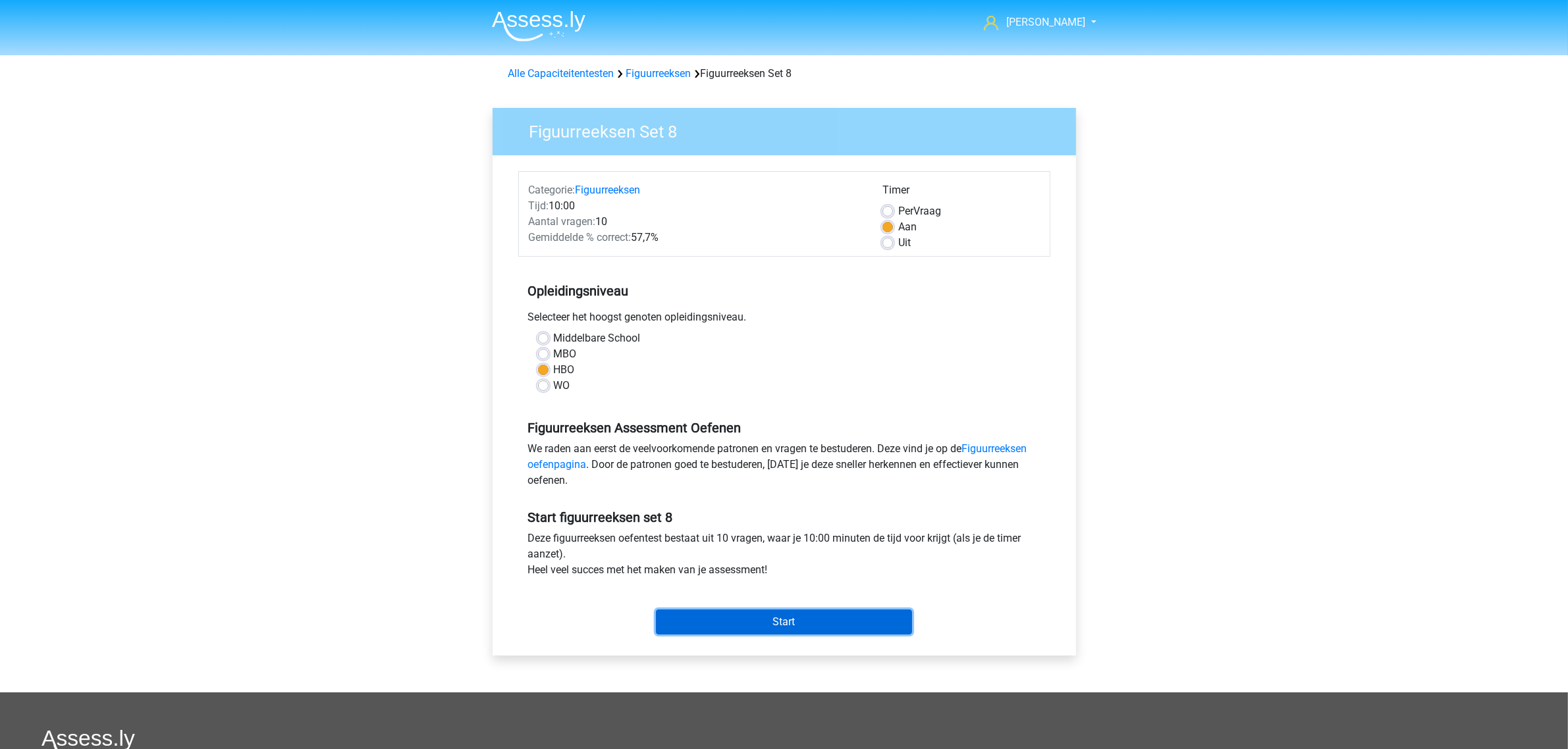
click at [808, 621] on input "Start" at bounding box center [784, 621] width 256 height 25
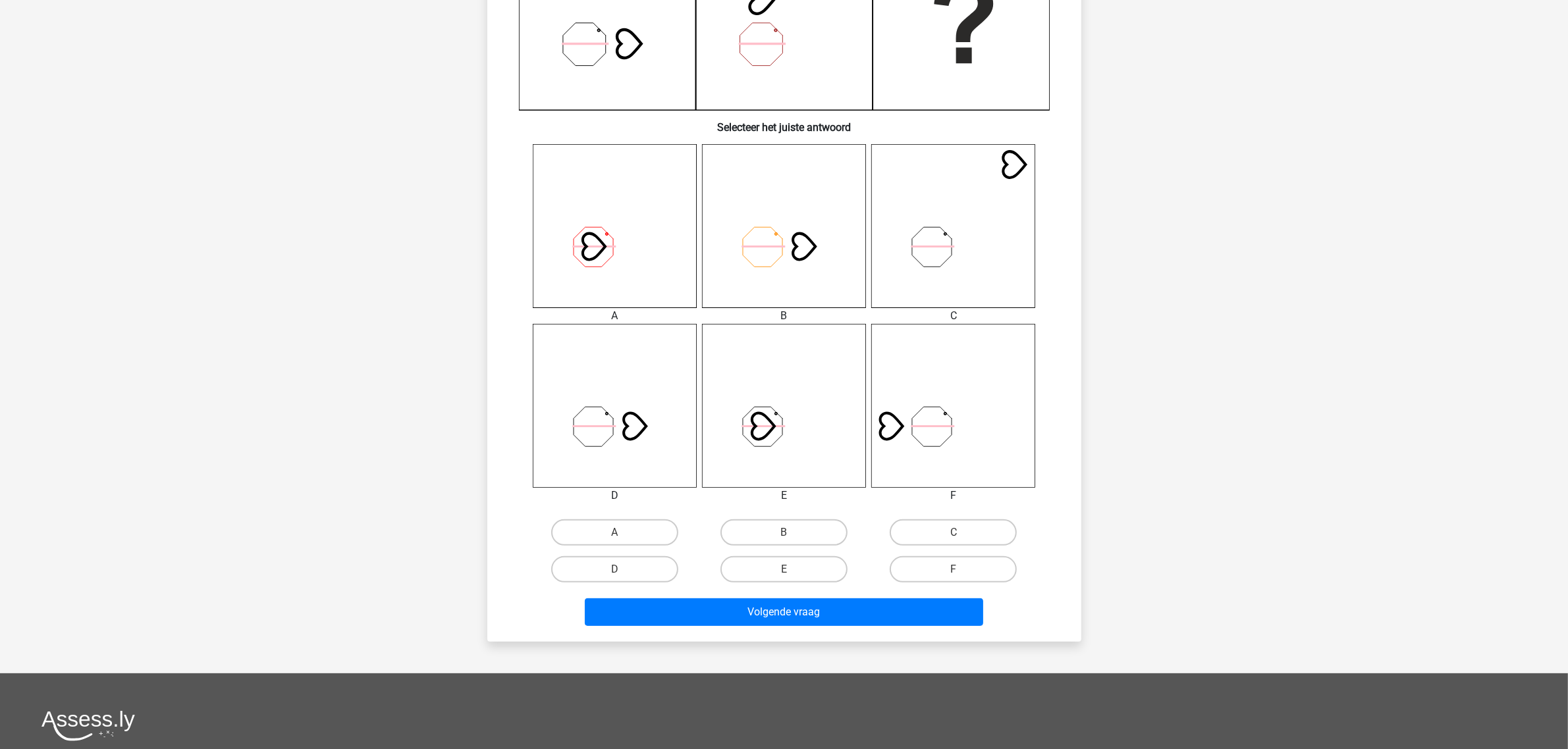
scroll to position [411, 0]
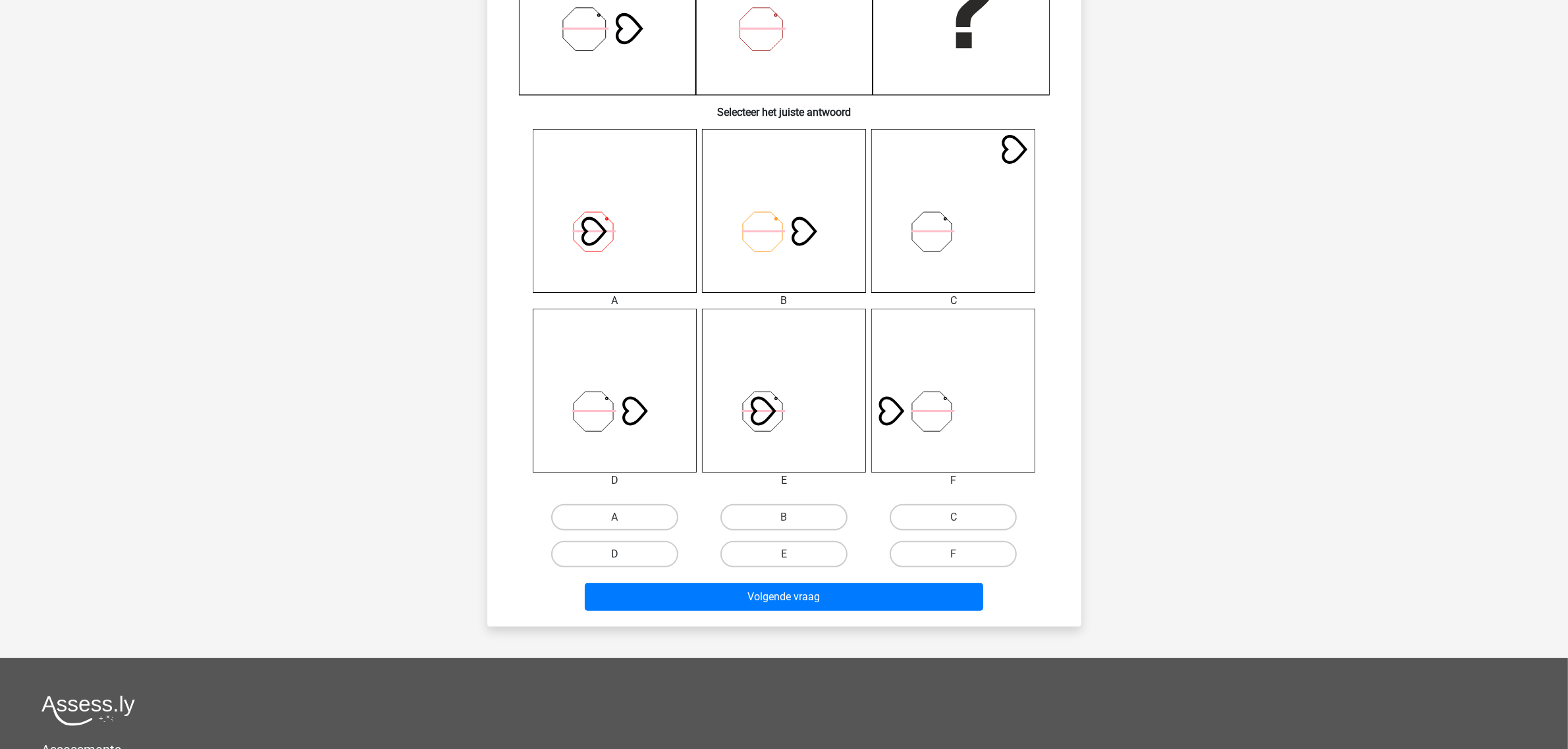
click at [641, 554] on label "D" at bounding box center [615, 554] width 127 height 27
click at [623, 554] on input "D" at bounding box center [618, 558] width 8 height 8
radio input "true"
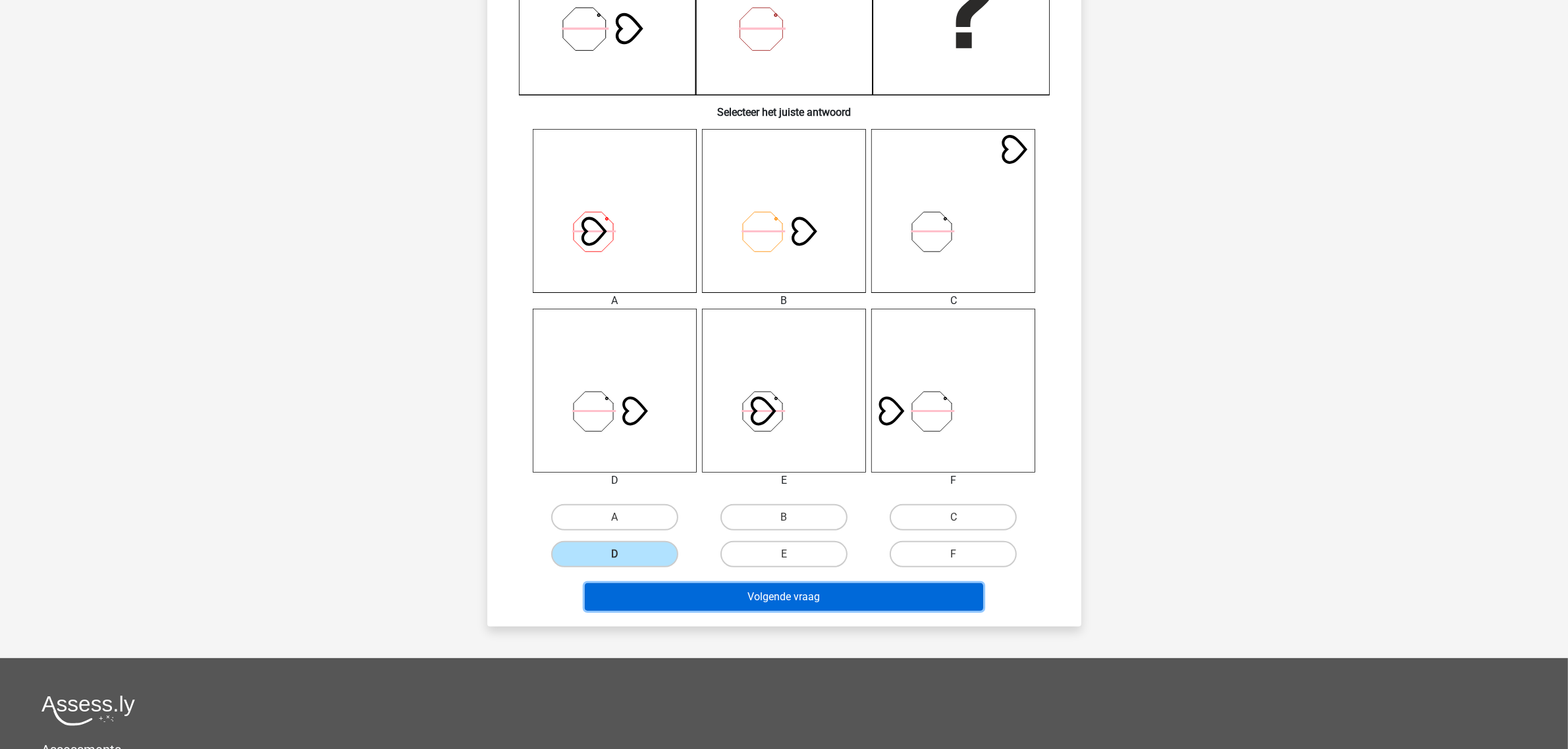
click at [781, 599] on button "Volgende vraag" at bounding box center [784, 597] width 399 height 28
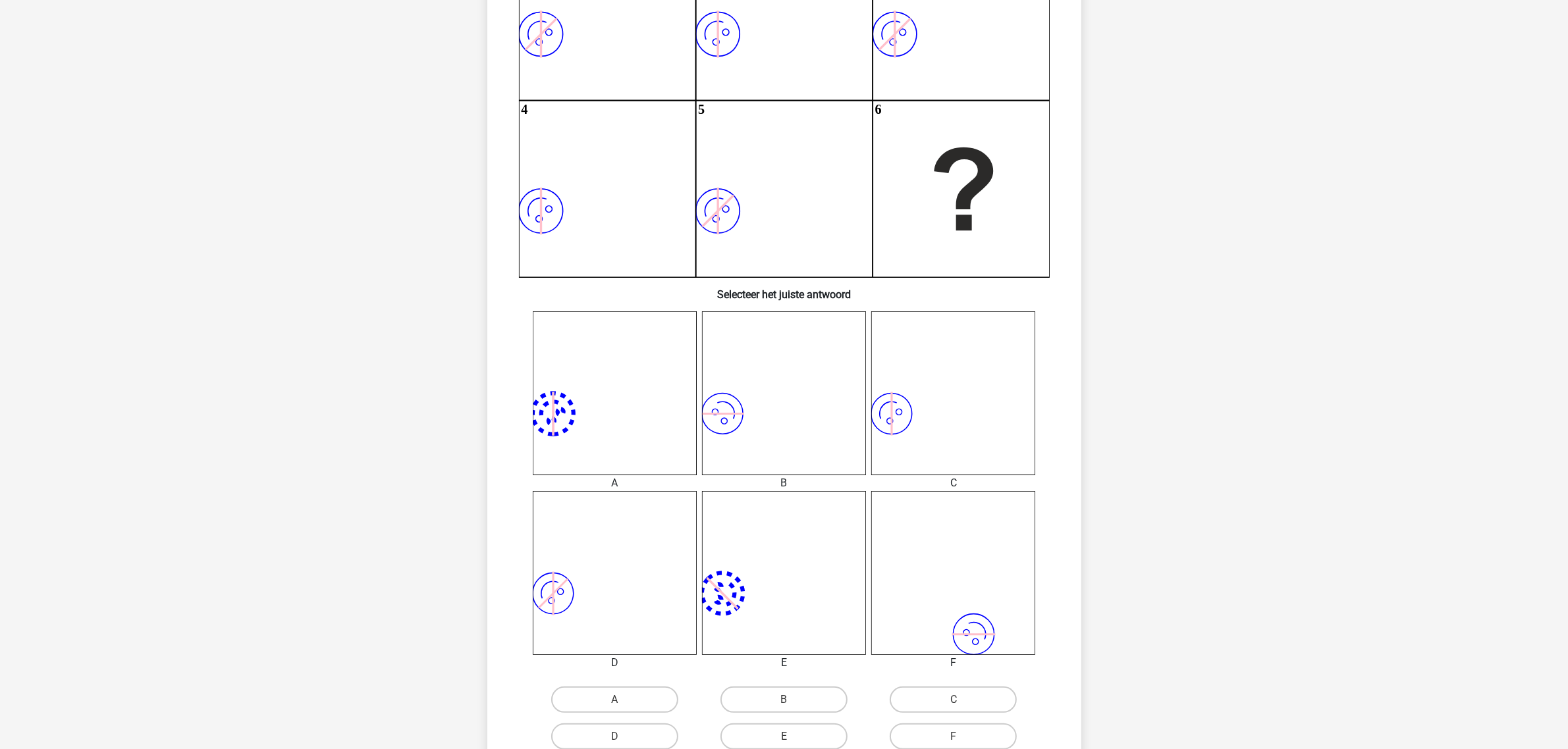
scroll to position [230, 0]
click at [925, 697] on label "C" at bounding box center [953, 698] width 127 height 27
click at [954, 698] on input "C" at bounding box center [958, 702] width 8 height 8
radio input "true"
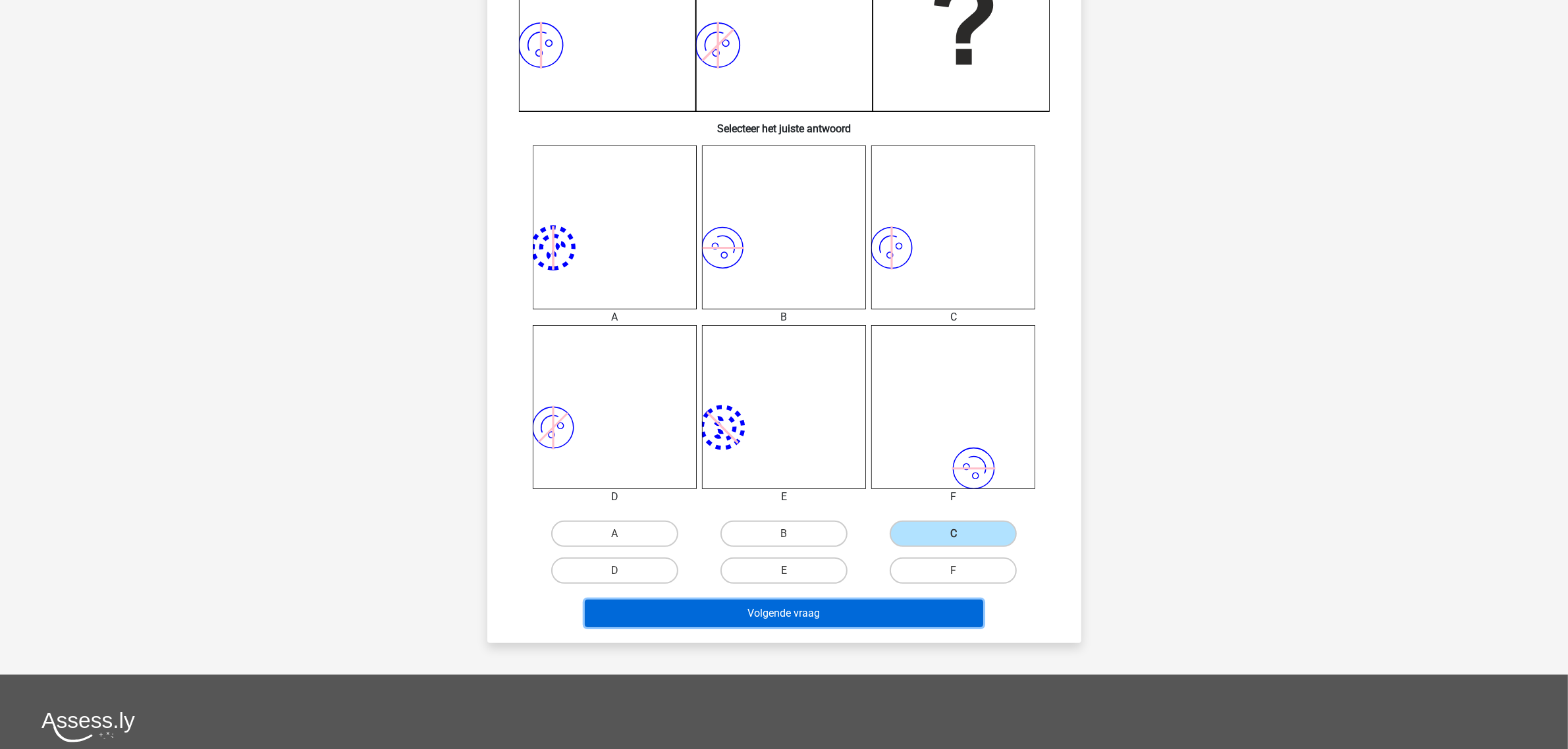
click at [802, 609] on button "Volgende vraag" at bounding box center [784, 614] width 399 height 28
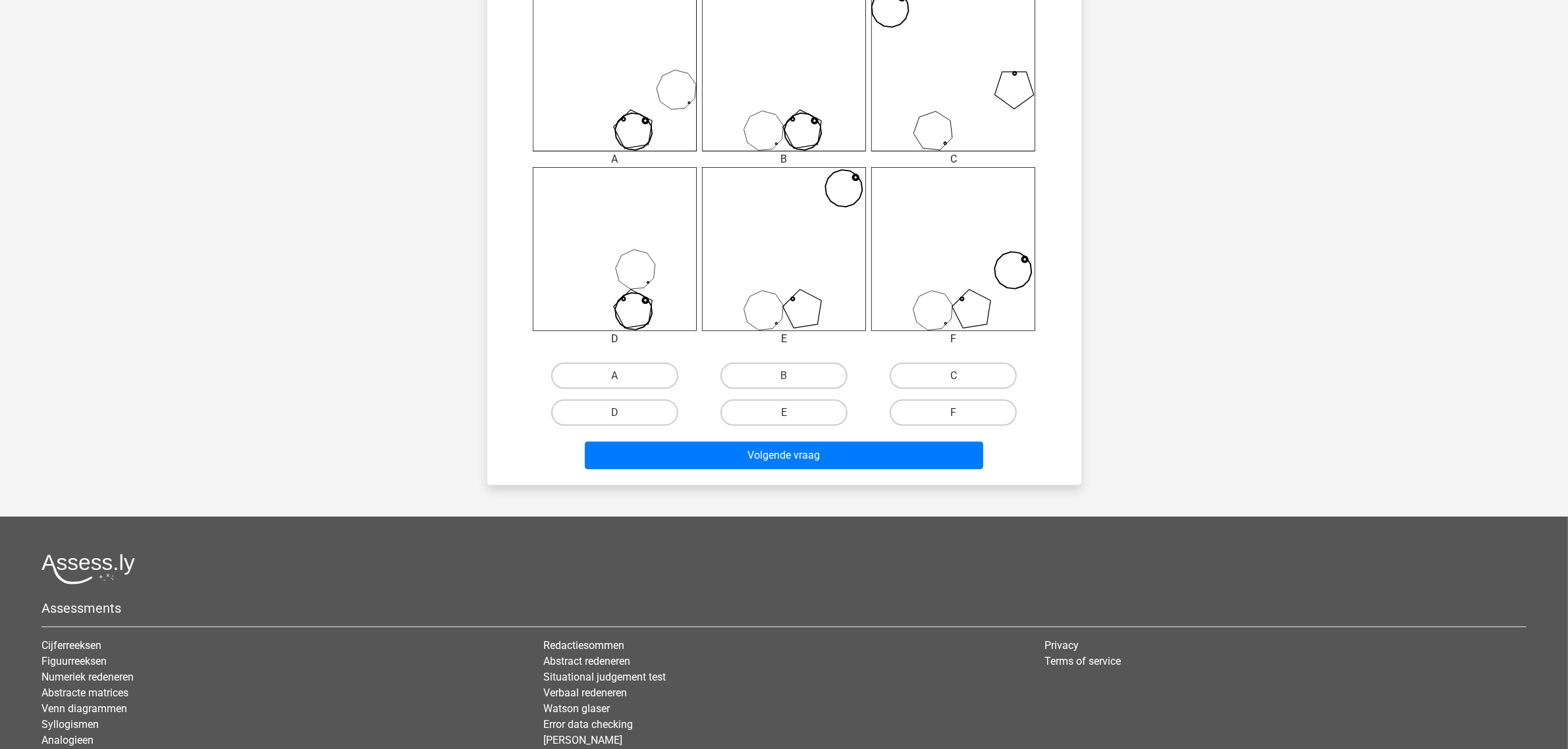
scroll to position [559, 0]
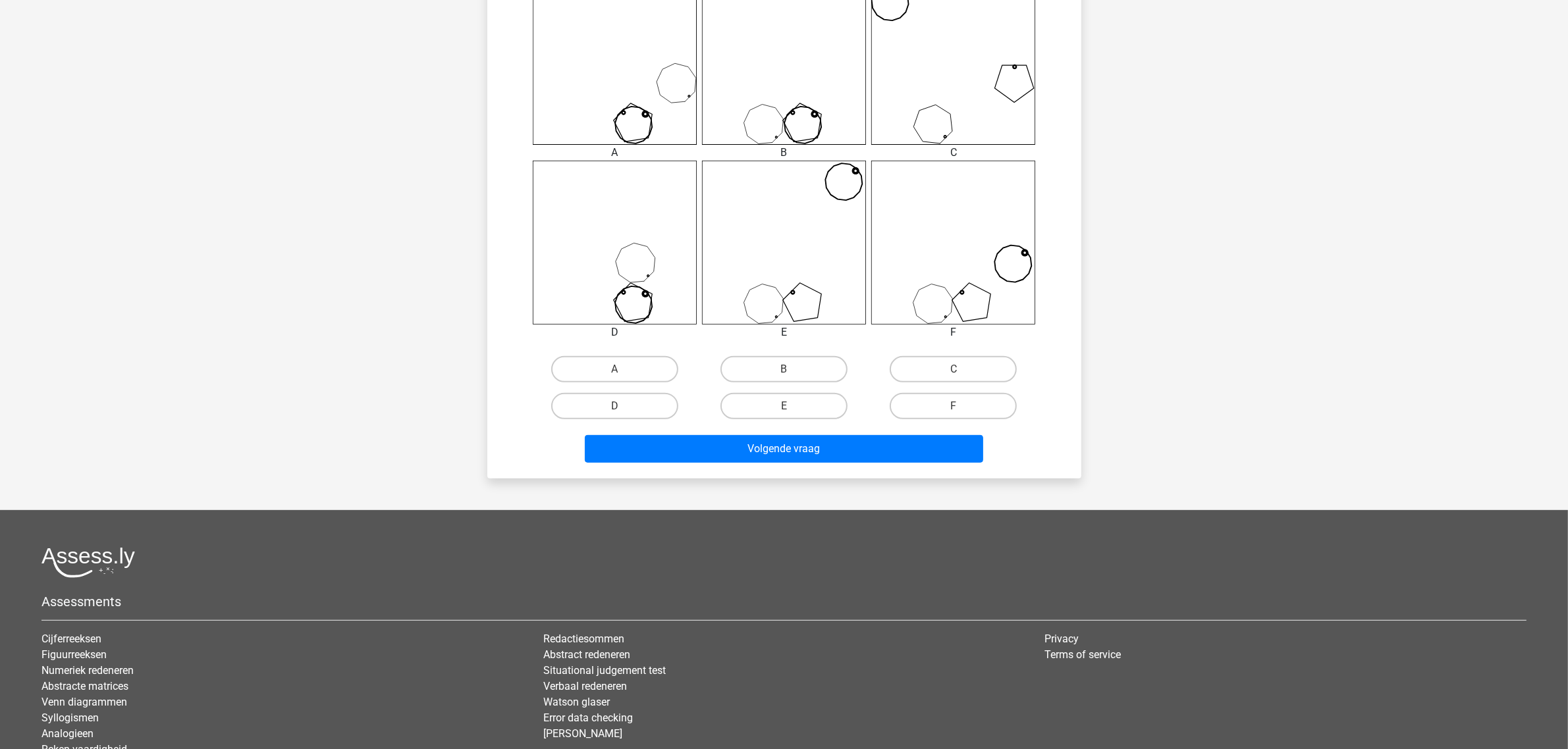
click at [787, 369] on input "B" at bounding box center [787, 373] width 8 height 8
radio input "true"
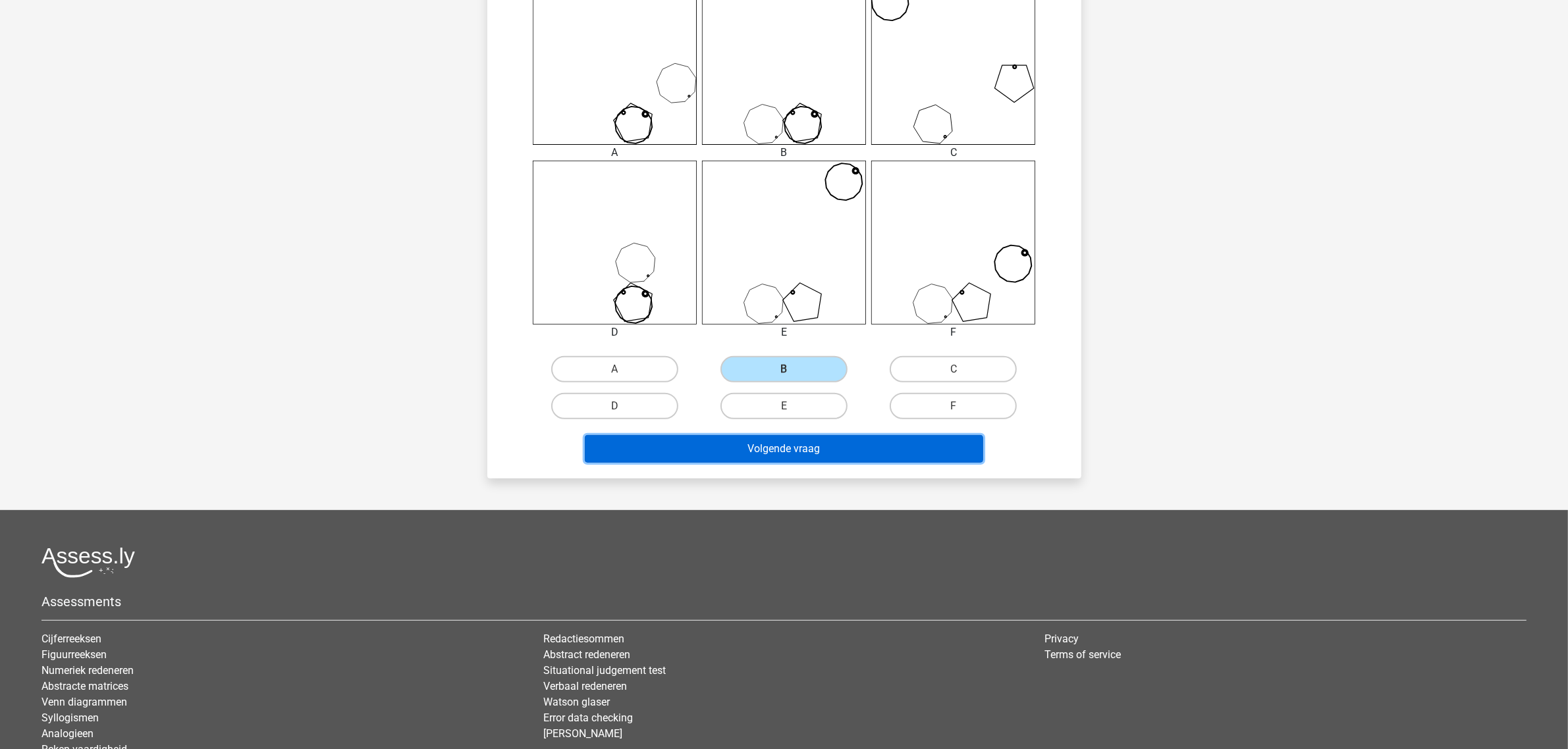
click at [801, 439] on button "Volgende vraag" at bounding box center [784, 449] width 399 height 28
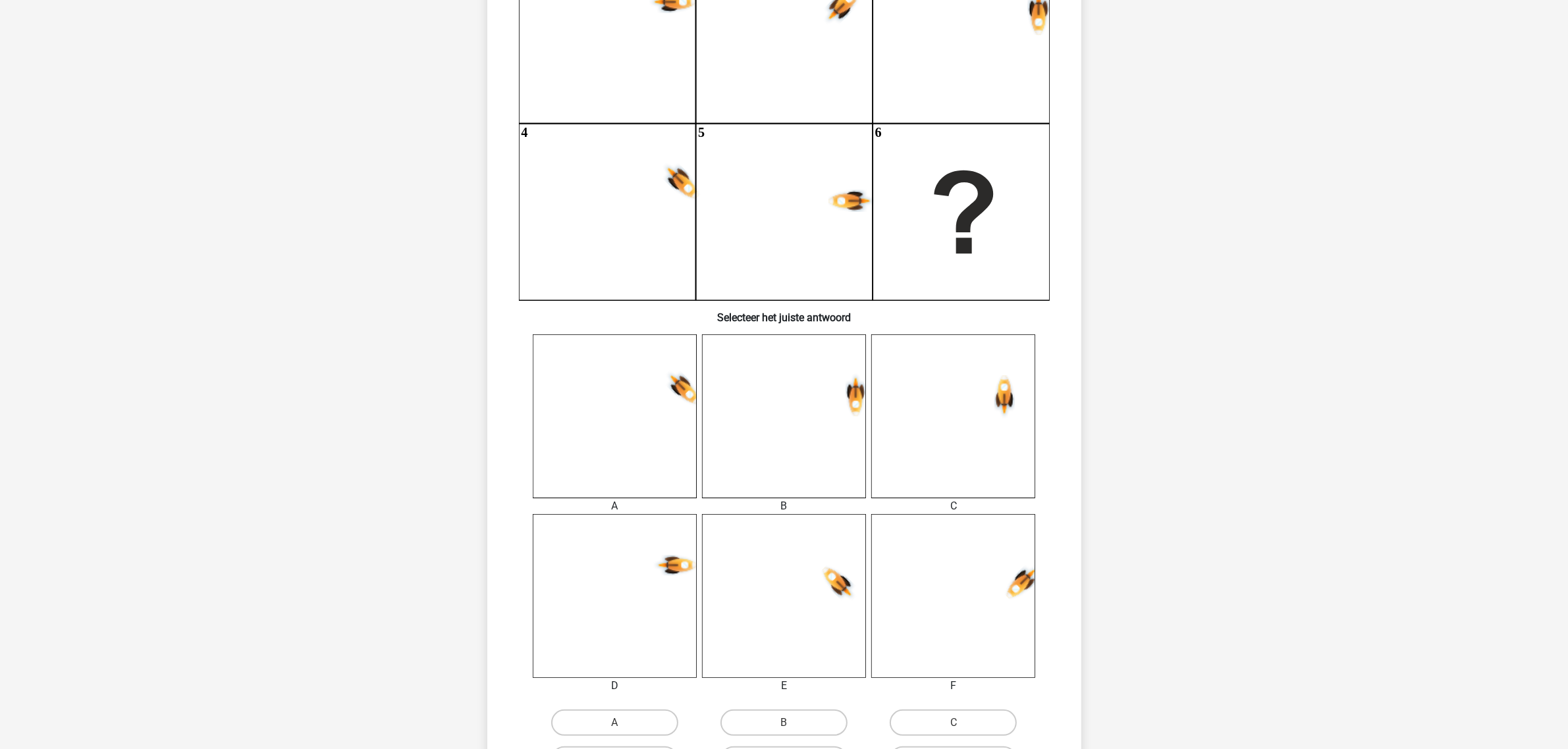
scroll to position [230, 0]
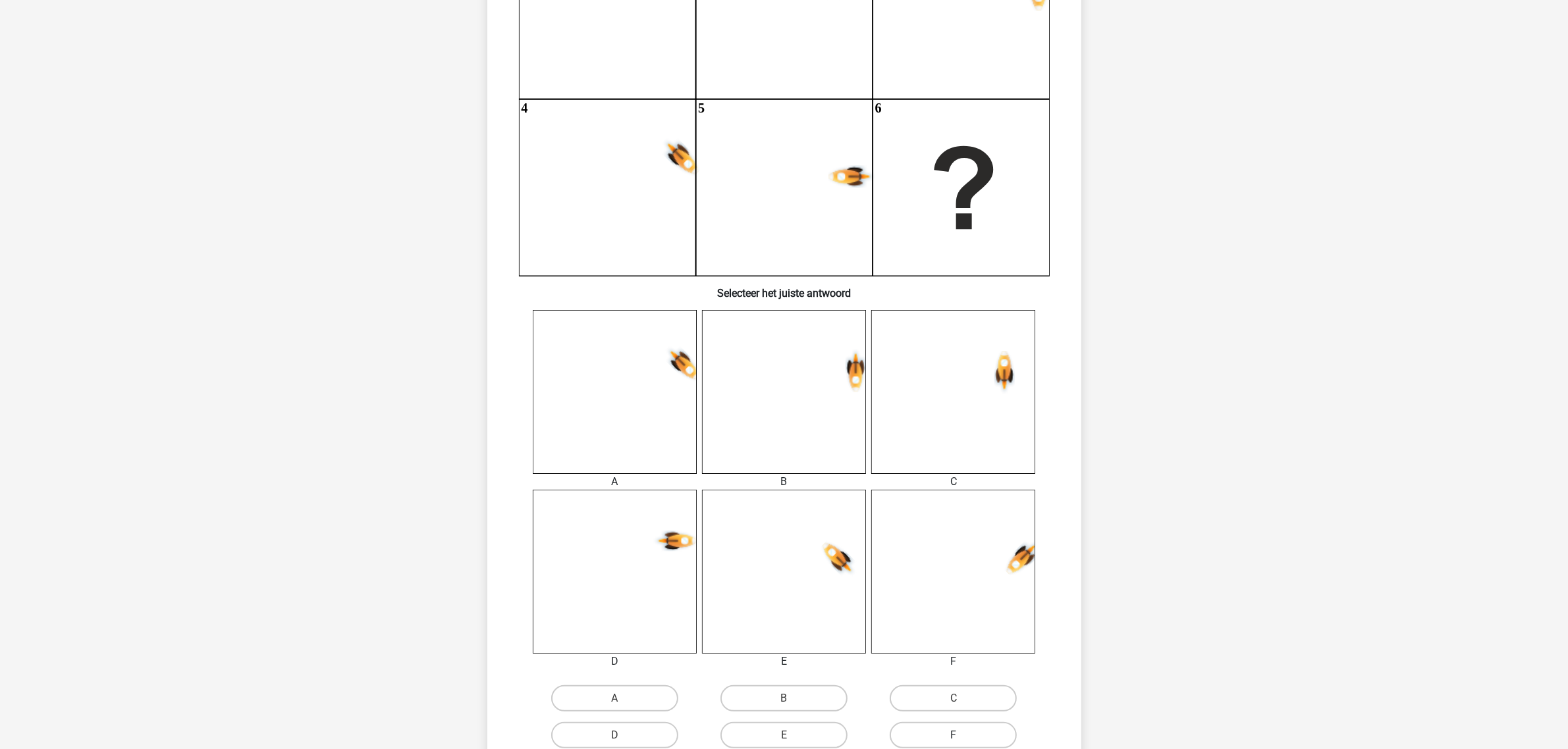
click at [949, 726] on label "F" at bounding box center [953, 735] width 127 height 27
click at [954, 735] on input "F" at bounding box center [958, 739] width 8 height 8
radio input "true"
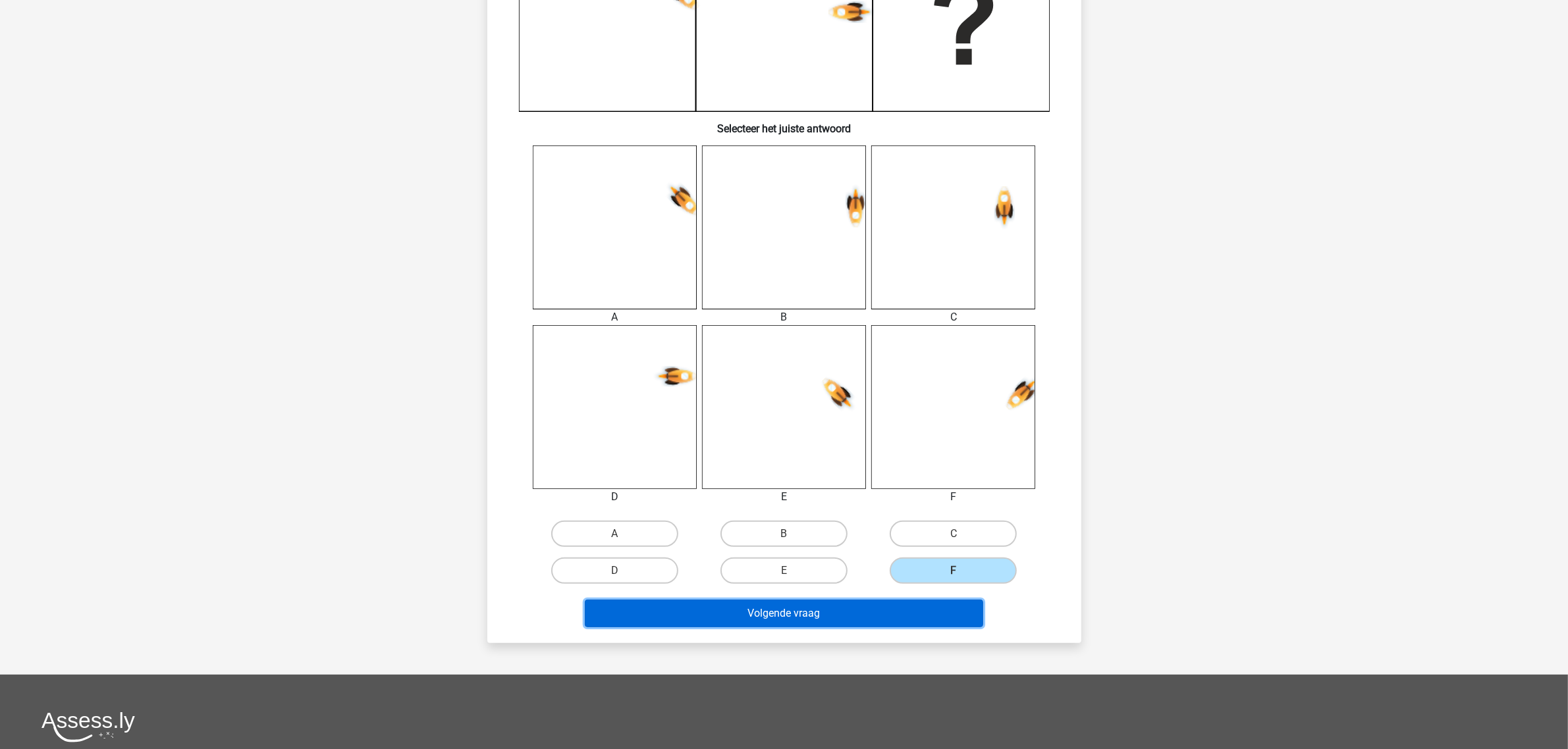
click at [804, 613] on button "Volgende vraag" at bounding box center [784, 614] width 399 height 28
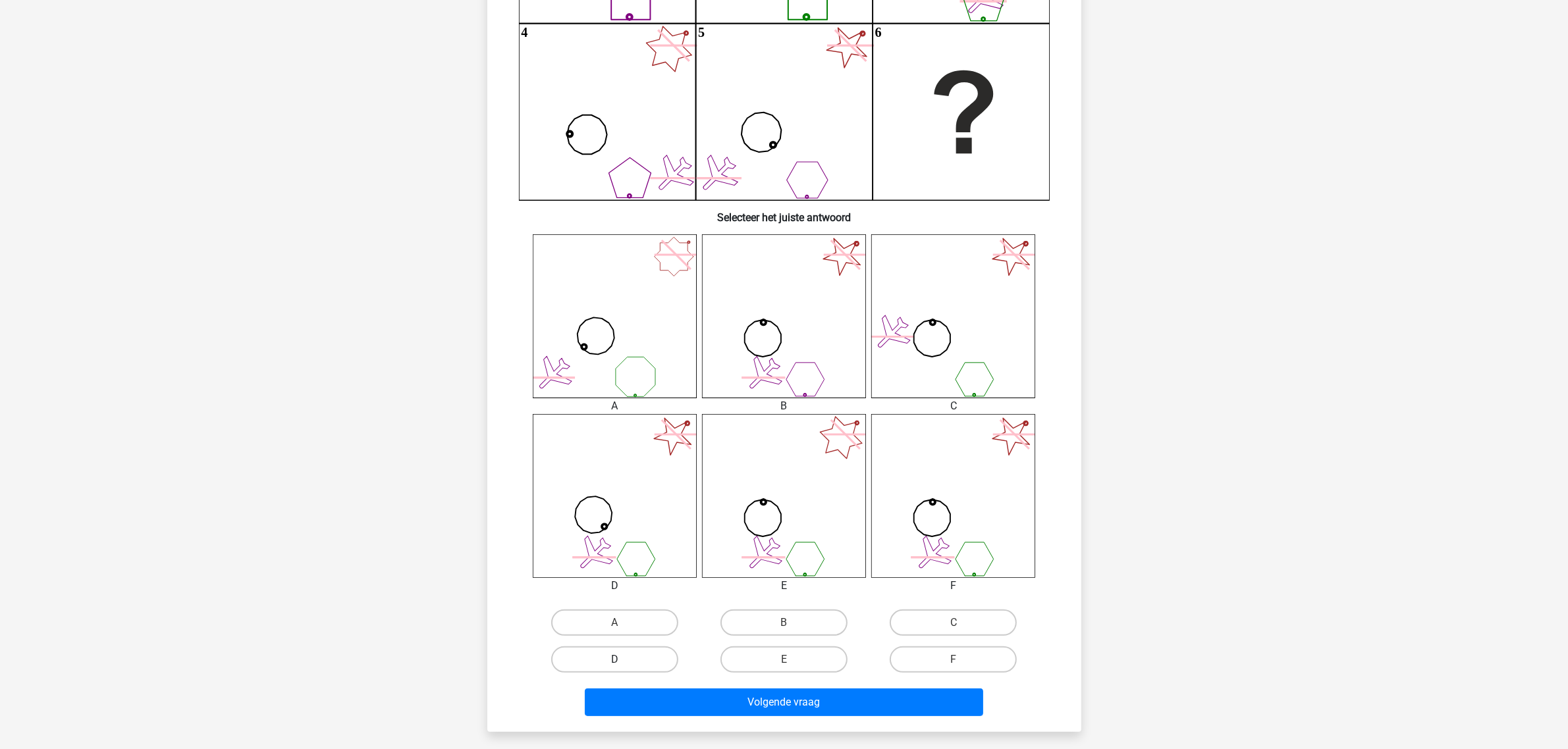
scroll to position [313, 0]
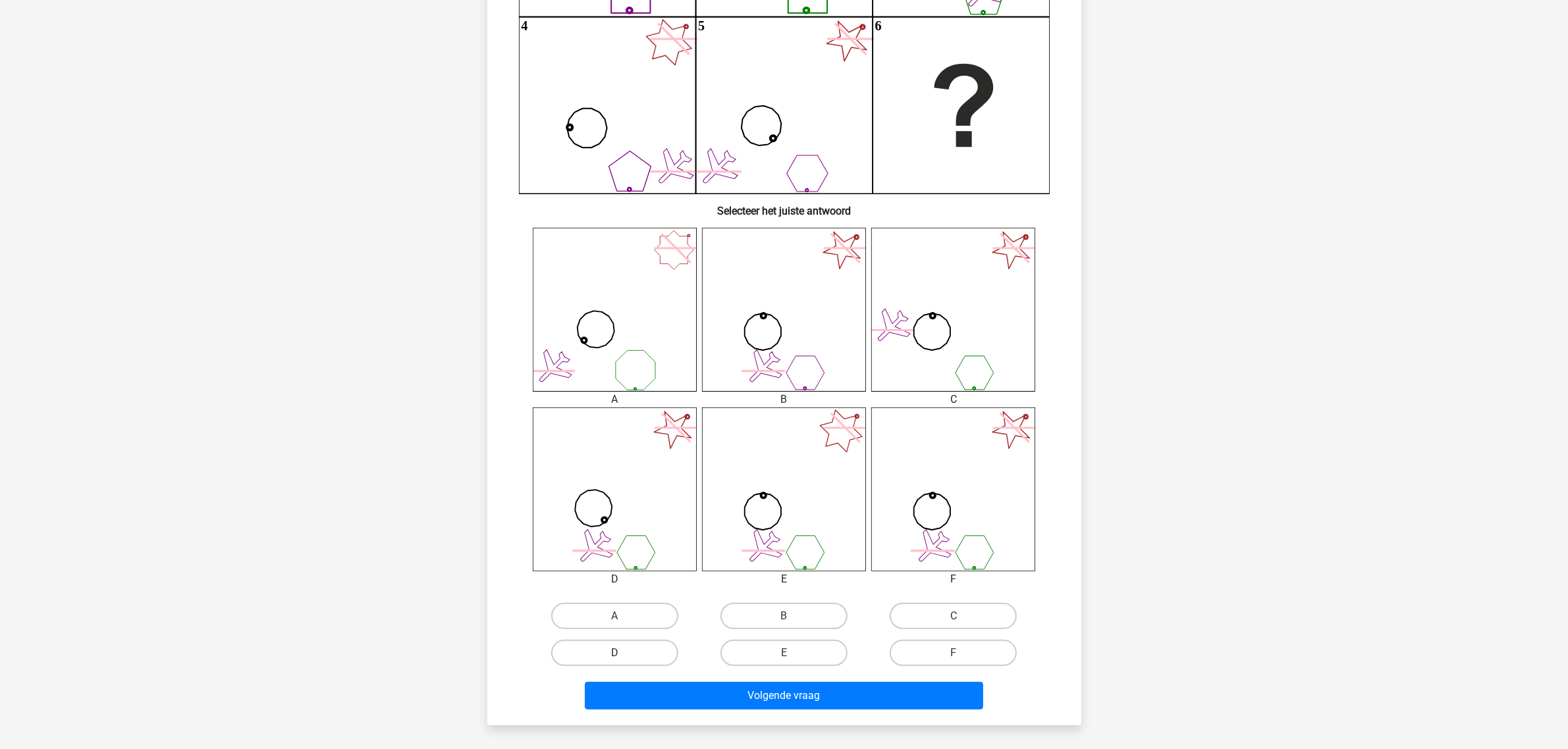
click at [664, 647] on label "D" at bounding box center [615, 652] width 127 height 27
click at [623, 653] on input "D" at bounding box center [618, 657] width 8 height 8
radio input "true"
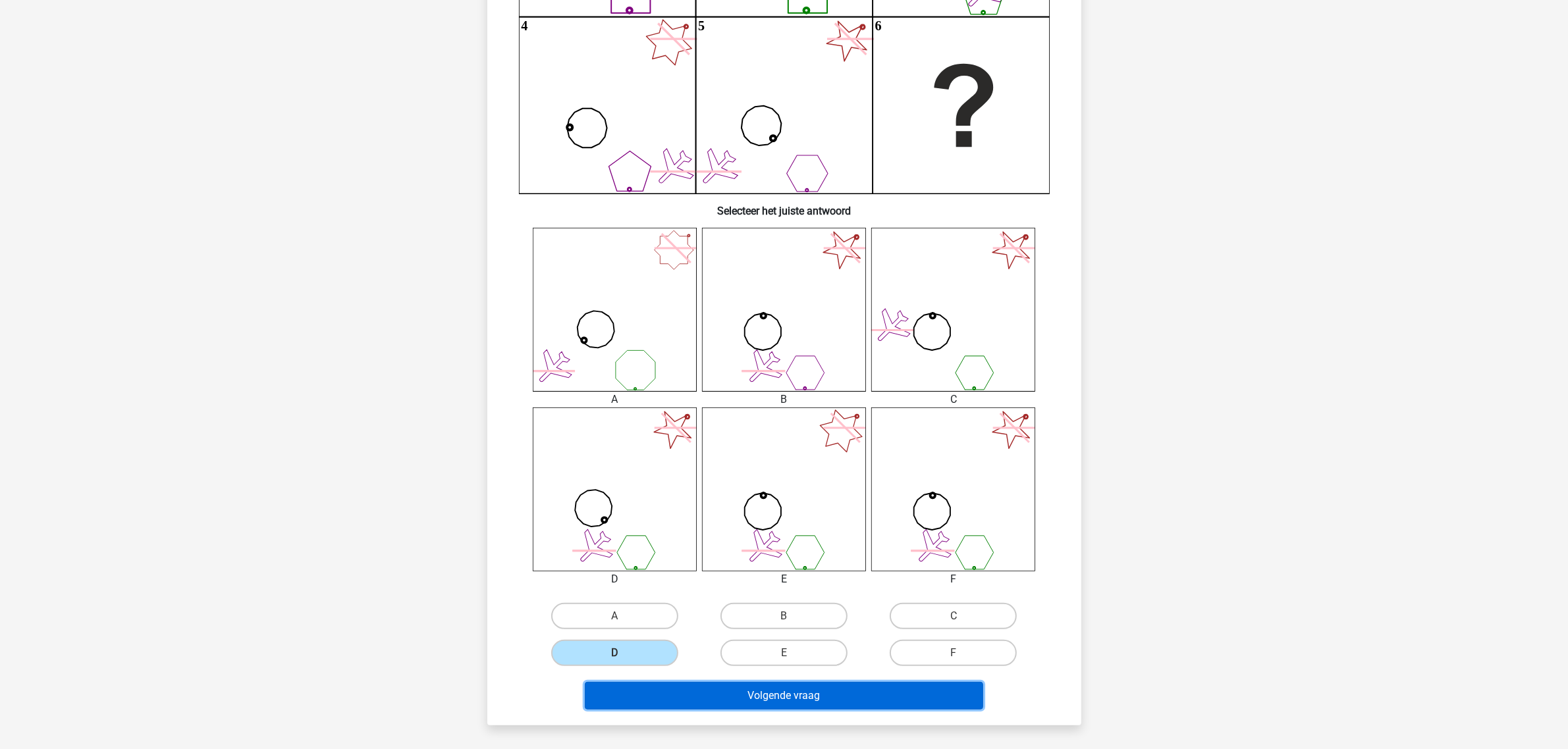
click at [762, 701] on button "Volgende vraag" at bounding box center [784, 696] width 399 height 28
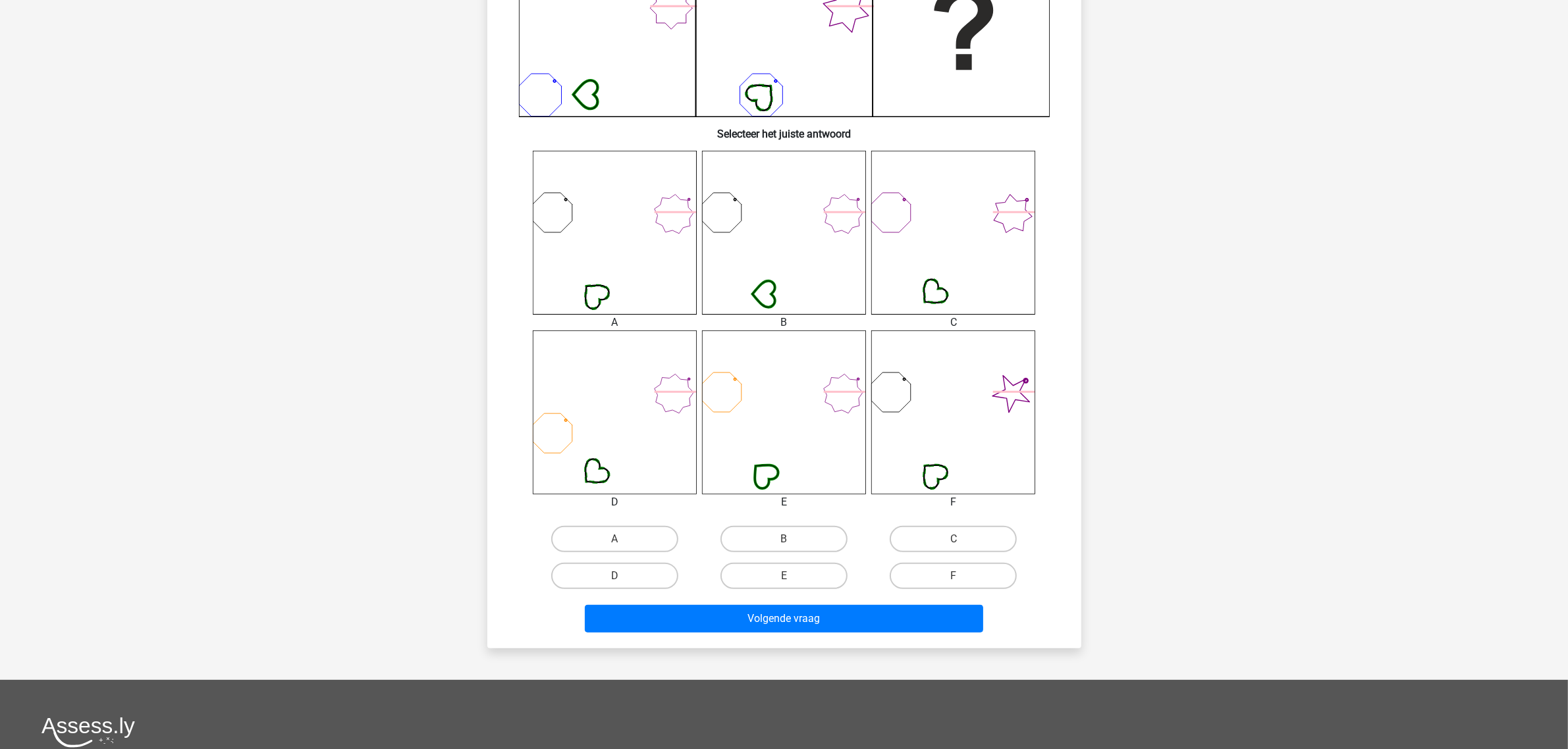
scroll to position [395, 0]
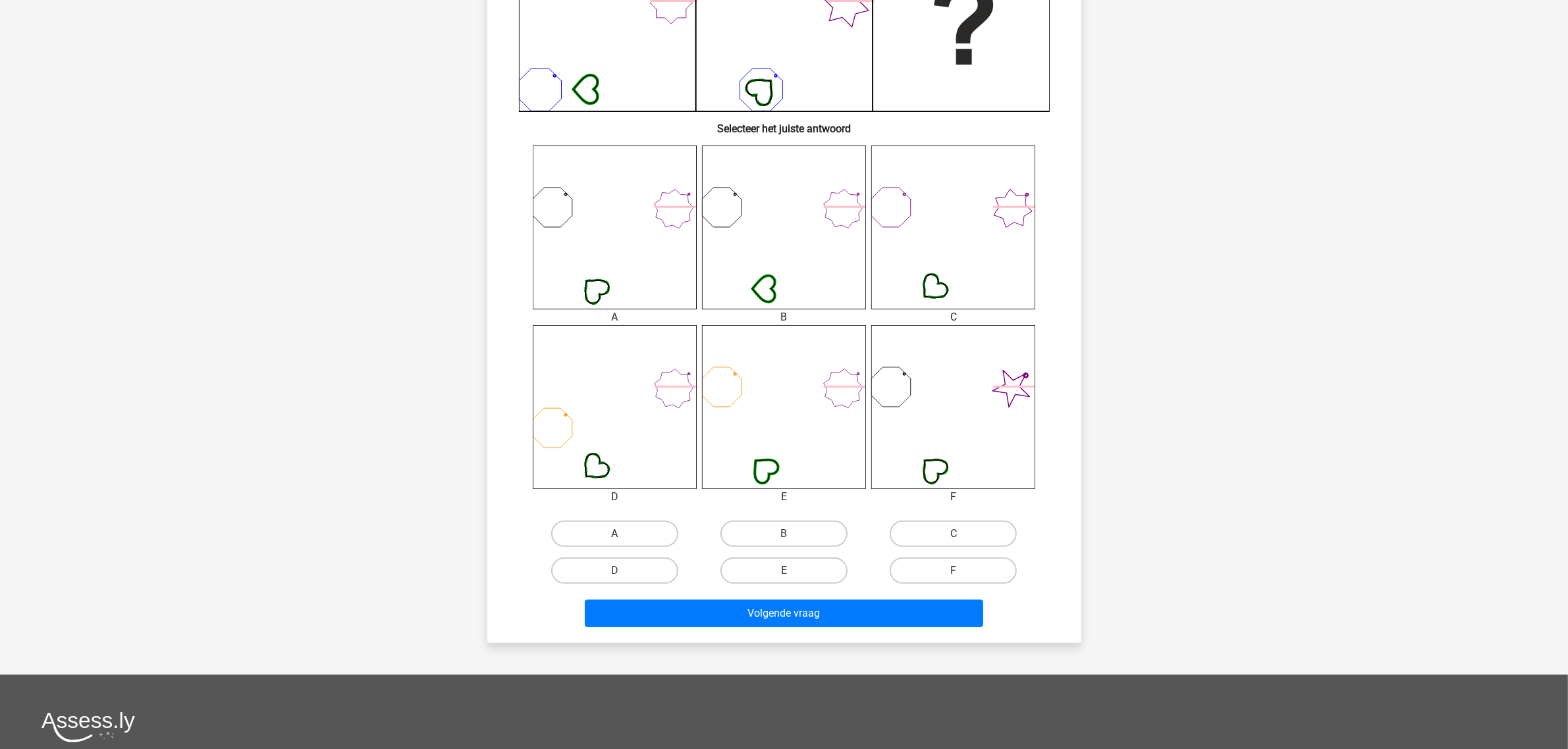
click at [645, 524] on label "A" at bounding box center [615, 534] width 127 height 27
click at [623, 534] on input "A" at bounding box center [618, 537] width 8 height 8
radio input "true"
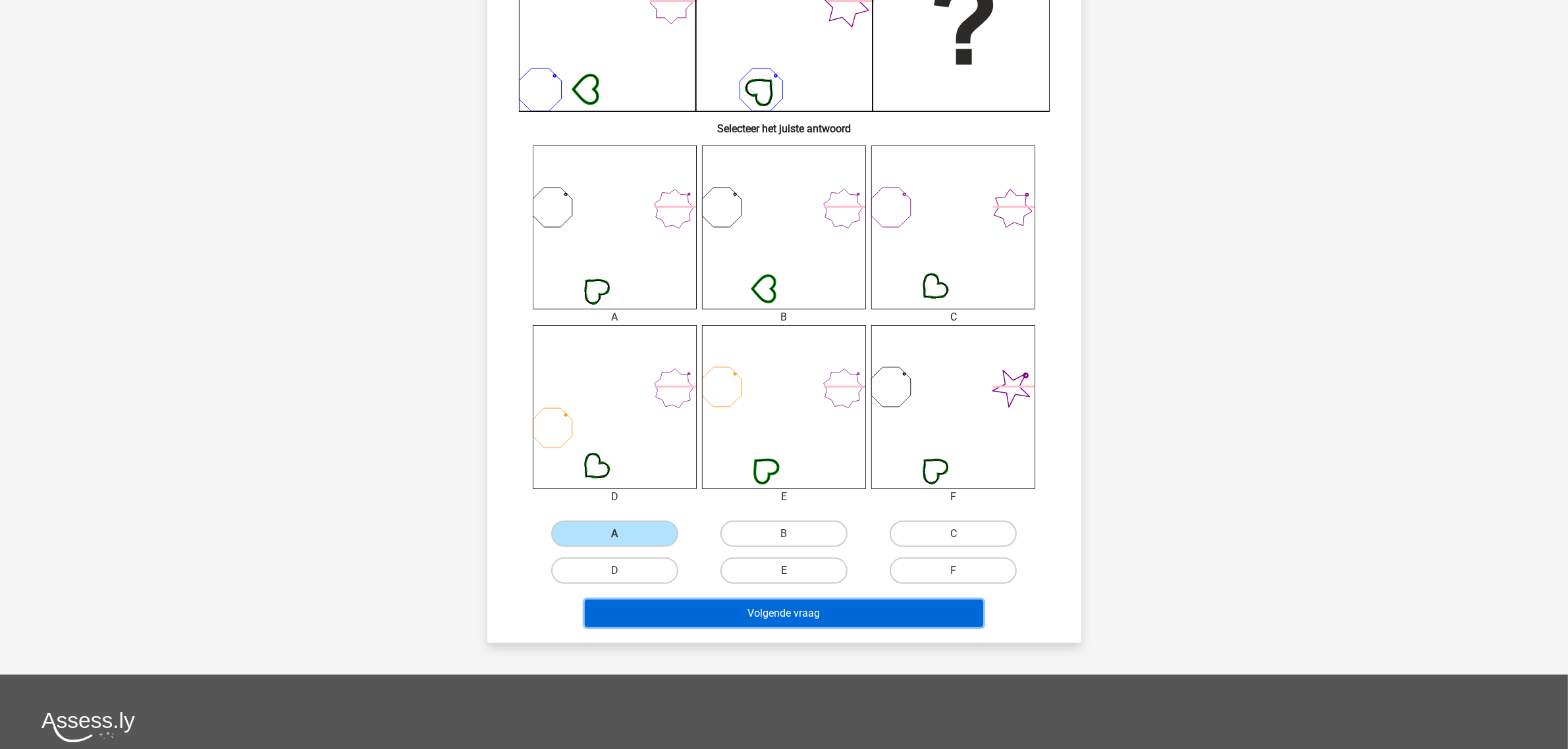
click at [774, 616] on button "Volgende vraag" at bounding box center [784, 614] width 399 height 28
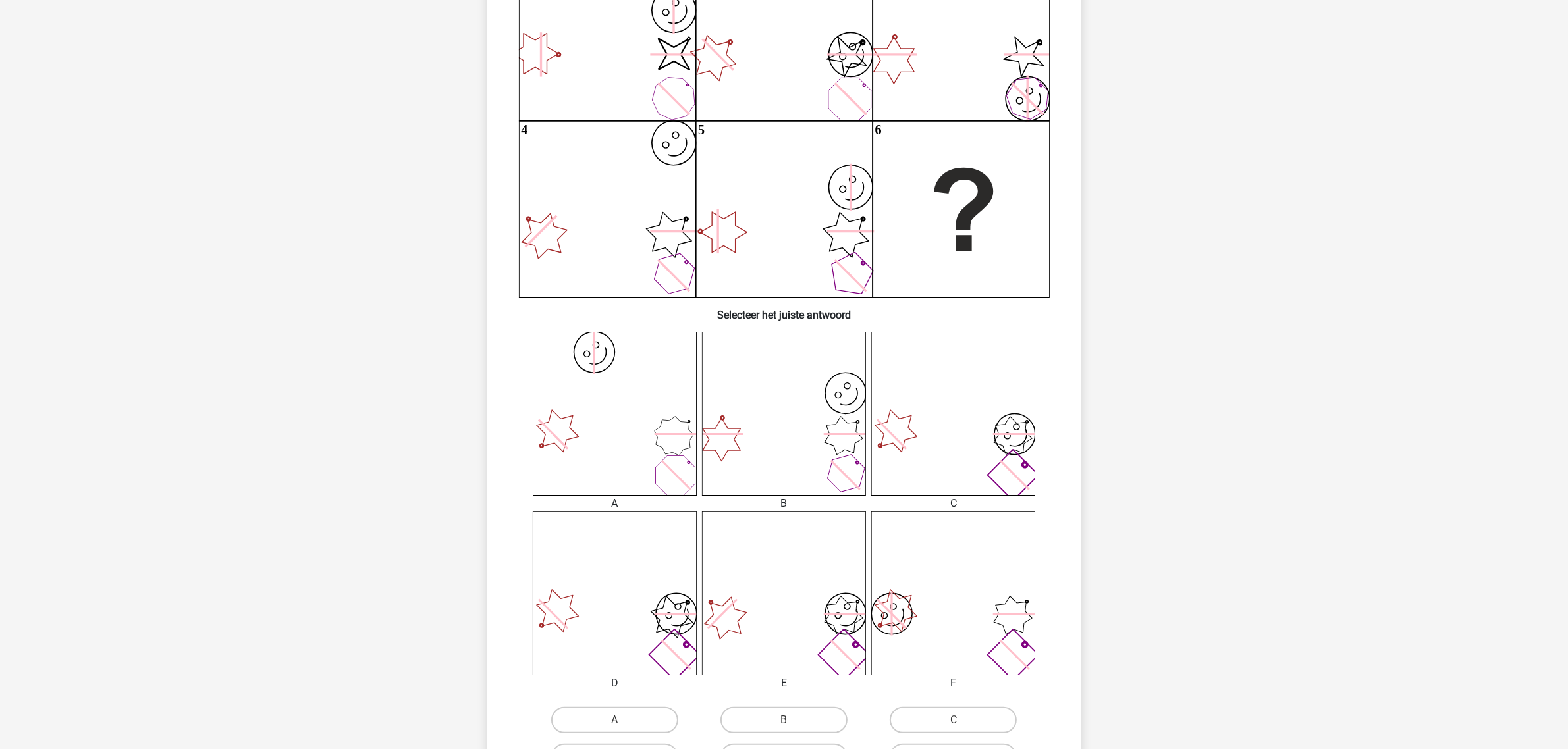
scroll to position [230, 0]
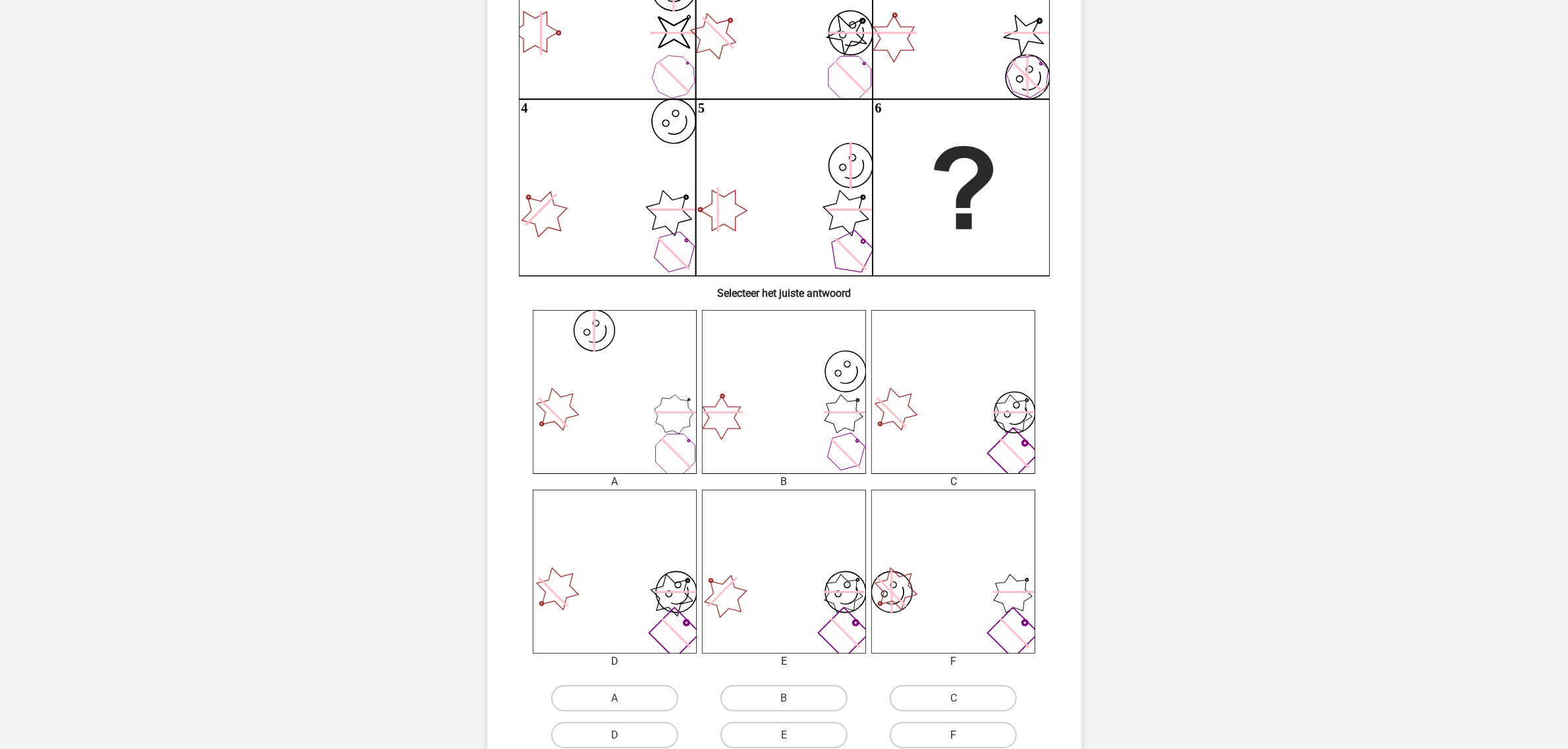
click at [939, 725] on label "F" at bounding box center [953, 735] width 127 height 27
click at [954, 735] on input "F" at bounding box center [958, 739] width 8 height 8
radio input "true"
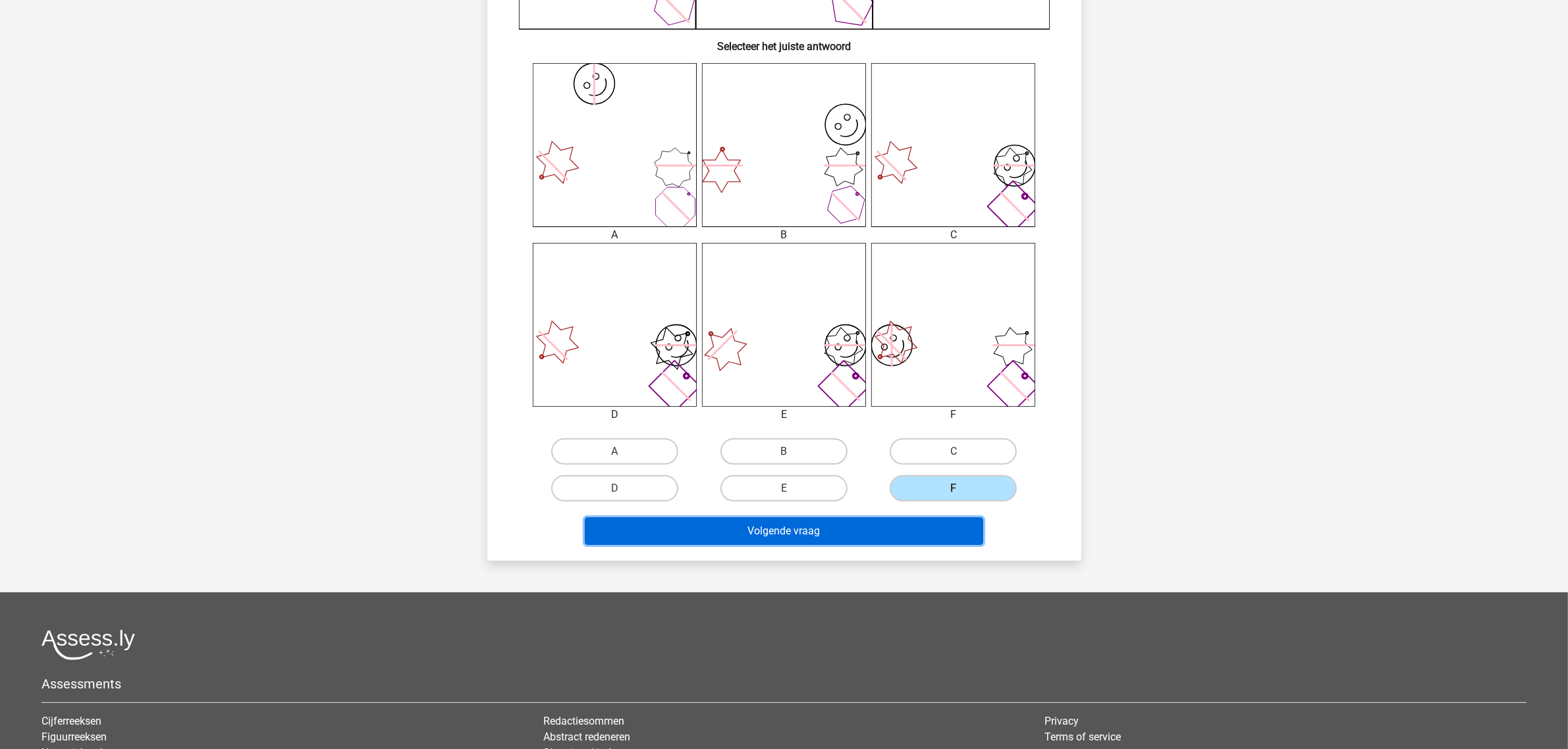
click at [850, 536] on button "Volgende vraag" at bounding box center [784, 531] width 399 height 28
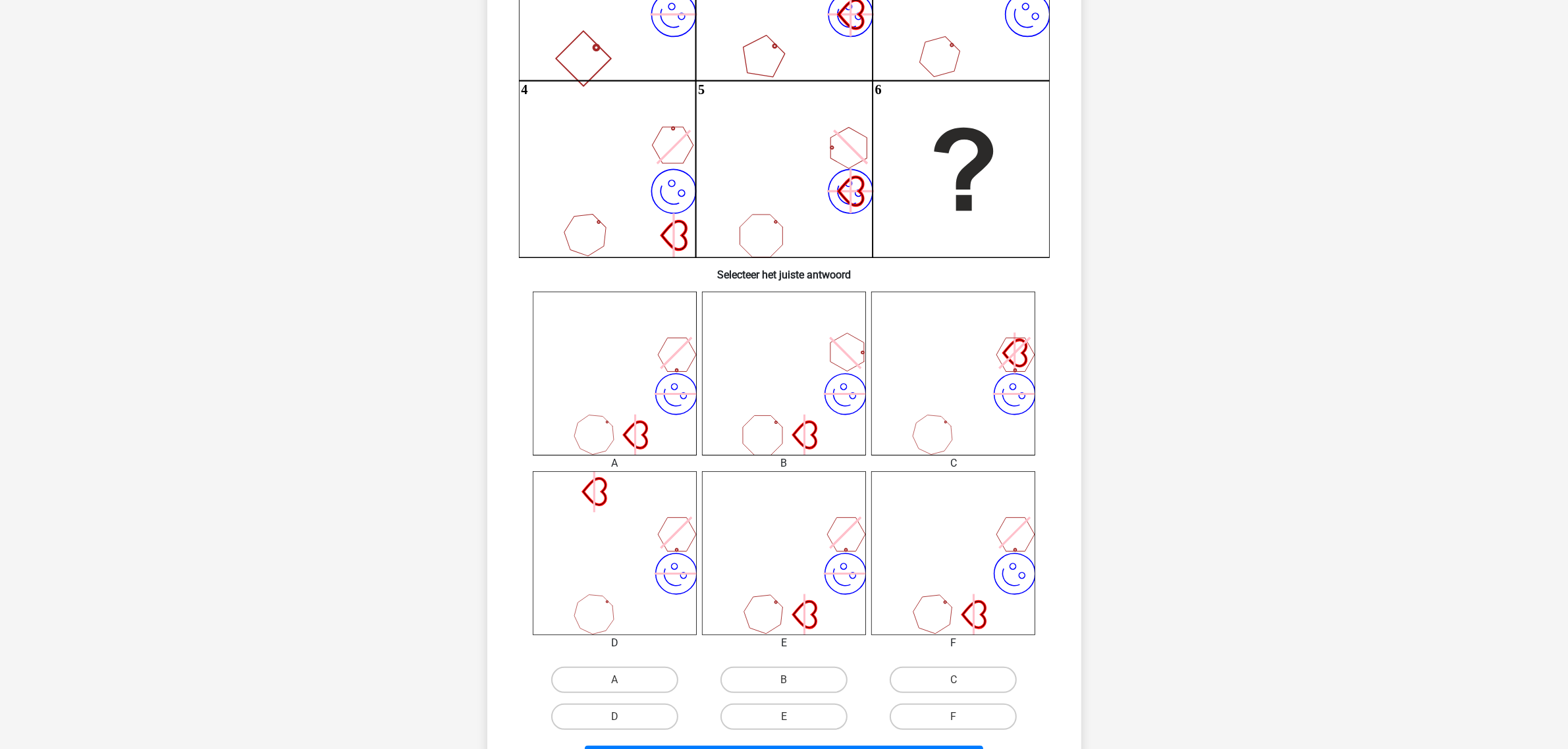
scroll to position [313, 0]
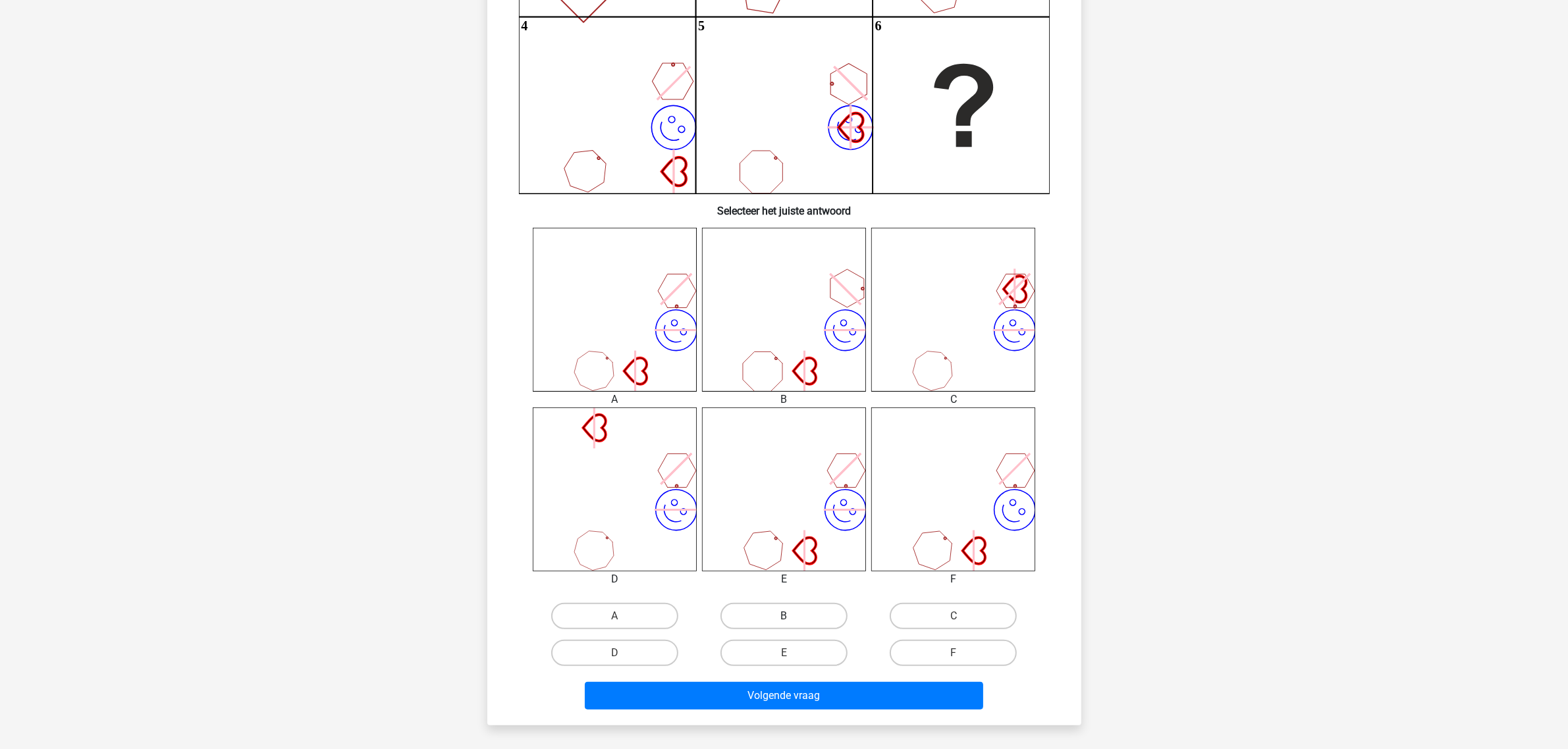
click at [791, 609] on label "B" at bounding box center [784, 616] width 127 height 27
click at [791, 616] on input "B" at bounding box center [787, 620] width 8 height 8
radio input "true"
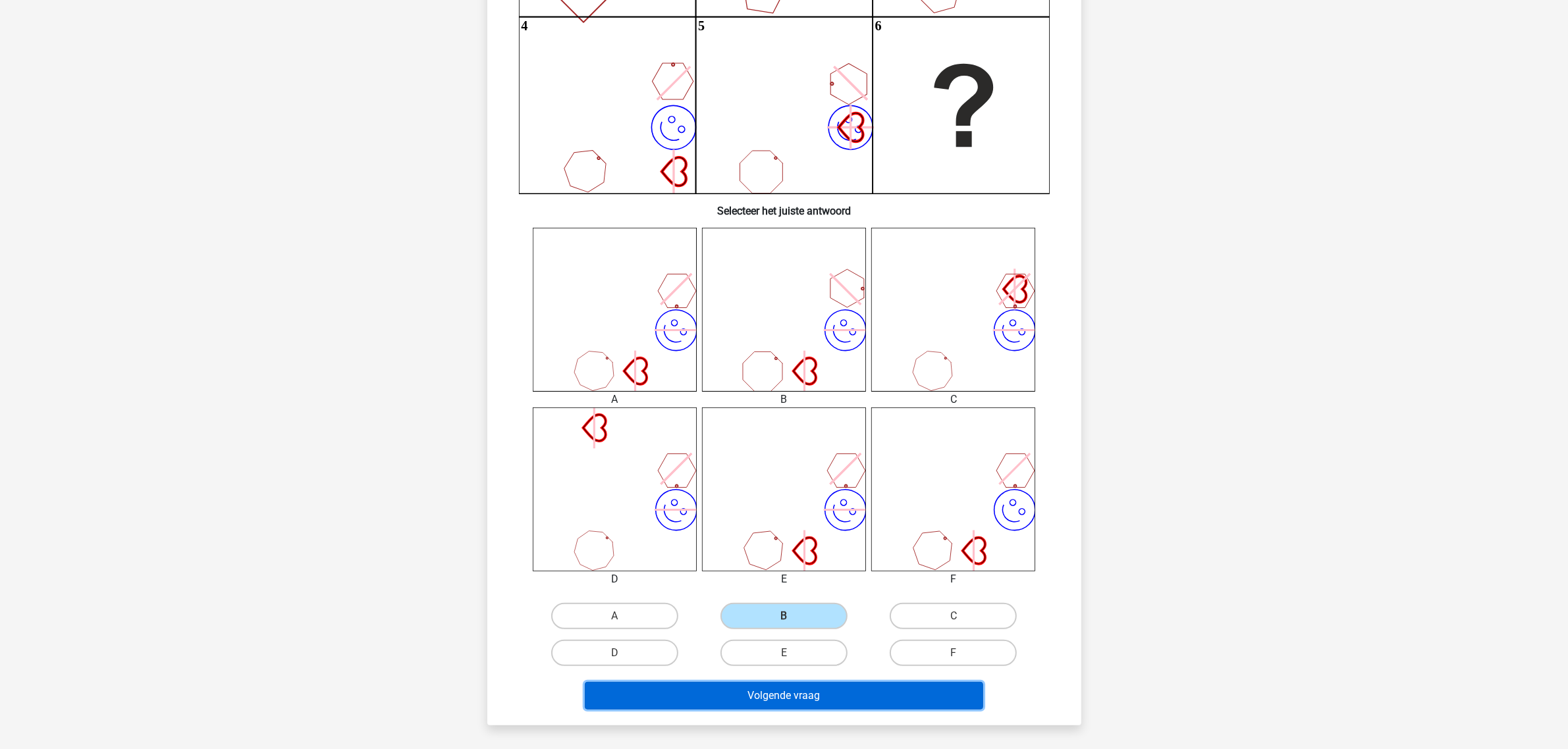
click at [802, 690] on button "Volgende vraag" at bounding box center [784, 696] width 399 height 28
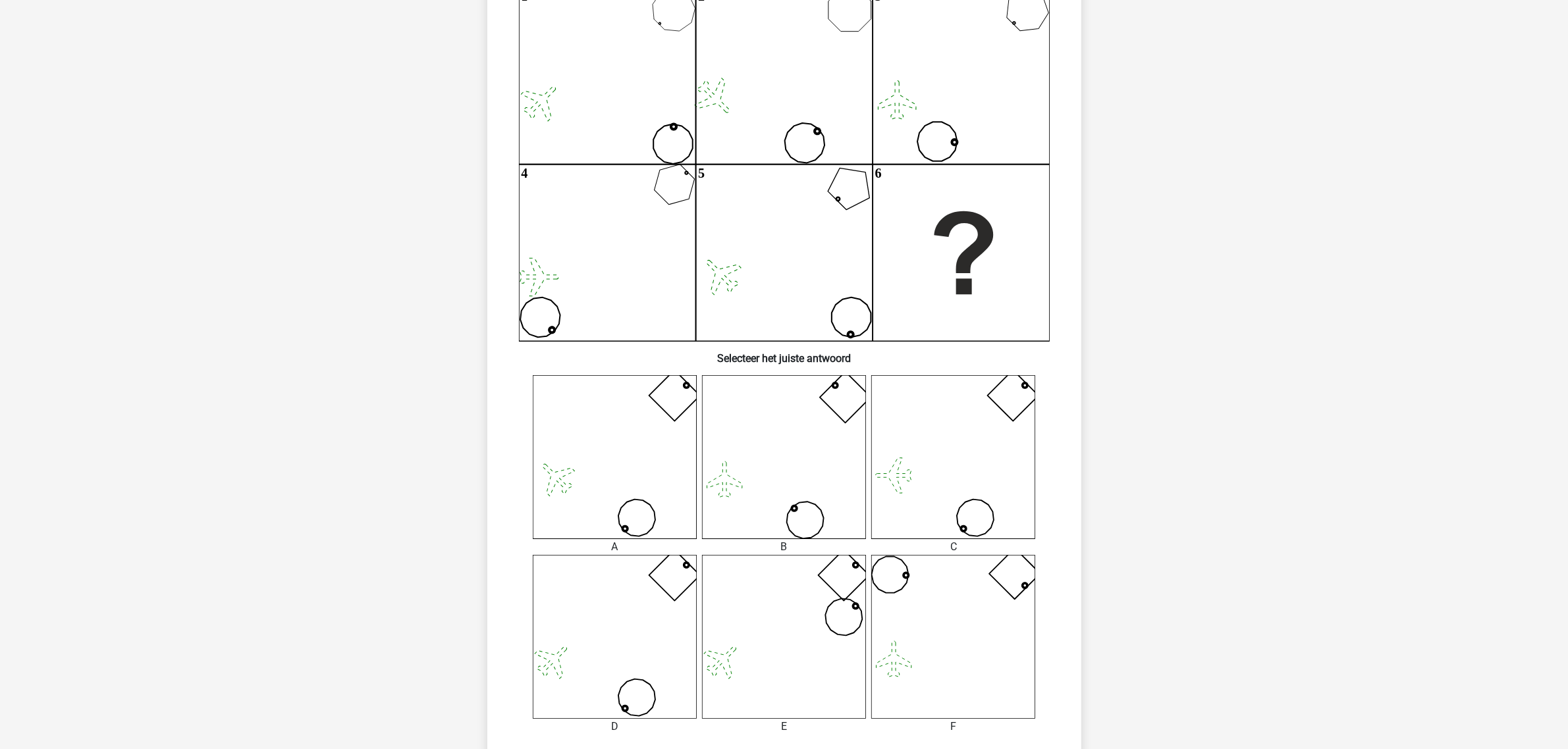
scroll to position [148, 0]
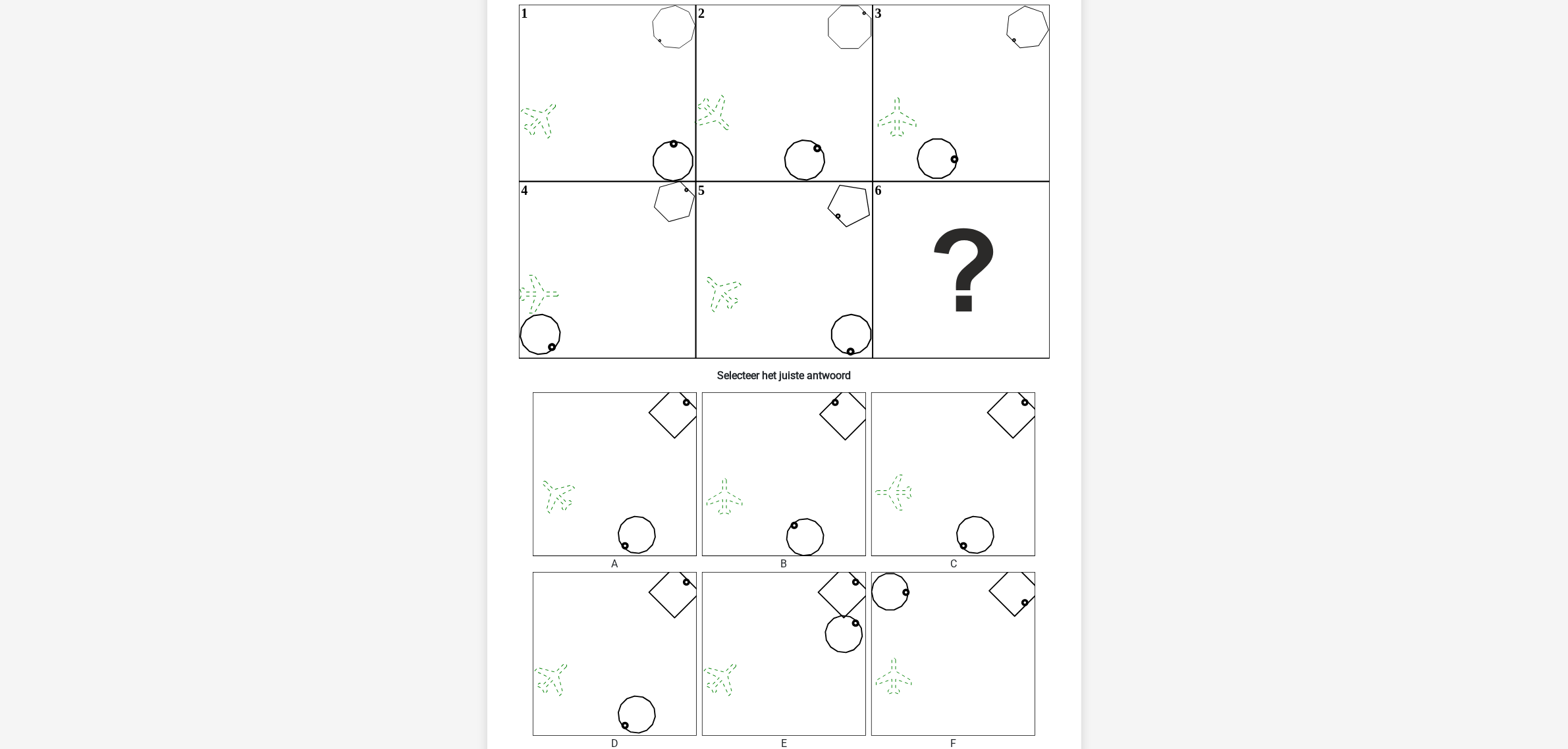
scroll to position [202, 0]
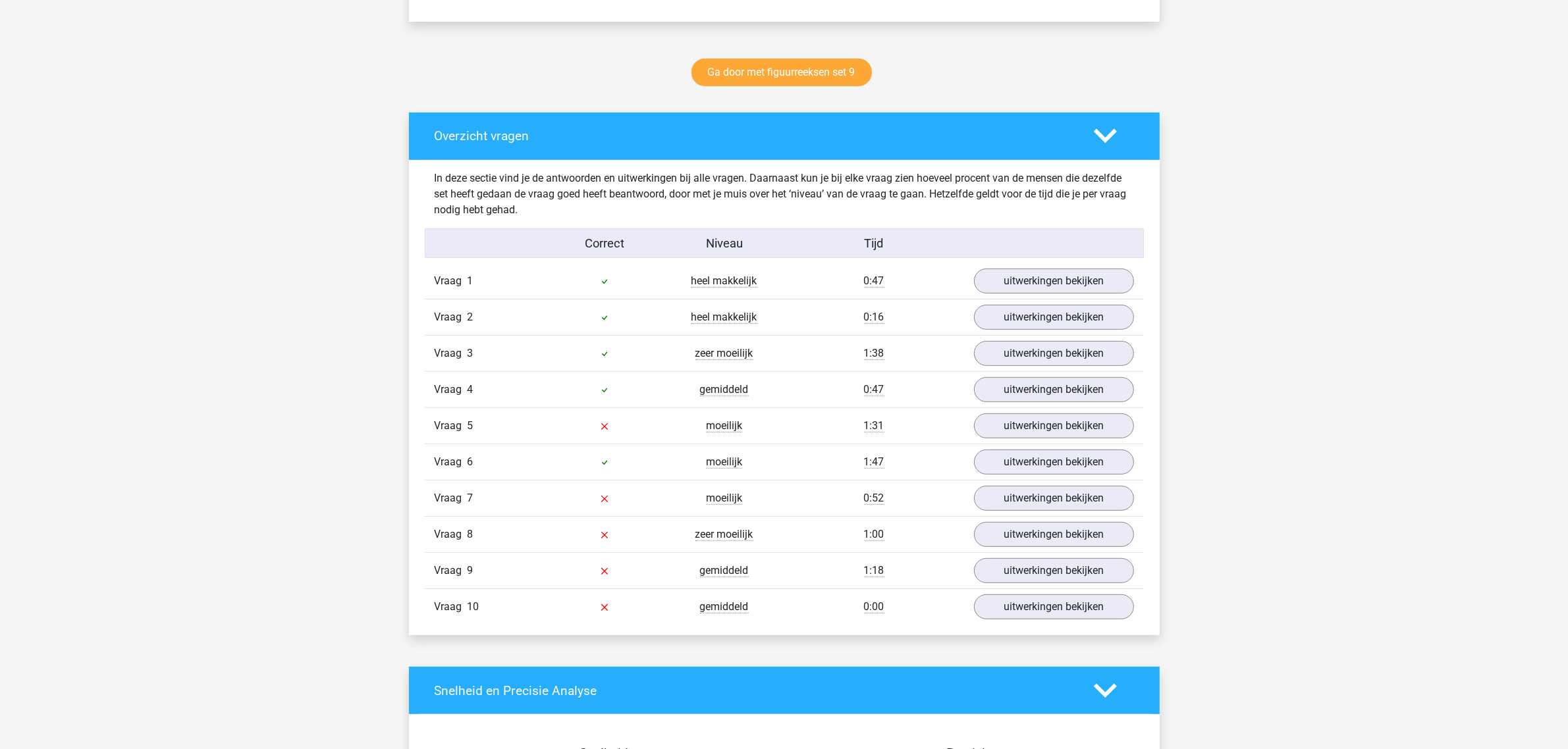
scroll to position [658, 0]
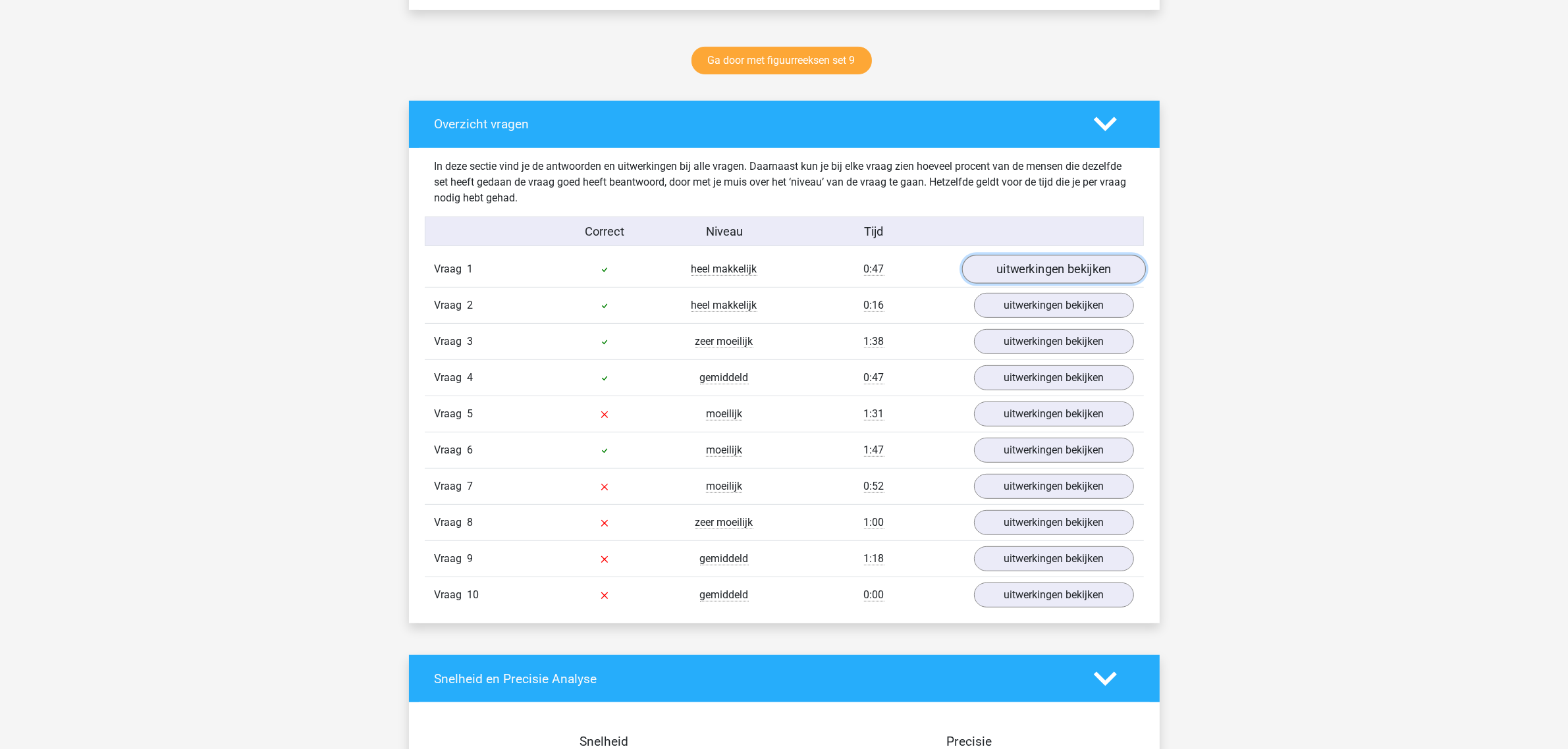
click at [1063, 271] on link "uitwerkingen bekijken" at bounding box center [1053, 269] width 184 height 29
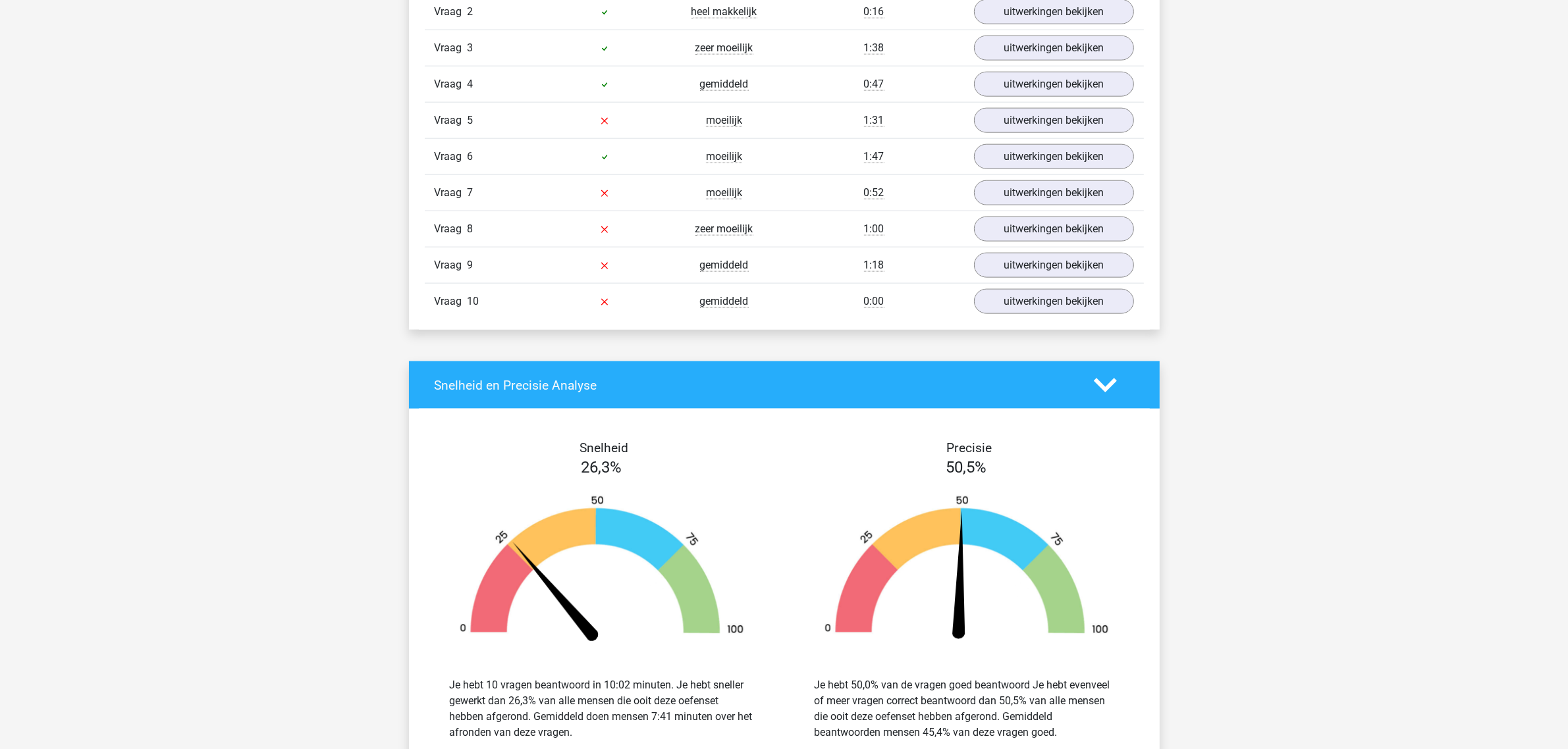
scroll to position [1975, 0]
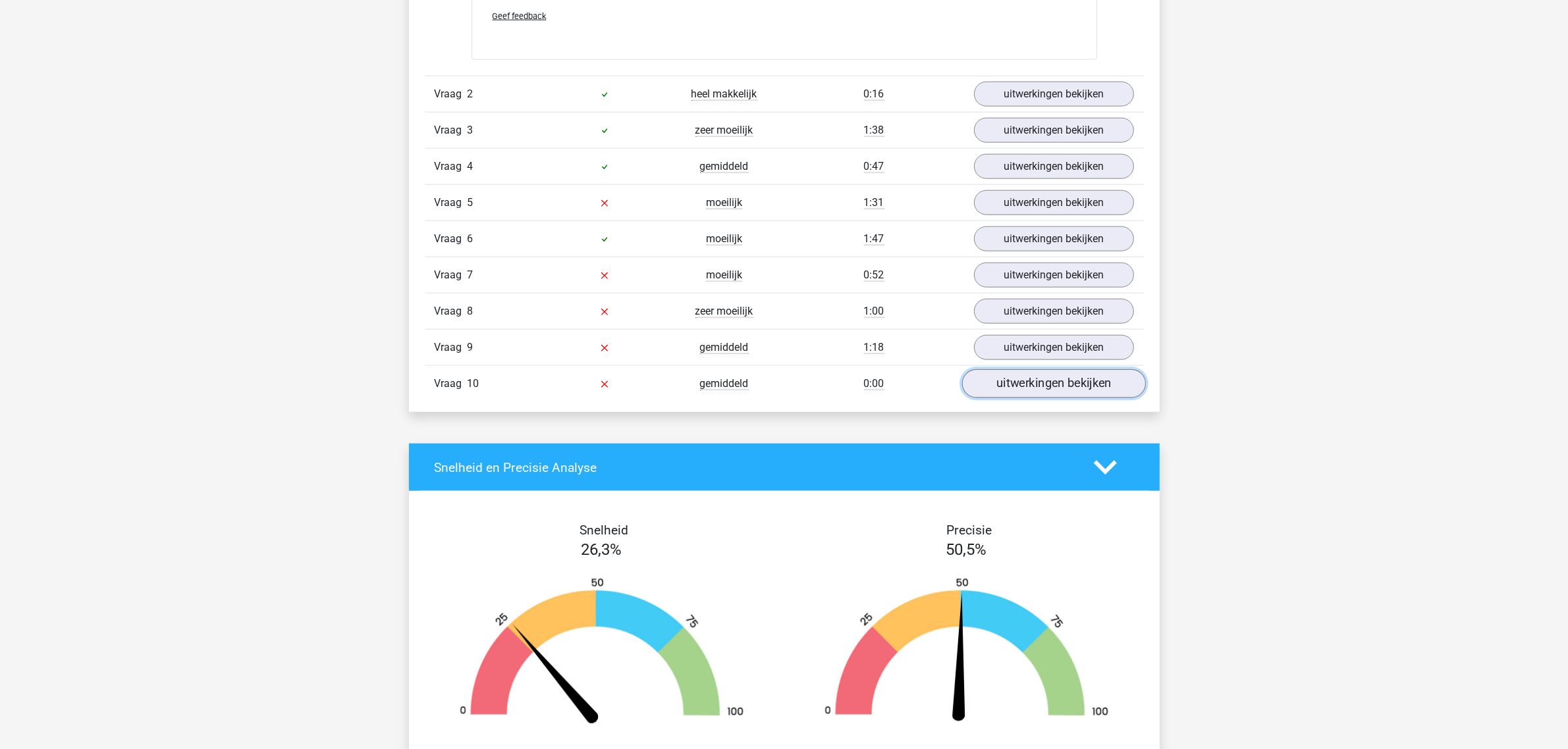
click at [1084, 392] on link "uitwerkingen bekijken" at bounding box center [1053, 383] width 184 height 29
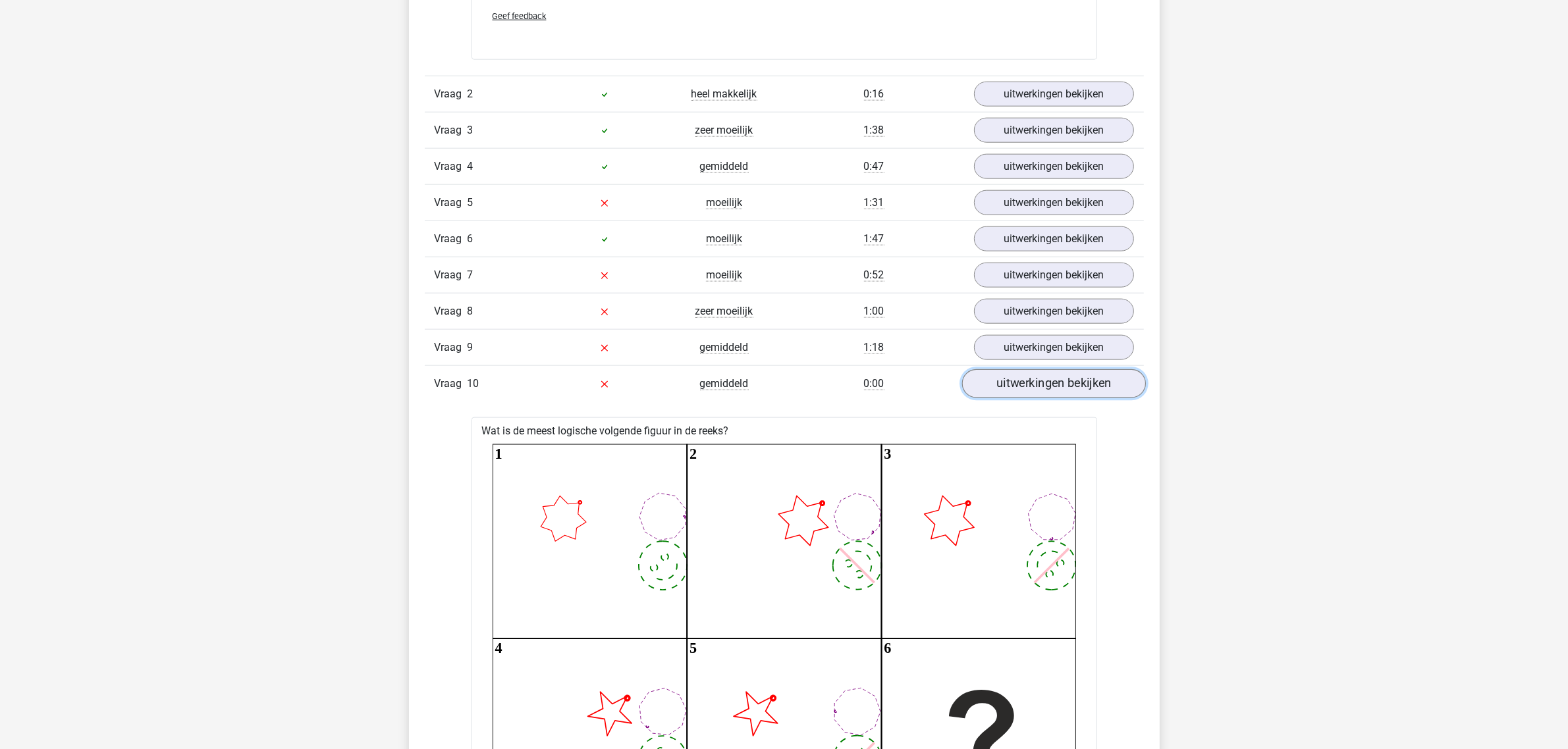
click at [1084, 392] on link "uitwerkingen bekijken" at bounding box center [1053, 383] width 184 height 29
